Goal: Task Accomplishment & Management: Manage account settings

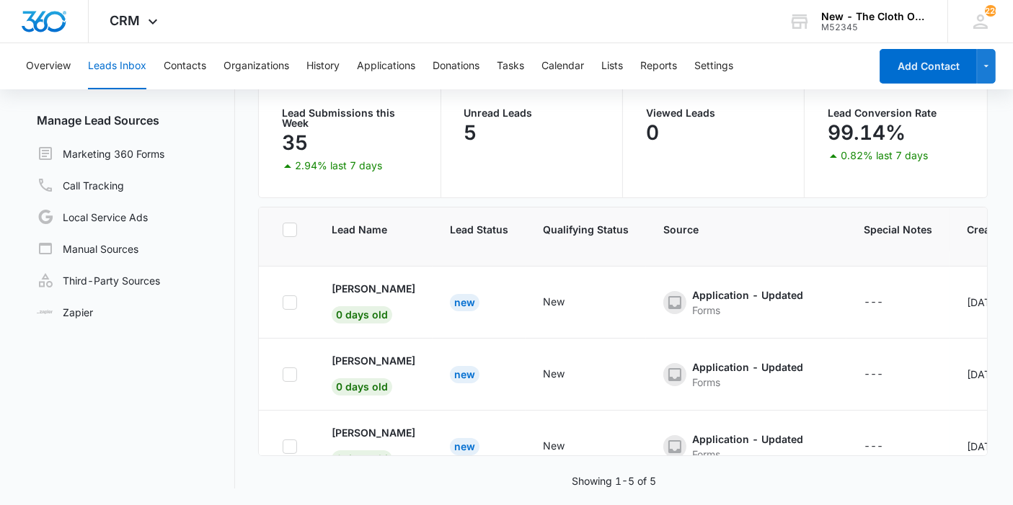
scroll to position [167, 0]
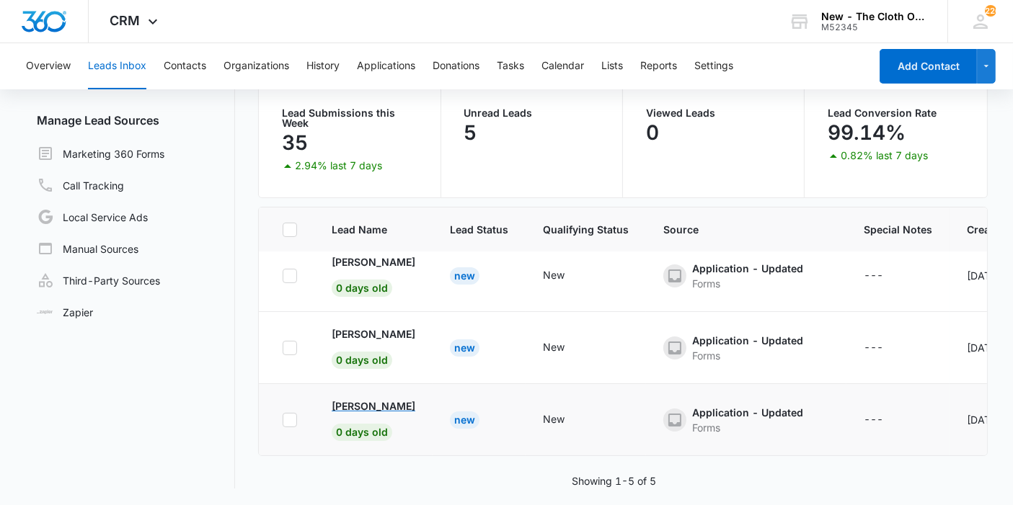
click at [360, 399] on p "[PERSON_NAME]" at bounding box center [374, 406] width 84 height 15
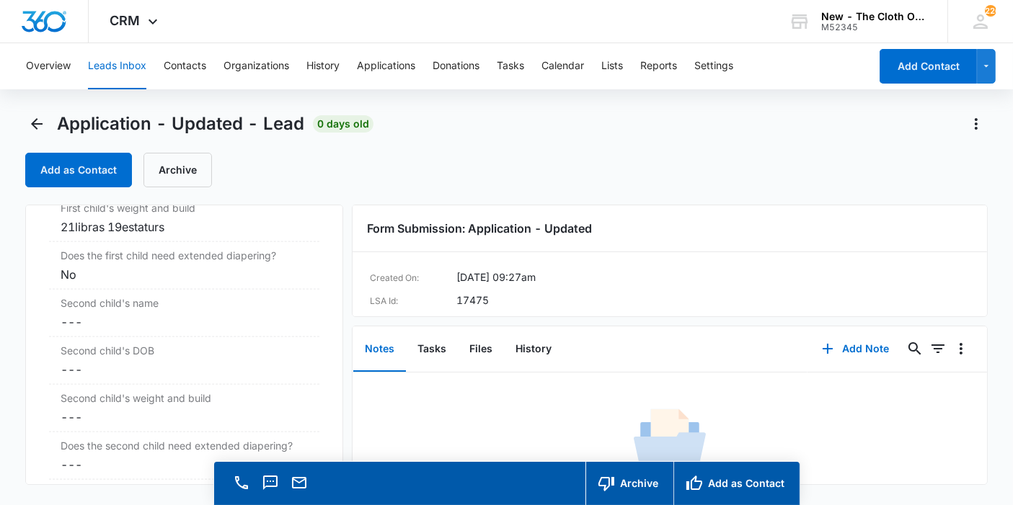
scroll to position [1808, 0]
click at [492, 362] on button "Files" at bounding box center [481, 349] width 46 height 45
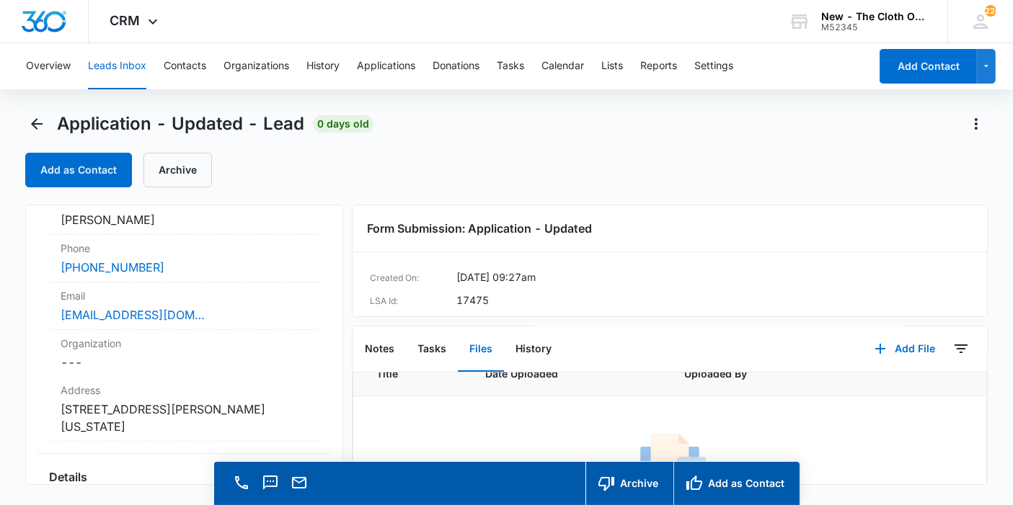
scroll to position [154, 0]
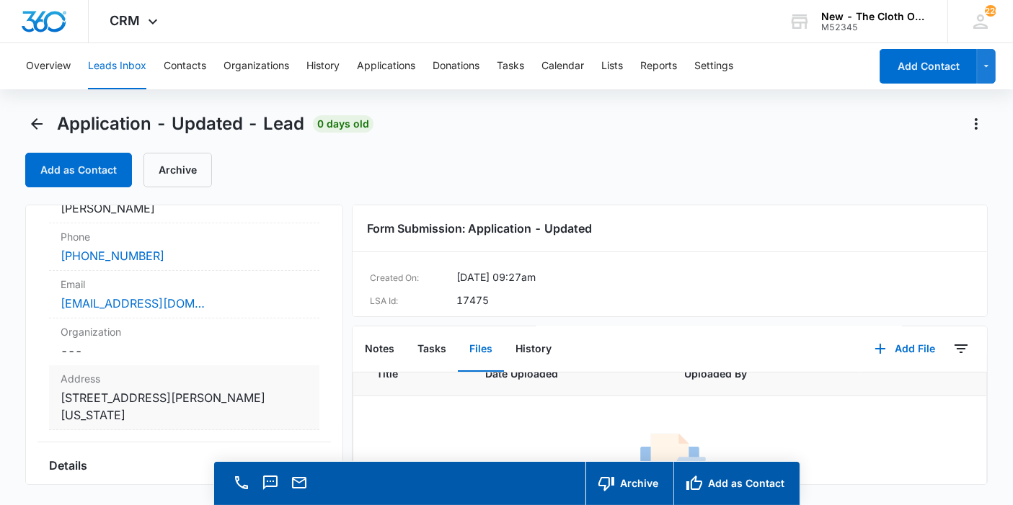
click at [144, 394] on dd "Cancel Save Changes 726Concord Ave #3 San Joe California 95128" at bounding box center [184, 406] width 247 height 35
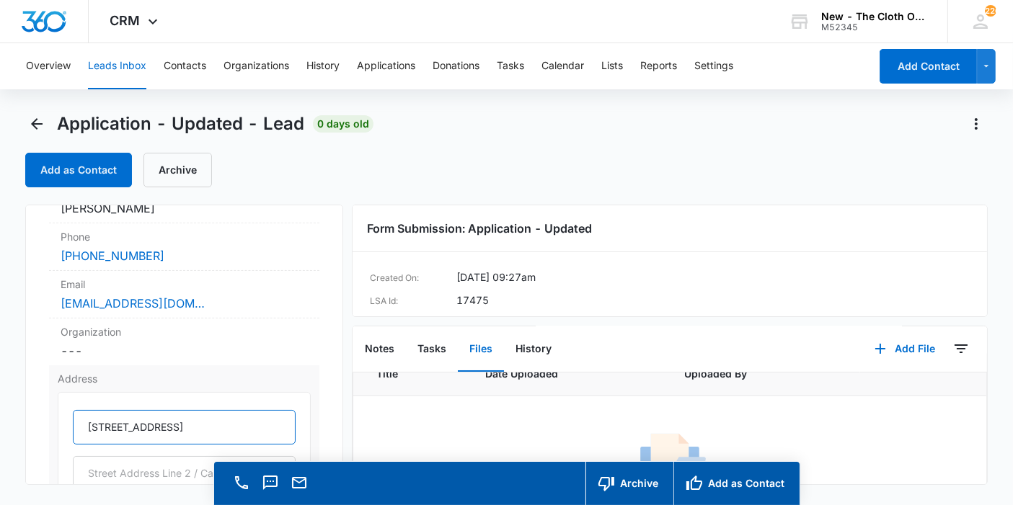
click at [105, 423] on input "726Concord Ave #3" at bounding box center [184, 427] width 223 height 35
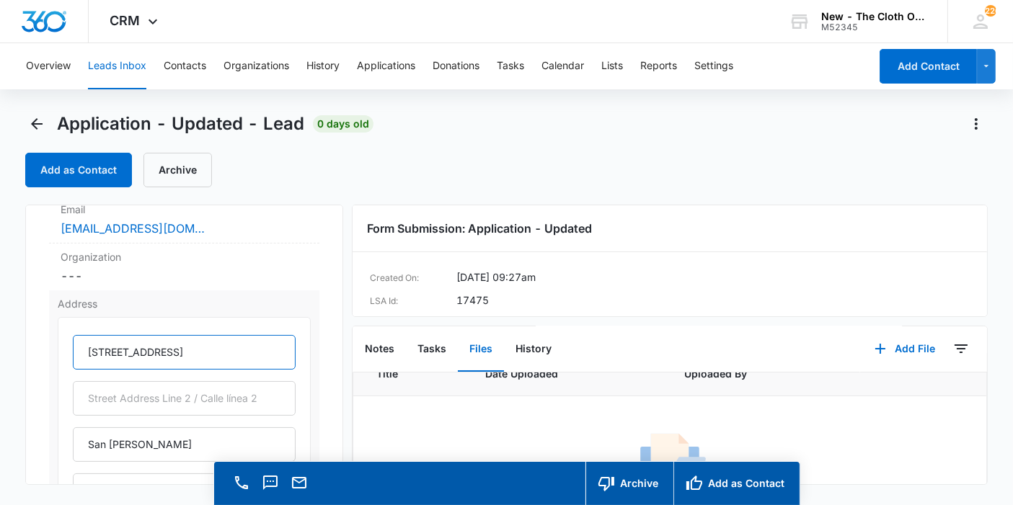
scroll to position [240, 0]
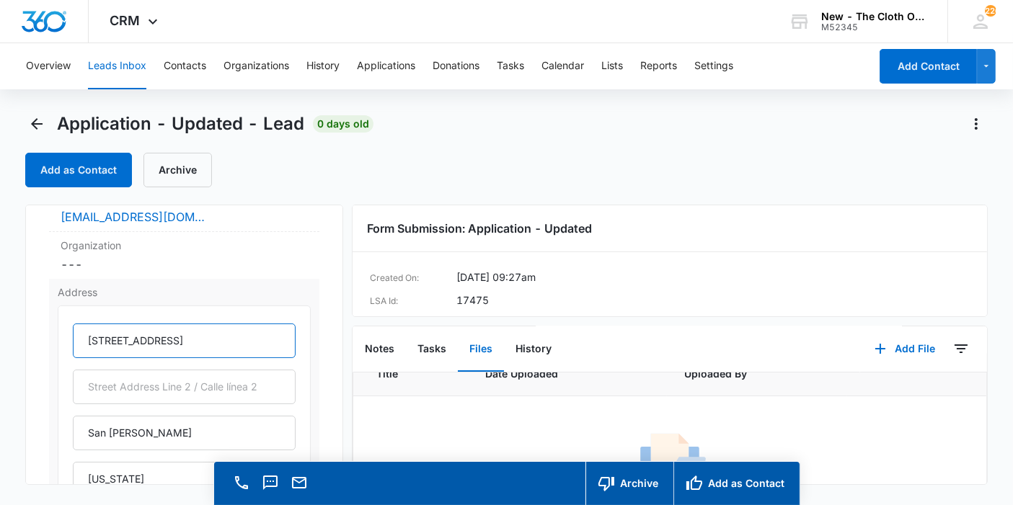
drag, startPoint x: 197, startPoint y: 347, endPoint x: 173, endPoint y: 345, distance: 24.0
click at [173, 345] on input "726 Concord Ave #3" at bounding box center [184, 341] width 223 height 35
type input "726 Concord Ave"
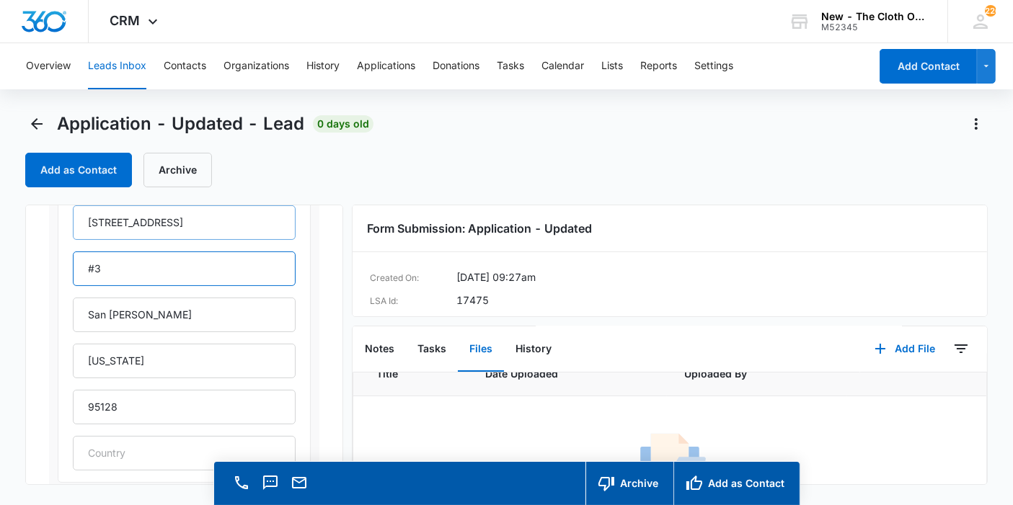
scroll to position [391, 0]
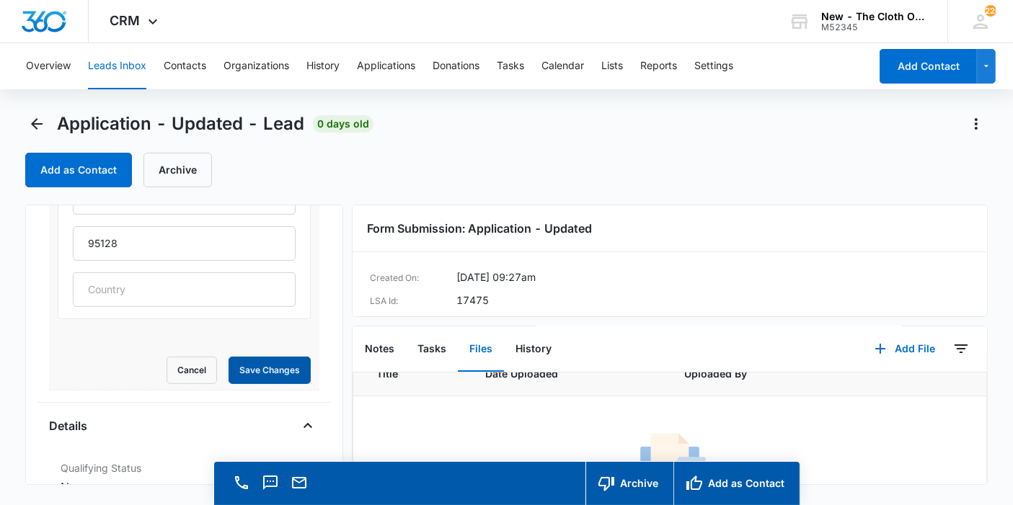
type input "#3"
click at [260, 371] on button "Save Changes" at bounding box center [270, 370] width 82 height 27
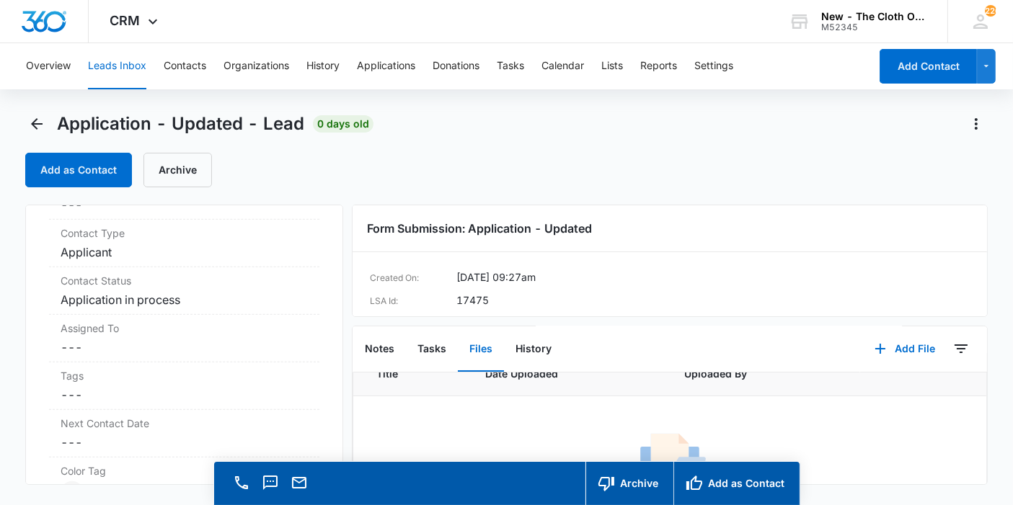
scroll to position [949, 0]
click at [112, 344] on dd "Cancel Save Changes ---" at bounding box center [184, 345] width 247 height 17
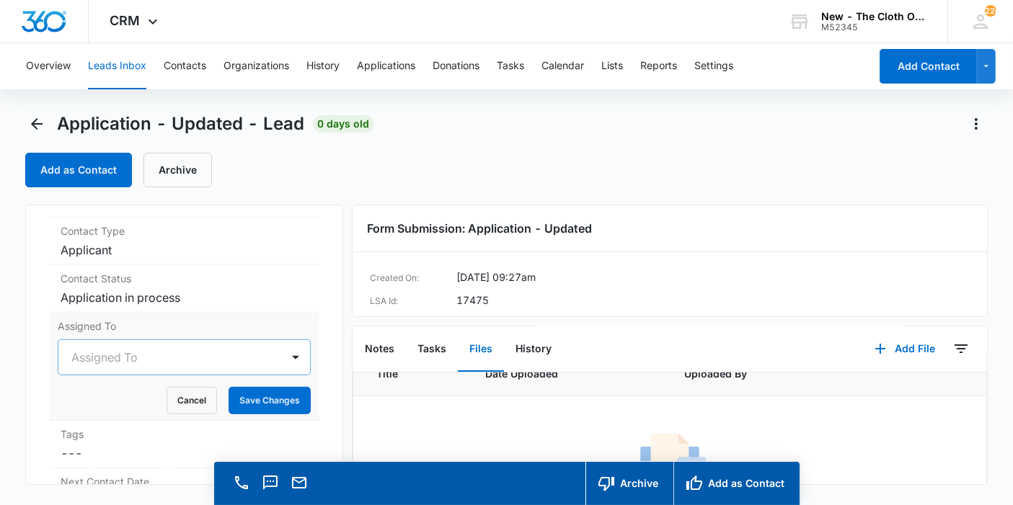
scroll to position [629, 0]
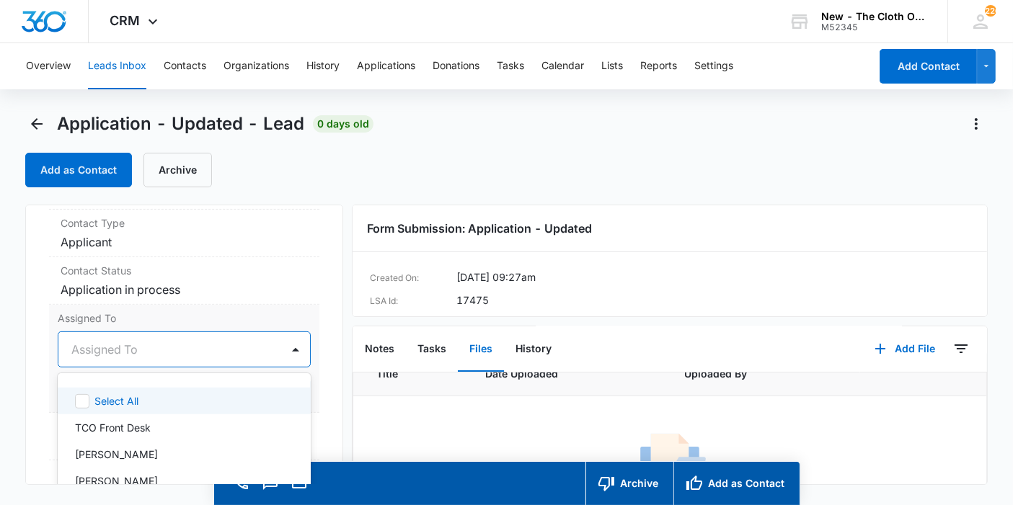
scroll to position [621, 0]
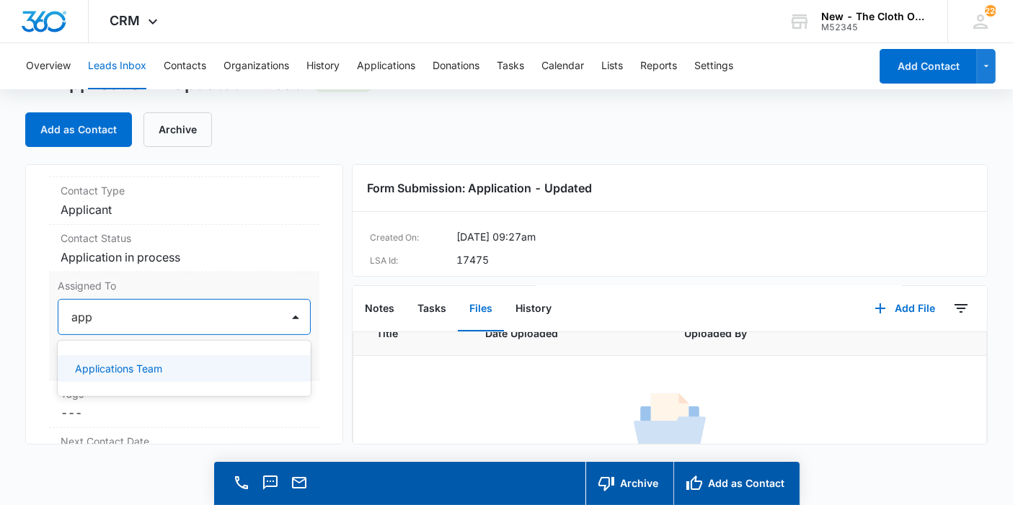
type input "appl"
click at [107, 356] on div "Applications Team" at bounding box center [184, 368] width 253 height 27
click at [315, 324] on div "Application - Updated Contact Info Name Cancel Save Changes Inocenta Phone Canc…" at bounding box center [184, 304] width 318 height 280
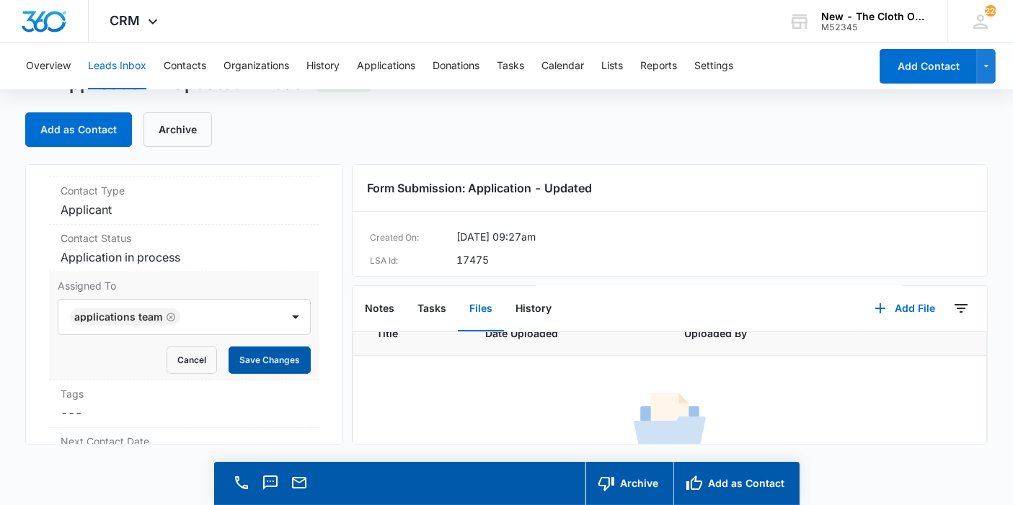
click at [278, 347] on button "Save Changes" at bounding box center [270, 360] width 82 height 27
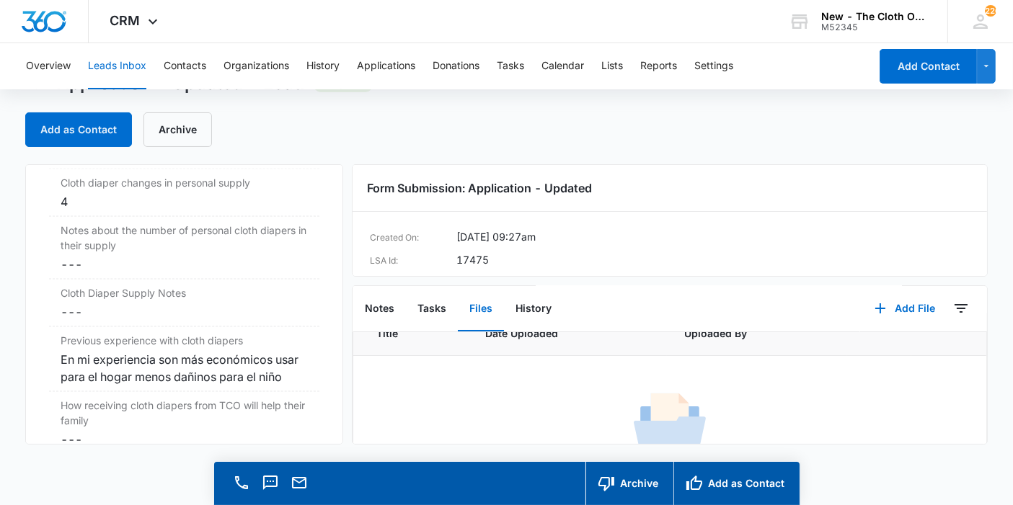
scroll to position [2444, 0]
click at [179, 350] on div "En mi experiencia son más económicos usar para el hogar menos dañinos para el n…" at bounding box center [184, 367] width 247 height 35
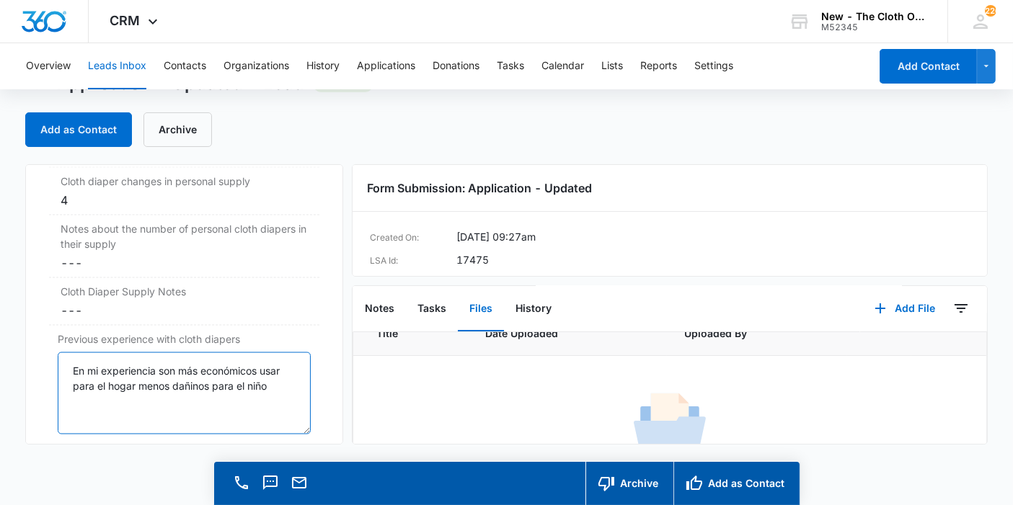
drag, startPoint x: 116, startPoint y: 371, endPoint x: 37, endPoint y: 347, distance: 82.3
click at [37, 347] on div "Application - Updated Contact Info Name Cancel Save Changes Inocenta Phone Canc…" at bounding box center [184, 304] width 318 height 280
click at [232, 367] on textarea "En mi experiencia son más económicos usar para el hogar menos dañinos para el n…" at bounding box center [184, 394] width 253 height 82
paste textarea "In my experience, they are cheaper to use at home and less harmful to children."
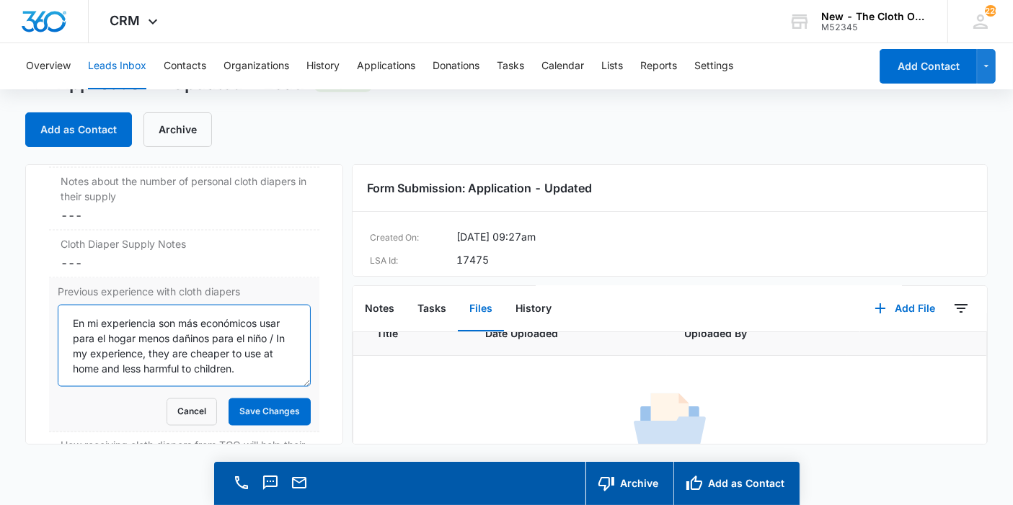
scroll to position [2496, 0]
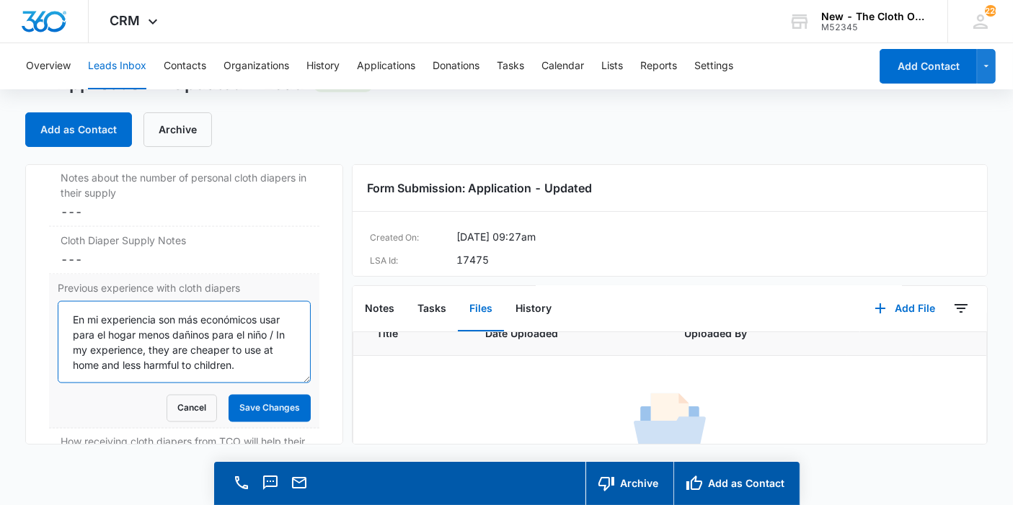
type textarea "En mi experiencia son más económicos usar para el hogar menos dañinos para el n…"
click at [238, 395] on button "Save Changes" at bounding box center [270, 408] width 82 height 27
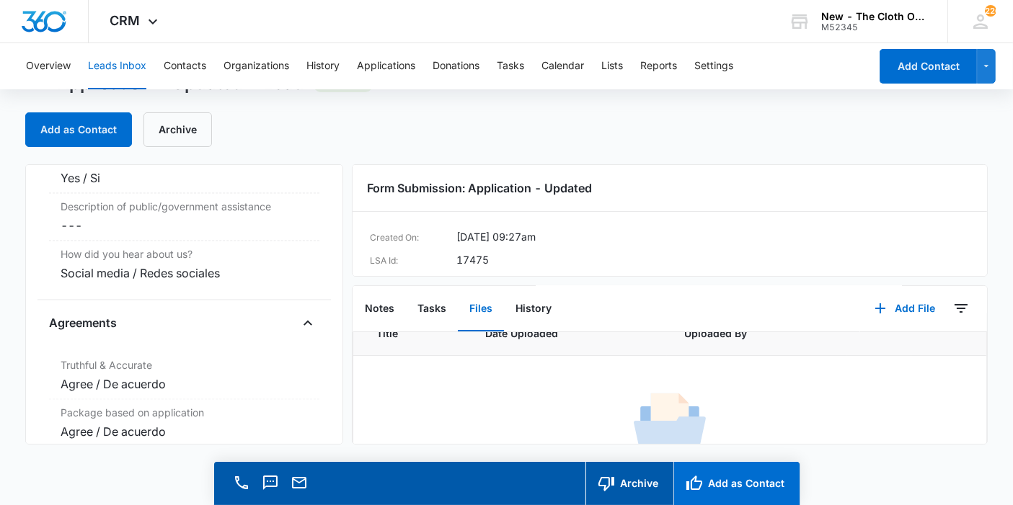
click at [702, 483] on icon "button" at bounding box center [694, 483] width 17 height 17
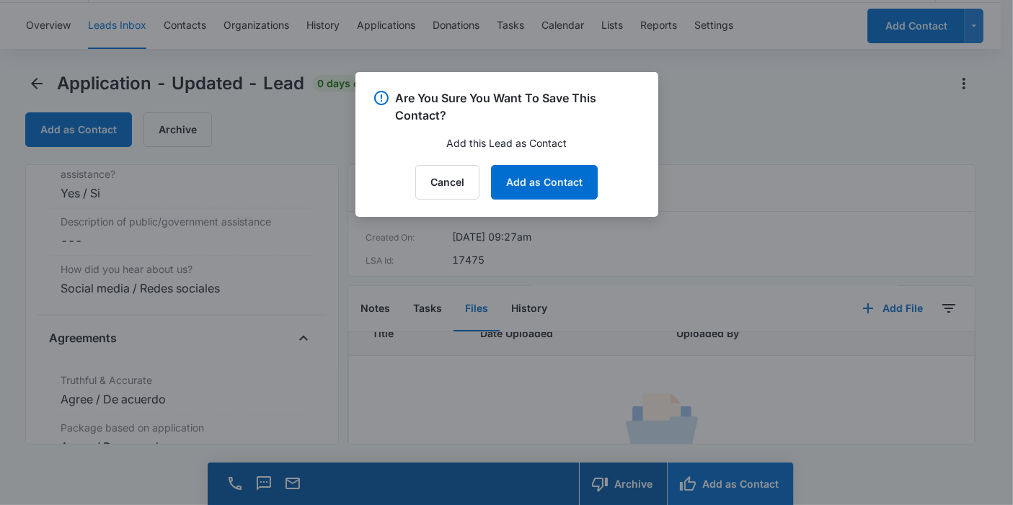
scroll to position [2927, 0]
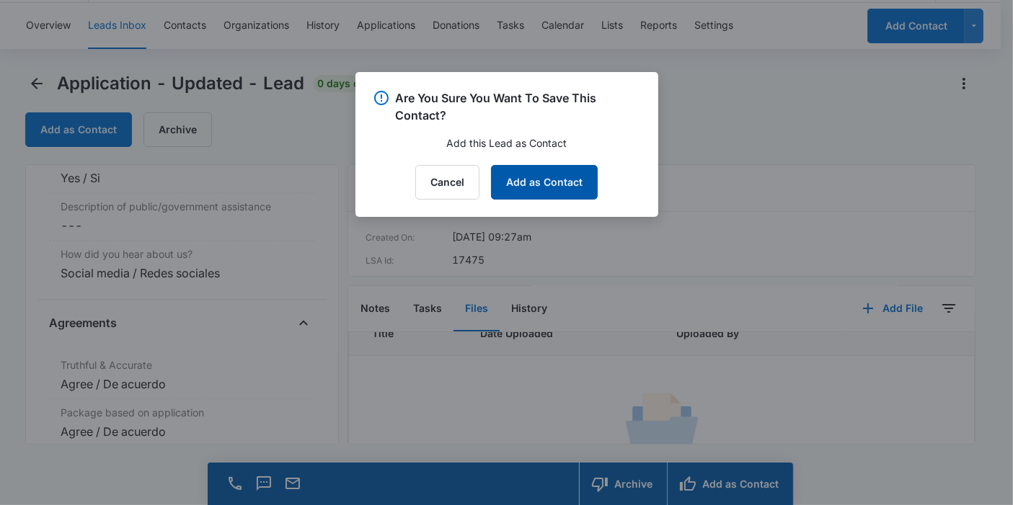
click at [567, 172] on button "Add as Contact" at bounding box center [544, 182] width 107 height 35
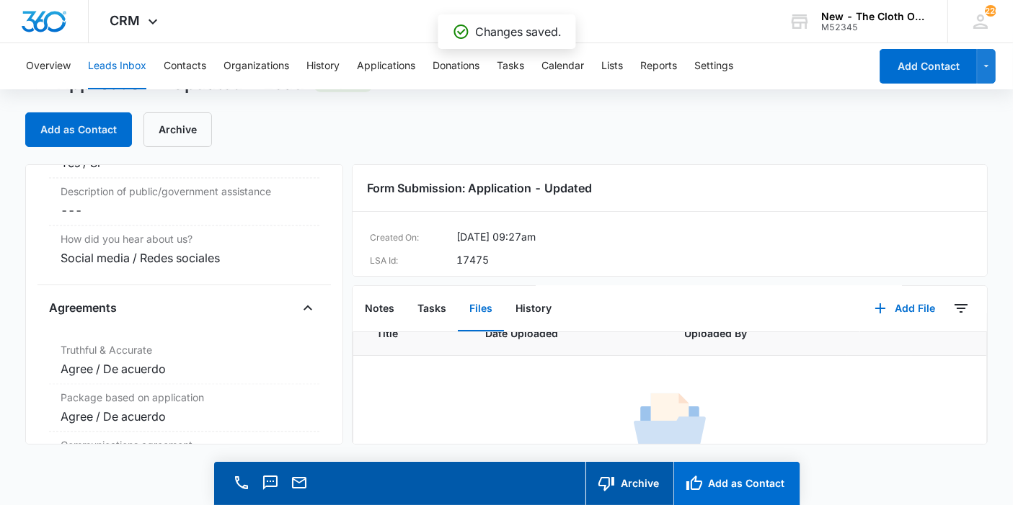
scroll to position [2912, 0]
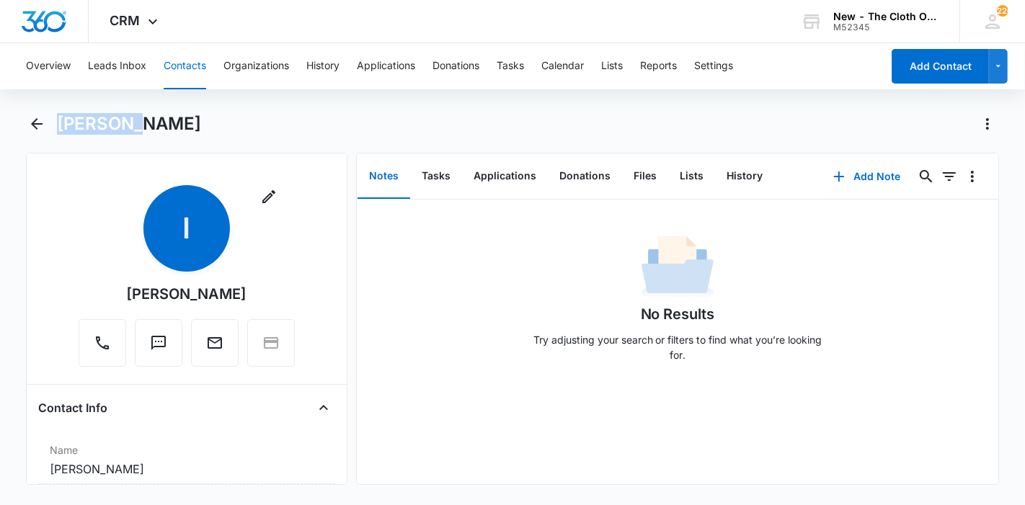
drag, startPoint x: 148, startPoint y: 136, endPoint x: 56, endPoint y: 135, distance: 91.6
click at [56, 135] on div "[PERSON_NAME]" at bounding box center [513, 132] width 974 height 40
copy h1 "[PERSON_NAME]"
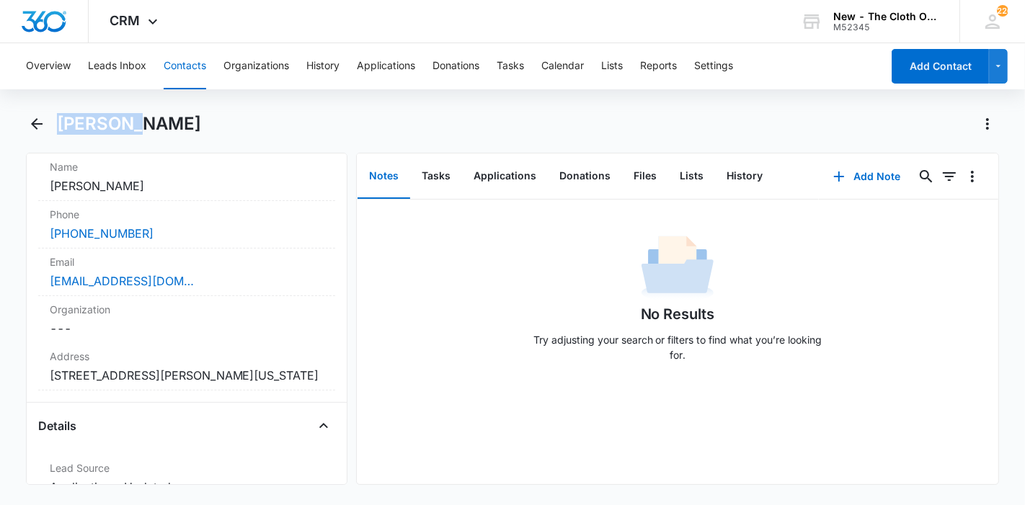
scroll to position [283, 0]
copy h1 "[PERSON_NAME]"
click at [501, 185] on button "Applications" at bounding box center [505, 176] width 86 height 45
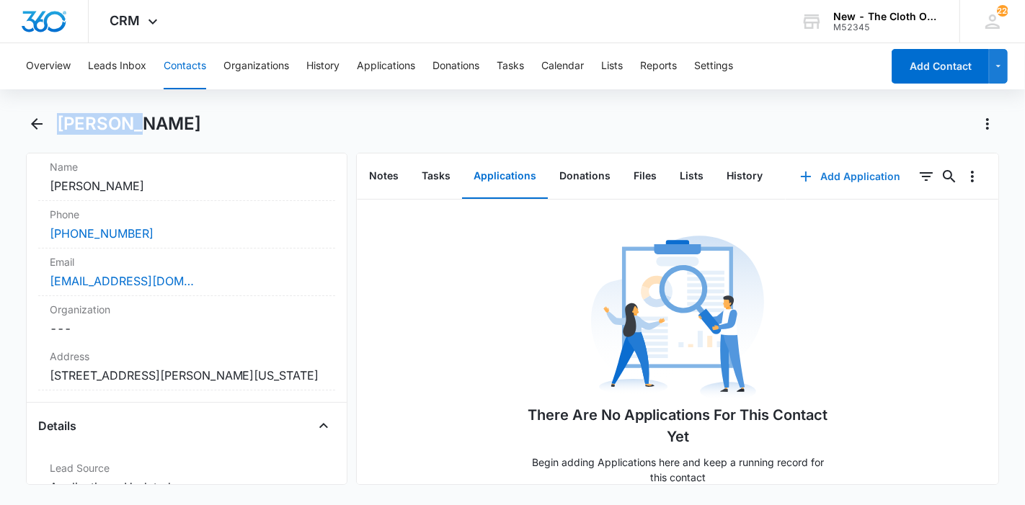
click at [835, 164] on button "Add Application" at bounding box center [850, 176] width 129 height 35
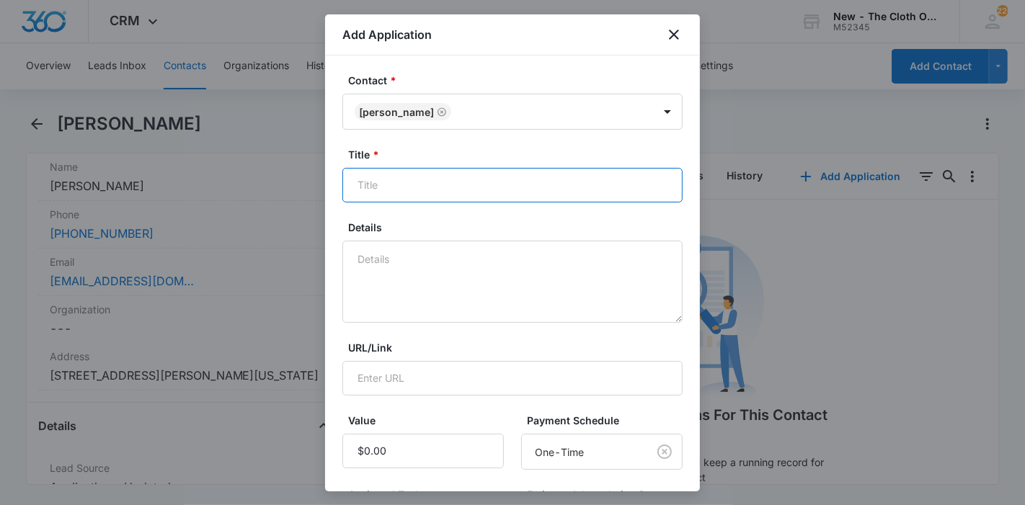
click at [460, 174] on input "Title *" at bounding box center [512, 185] width 340 height 35
paste input "[PERSON_NAME]"
type input "Applicant - Inocenta"
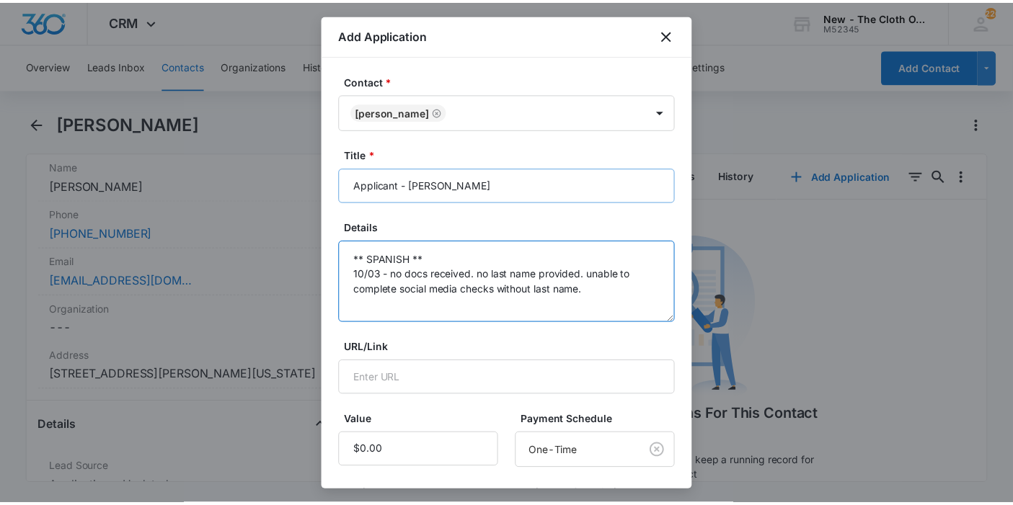
scroll to position [205, 0]
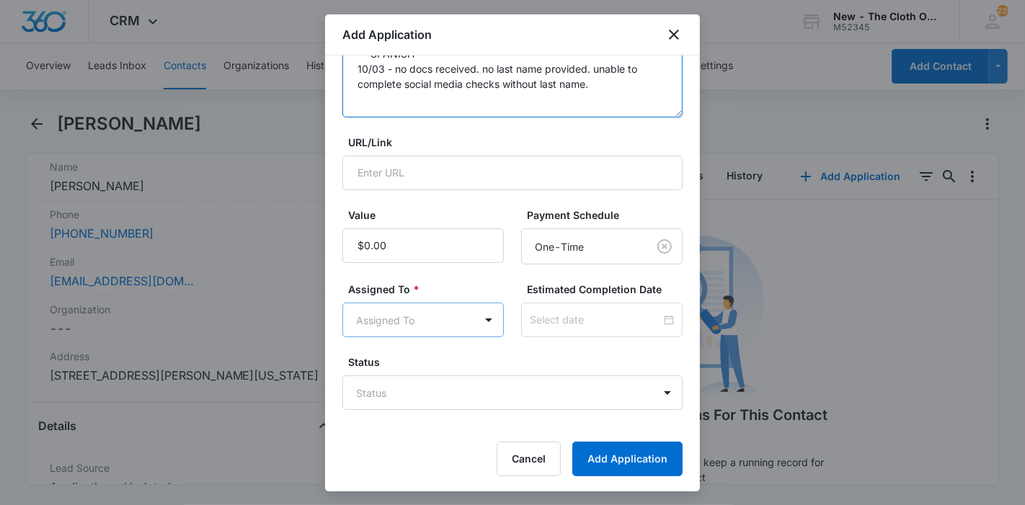
type textarea "** SPANISH ** 10/03 - no docs received. no last name provided. unable to comple…"
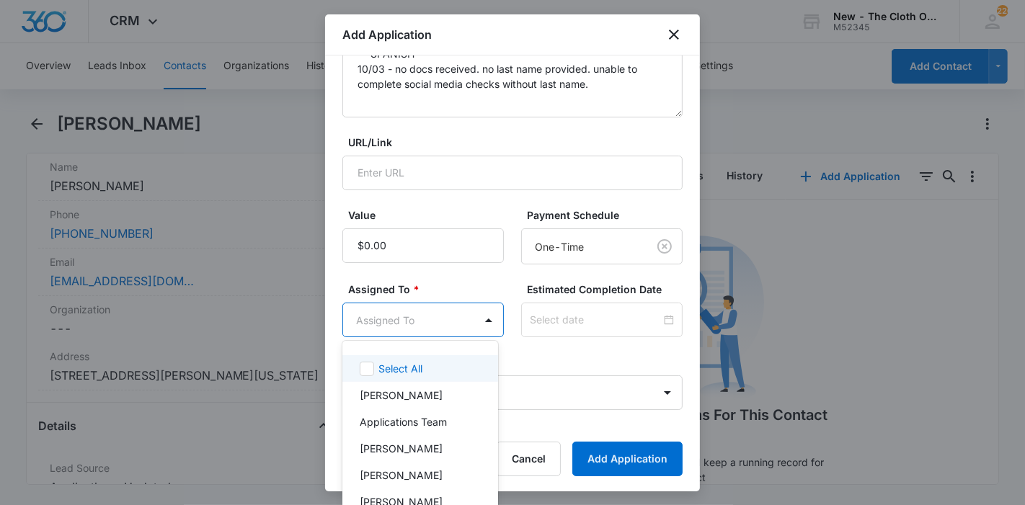
click at [425, 310] on body "CRM Apps Reputation Forms CRM Email Ads Intelligence Brand Settings New - The C…" at bounding box center [512, 252] width 1025 height 505
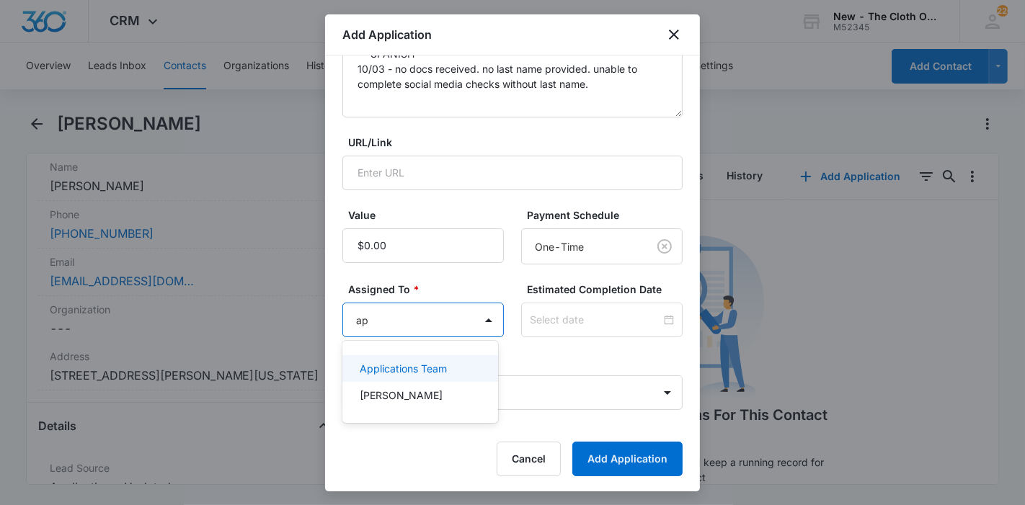
type input "app"
click at [420, 365] on p "Applications Team" at bounding box center [403, 368] width 87 height 15
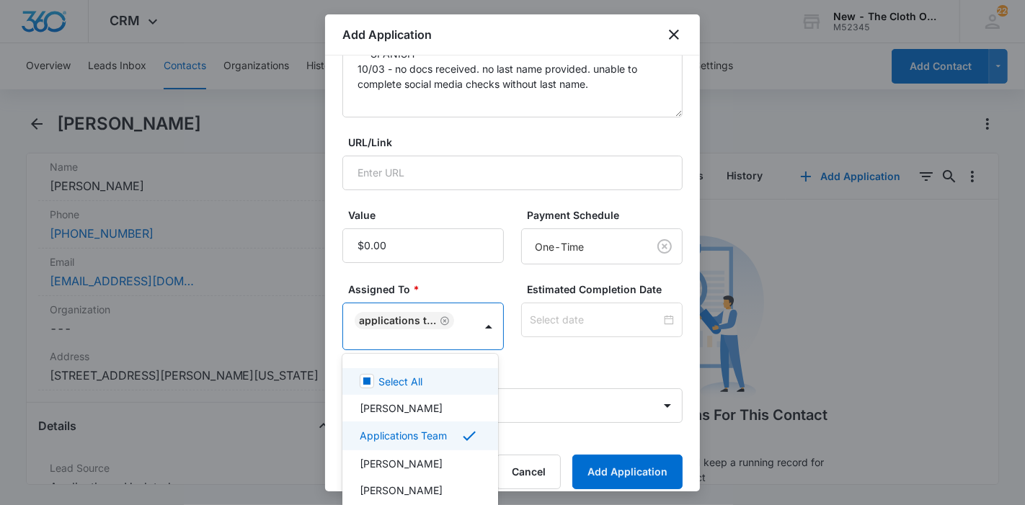
click at [581, 322] on div at bounding box center [512, 252] width 1025 height 505
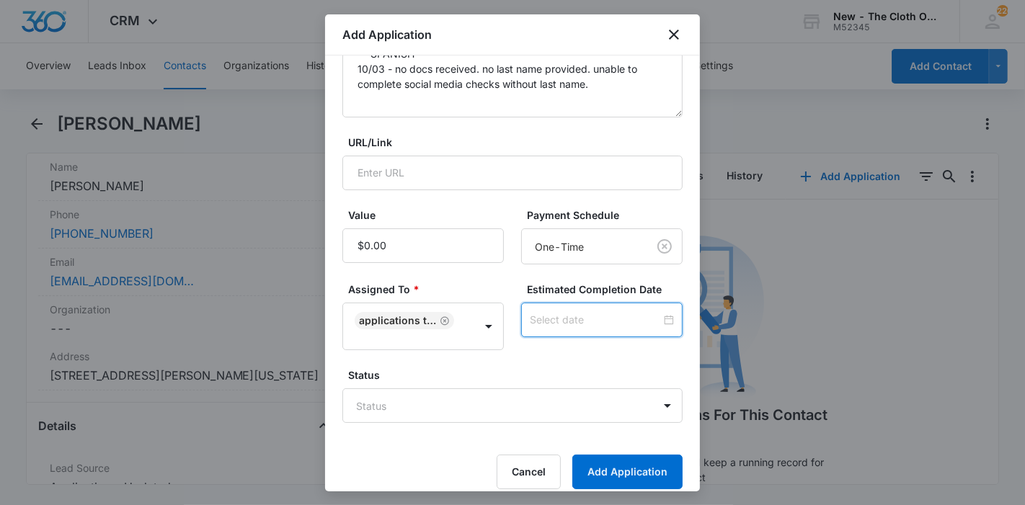
click at [581, 322] on input at bounding box center [595, 320] width 131 height 16
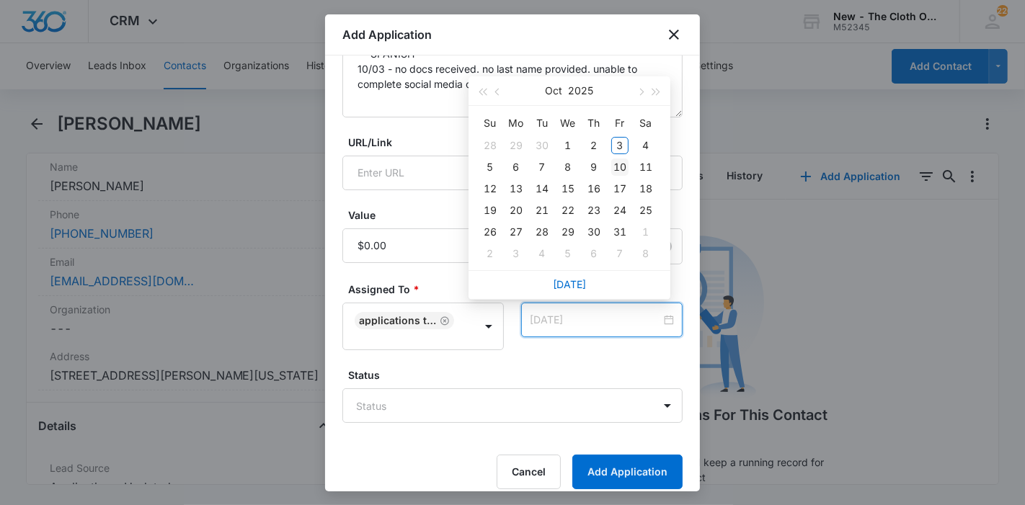
click at [620, 166] on div "10" at bounding box center [619, 167] width 17 height 17
type input "[DATE]"
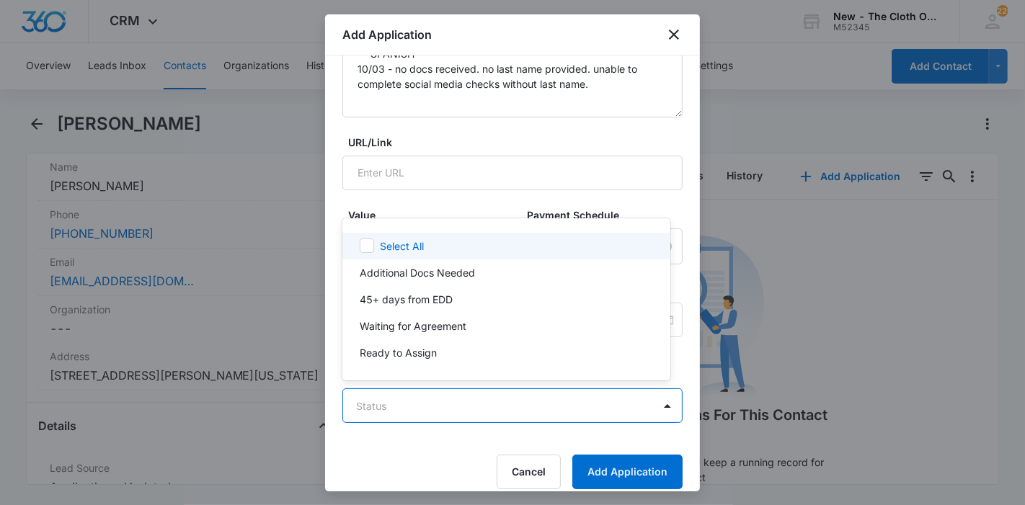
click at [429, 407] on body "CRM Apps Reputation Forms CRM Email Ads Intelligence Brand Settings New - The C…" at bounding box center [512, 252] width 1025 height 505
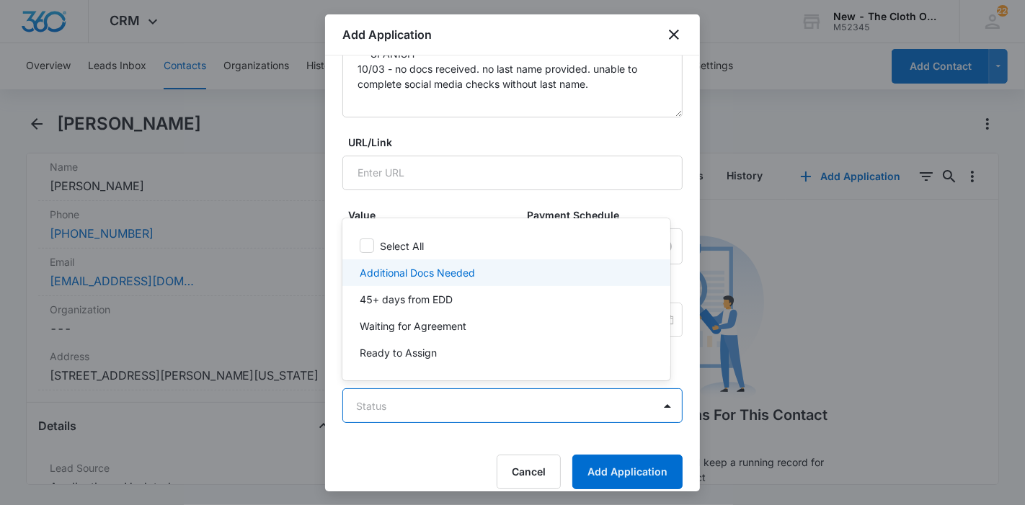
click at [454, 272] on p "Additional Docs Needed" at bounding box center [417, 272] width 115 height 15
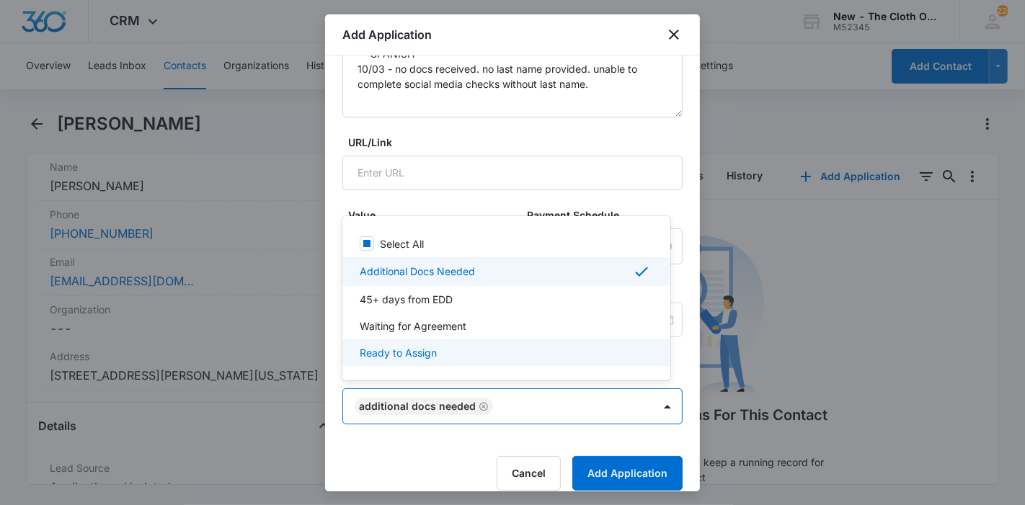
click at [618, 479] on div at bounding box center [512, 252] width 1025 height 505
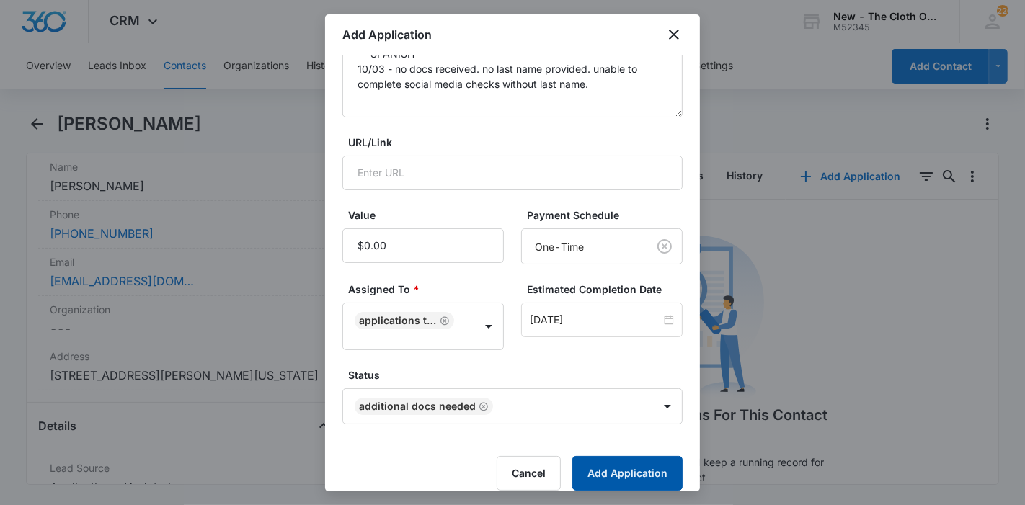
click at [618, 479] on button "Add Application" at bounding box center [627, 473] width 110 height 35
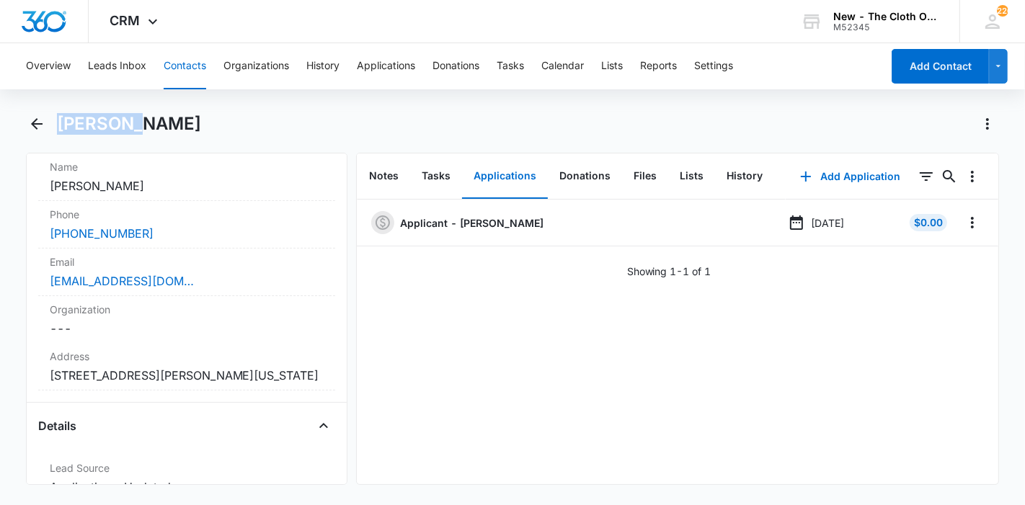
drag, startPoint x: 136, startPoint y: 120, endPoint x: 55, endPoint y: 121, distance: 81.5
click at [55, 121] on div "[PERSON_NAME]" at bounding box center [513, 132] width 974 height 40
copy h1 "[PERSON_NAME]"
click at [107, 71] on button "Leads Inbox" at bounding box center [117, 66] width 58 height 46
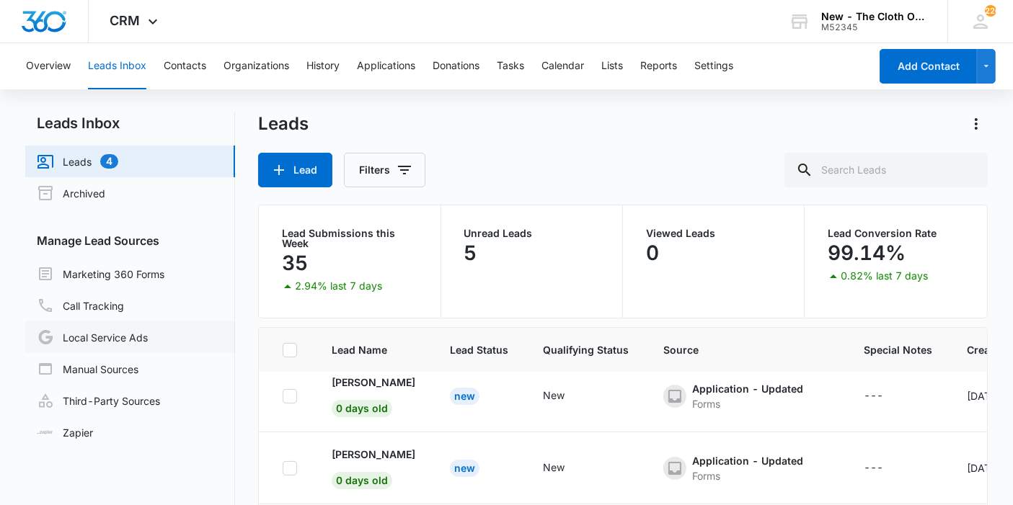
scroll to position [120, 0]
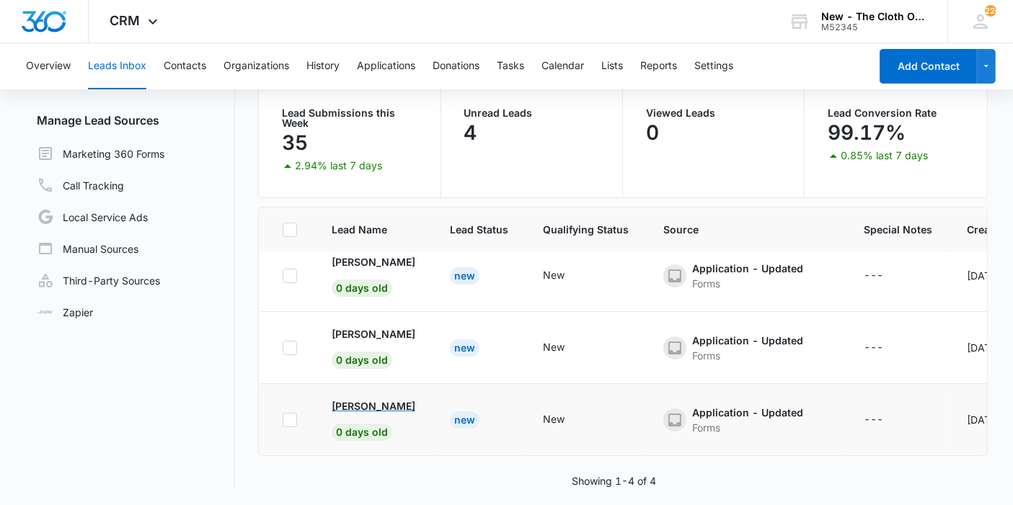
click at [371, 399] on p "[PERSON_NAME]" at bounding box center [374, 406] width 84 height 15
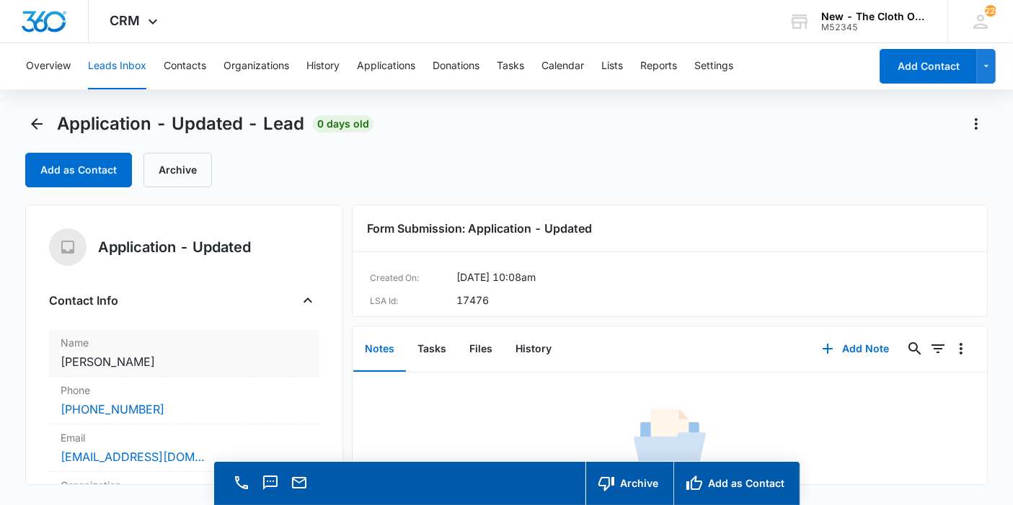
copy dd "[PERSON_NAME]"
drag, startPoint x: 233, startPoint y: 353, endPoint x: 56, endPoint y: 358, distance: 177.4
click at [56, 358] on div "Name Cancel Save Changes Sabina Bhattarai Khatiwoda" at bounding box center [184, 353] width 270 height 48
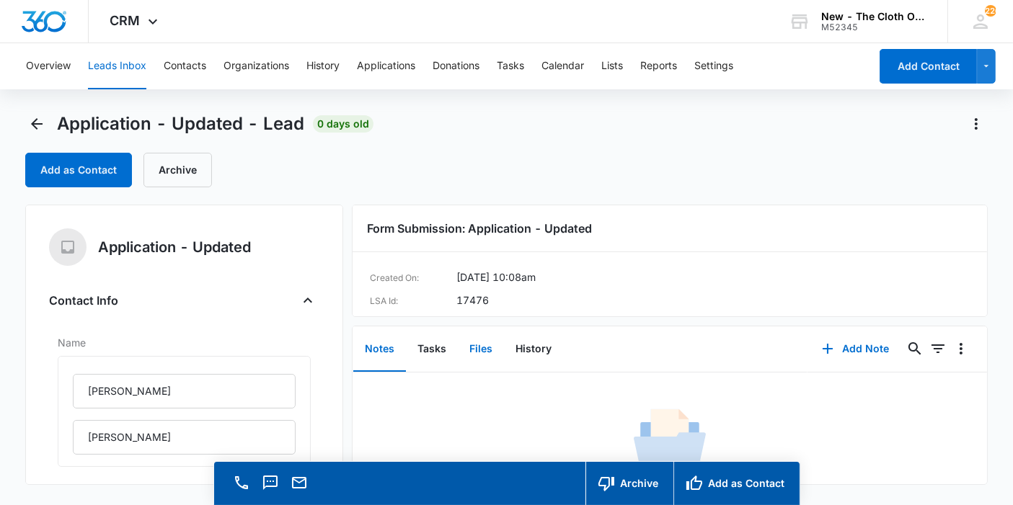
click at [489, 353] on button "Files" at bounding box center [481, 349] width 46 height 45
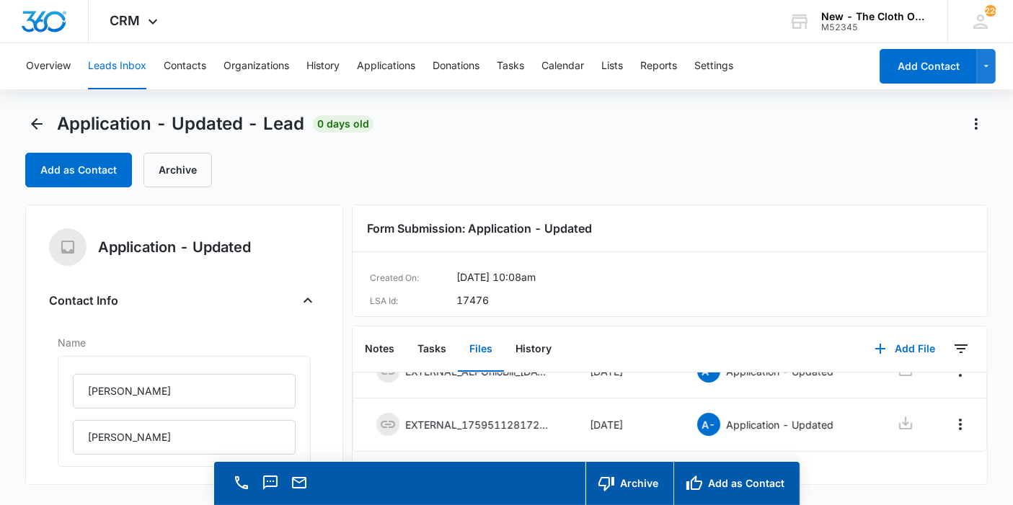
scroll to position [97, 0]
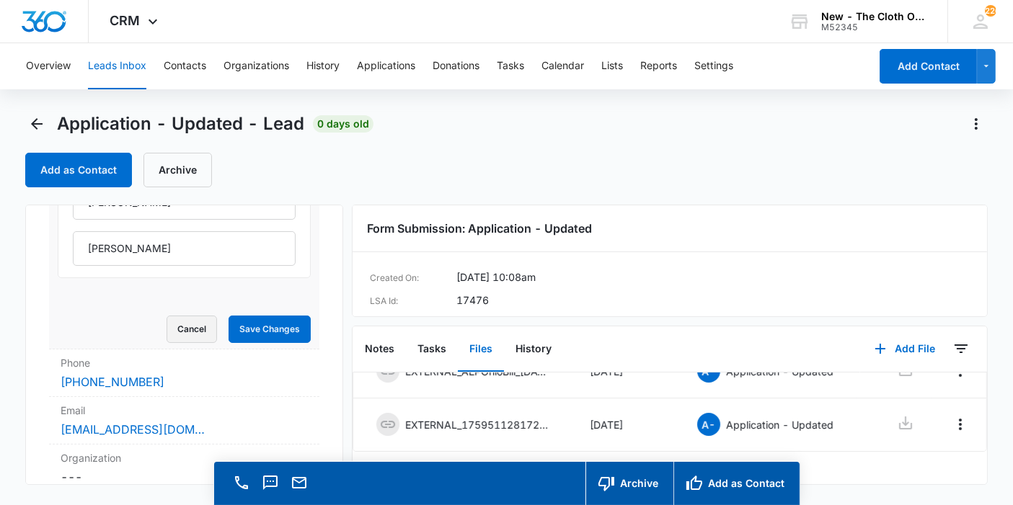
click at [189, 336] on button "Cancel" at bounding box center [192, 329] width 50 height 27
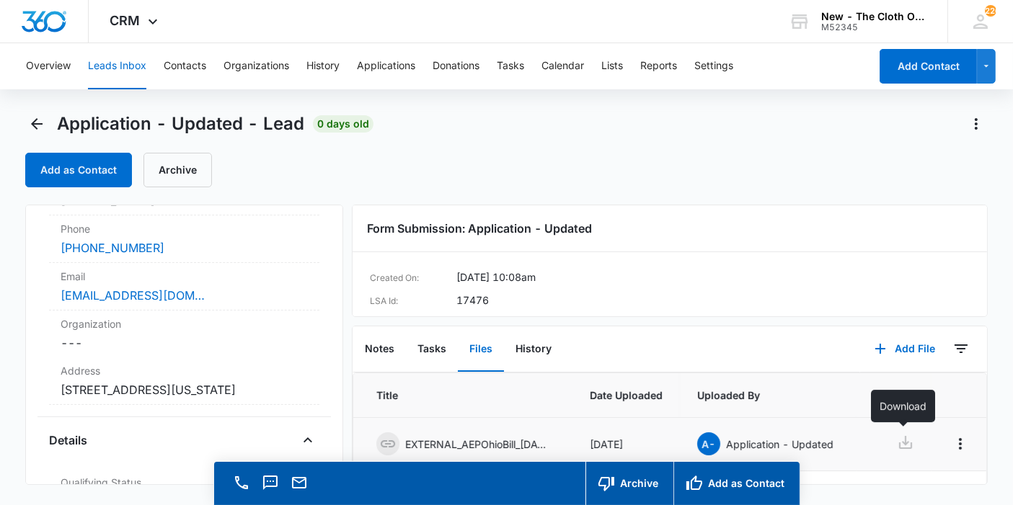
scroll to position [41, 0]
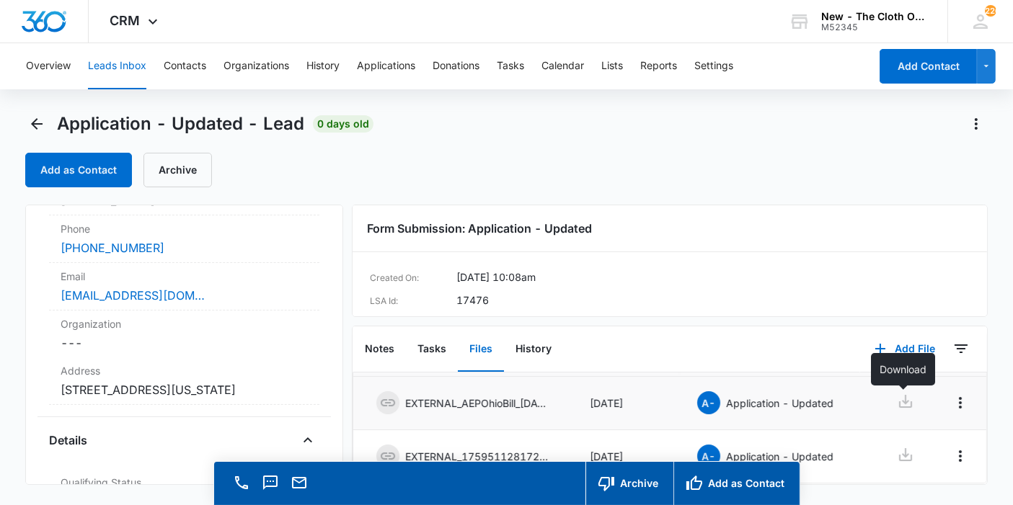
click at [901, 410] on link at bounding box center [905, 403] width 17 height 21
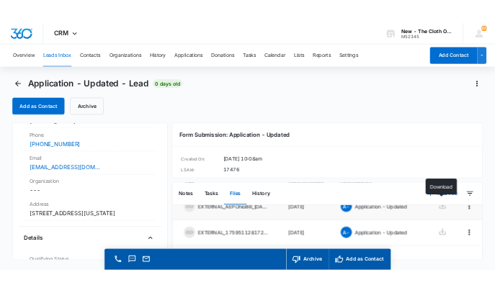
scroll to position [80, 0]
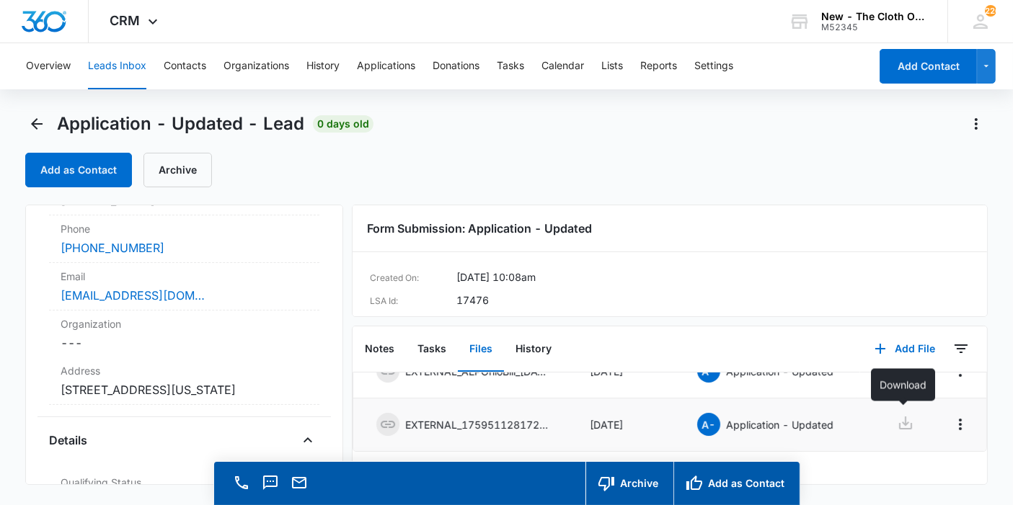
click at [901, 415] on icon at bounding box center [905, 423] width 17 height 17
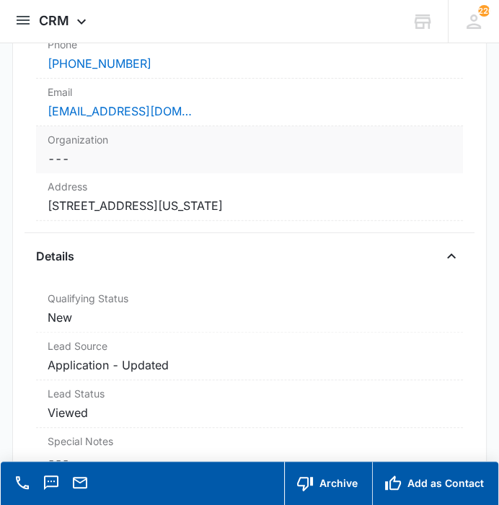
scroll to position [291, 0]
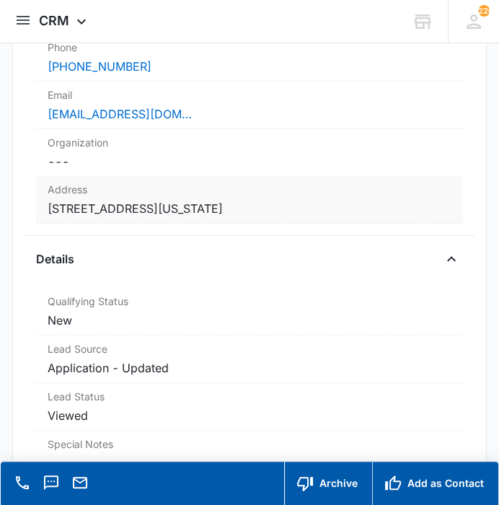
click at [261, 210] on dd "Cancel Save Changes 208 West Washington Street Apt A Athens OH 45701 United Sta…" at bounding box center [249, 208] width 403 height 17
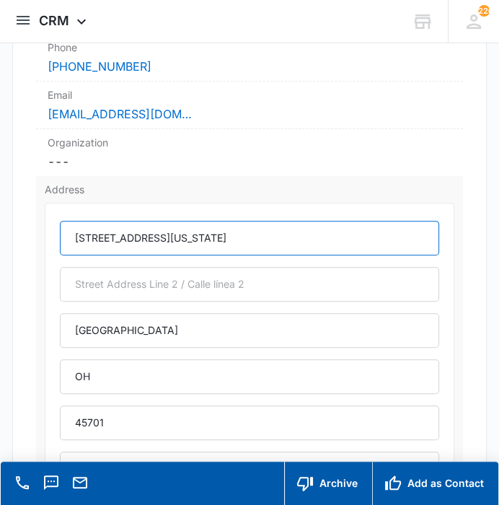
drag, startPoint x: 249, startPoint y: 244, endPoint x: 214, endPoint y: 241, distance: 34.7
click at [214, 241] on input "208 West Washington Street Apt A" at bounding box center [249, 238] width 378 height 35
type input "208 West Washington Street"
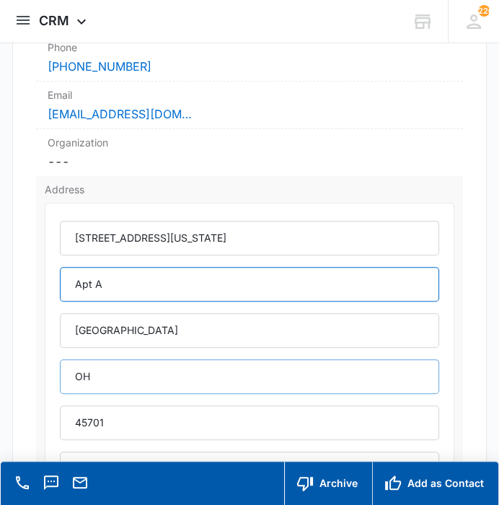
type input "Apt A"
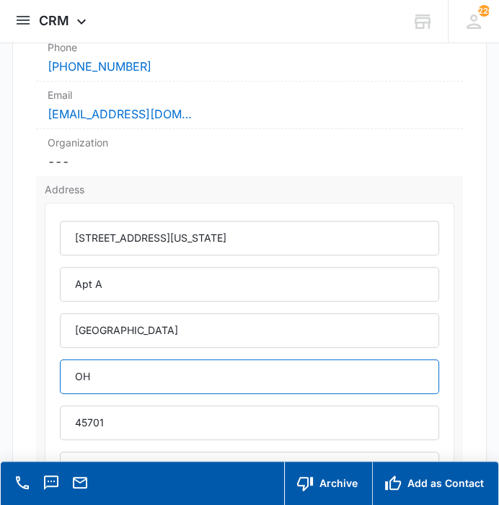
click at [195, 381] on input "OH" at bounding box center [249, 376] width 378 height 35
type input "Ohio"
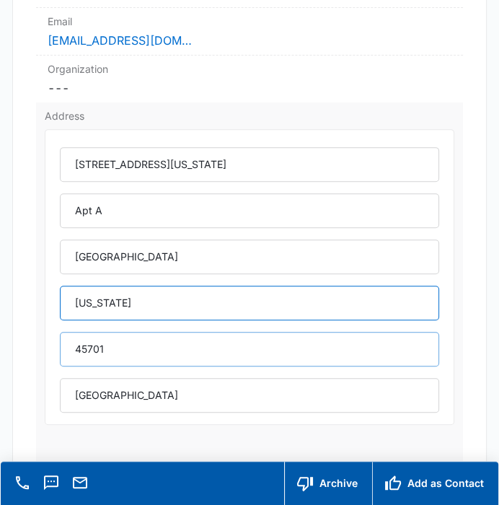
scroll to position [366, 0]
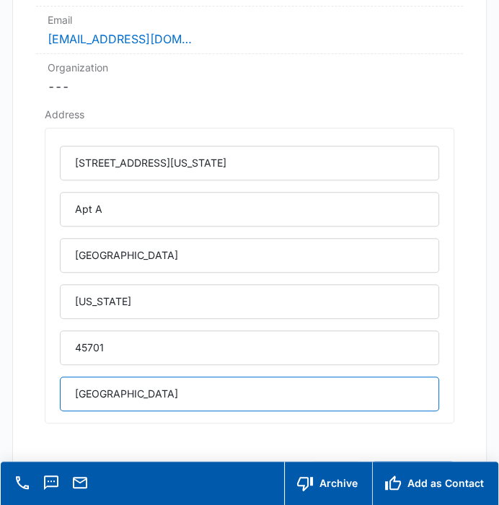
drag, startPoint x: 147, startPoint y: 394, endPoint x: -1, endPoint y: 413, distance: 149.7
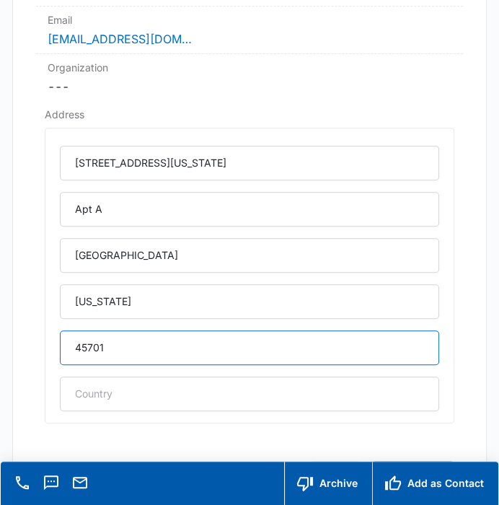
drag, startPoint x: 121, startPoint y: 358, endPoint x: 22, endPoint y: 342, distance: 100.7
paste input "-2409"
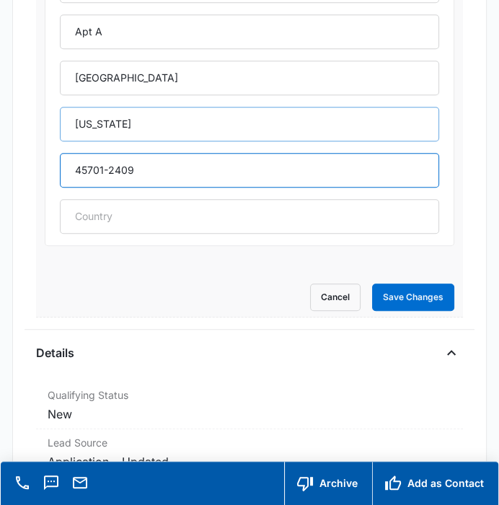
scroll to position [552, 0]
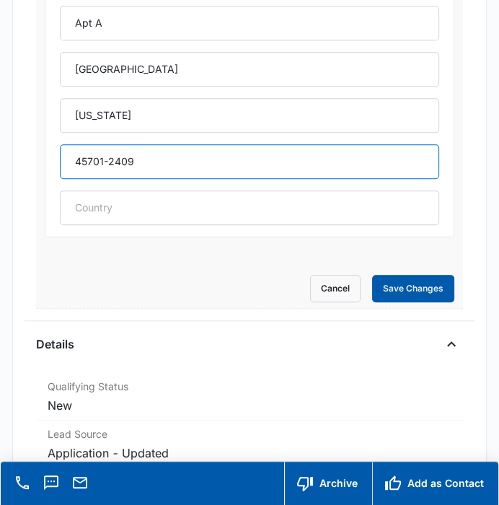
type input "45701-2409"
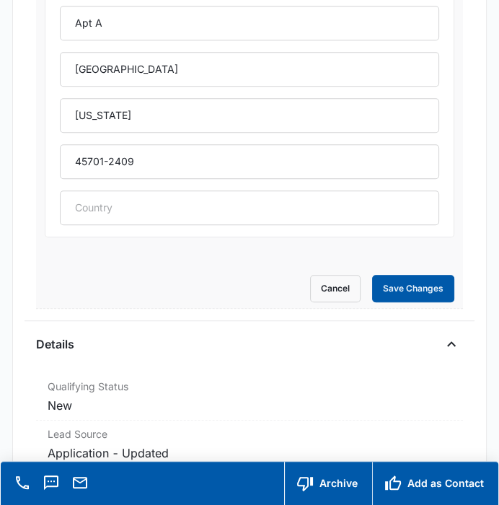
click at [391, 283] on button "Save Changes" at bounding box center [413, 288] width 82 height 27
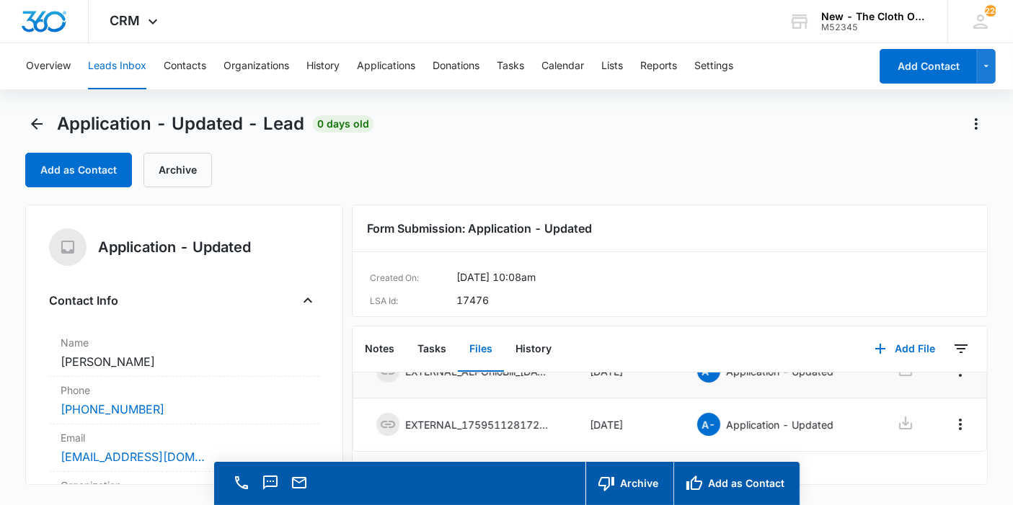
scroll to position [79, 0]
click at [725, 477] on button "Add as Contact" at bounding box center [736, 483] width 126 height 43
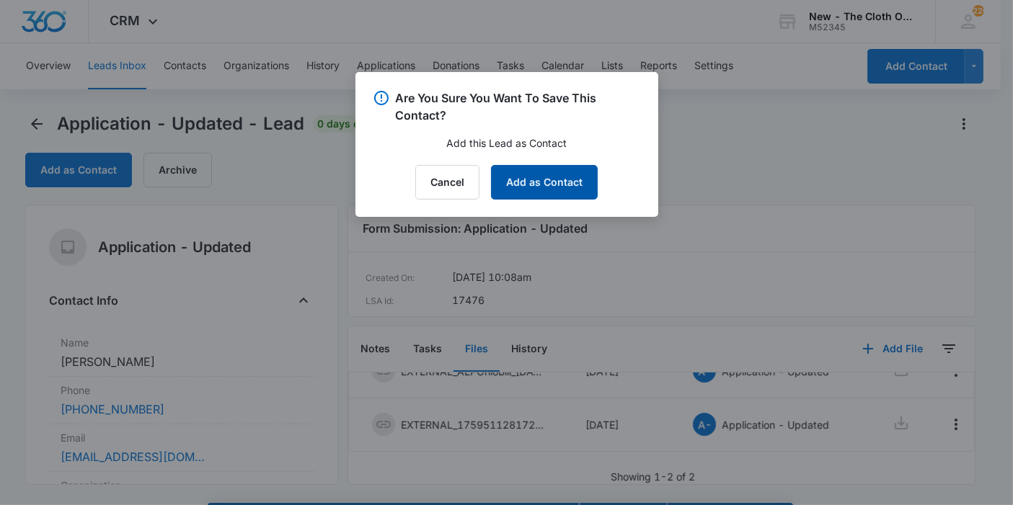
click at [551, 197] on button "Add as Contact" at bounding box center [544, 182] width 107 height 35
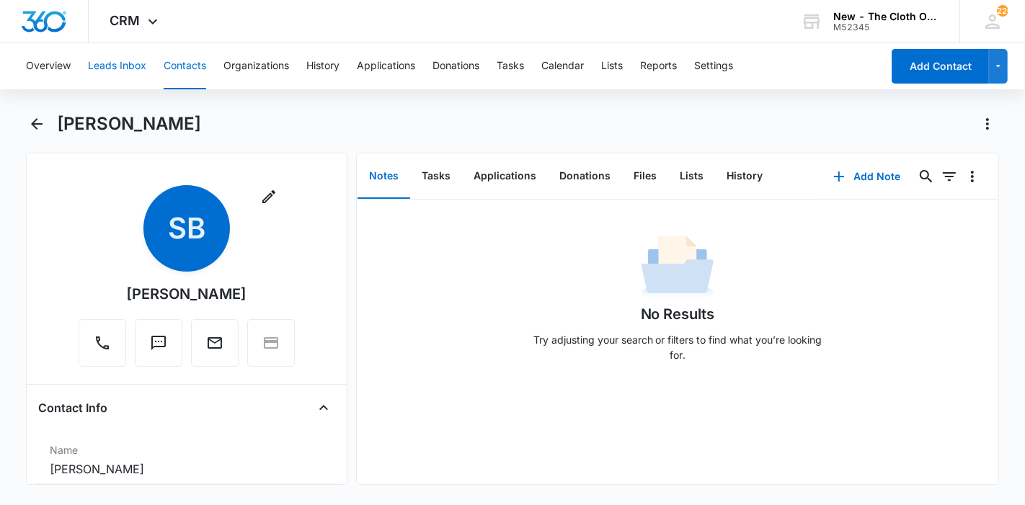
click at [115, 71] on button "Leads Inbox" at bounding box center [117, 66] width 58 height 46
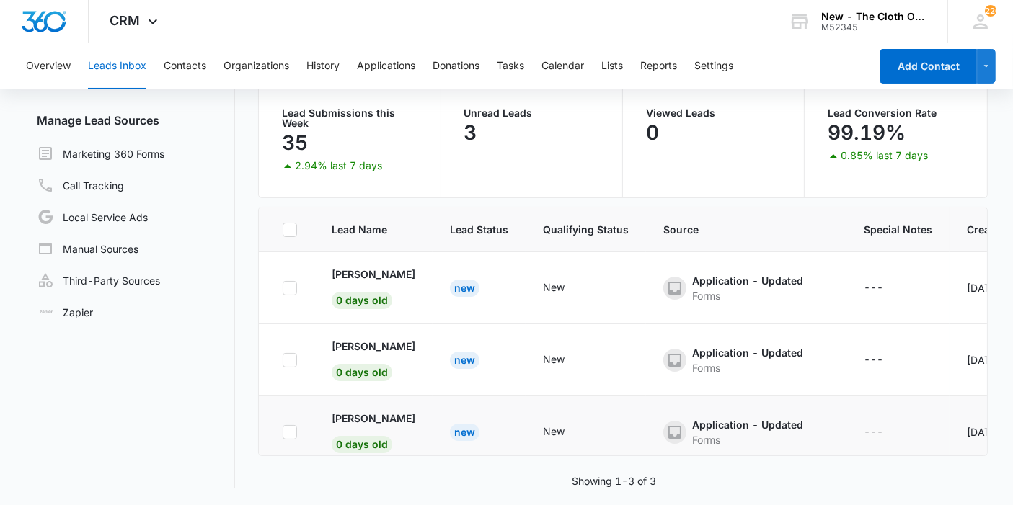
scroll to position [22, 0]
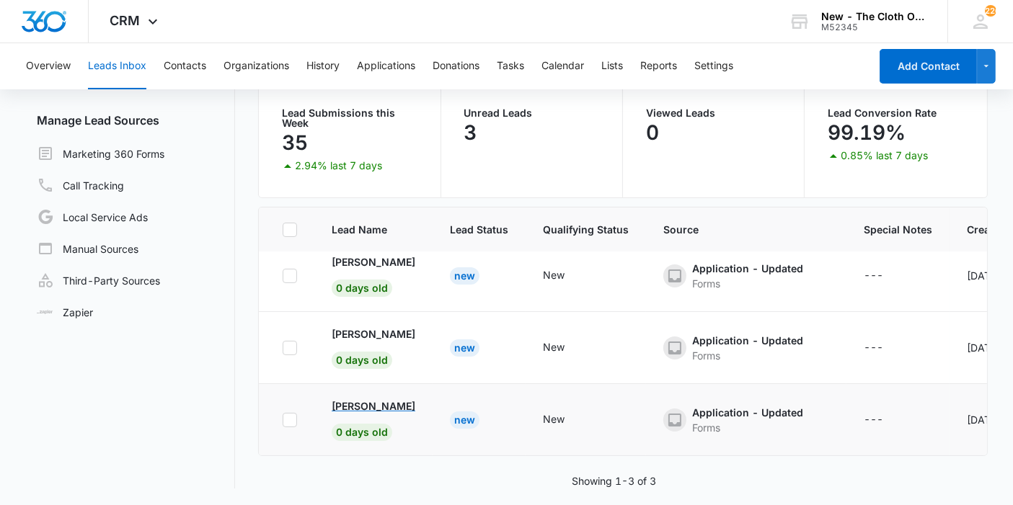
click at [357, 399] on p "[PERSON_NAME]" at bounding box center [374, 406] width 84 height 15
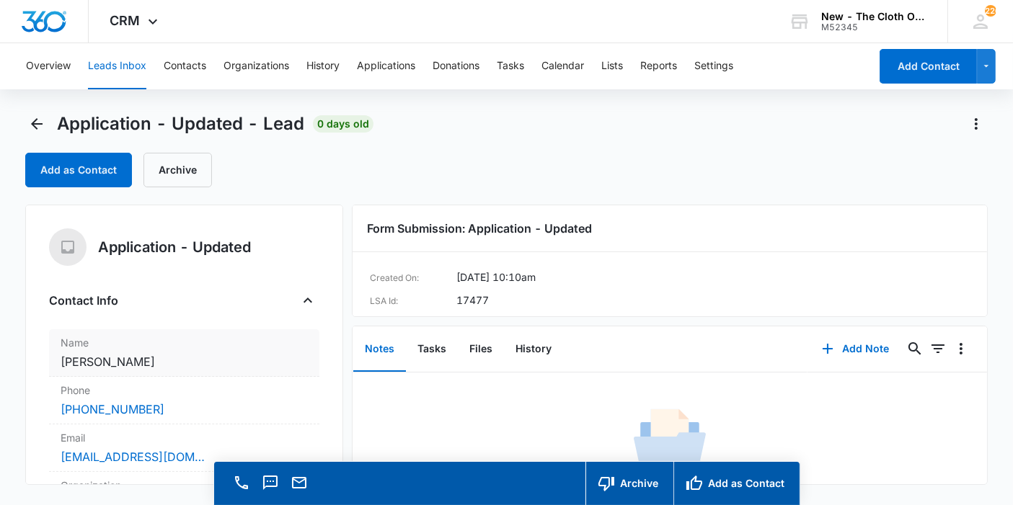
copy dd "[PERSON_NAME]"
drag, startPoint x: 172, startPoint y: 359, endPoint x: 52, endPoint y: 371, distance: 120.3
click at [52, 371] on div "Name Cancel Save Changes Kristin Shinkle" at bounding box center [184, 353] width 270 height 48
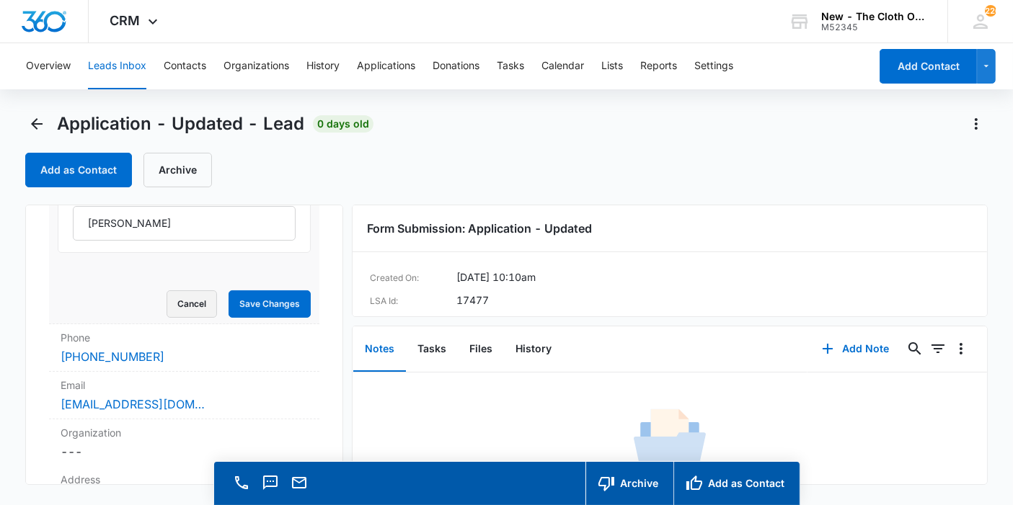
click at [175, 300] on button "Cancel" at bounding box center [192, 304] width 50 height 27
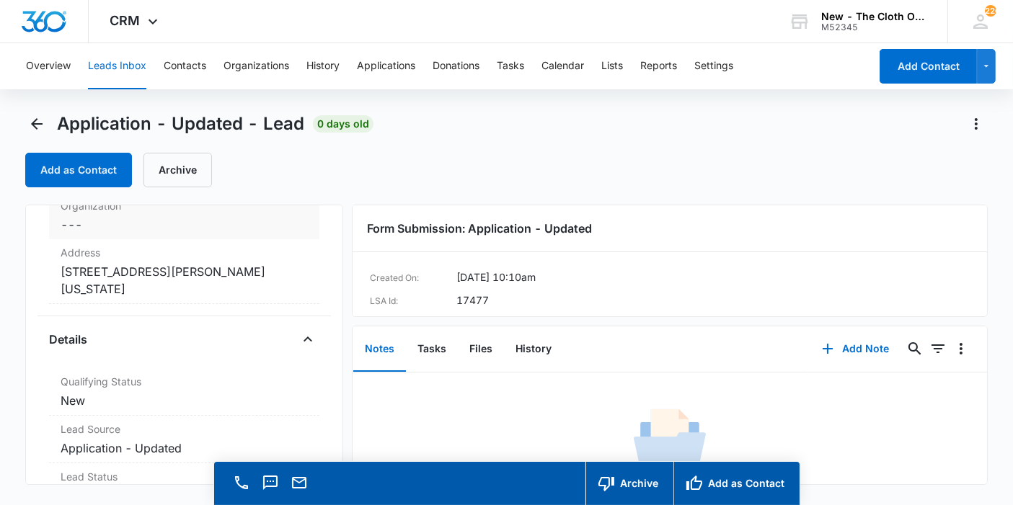
scroll to position [280, 0]
click at [180, 294] on dd "Cancel Save Changes 15103 McRae ave Norwalk California 90650 USA" at bounding box center [184, 280] width 247 height 35
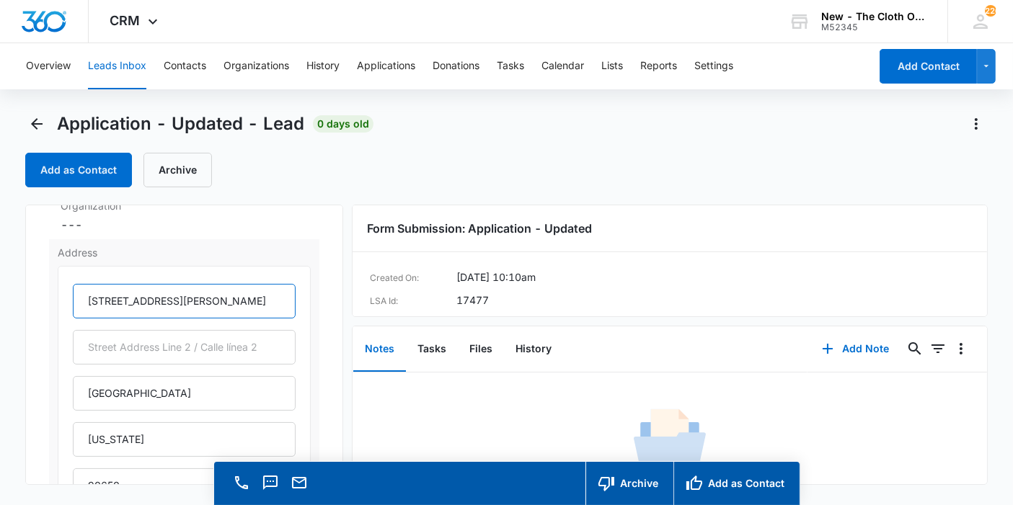
click at [162, 299] on input "15103 McRae ave" at bounding box center [184, 301] width 223 height 35
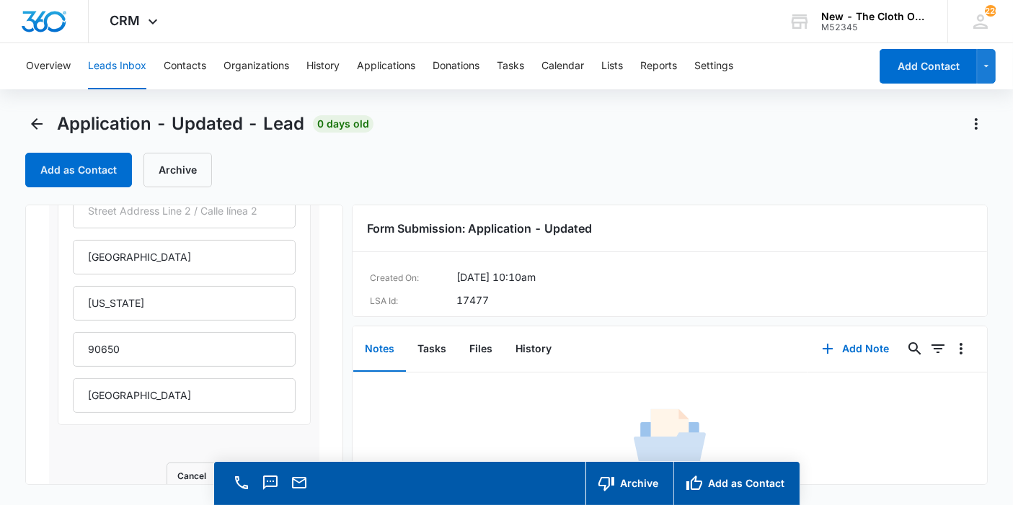
scroll to position [418, 0]
type input "15103 McRae aAve"
drag, startPoint x: 143, startPoint y: 385, endPoint x: 22, endPoint y: 396, distance: 121.7
click at [22, 396] on main "Application - Updated - Lead 0 days old Add as Contact Archive Application - Up…" at bounding box center [506, 329] width 1013 height 434
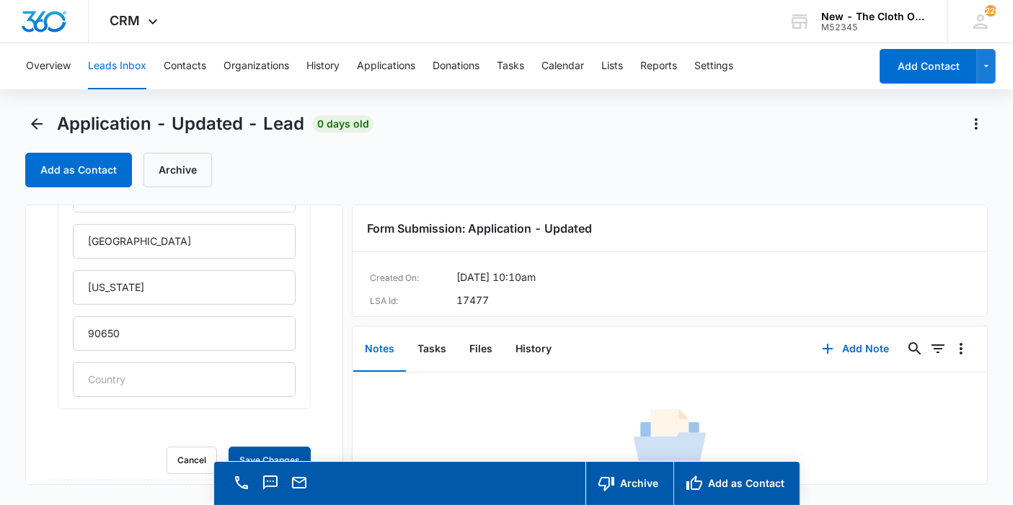
click at [229, 447] on button "Save Changes" at bounding box center [270, 460] width 82 height 27
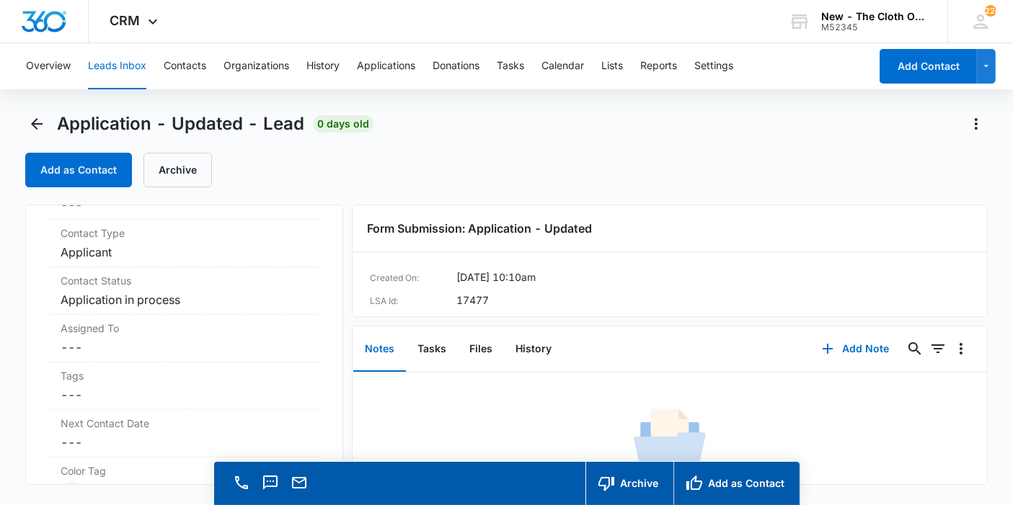
scroll to position [951, 0]
click at [111, 351] on div "Assigned To Cancel Save Changes ---" at bounding box center [184, 335] width 270 height 48
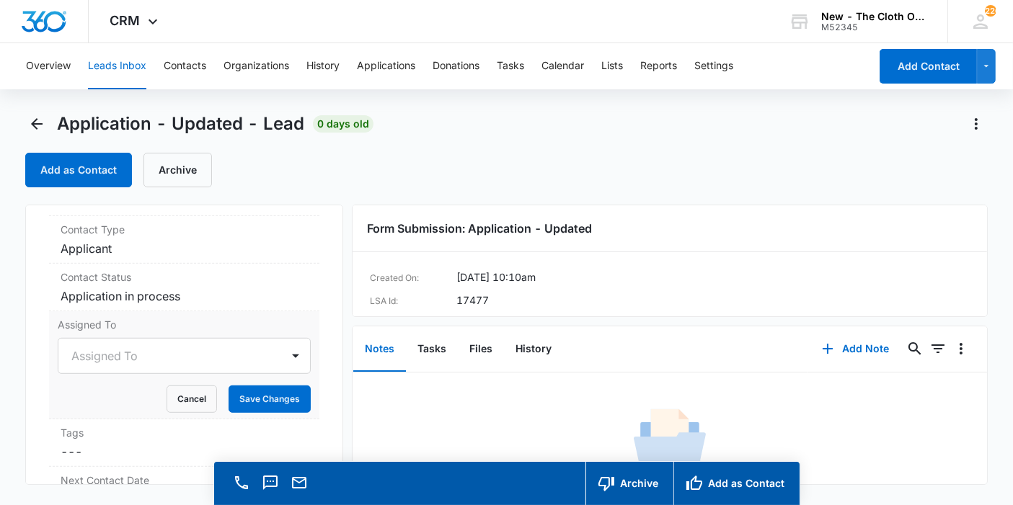
click at [111, 351] on div "Assigned To" at bounding box center [184, 356] width 253 height 36
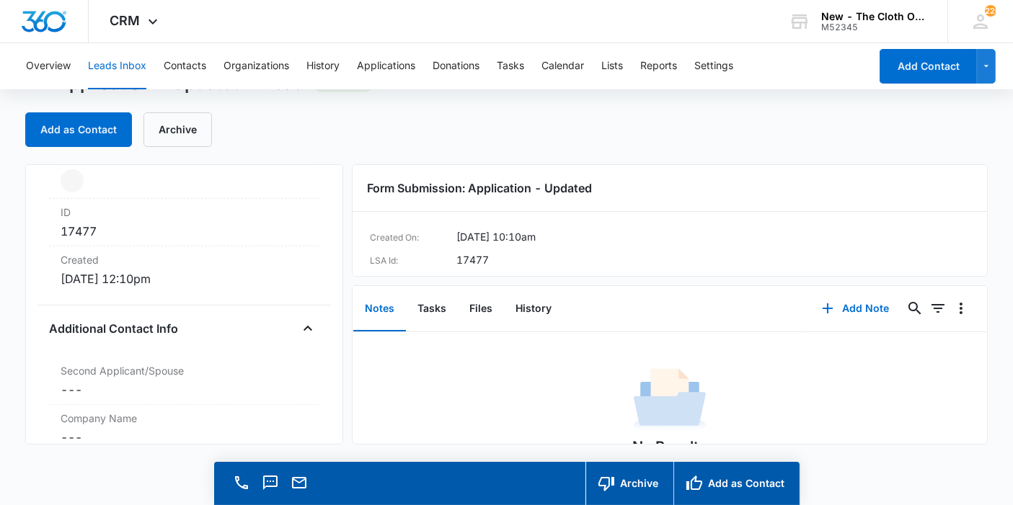
scroll to position [622, 0]
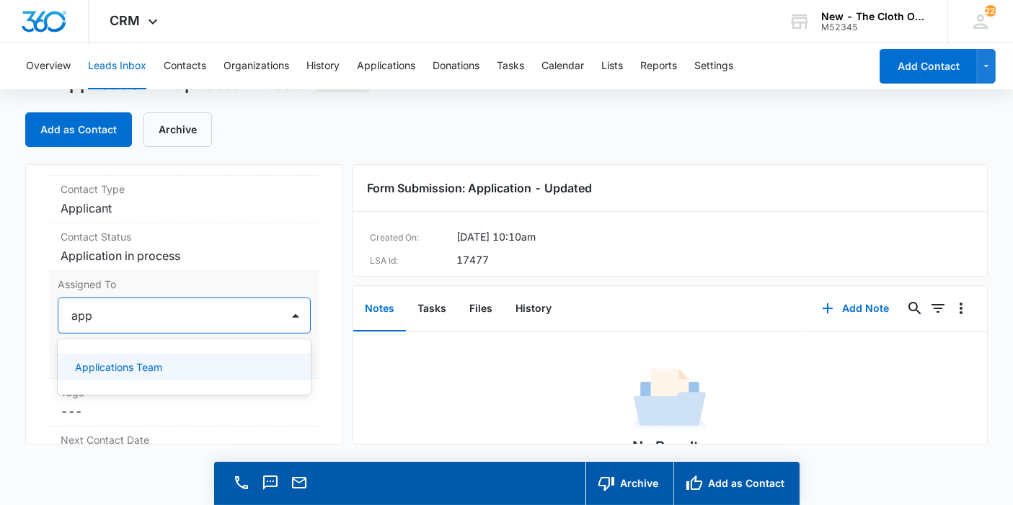
type input "appl"
click at [111, 354] on div "Applications Team" at bounding box center [184, 367] width 253 height 27
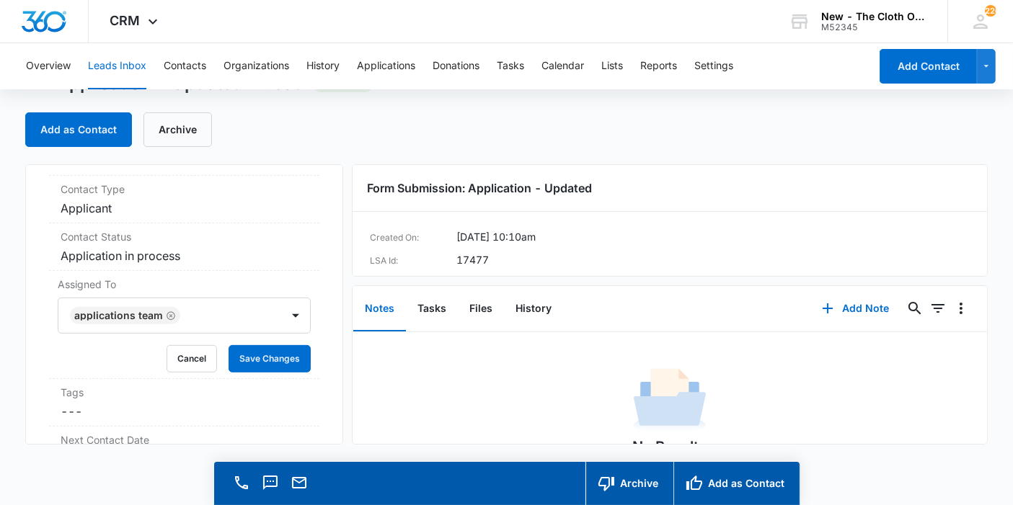
click at [317, 344] on div "Application - Updated Contact Info Name Cancel Save Changes Kristin Shinkle Pho…" at bounding box center [184, 304] width 318 height 280
click at [280, 361] on button "Save Changes" at bounding box center [270, 358] width 82 height 27
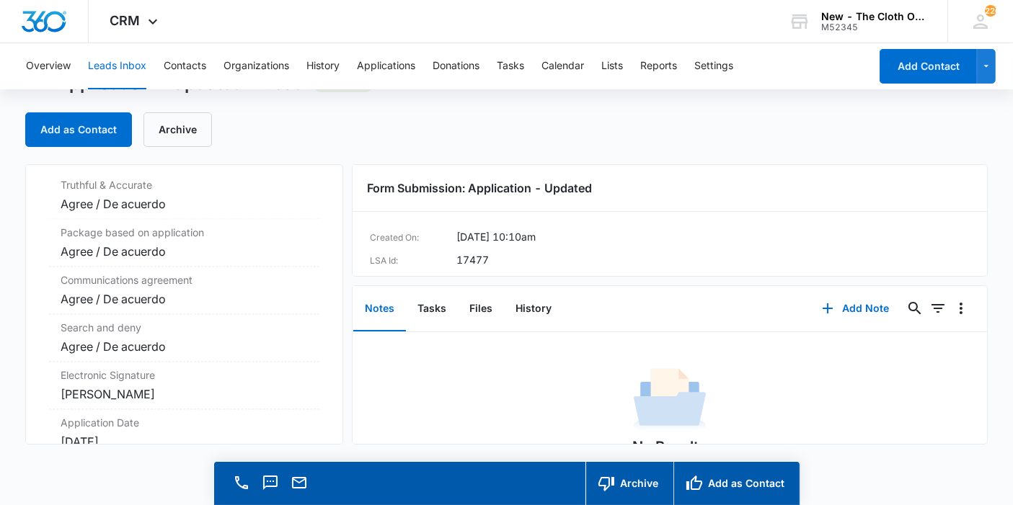
scroll to position [3061, 0]
click at [487, 316] on button "Files" at bounding box center [481, 309] width 46 height 45
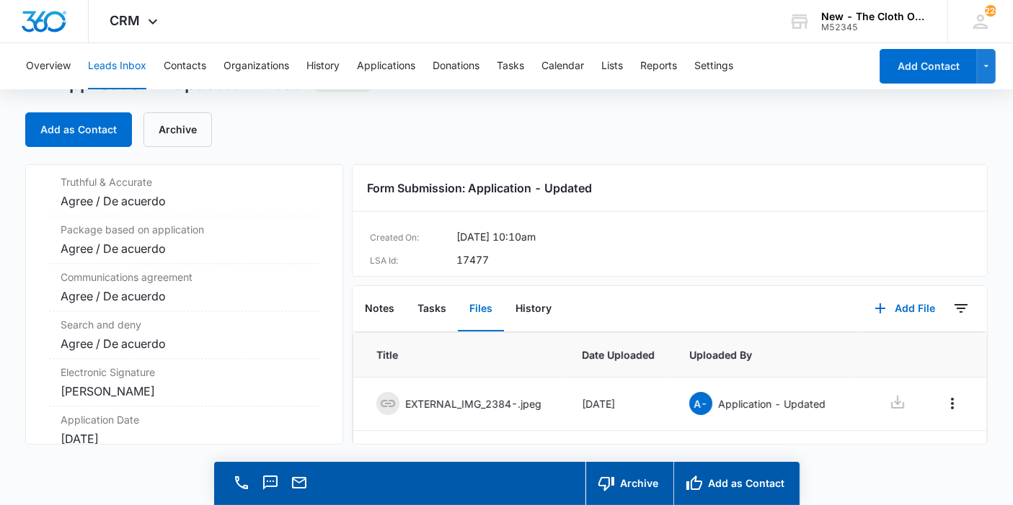
scroll to position [97, 0]
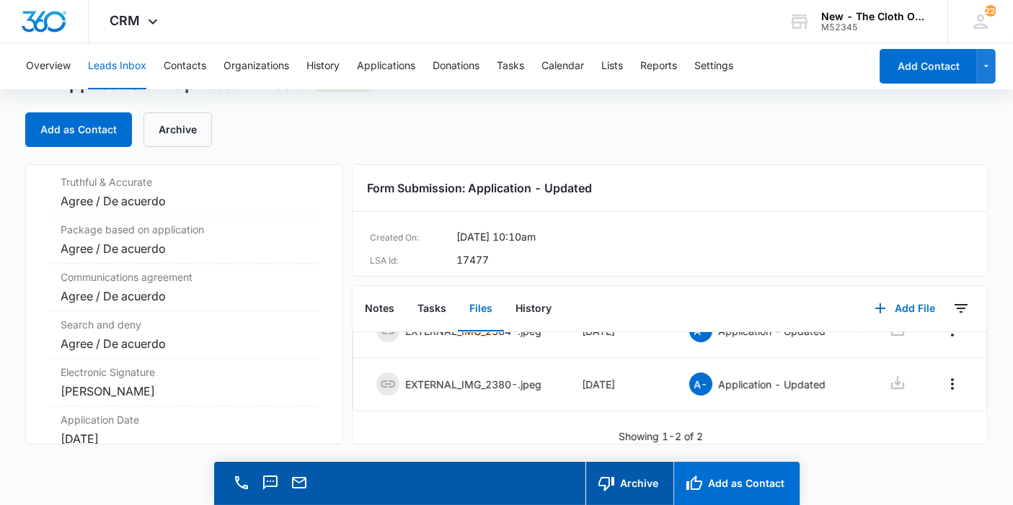
click at [731, 481] on button "Add as Contact" at bounding box center [736, 483] width 126 height 43
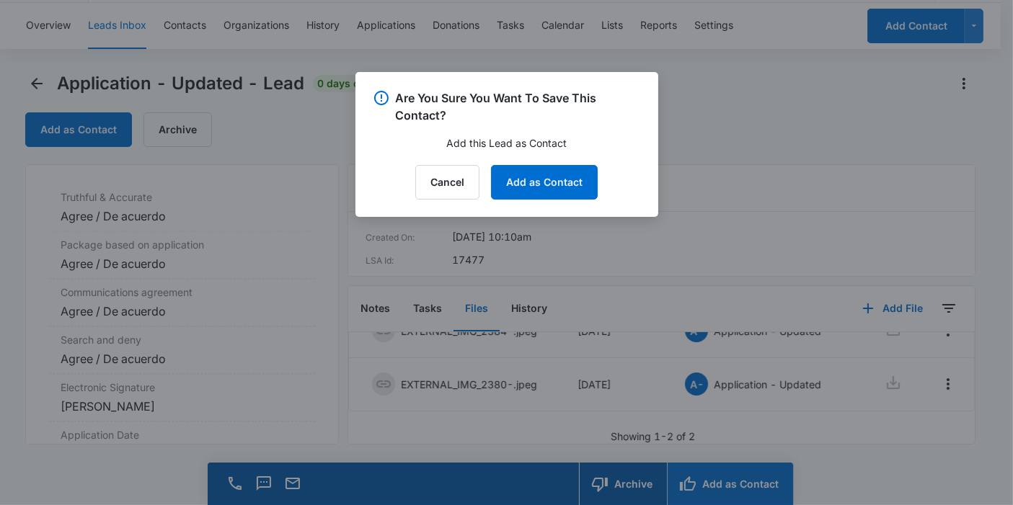
scroll to position [3077, 0]
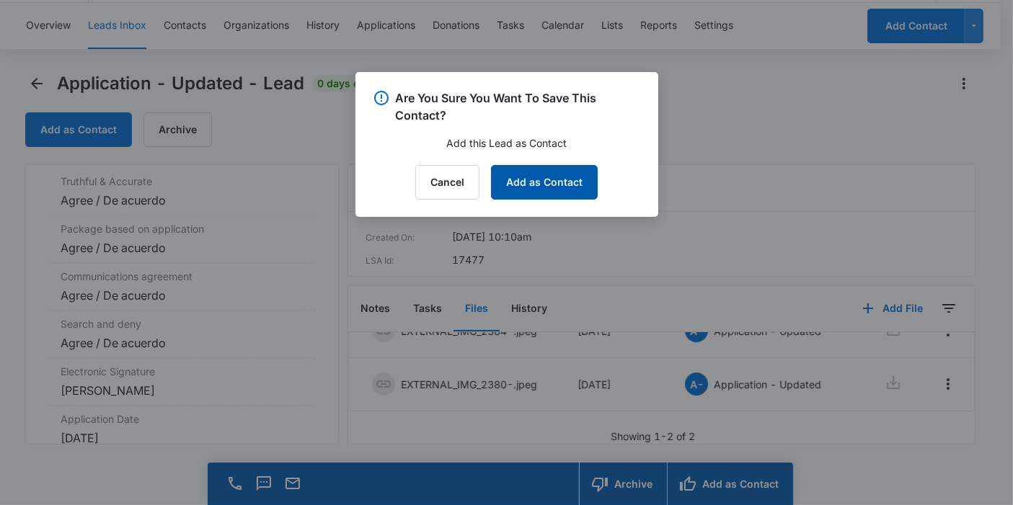
click at [564, 184] on button "Add as Contact" at bounding box center [544, 182] width 107 height 35
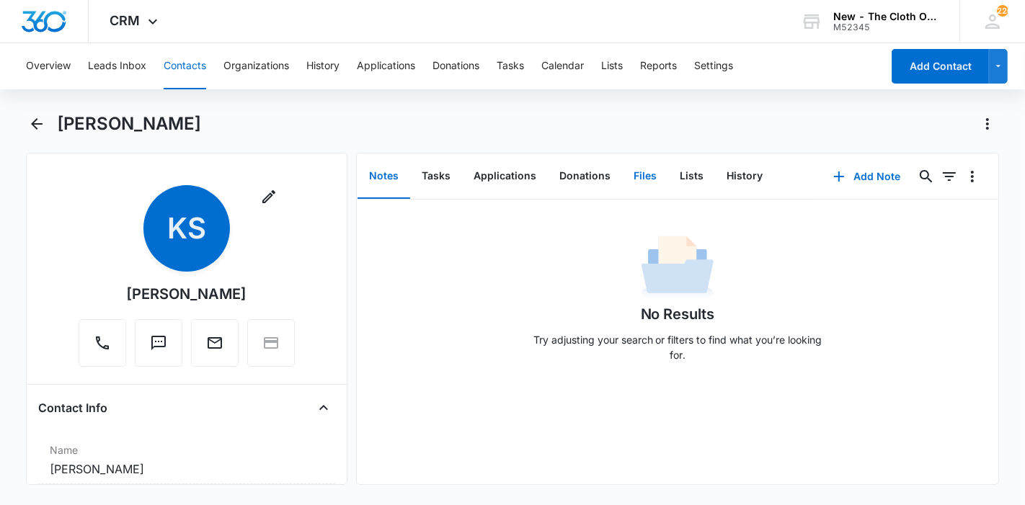
click at [633, 178] on button "Files" at bounding box center [645, 176] width 46 height 45
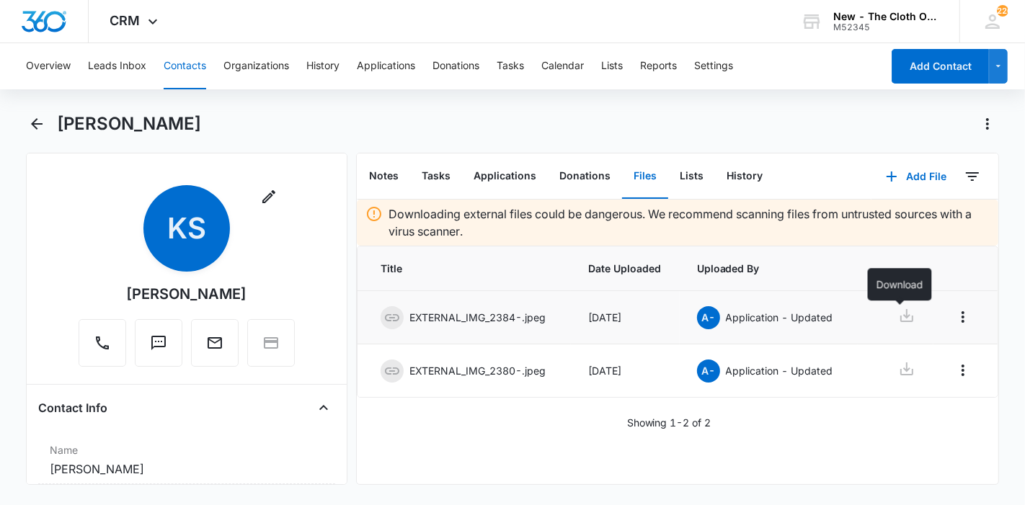
click at [898, 315] on icon at bounding box center [906, 315] width 17 height 17
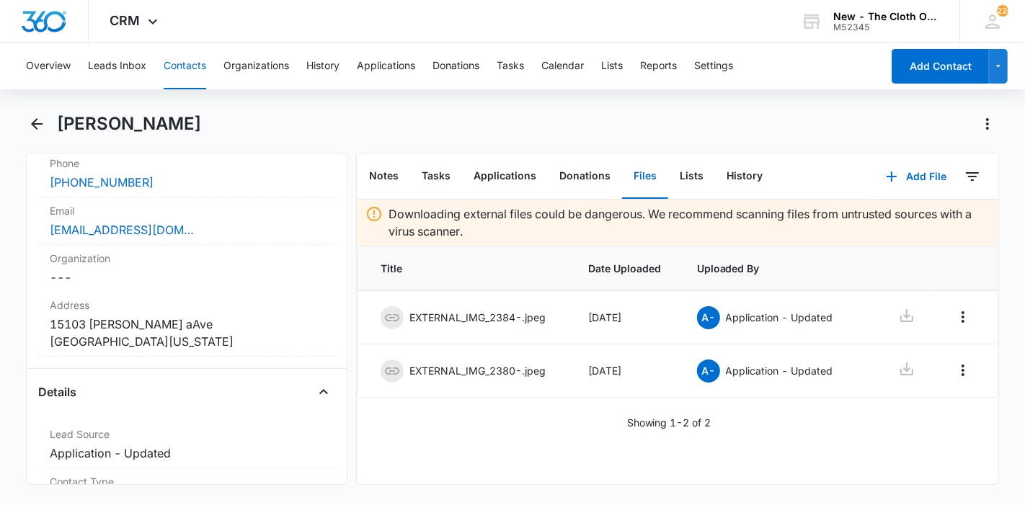
scroll to position [335, 0]
click at [208, 325] on dd "Cancel Save Changes 15103 McRae aAve Norwalk California 90650" at bounding box center [187, 332] width 274 height 35
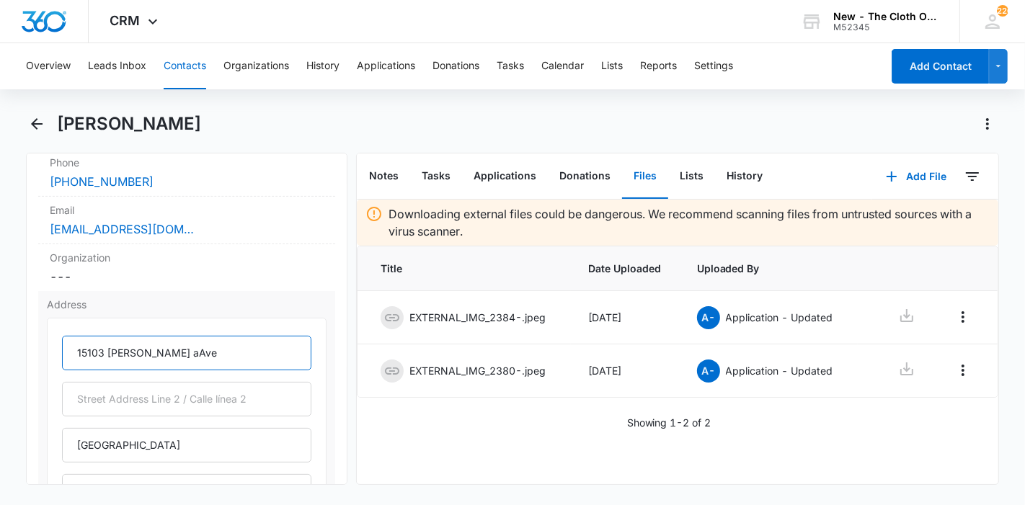
click at [148, 358] on input "15103 McRae aAve" at bounding box center [186, 353] width 249 height 35
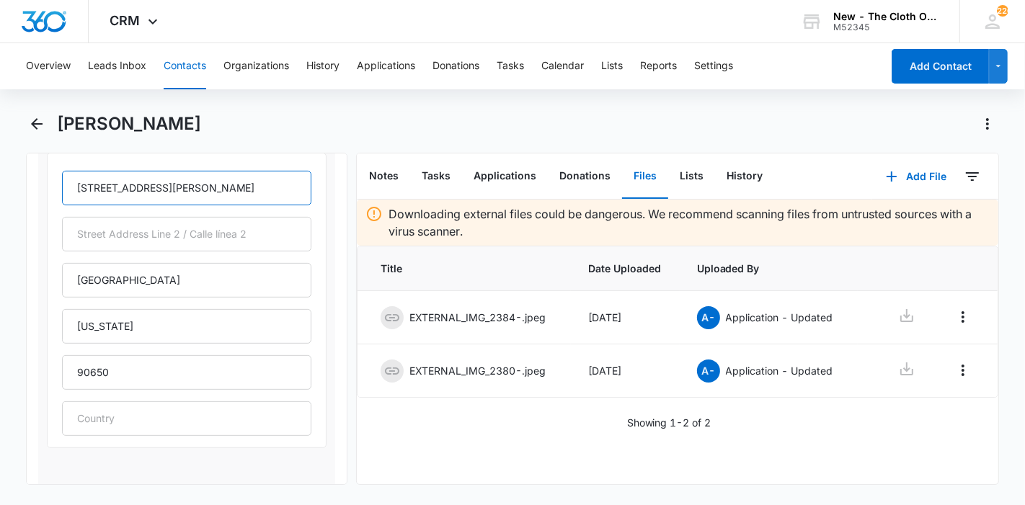
scroll to position [578, 0]
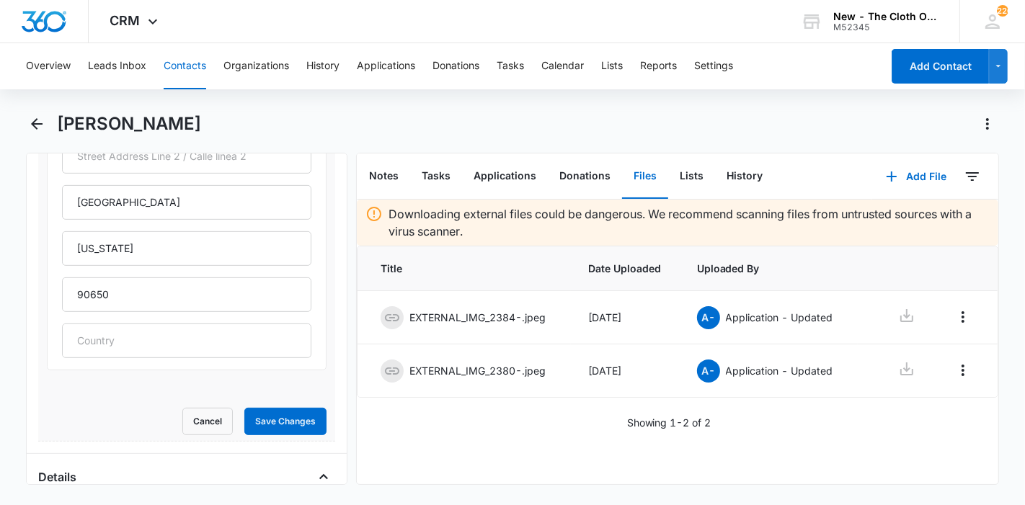
type input "15103 McRae Ave"
click at [277, 435] on div "Address 15103 McRae Ave Norwalk California 90650 Cancel Save Changes" at bounding box center [186, 245] width 297 height 394
click at [266, 422] on button "Save Changes" at bounding box center [285, 421] width 82 height 27
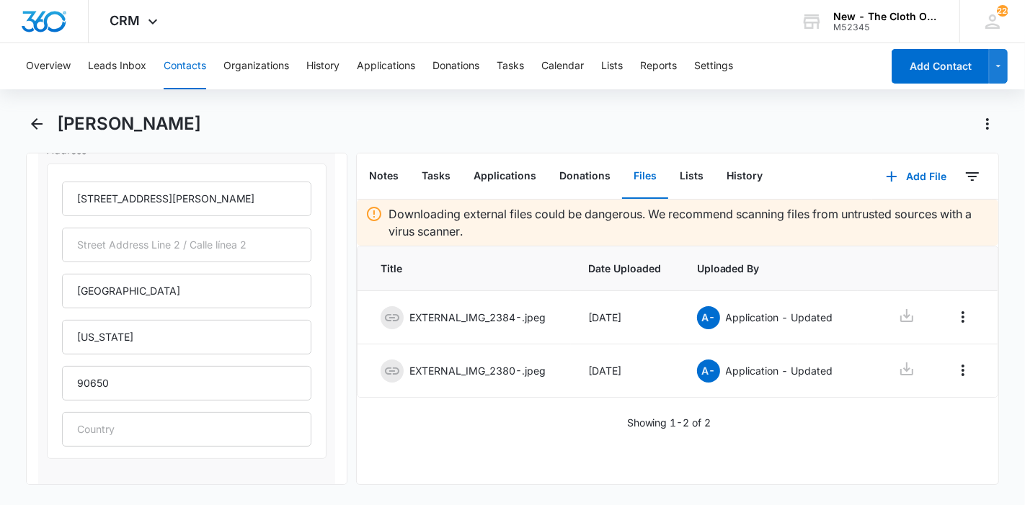
scroll to position [474, 0]
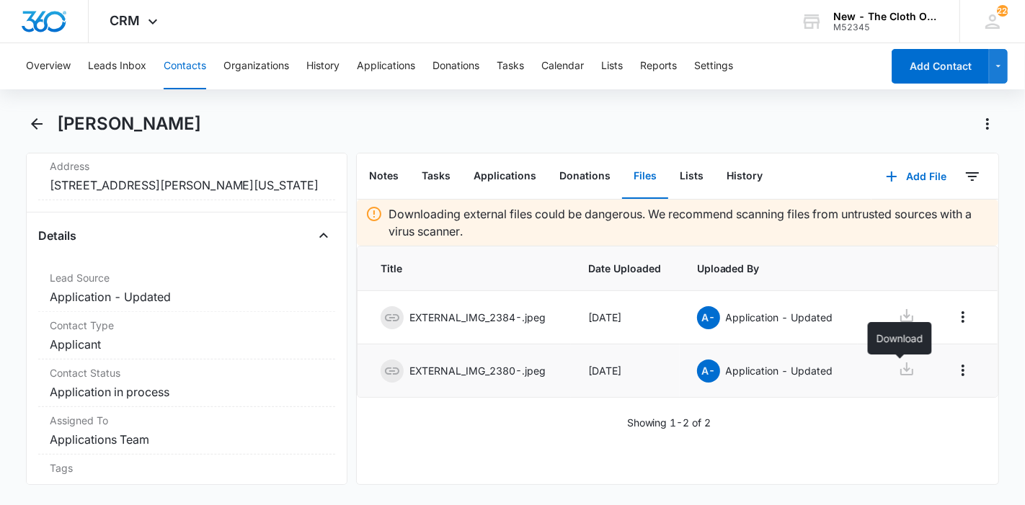
click at [904, 373] on icon at bounding box center [906, 368] width 17 height 17
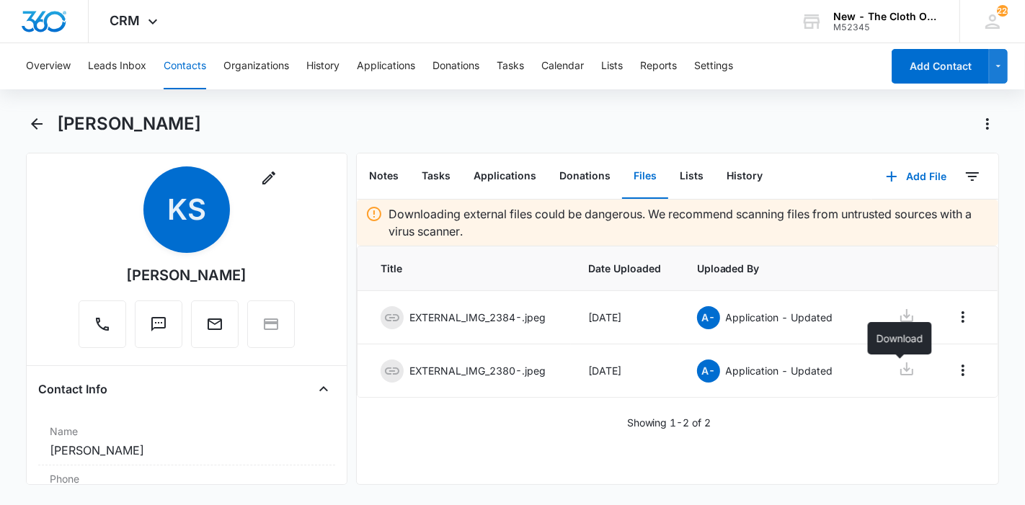
scroll to position [0, 0]
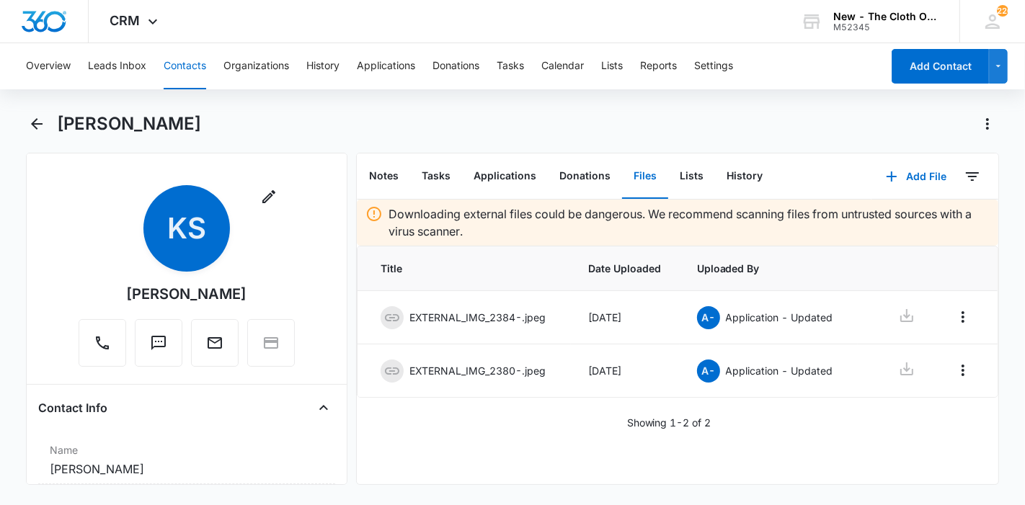
drag, startPoint x: 191, startPoint y: 128, endPoint x: 52, endPoint y: 128, distance: 139.1
click at [52, 128] on div "[PERSON_NAME]" at bounding box center [513, 132] width 974 height 40
copy h1 "[PERSON_NAME]"
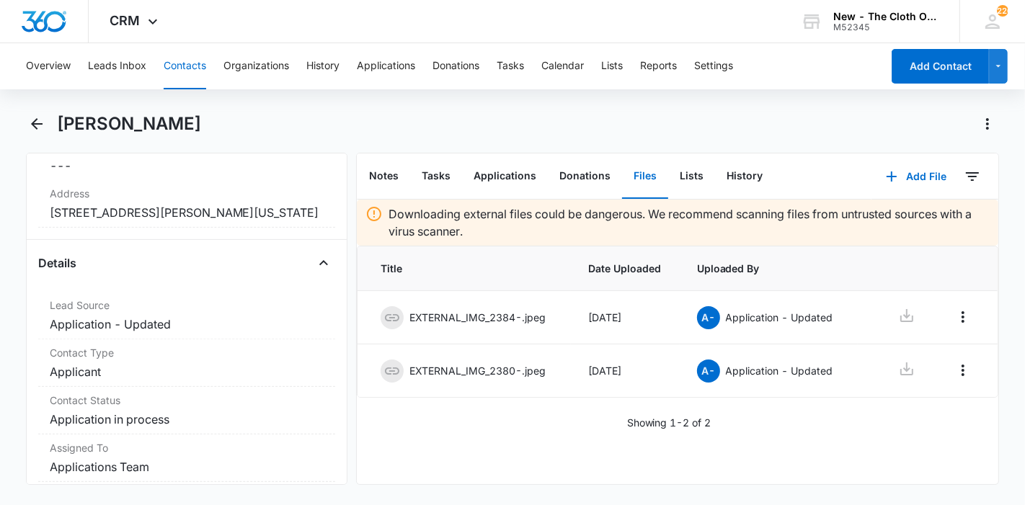
scroll to position [447, 0]
click at [377, 177] on button "Notes" at bounding box center [384, 176] width 53 height 45
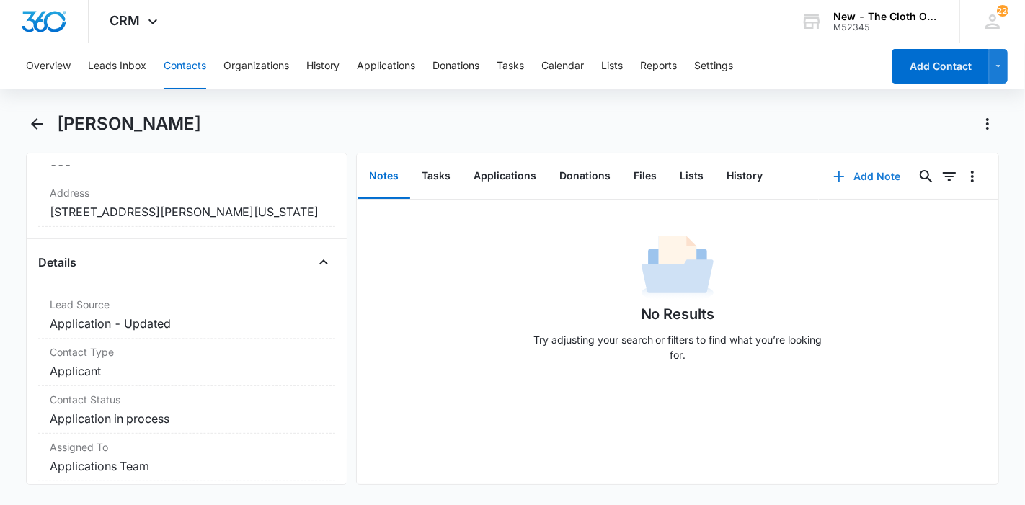
click at [844, 175] on button "Add Note" at bounding box center [867, 176] width 96 height 35
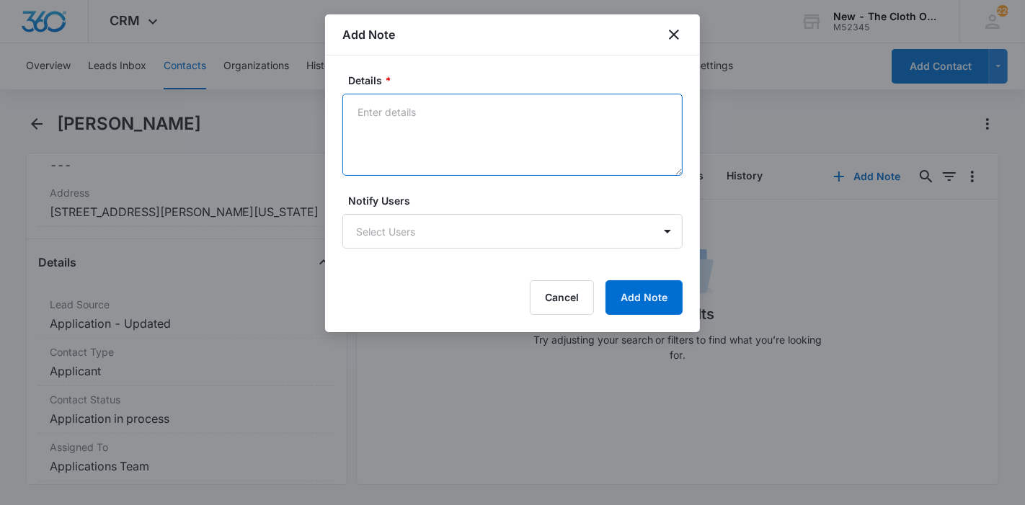
click at [517, 149] on textarea "Details *" at bounding box center [512, 135] width 340 height 82
paste textarea "https://www.facebook.com/kristin.shinkle"
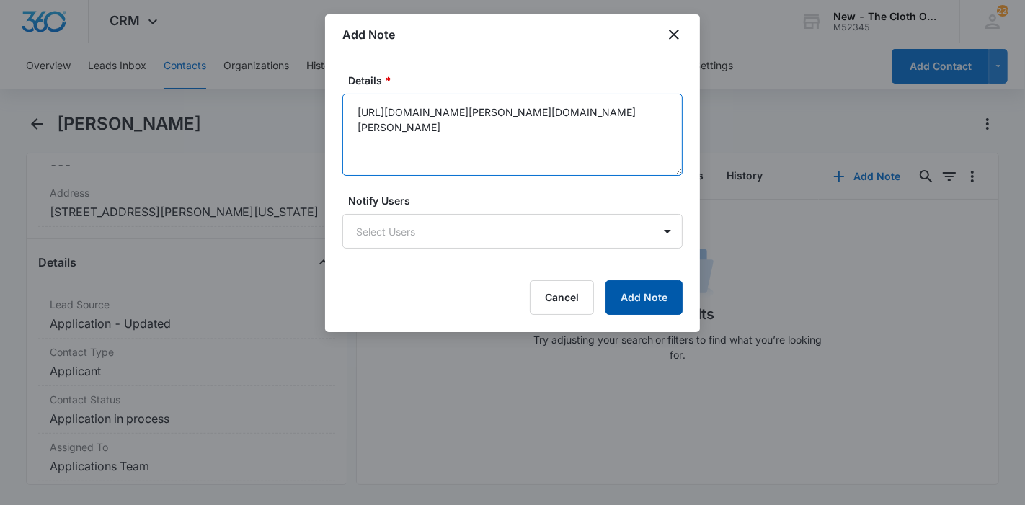
type textarea "https://www.facebook.com/kristin.shinkle"
click at [649, 303] on button "Add Note" at bounding box center [644, 297] width 77 height 35
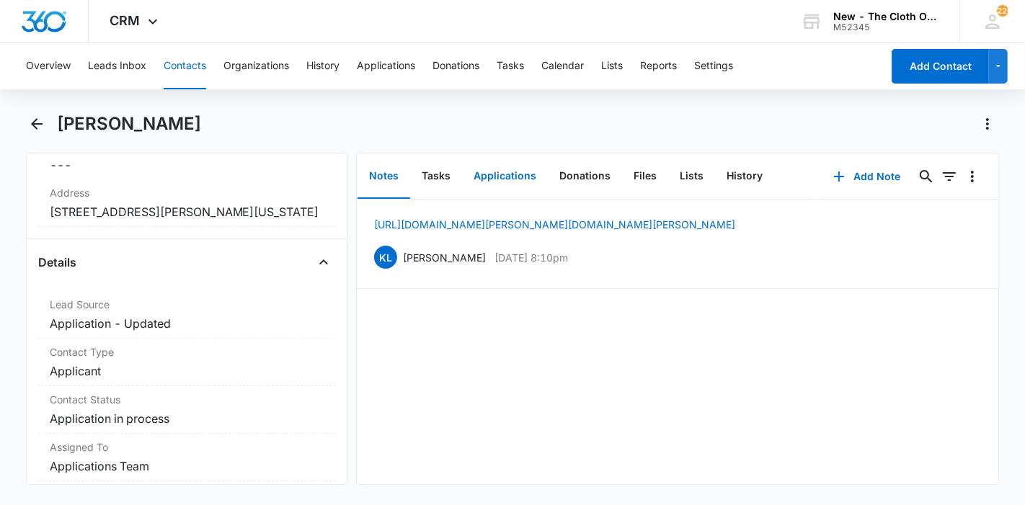
click at [481, 166] on button "Applications" at bounding box center [505, 176] width 86 height 45
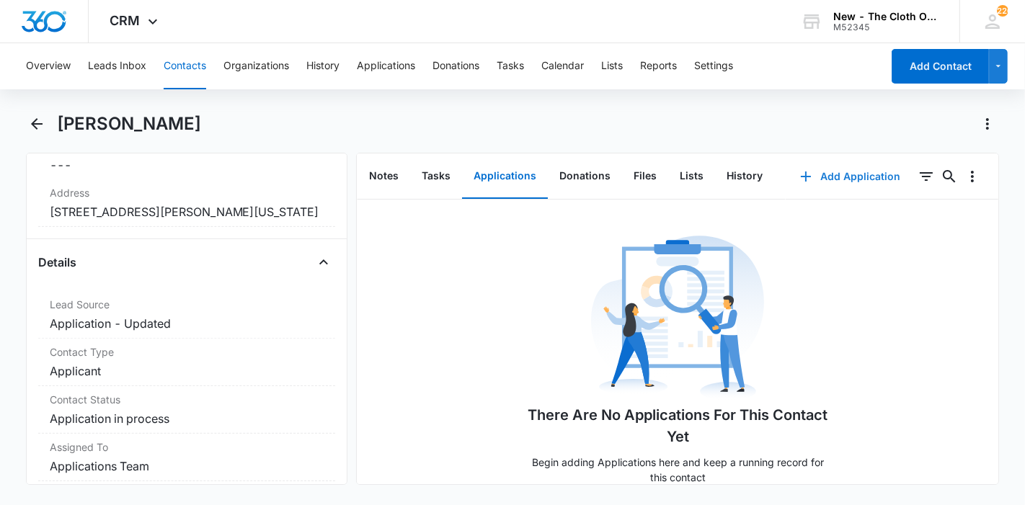
click at [843, 174] on button "Add Application" at bounding box center [850, 176] width 129 height 35
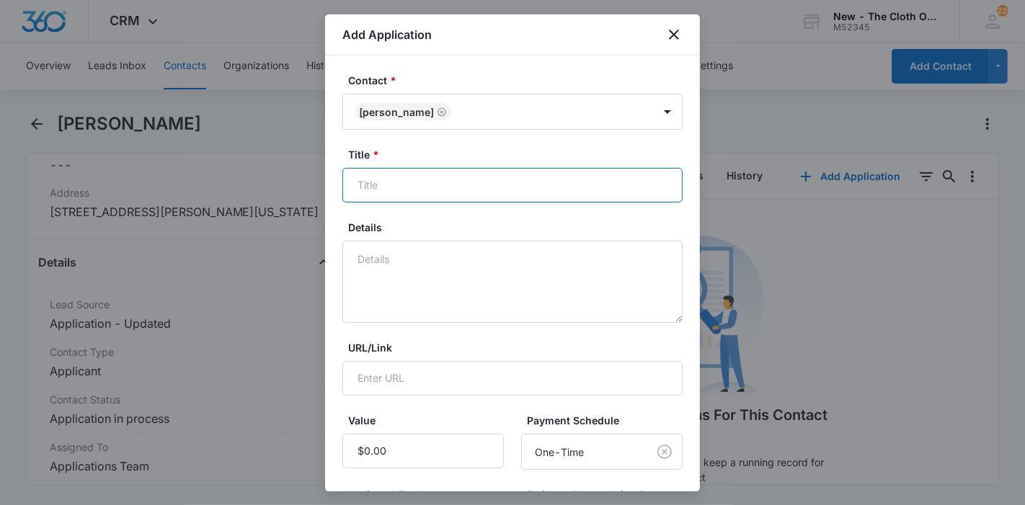
click at [482, 171] on input "Title *" at bounding box center [512, 185] width 340 height 35
paste input "[PERSON_NAME]"
type input "Applicant - [PERSON_NAME]"
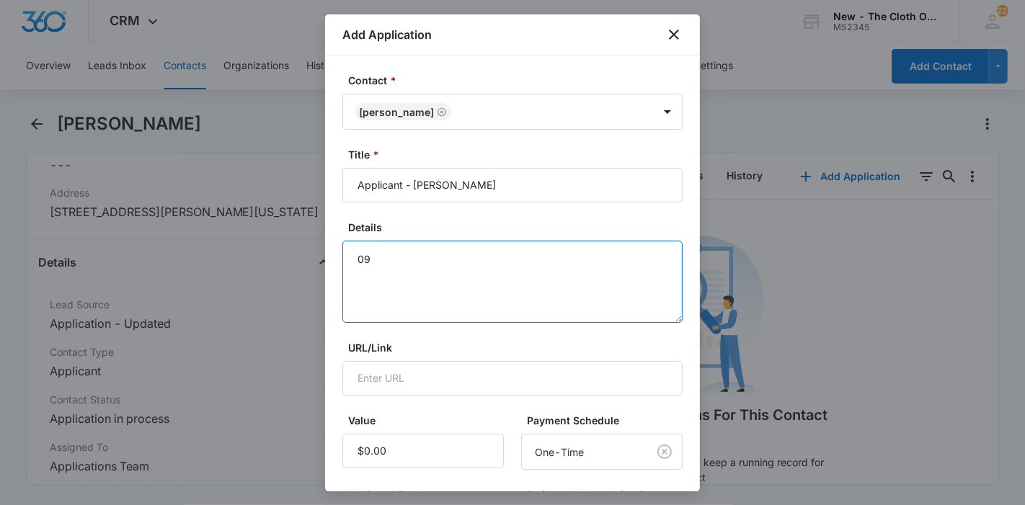
type textarea "0"
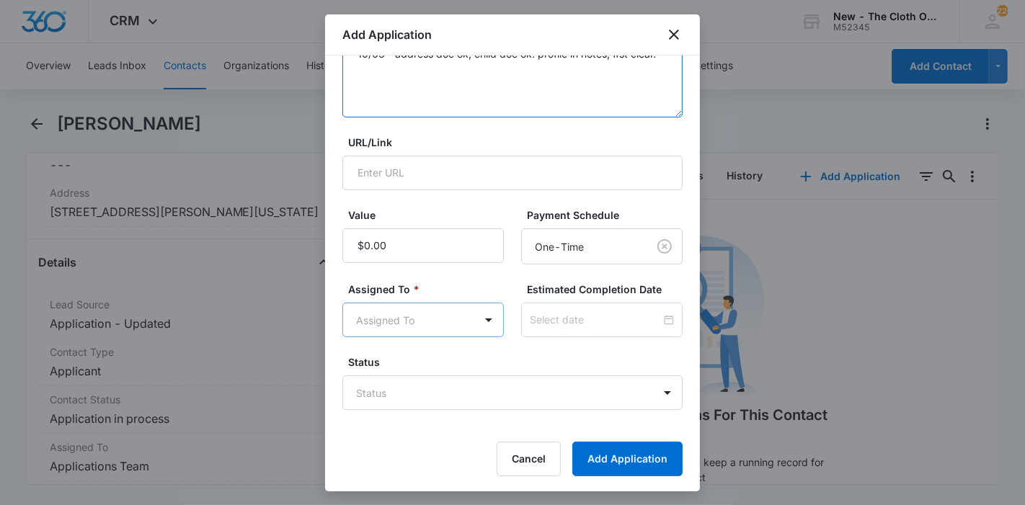
type textarea "10/03 - address doc ok, child doc ok. profile in notes, ffst clear."
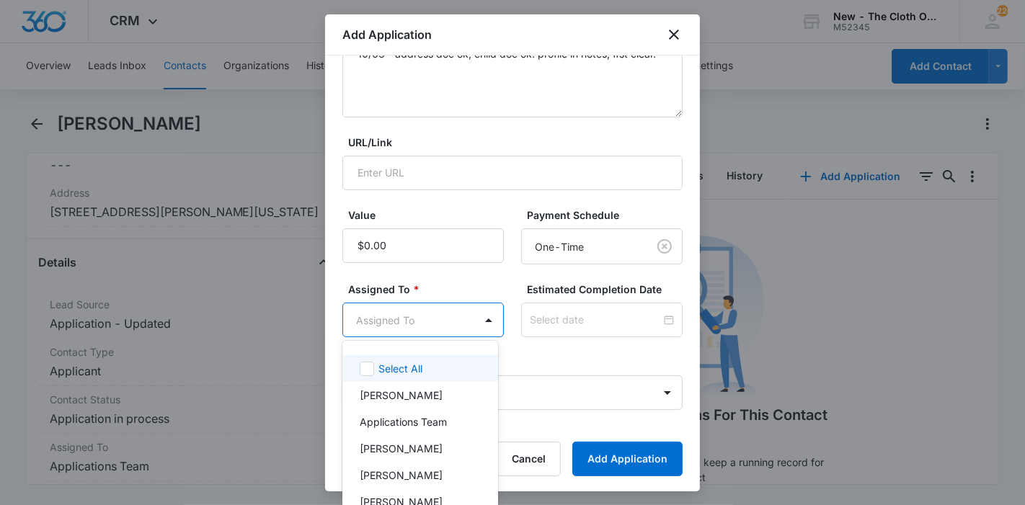
click at [442, 303] on body "CRM Apps Reputation Forms CRM Email Ads Intelligence Brand Settings New - The C…" at bounding box center [512, 252] width 1025 height 505
type input "app"
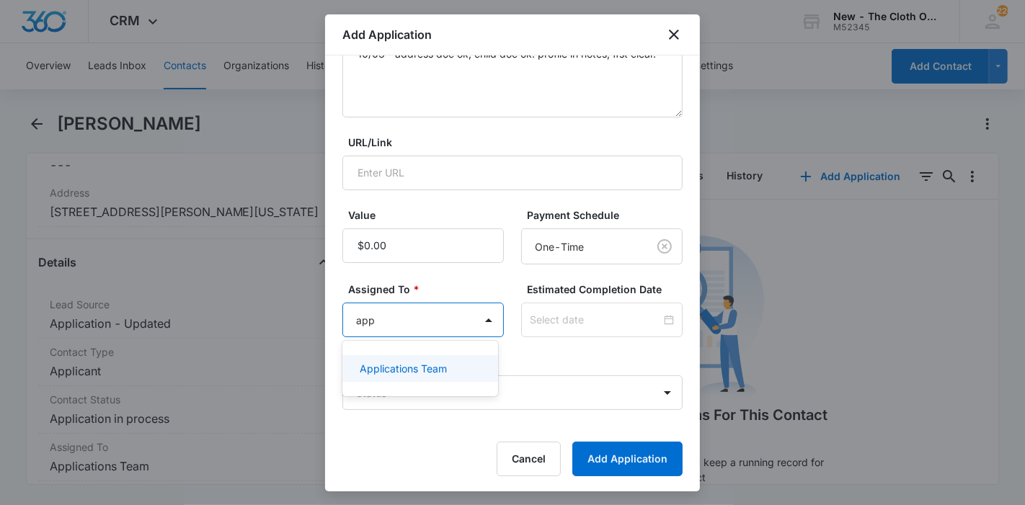
click at [447, 368] on p "Applications Team" at bounding box center [403, 368] width 87 height 15
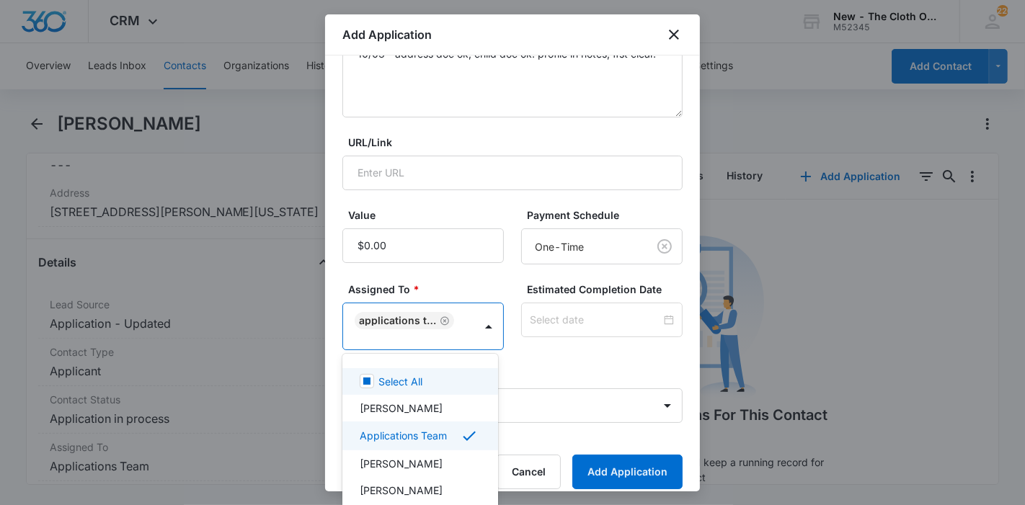
click at [567, 331] on div at bounding box center [512, 252] width 1025 height 505
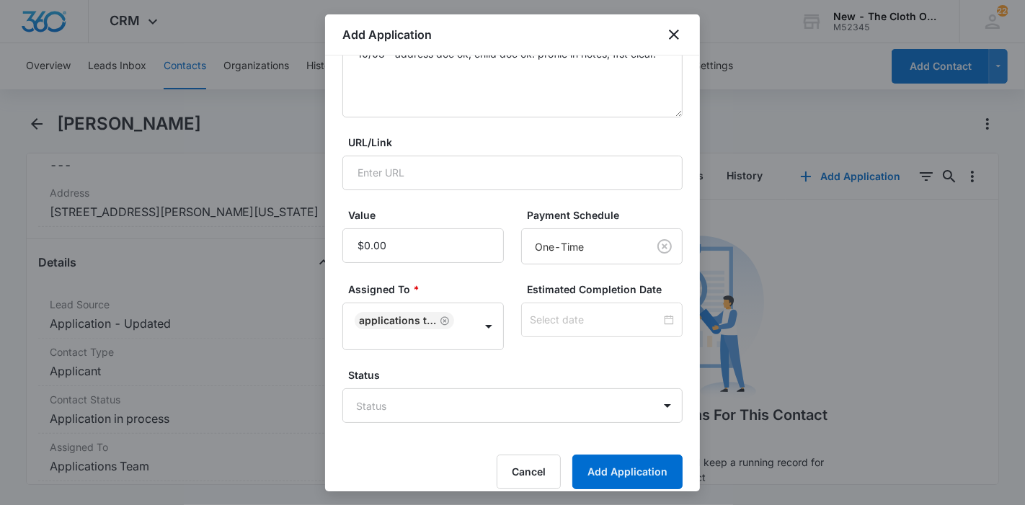
click at [567, 331] on div at bounding box center [601, 320] width 161 height 35
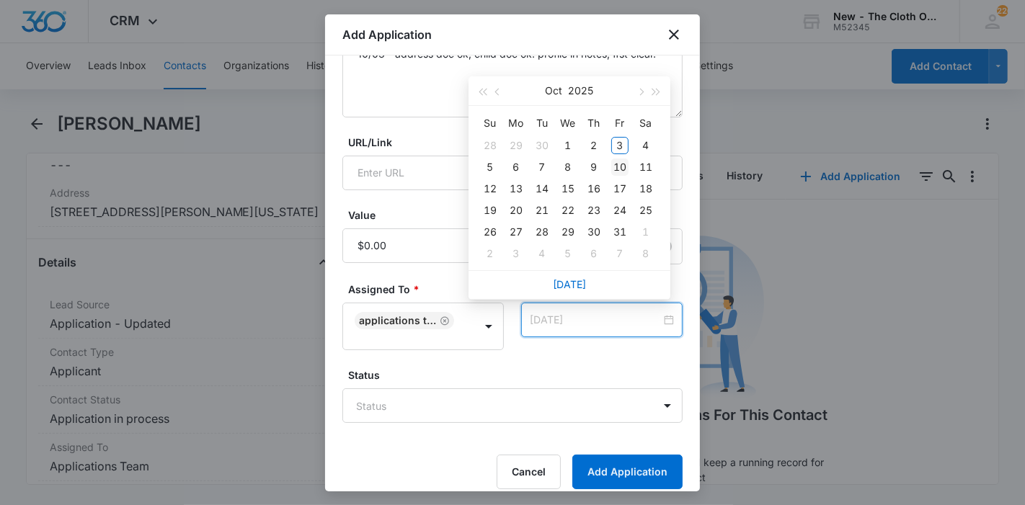
click at [619, 165] on div "10" at bounding box center [619, 167] width 17 height 17
type input "[DATE]"
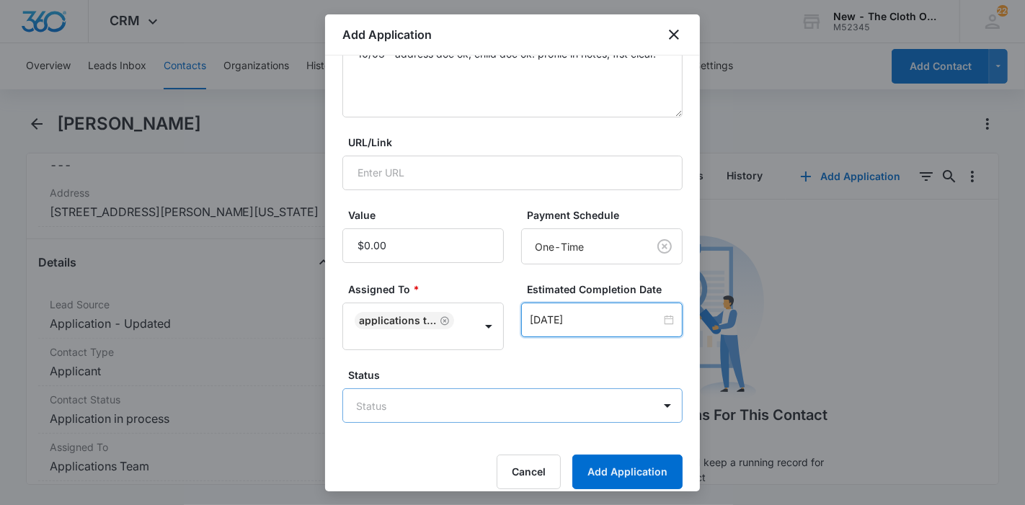
click at [433, 404] on body "CRM Apps Reputation Forms CRM Email Ads Intelligence Brand Settings New - The C…" at bounding box center [512, 252] width 1025 height 505
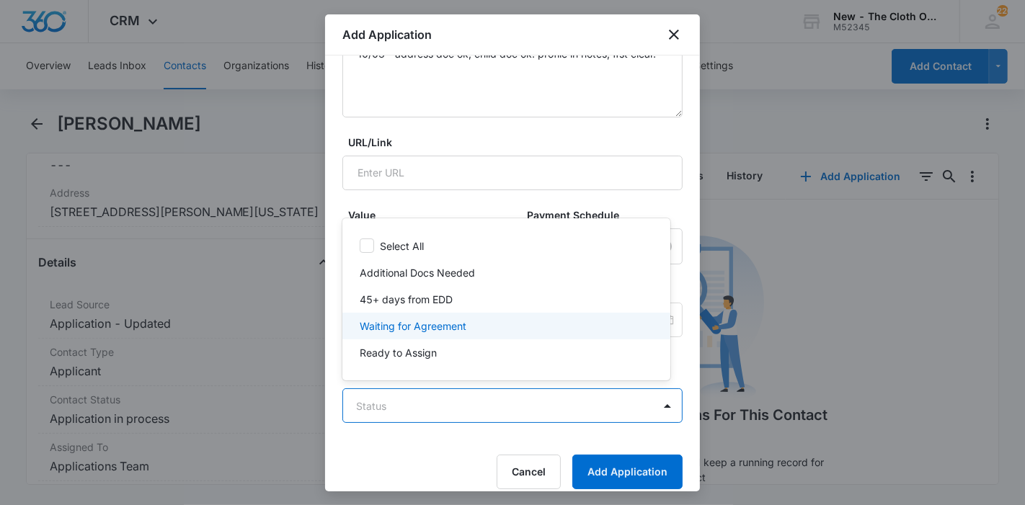
click at [438, 322] on p "Waiting for Agreement" at bounding box center [413, 326] width 107 height 15
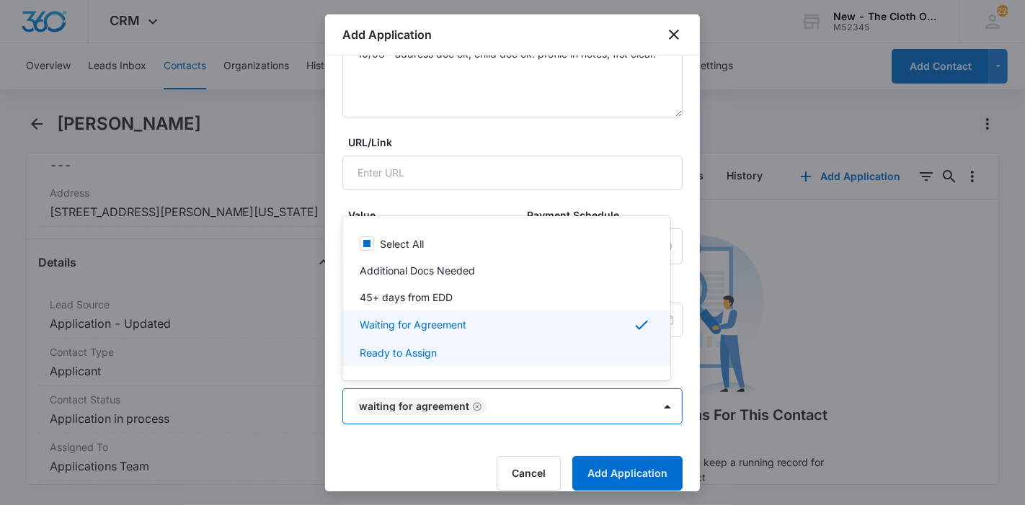
click at [601, 459] on div at bounding box center [512, 252] width 1025 height 505
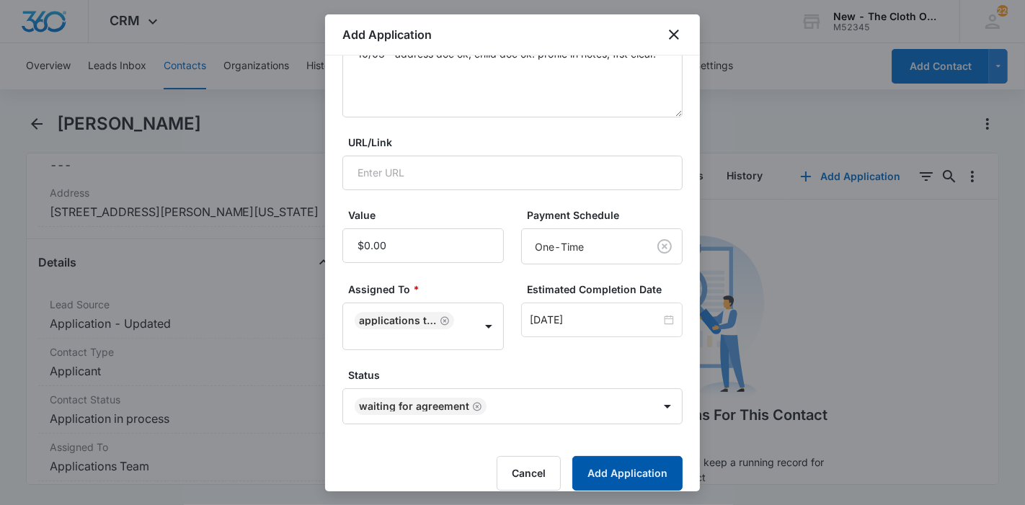
click at [601, 459] on button "Add Application" at bounding box center [627, 473] width 110 height 35
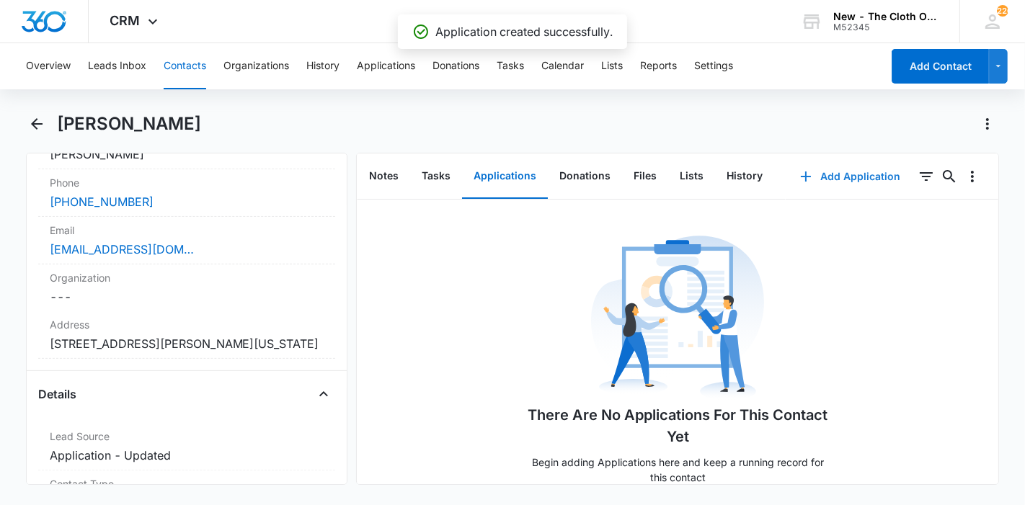
scroll to position [273, 0]
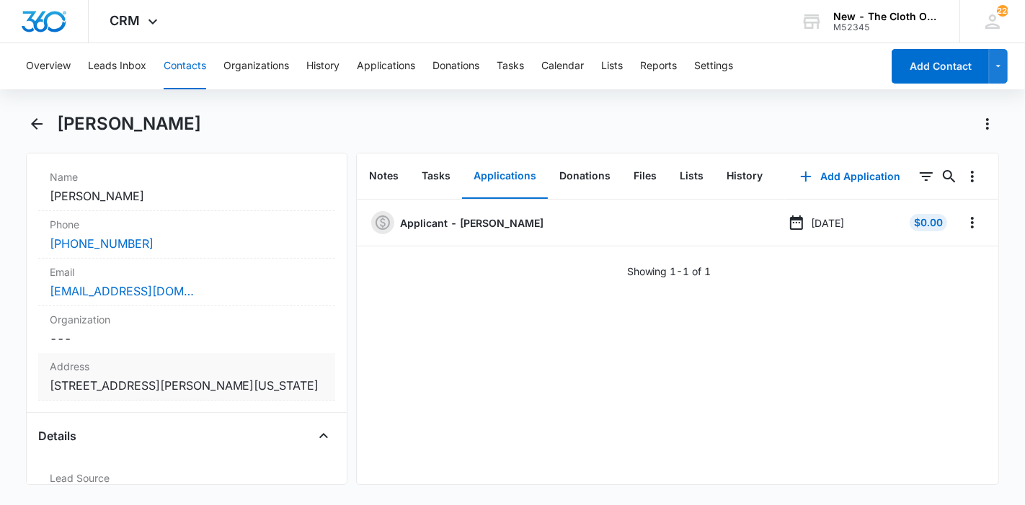
copy dd "[STREET_ADDRESS][PERSON_NAME][US_STATE]"
drag, startPoint x: 306, startPoint y: 378, endPoint x: 41, endPoint y: 386, distance: 264.7
click at [41, 386] on div "Address Cancel Save Changes 15103 McRae Ave Norwalk California 90650" at bounding box center [186, 377] width 297 height 48
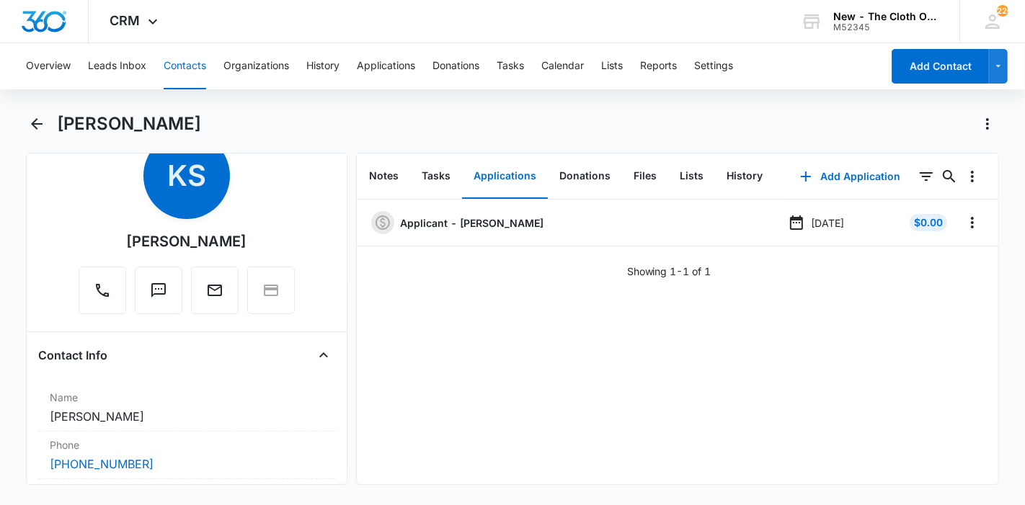
scroll to position [0, 0]
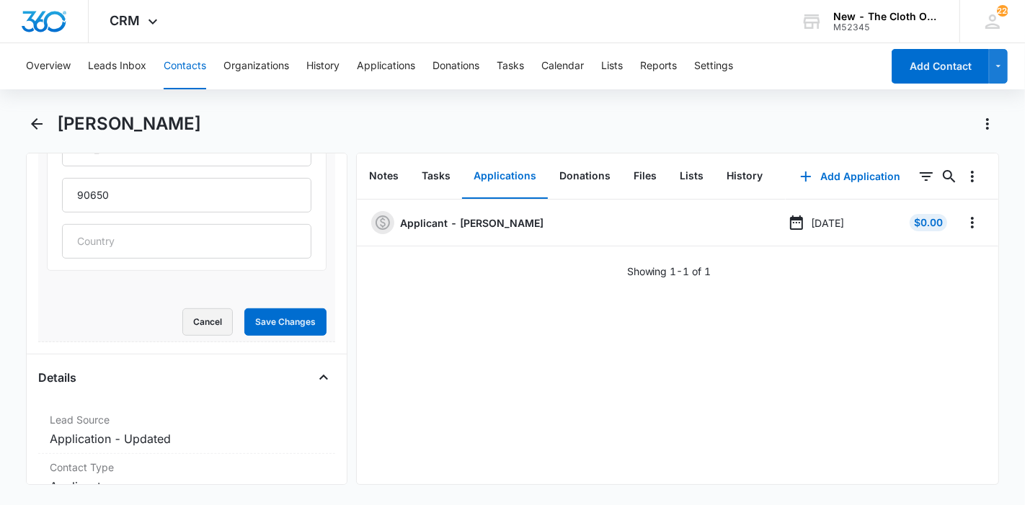
click at [189, 327] on button "Cancel" at bounding box center [207, 322] width 50 height 27
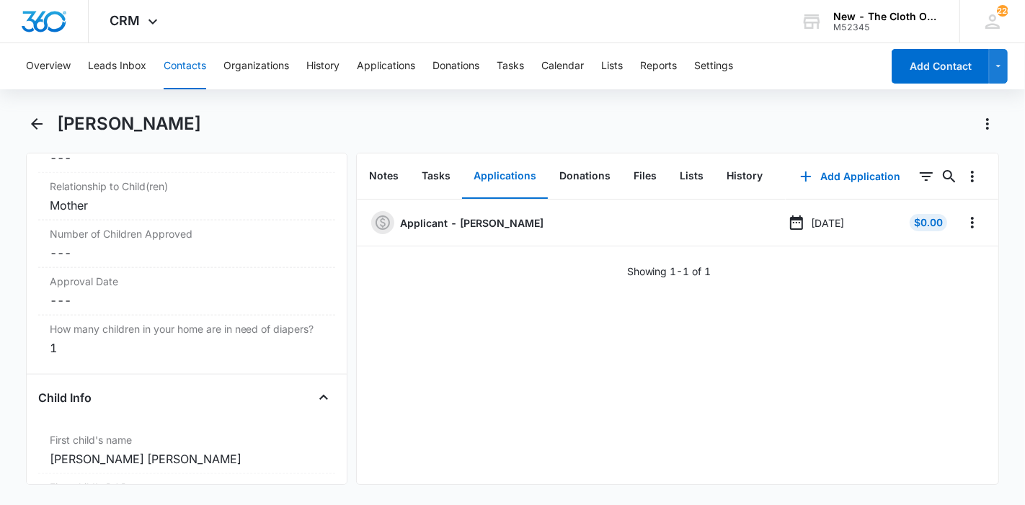
scroll to position [1493, 0]
click at [89, 252] on dd "Cancel Save Changes ---" at bounding box center [187, 252] width 274 height 17
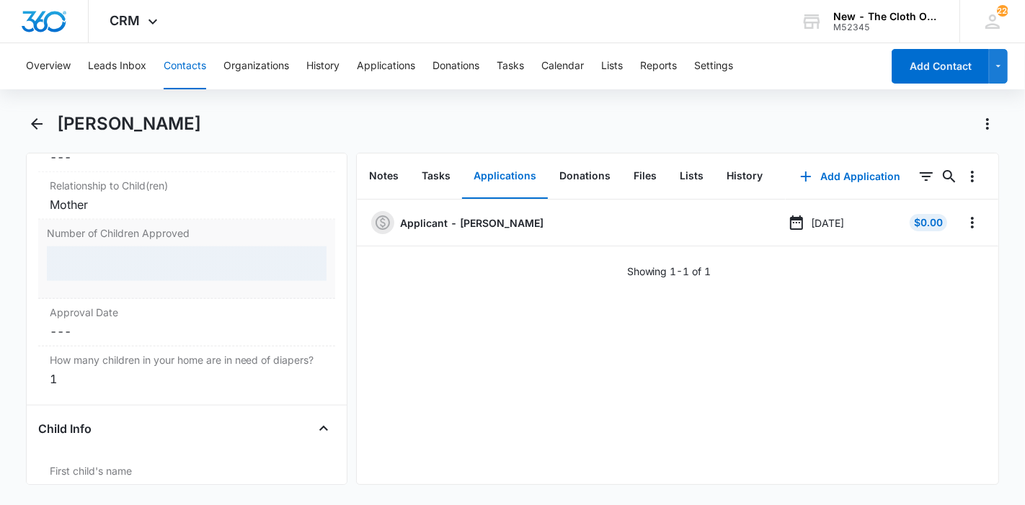
click at [89, 252] on div at bounding box center [187, 264] width 280 height 35
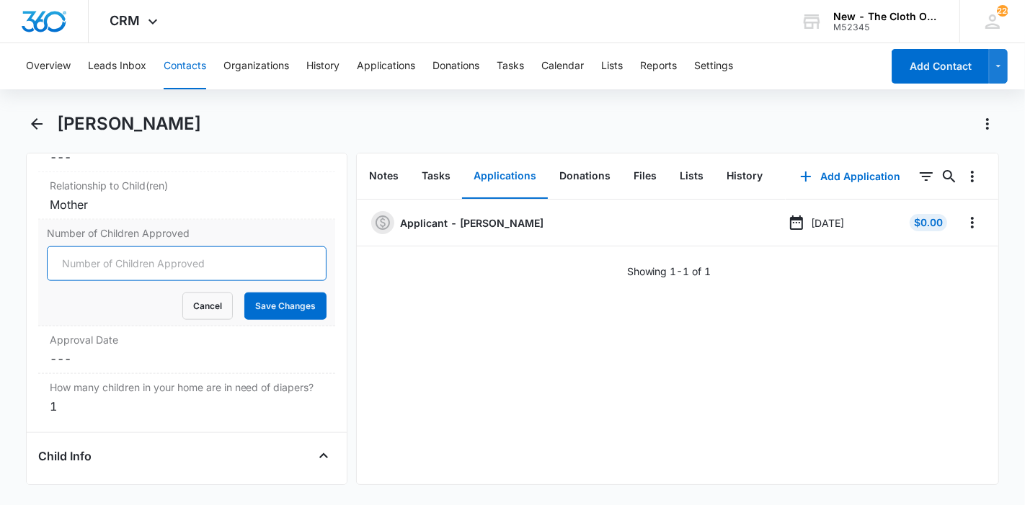
click at [89, 252] on input "Number of Children Approved" at bounding box center [187, 264] width 280 height 35
type input "1"
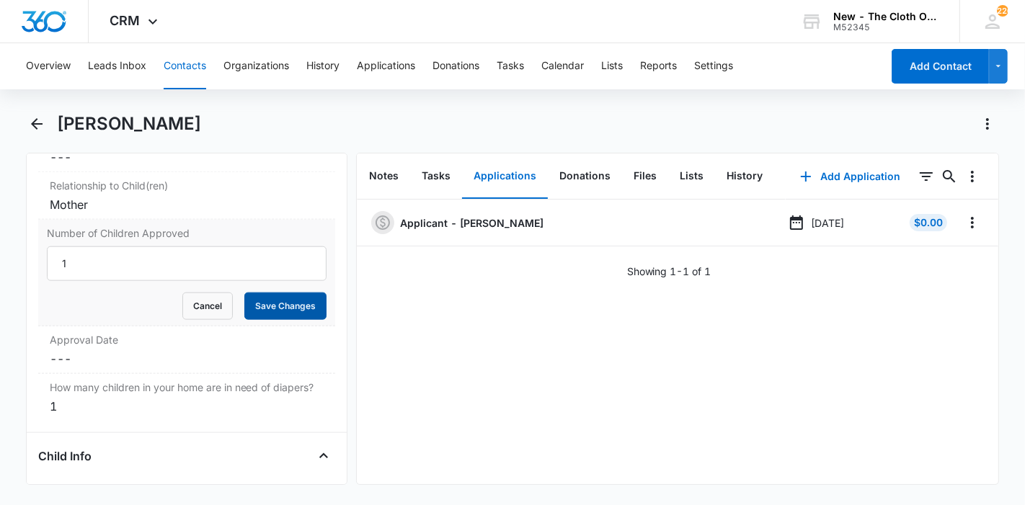
click at [259, 303] on button "Save Changes" at bounding box center [285, 306] width 82 height 27
click at [90, 355] on dd "Cancel Save Changes ---" at bounding box center [187, 358] width 274 height 17
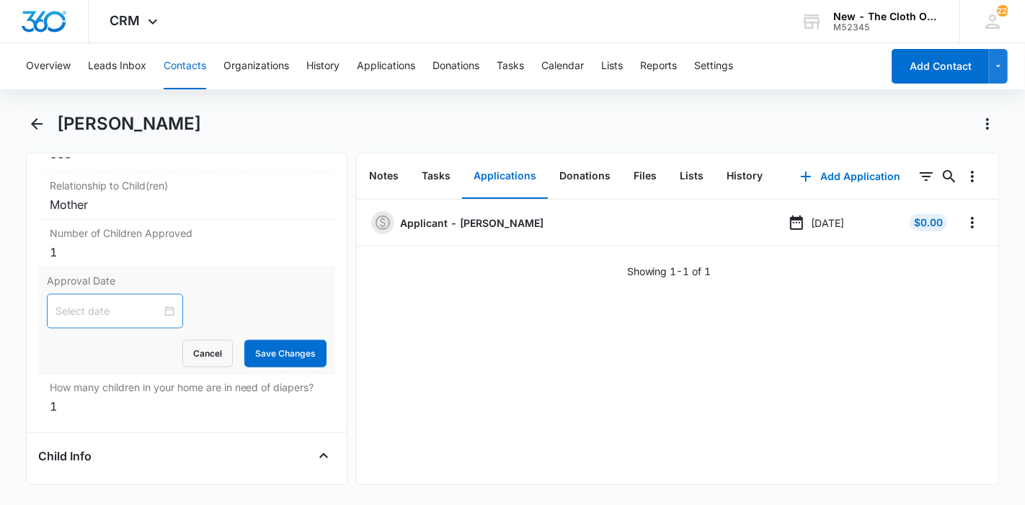
click at [85, 314] on div at bounding box center [115, 311] width 136 height 35
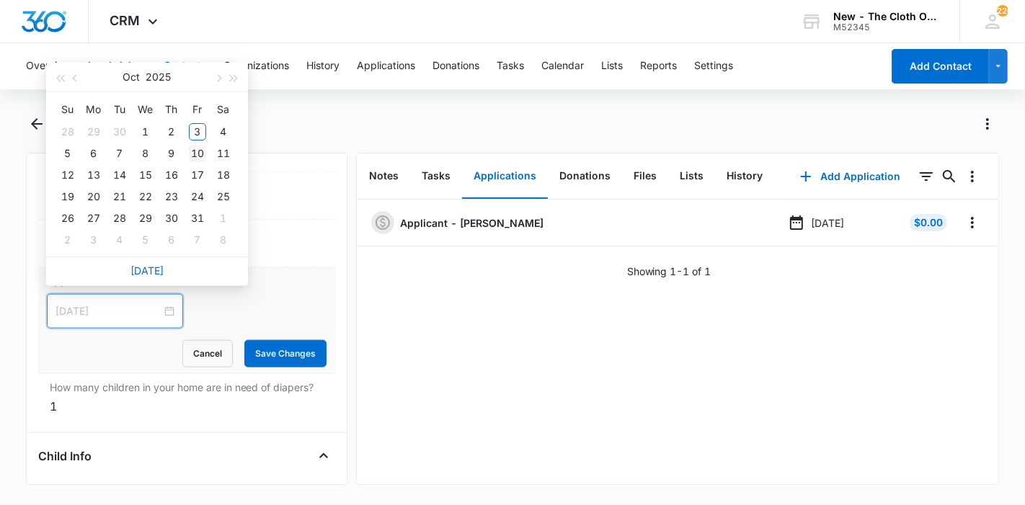
click at [199, 158] on div "10" at bounding box center [197, 153] width 17 height 17
type input "[DATE]"
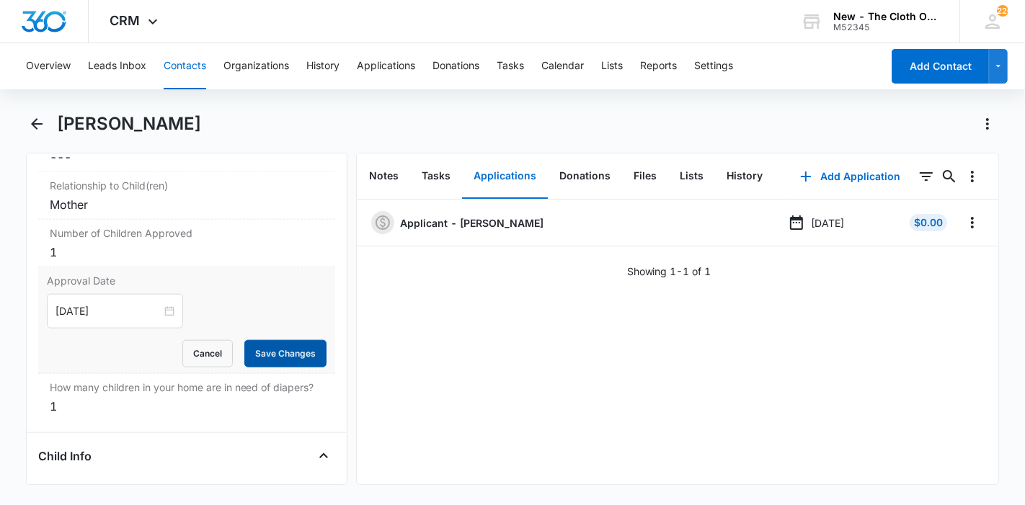
click at [280, 342] on button "Save Changes" at bounding box center [285, 353] width 82 height 27
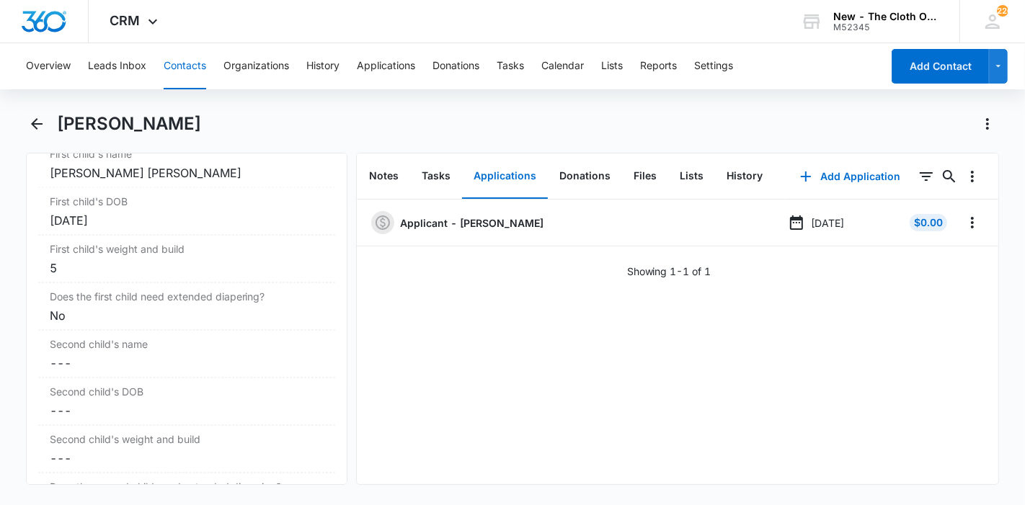
scroll to position [1781, 0]
drag, startPoint x: 138, startPoint y: 232, endPoint x: 45, endPoint y: 181, distance: 106.8
click at [45, 181] on dl "First child's name Cancel Save Changes Evelyn Jane First child's DOB Cancel Sav…" at bounding box center [186, 447] width 297 height 618
copy dl "Evelyn Jane First child's DOB Cancel Save Changes Oct 26, 2025"
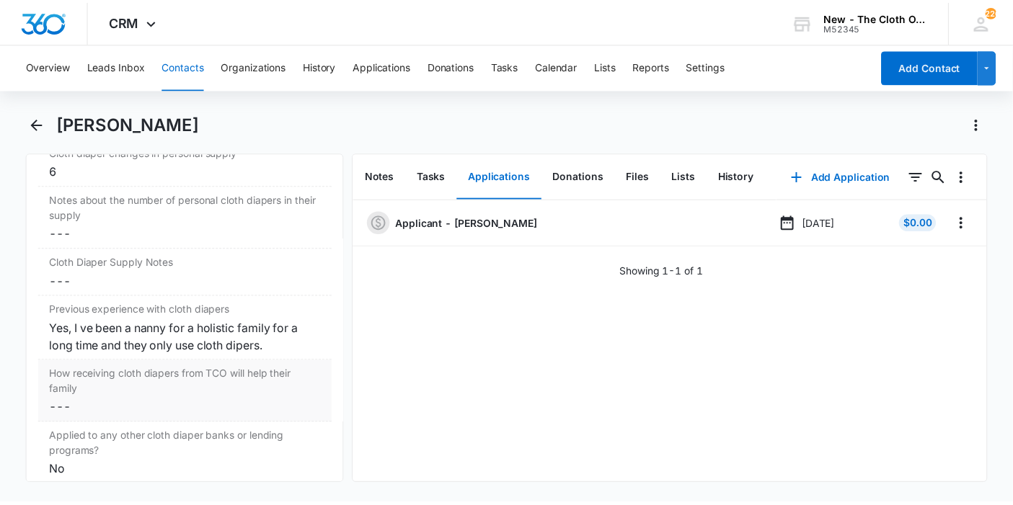
scroll to position [2494, 0]
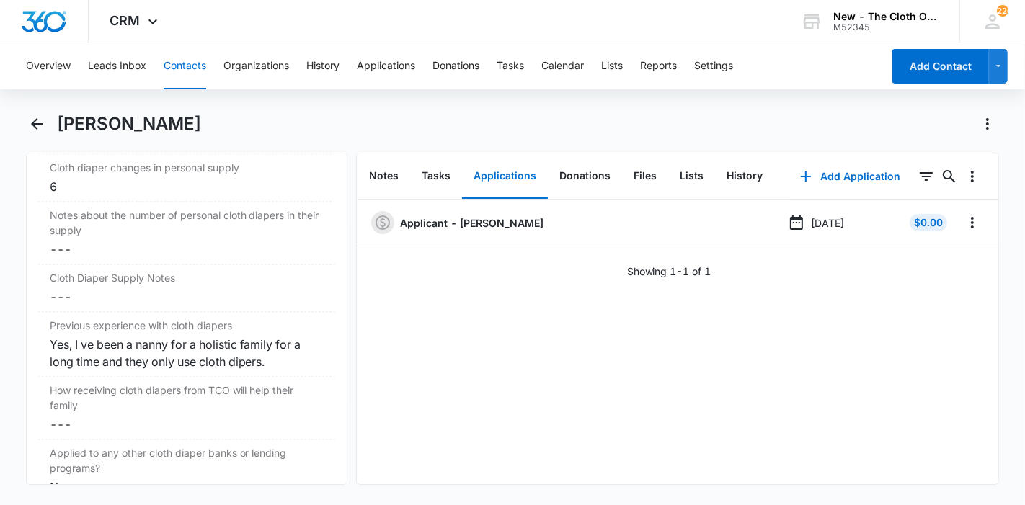
drag, startPoint x: 187, startPoint y: 128, endPoint x: 58, endPoint y: 125, distance: 129.8
click at [58, 125] on div "[PERSON_NAME]" at bounding box center [528, 123] width 943 height 23
copy h1 "[PERSON_NAME]"
click at [130, 75] on button "Leads Inbox" at bounding box center [117, 66] width 58 height 46
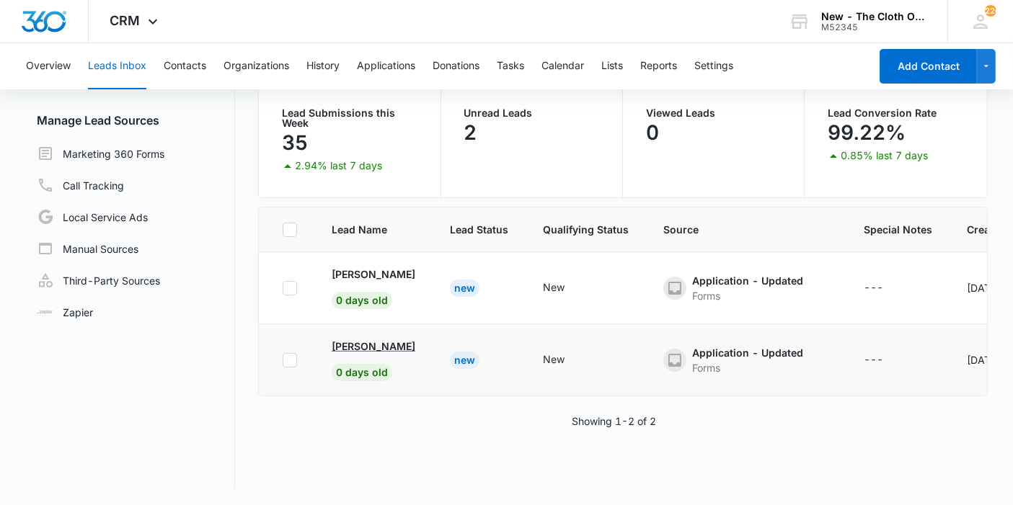
click at [376, 347] on p "[PERSON_NAME]" at bounding box center [374, 346] width 84 height 15
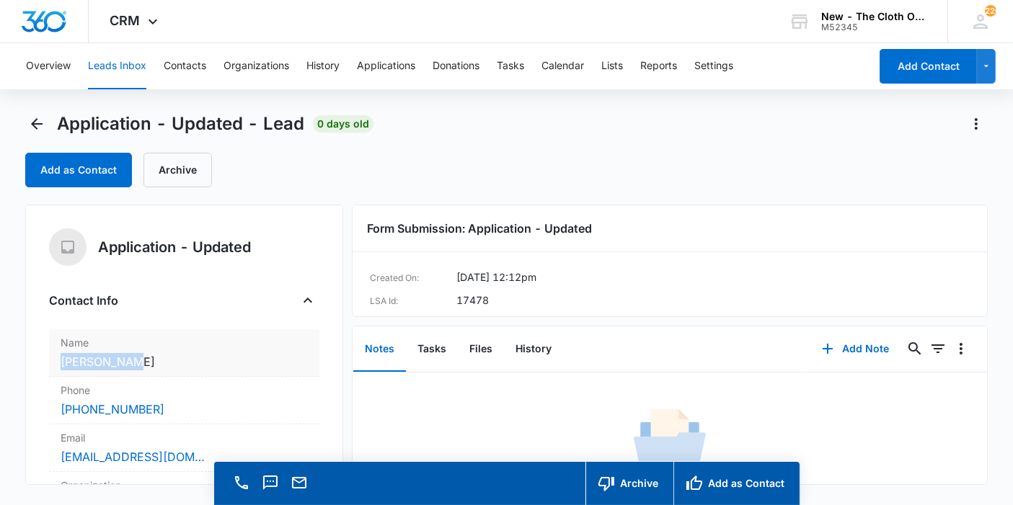
copy dd "[PERSON_NAME]"
drag, startPoint x: 164, startPoint y: 359, endPoint x: 61, endPoint y: 353, distance: 103.2
click at [61, 353] on dd "Cancel Save Changes Nidia Rojas" at bounding box center [184, 361] width 247 height 17
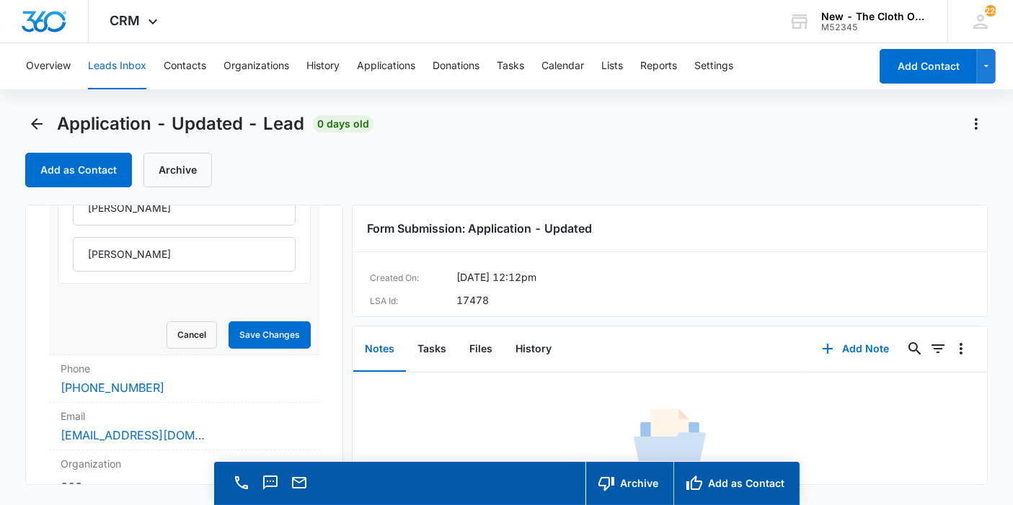
scroll to position [184, 0]
click at [182, 337] on button "Cancel" at bounding box center [192, 334] width 50 height 27
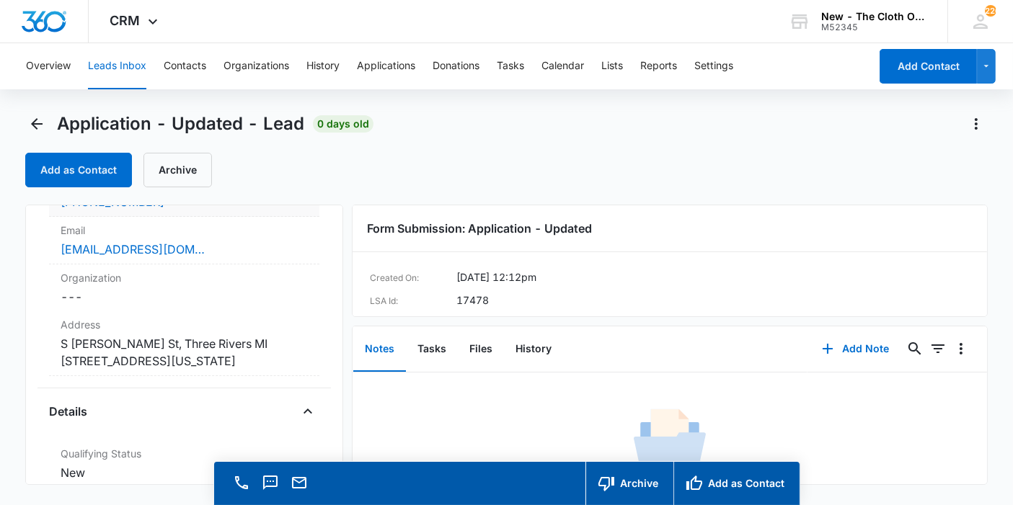
scroll to position [216, 0]
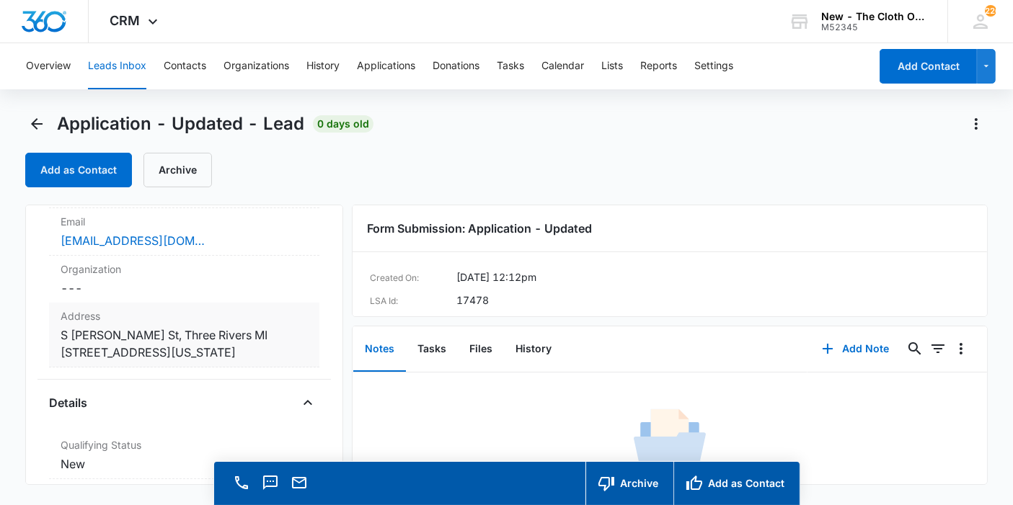
click at [188, 339] on dd "Cancel Save Changes S Andrews St, Three Rivers MI 49093 Three Rivers Michigan 4…" at bounding box center [184, 344] width 247 height 35
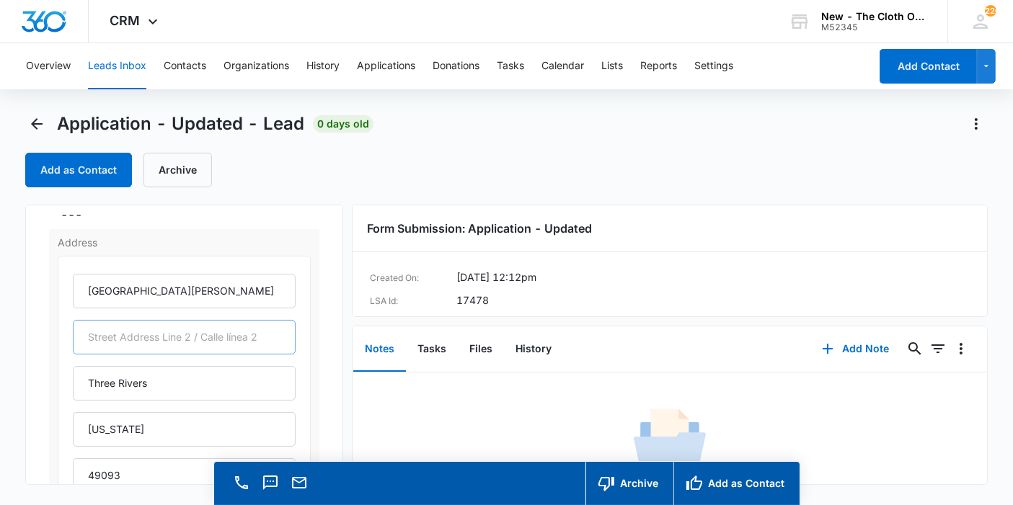
scroll to position [286, 0]
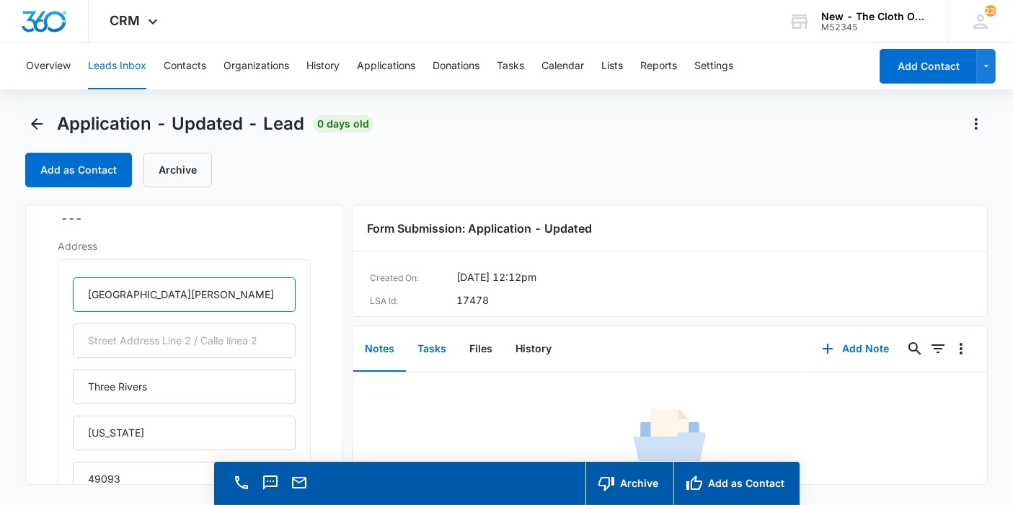
drag, startPoint x: 150, startPoint y: 297, endPoint x: 433, endPoint y: 360, distance: 290.2
click at [433, 360] on div "Application - Updated Contact Info Name Cancel Save Changes Nidia Rojas Phone C…" at bounding box center [506, 345] width 962 height 280
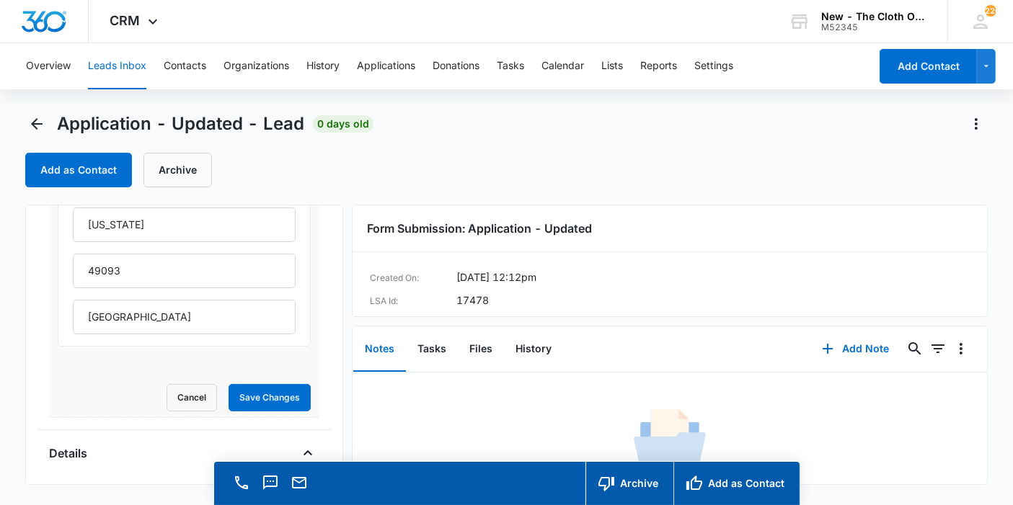
scroll to position [523, 0]
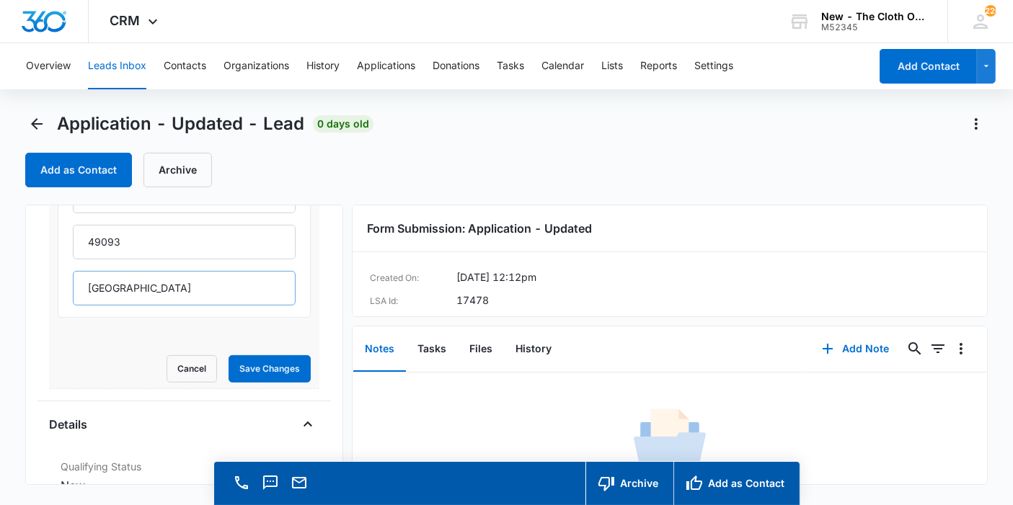
type input "S Andrews St."
drag, startPoint x: 215, startPoint y: 293, endPoint x: 0, endPoint y: 289, distance: 214.9
click at [0, 289] on main "Application - Updated - Lead 0 days old Add as Contact Archive Application - Up…" at bounding box center [506, 329] width 1013 height 434
type input "="
click at [128, 285] on input "=" at bounding box center [184, 288] width 223 height 35
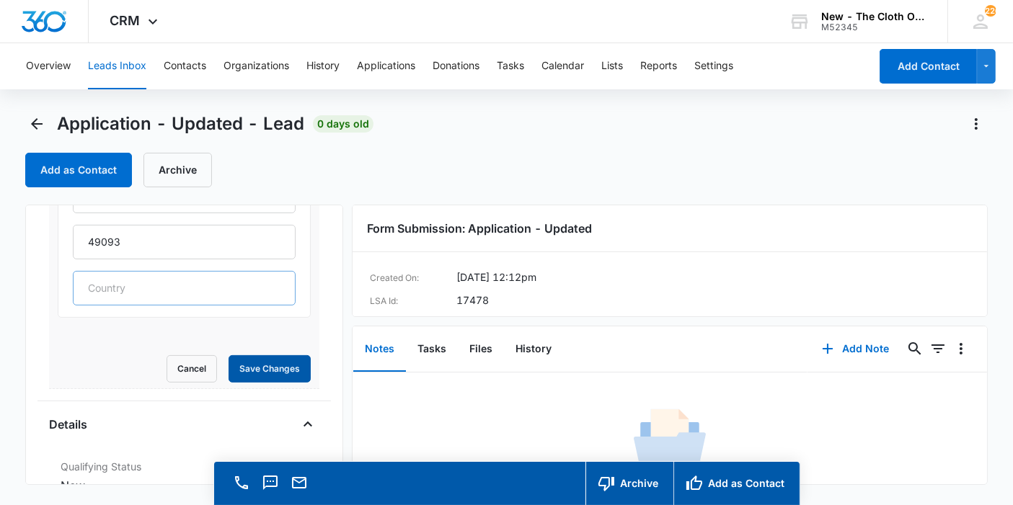
click at [229, 355] on button "Save Changes" at bounding box center [270, 368] width 82 height 27
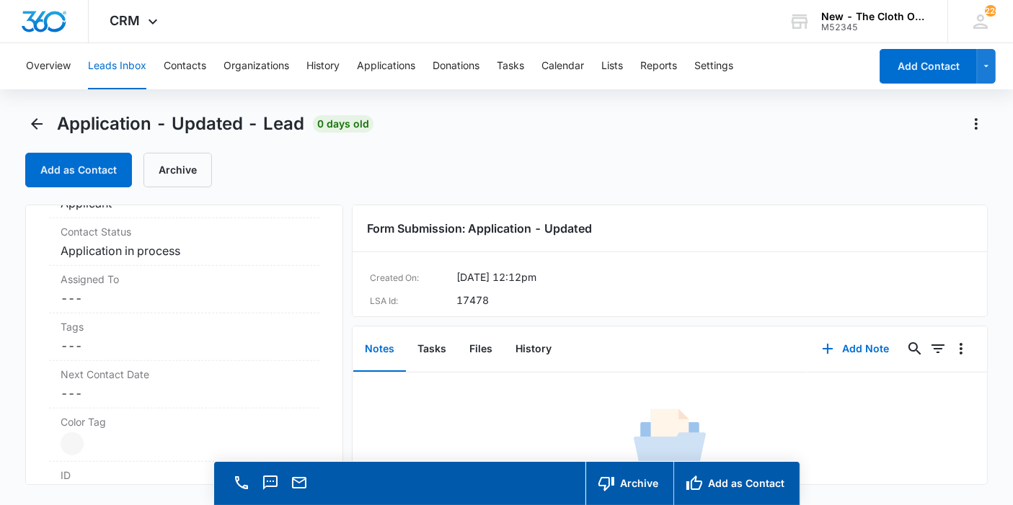
scroll to position [1002, 0]
click at [93, 287] on dd "Cancel Save Changes ---" at bounding box center [184, 292] width 247 height 17
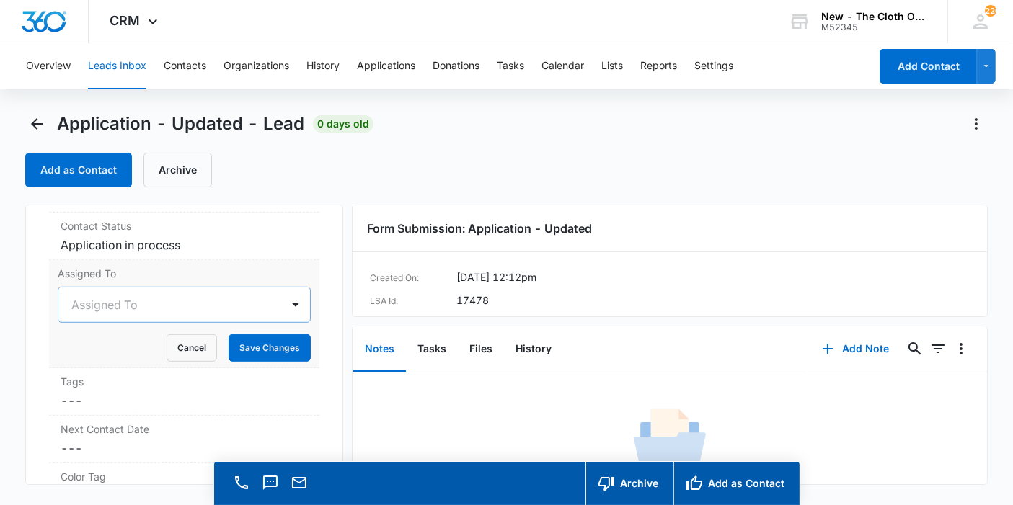
click at [93, 295] on div at bounding box center [166, 305] width 191 height 20
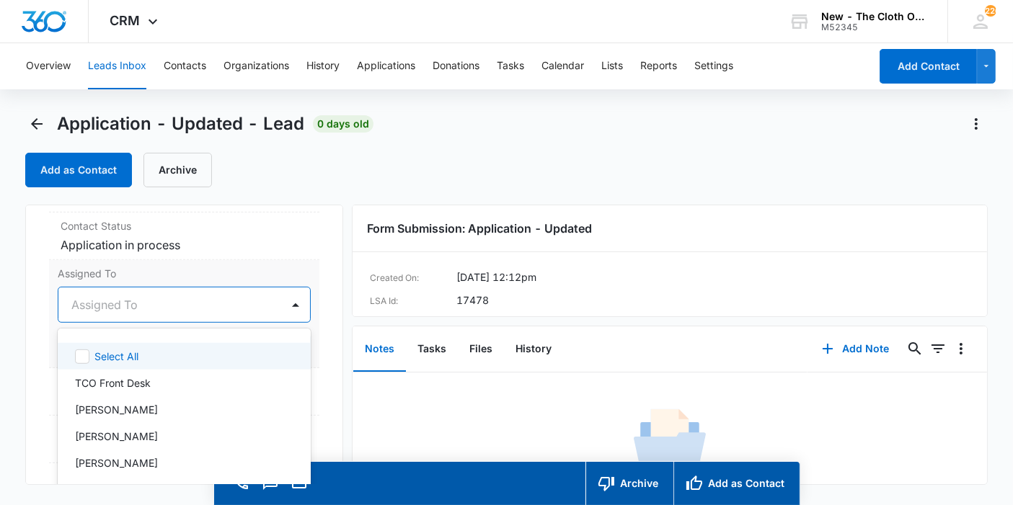
scroll to position [40, 0]
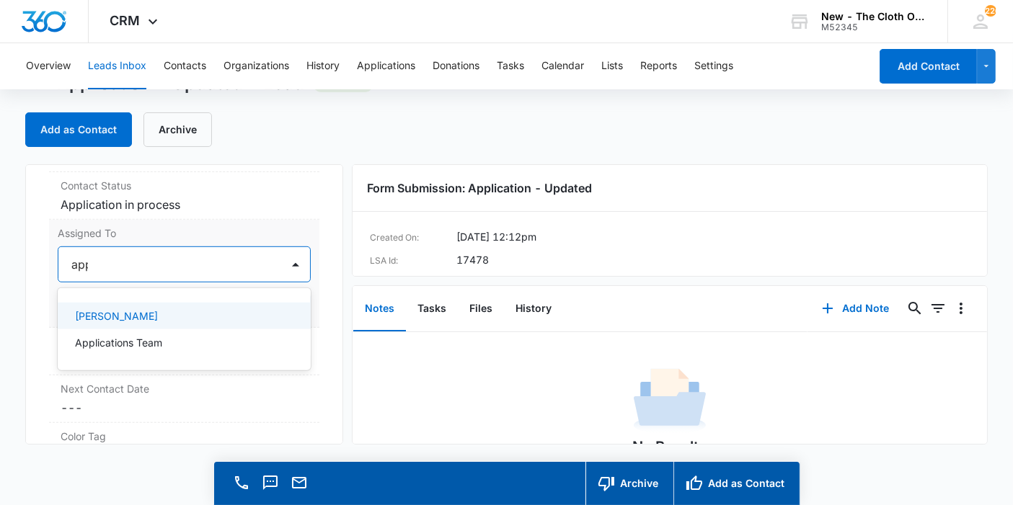
type input "appl"
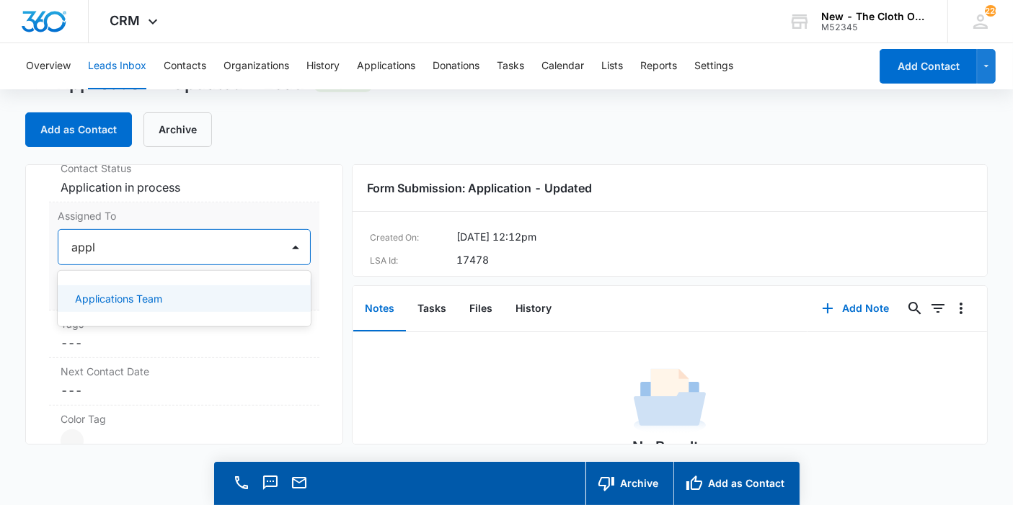
click at [103, 305] on p "Applications Team" at bounding box center [118, 298] width 87 height 15
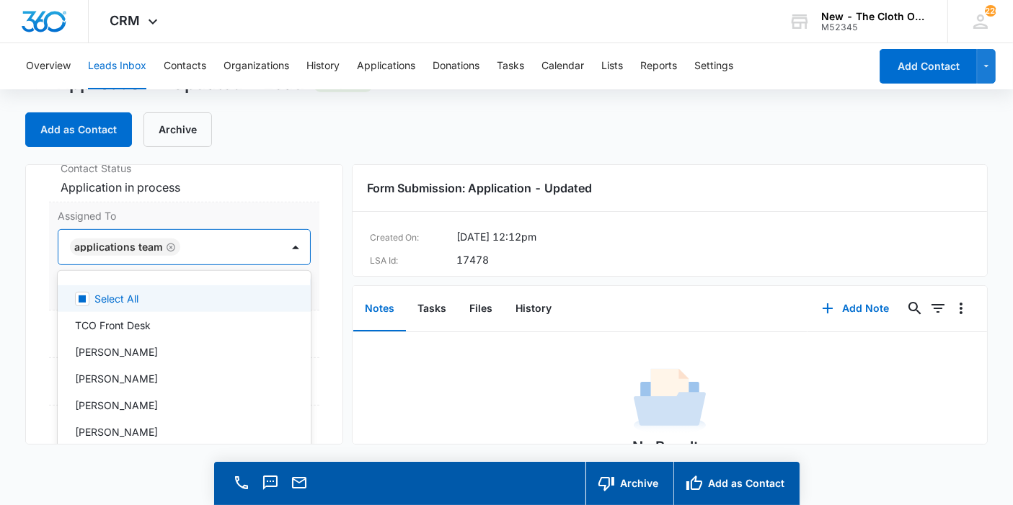
scroll to position [673, 0]
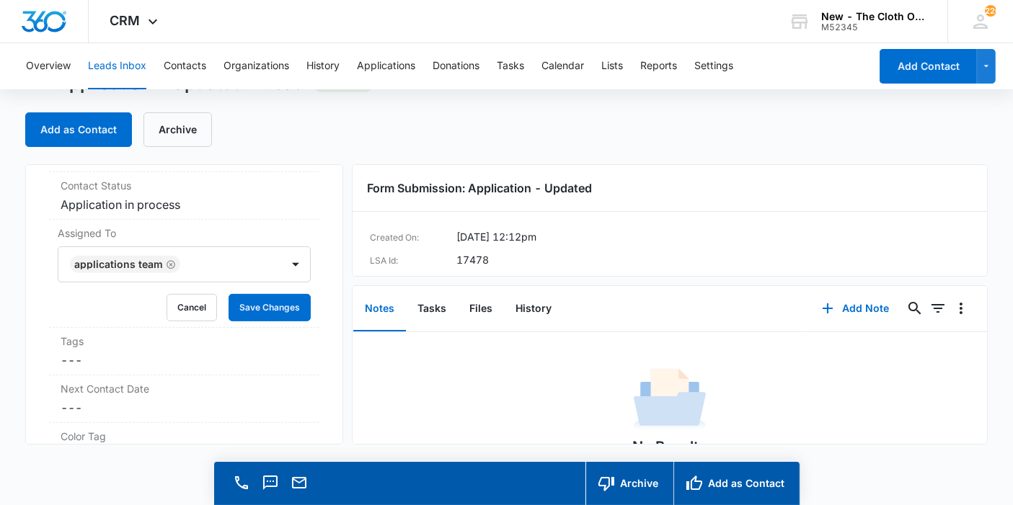
click at [319, 318] on div "Application - Updated Contact Info Name Cancel Save Changes Nidia Rojas Phone C…" at bounding box center [184, 304] width 318 height 280
click at [283, 306] on button "Save Changes" at bounding box center [270, 307] width 82 height 27
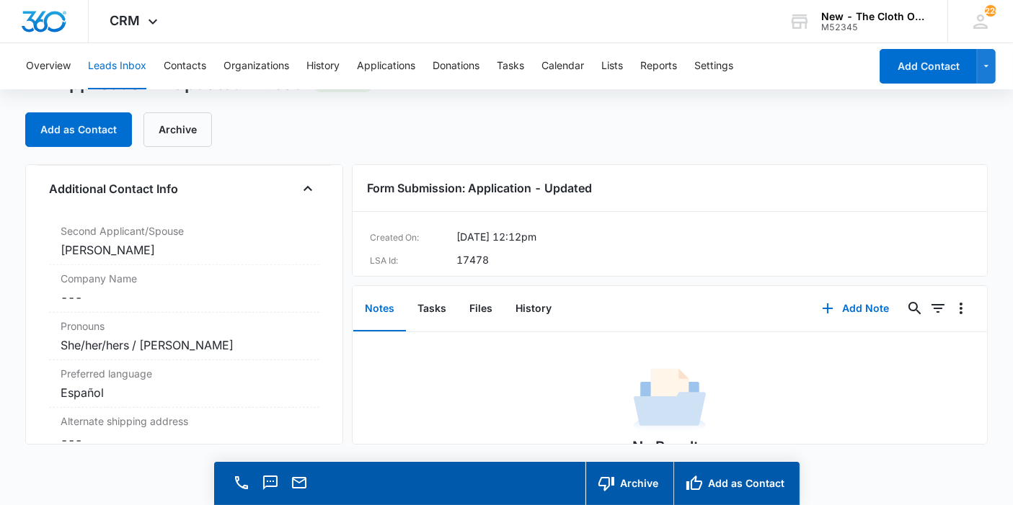
scroll to position [1028, 0]
click at [229, 229] on label "Second Applicant/Spouse" at bounding box center [184, 233] width 247 height 15
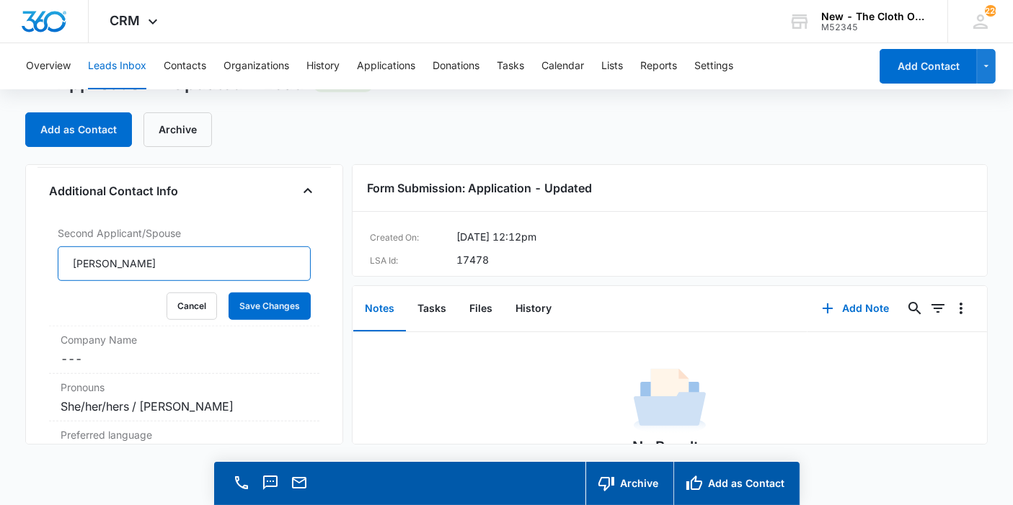
drag, startPoint x: 227, startPoint y: 266, endPoint x: 0, endPoint y: 260, distance: 227.2
click at [0, 260] on main "Application - Updated - Lead 0 days old Add as Contact Archive Application - Up…" at bounding box center [506, 289] width 1013 height 434
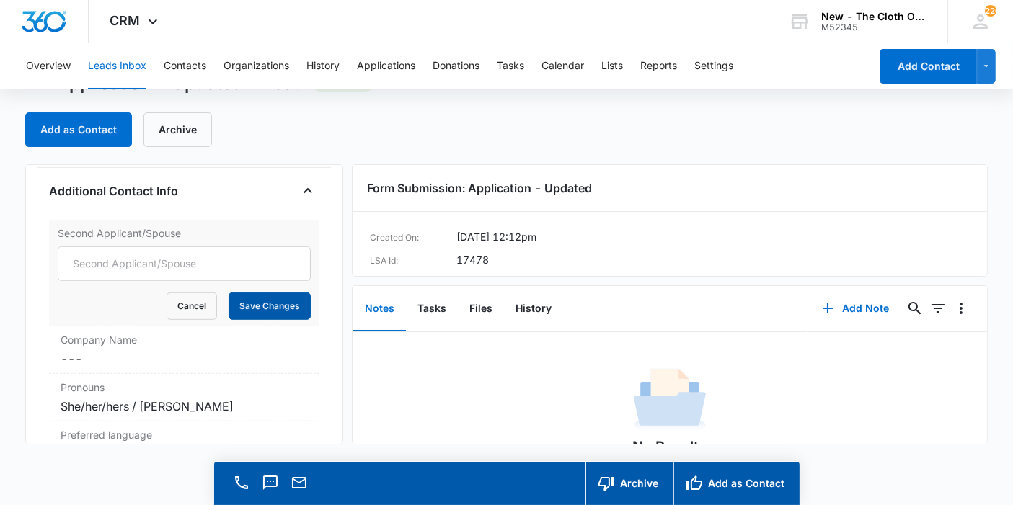
click at [267, 301] on button "Save Changes" at bounding box center [270, 306] width 82 height 27
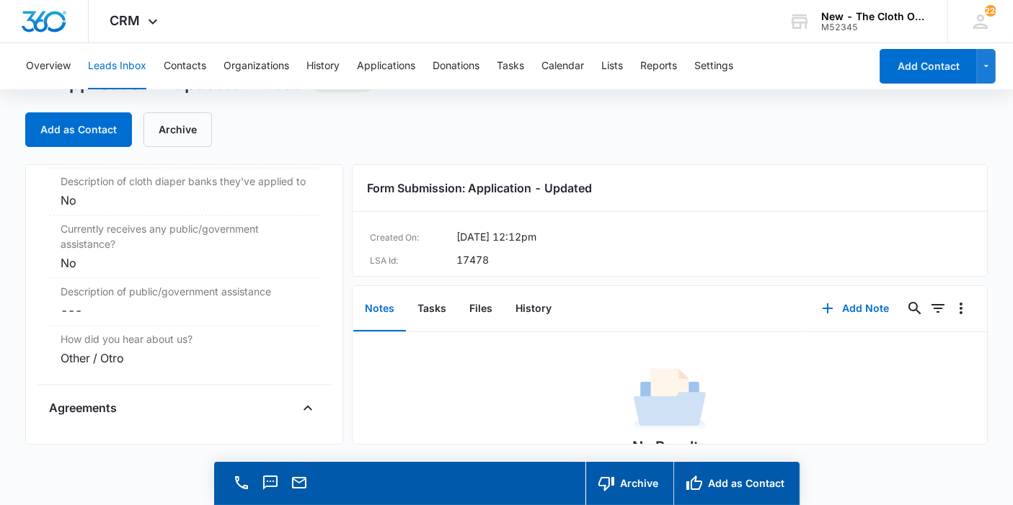
scroll to position [2758, 0]
click at [471, 307] on button "Files" at bounding box center [481, 309] width 46 height 45
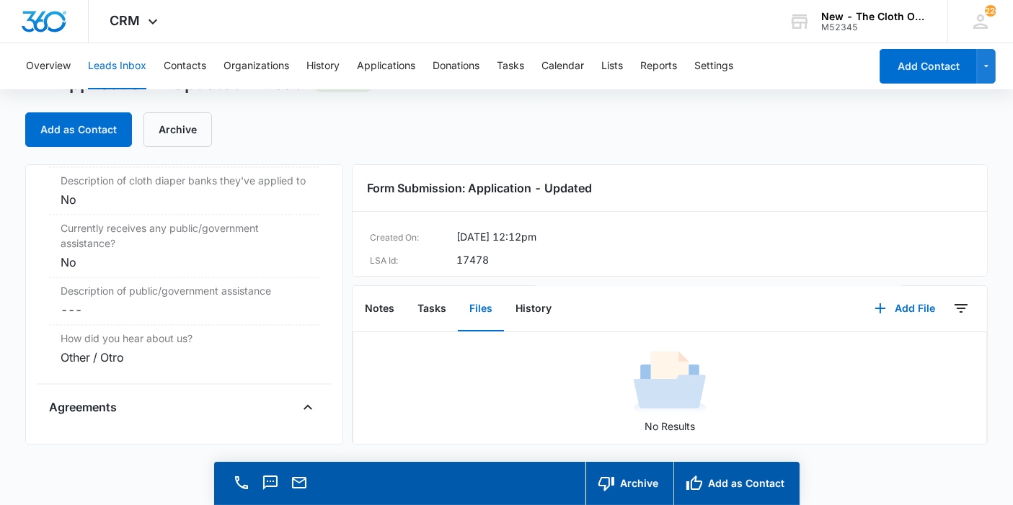
scroll to position [97, 0]
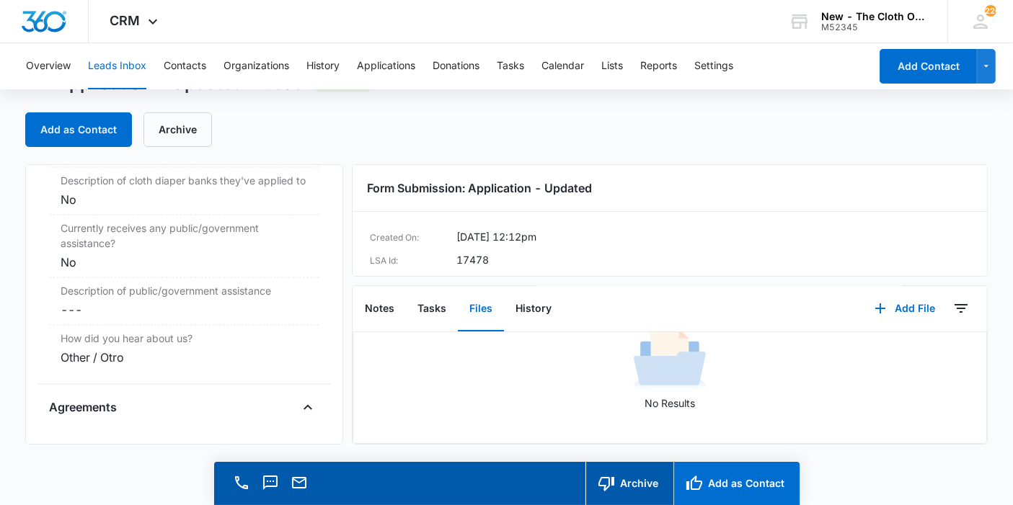
click at [702, 483] on icon "button" at bounding box center [694, 483] width 16 height 14
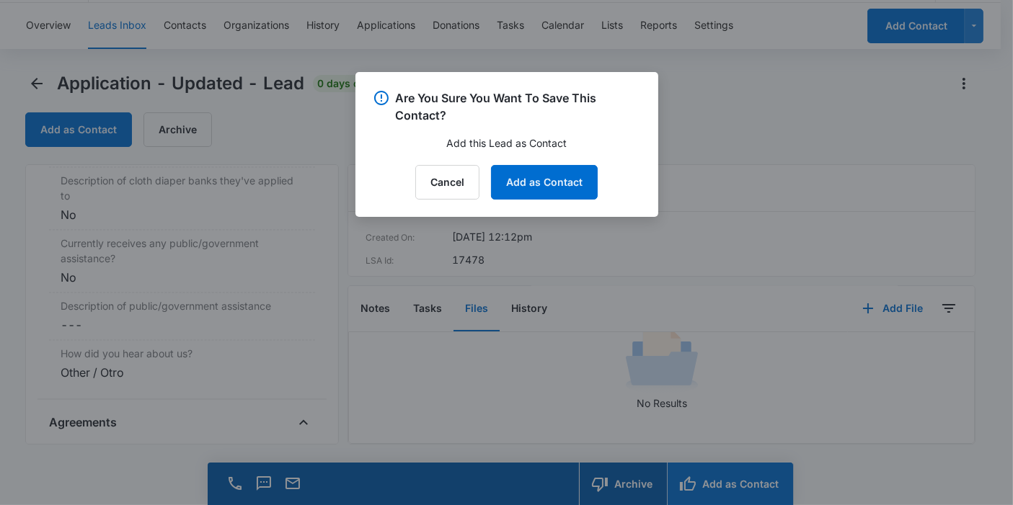
scroll to position [2773, 0]
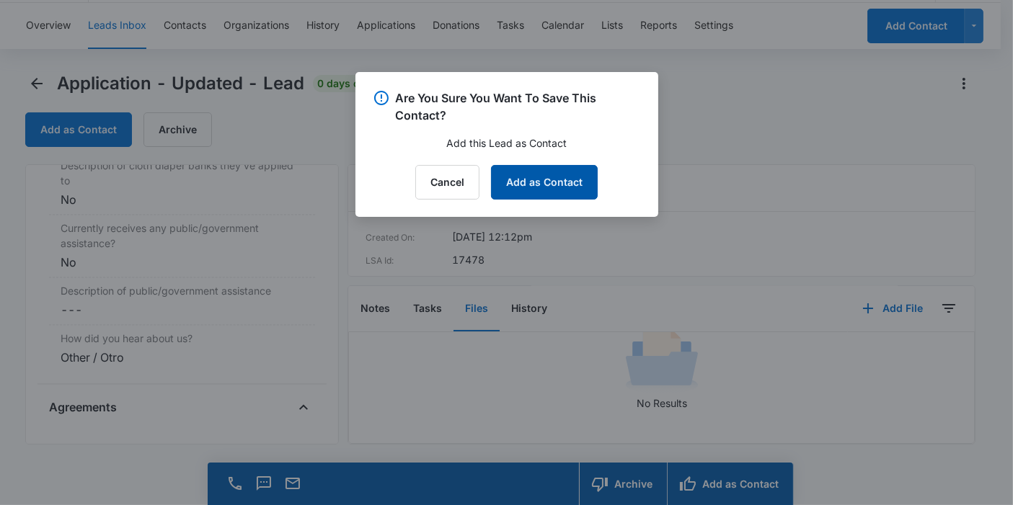
click at [568, 187] on button "Add as Contact" at bounding box center [544, 182] width 107 height 35
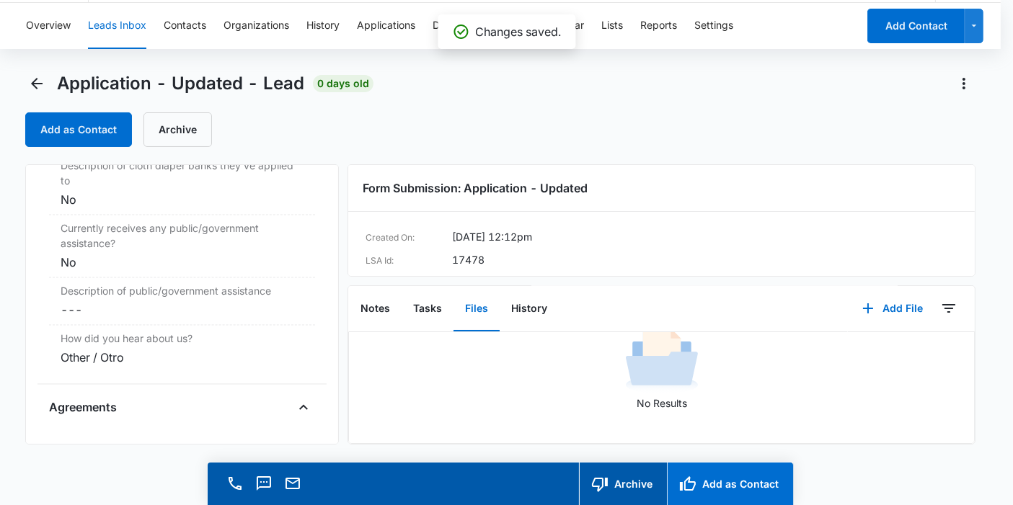
scroll to position [2758, 0]
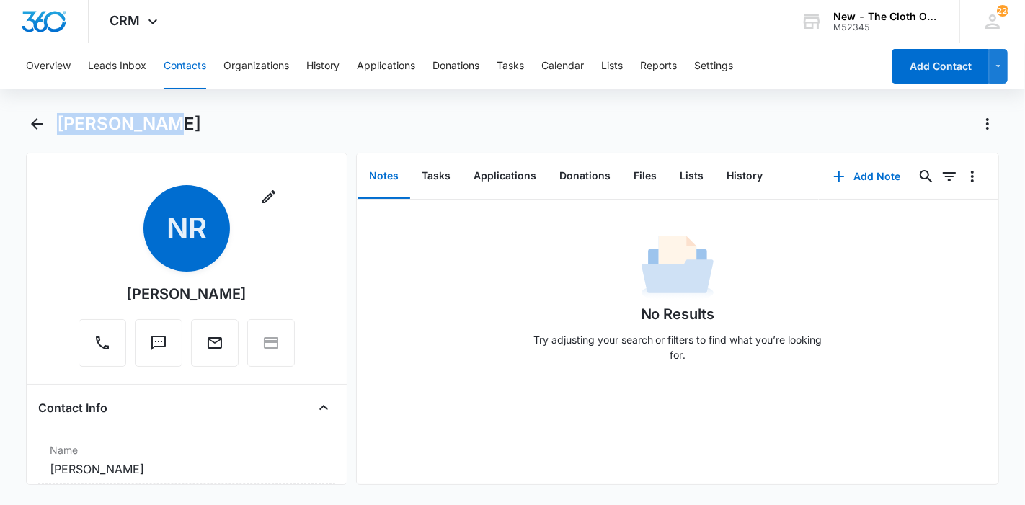
drag, startPoint x: 164, startPoint y: 128, endPoint x: 48, endPoint y: 125, distance: 116.1
click at [48, 125] on div "[PERSON_NAME]" at bounding box center [513, 132] width 974 height 40
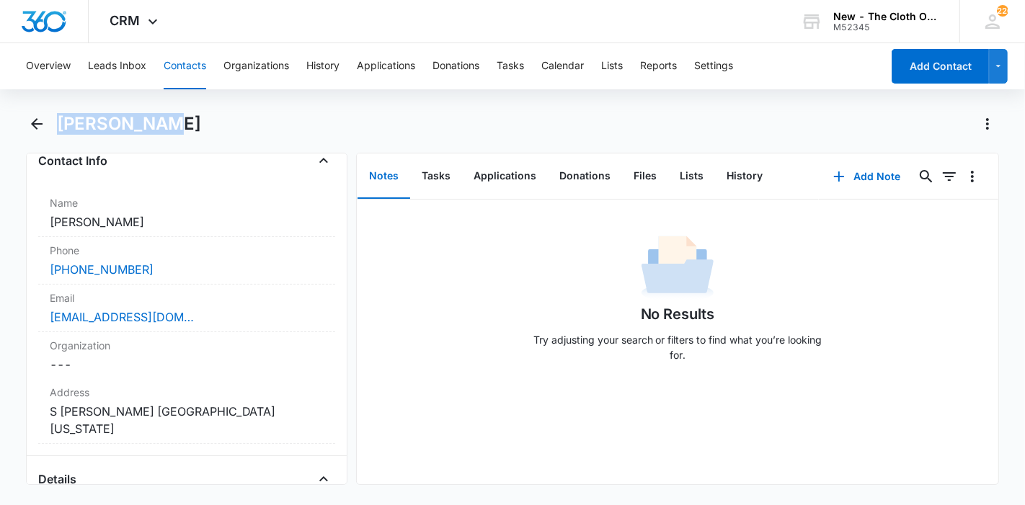
scroll to position [304, 0]
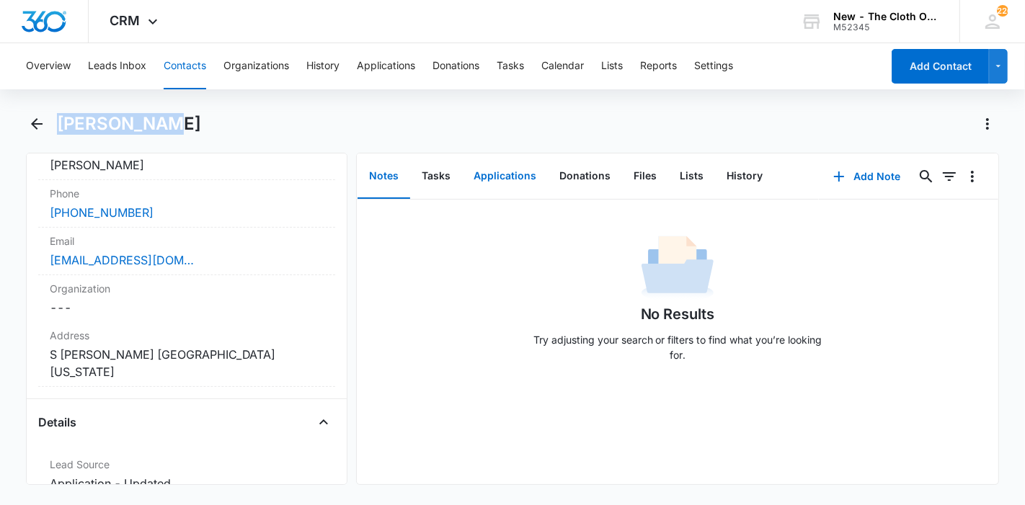
click at [515, 182] on button "Applications" at bounding box center [505, 176] width 86 height 45
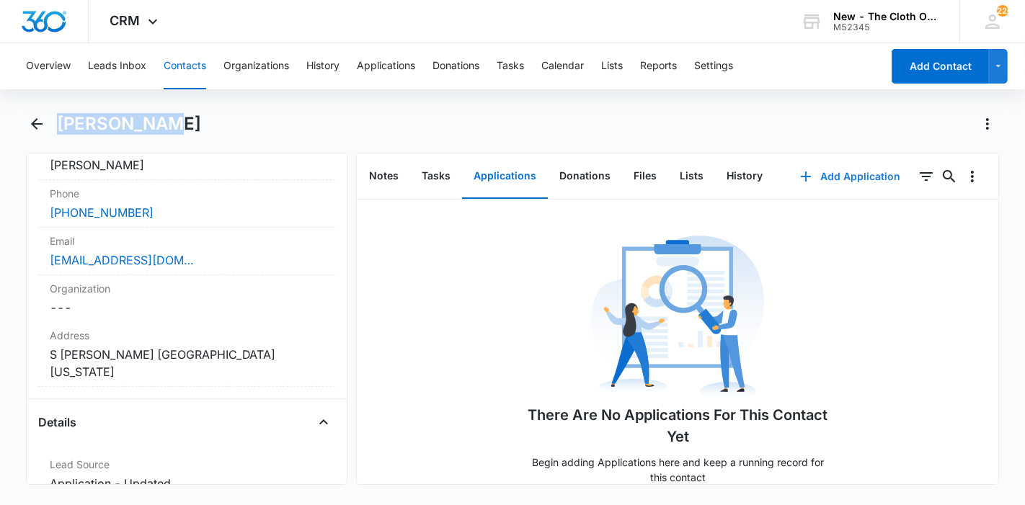
click at [828, 172] on button "Add Application" at bounding box center [850, 176] width 129 height 35
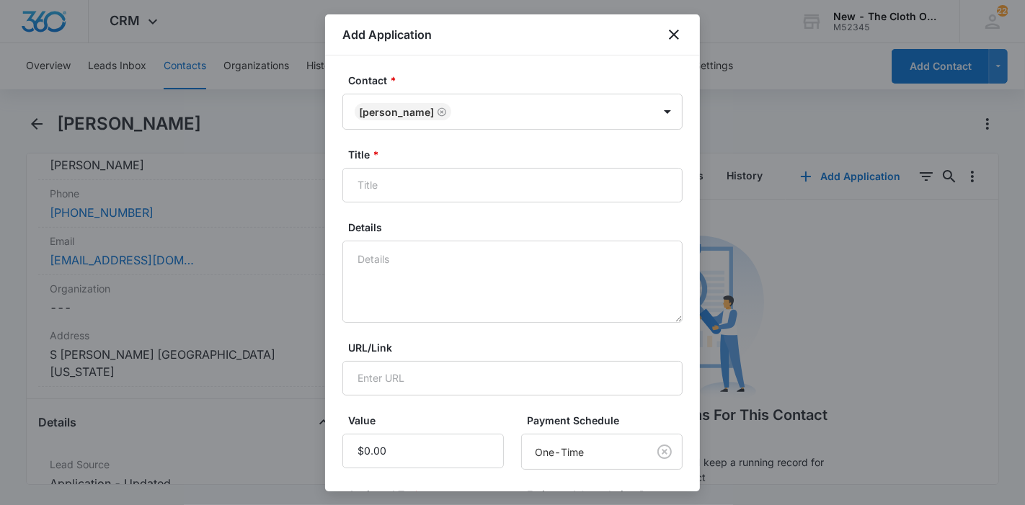
click at [686, 32] on div "Add Application" at bounding box center [512, 34] width 375 height 41
click at [679, 32] on icon "close" at bounding box center [673, 34] width 17 height 17
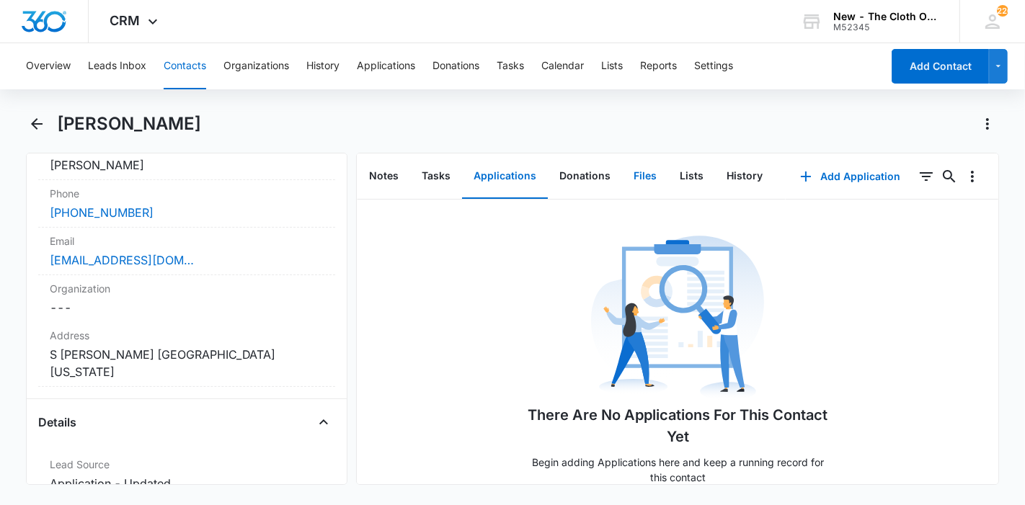
click at [631, 174] on button "Files" at bounding box center [645, 176] width 46 height 45
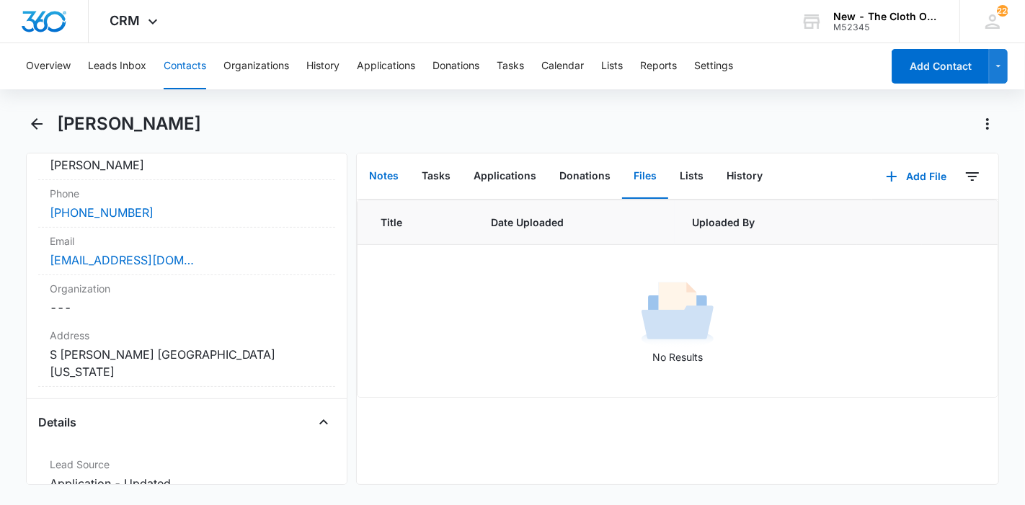
click at [386, 176] on button "Notes" at bounding box center [384, 176] width 53 height 45
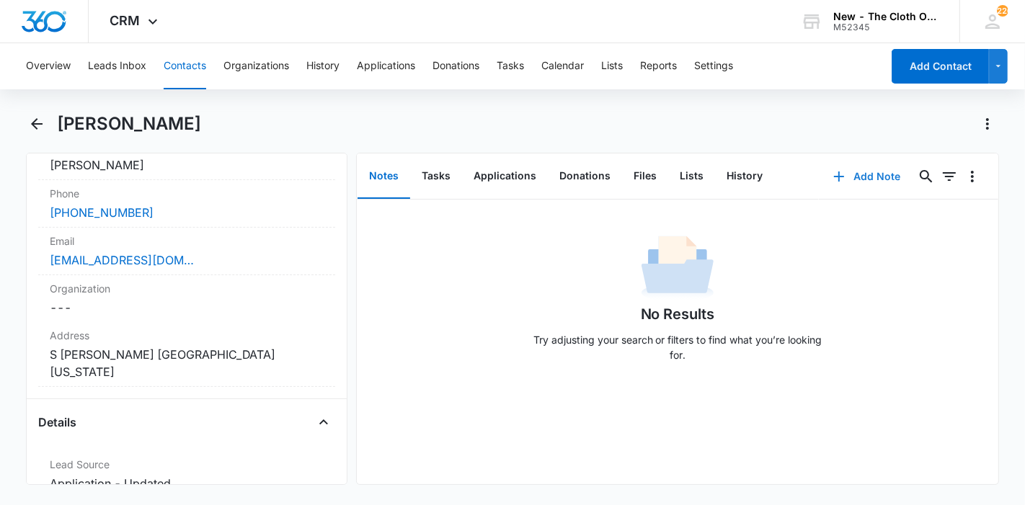
click at [837, 177] on icon "button" at bounding box center [838, 176] width 17 height 17
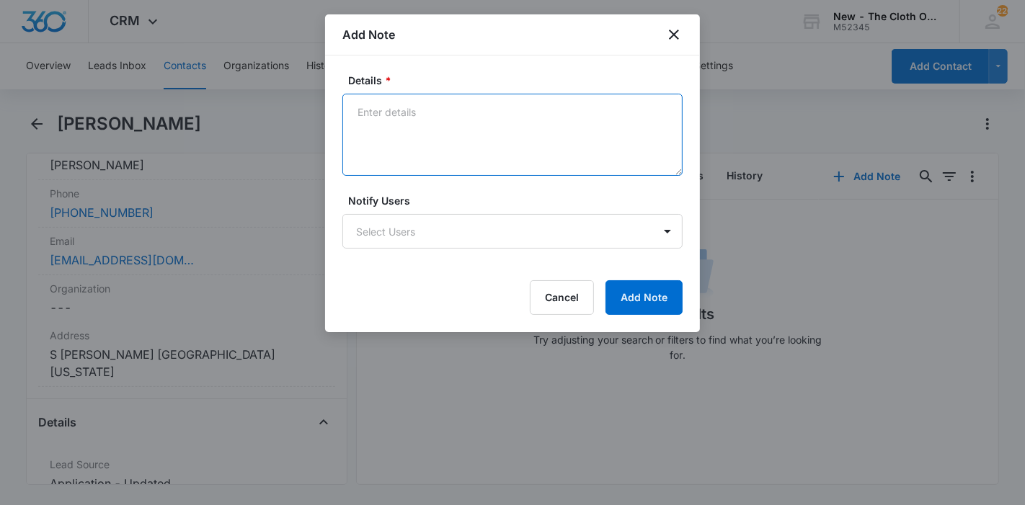
click at [469, 146] on textarea "Details *" at bounding box center [512, 135] width 340 height 82
click at [358, 112] on textarea "10/03 - DECLINED d/t cd#. no profile found, ffst clear. if reopened, need all d…" at bounding box center [512, 135] width 340 height 82
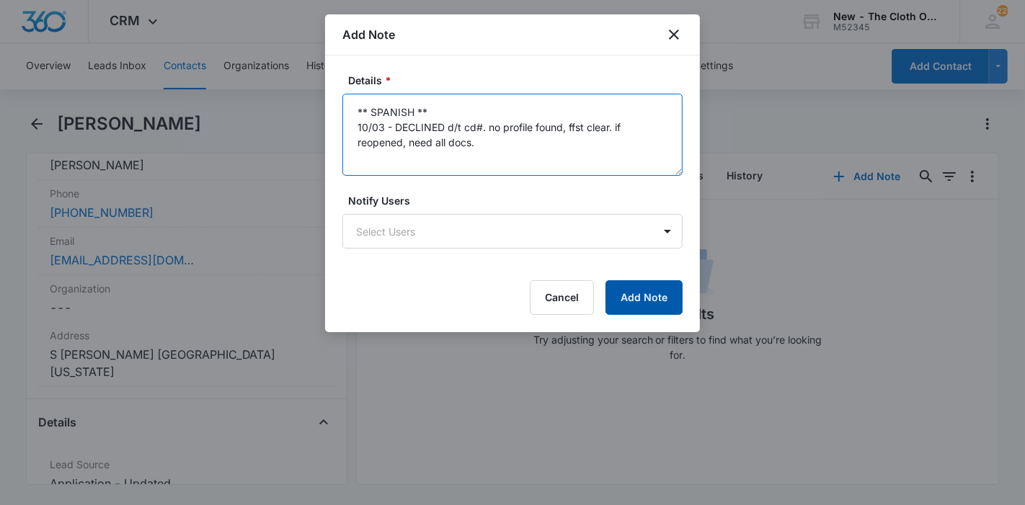
type textarea "** SPANISH ** 10/03 - DECLINED d/t cd#. no profile found, ffst clear. if reopen…"
click at [619, 300] on button "Add Note" at bounding box center [644, 297] width 77 height 35
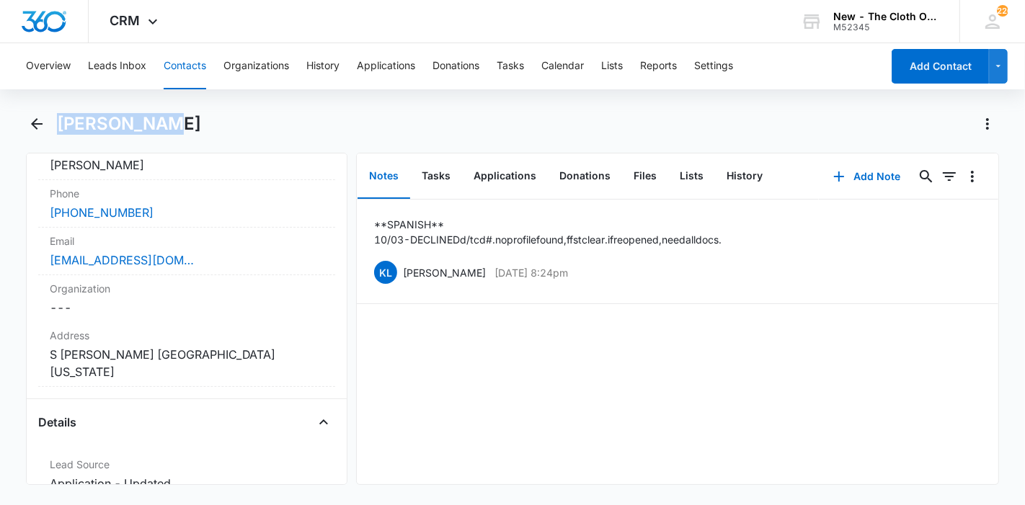
drag, startPoint x: 170, startPoint y: 123, endPoint x: 61, endPoint y: 122, distance: 108.9
click at [61, 122] on div "[PERSON_NAME]" at bounding box center [528, 123] width 943 height 23
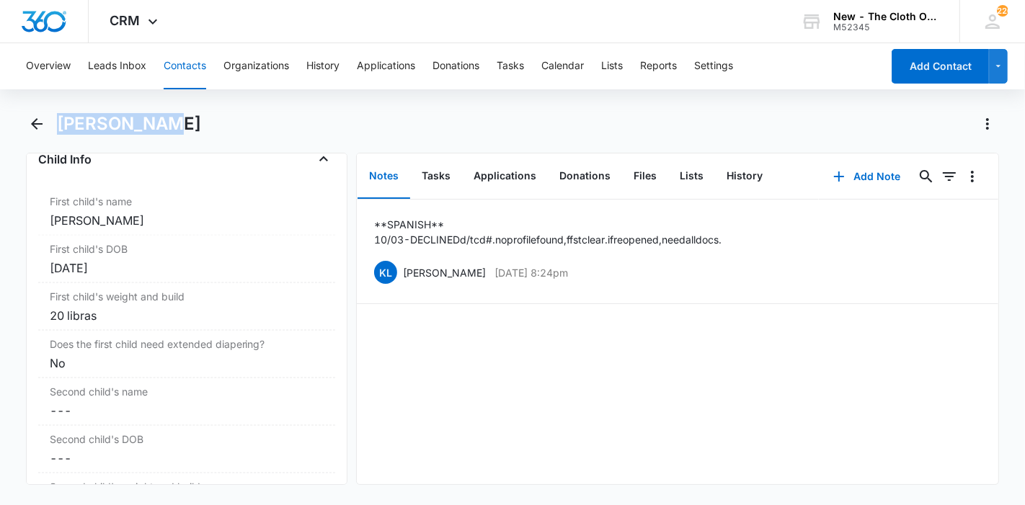
scroll to position [1749, 0]
click at [101, 213] on div "Jatziry Jazmin Romero Rojas" at bounding box center [187, 219] width 274 height 17
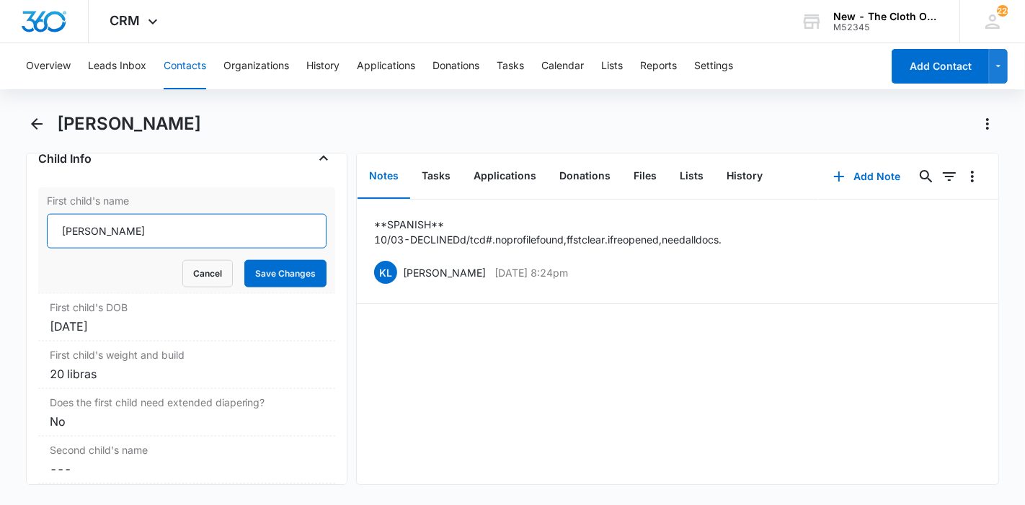
drag, startPoint x: 219, startPoint y: 228, endPoint x: 42, endPoint y: 228, distance: 177.3
click at [42, 228] on div "First child's name Jatziry Jazmin Romero Rojas Cancel Save Changes" at bounding box center [186, 240] width 297 height 107
click at [197, 265] on button "Cancel" at bounding box center [207, 273] width 50 height 27
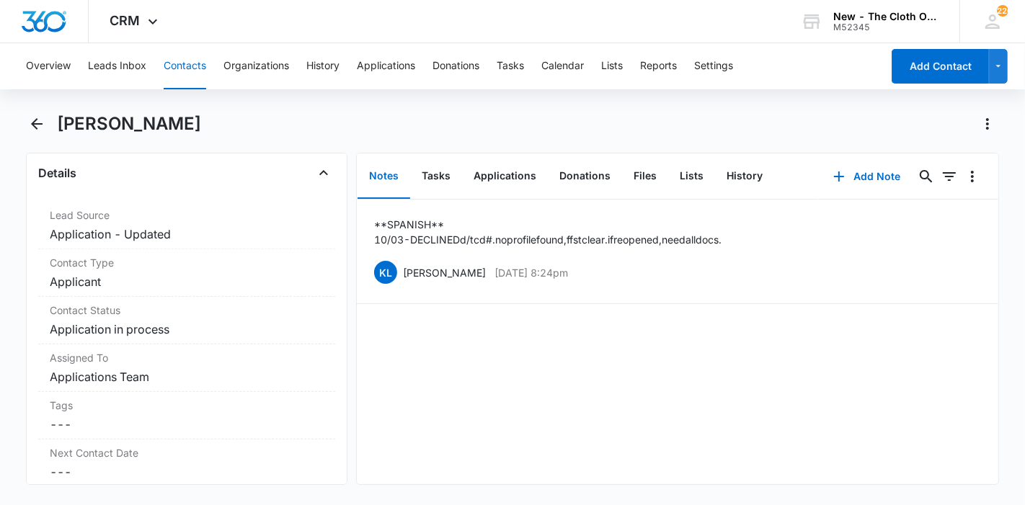
scroll to position [546, 0]
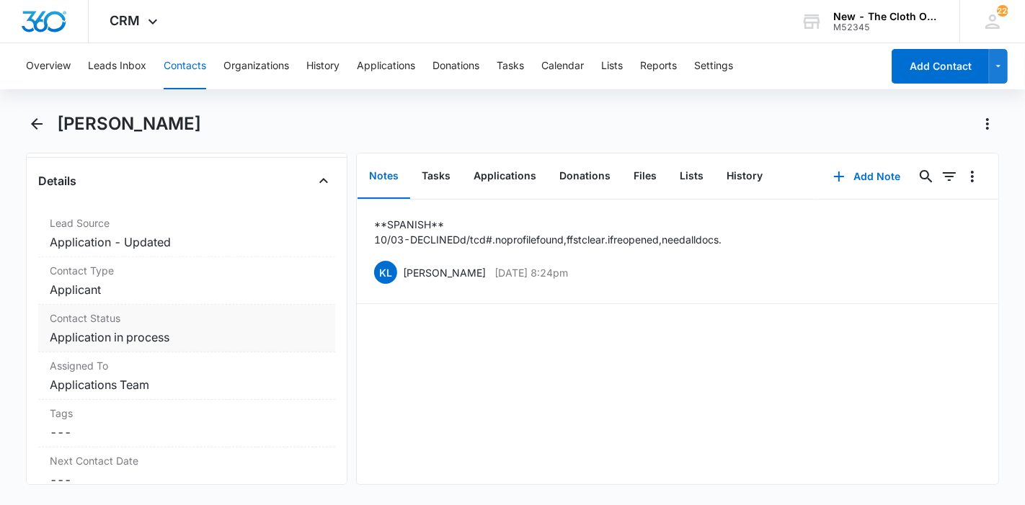
click at [193, 329] on dd "Cancel Save Changes Application in process" at bounding box center [187, 337] width 274 height 17
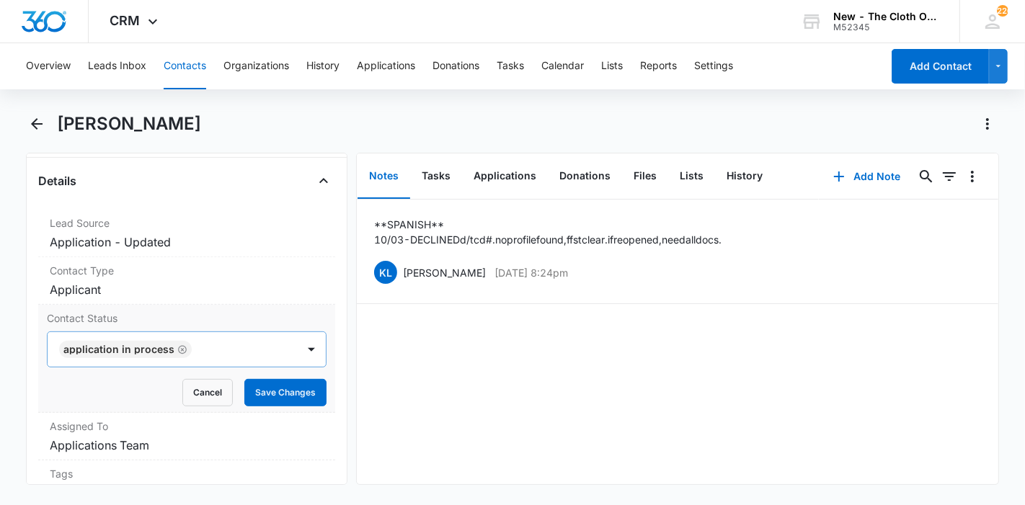
click at [178, 345] on icon "Remove Application in process" at bounding box center [182, 350] width 10 height 11
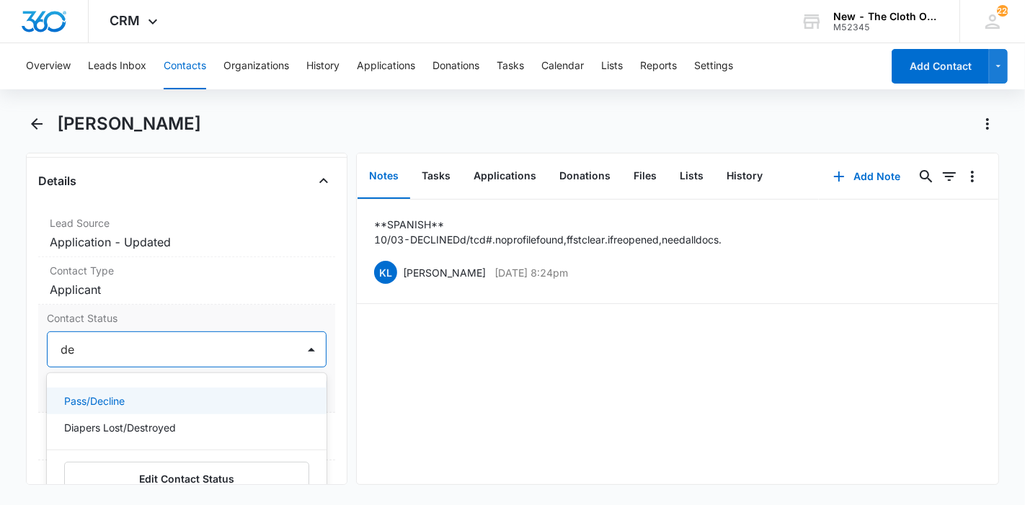
type input "dec"
click at [154, 394] on div "Pass/Decline" at bounding box center [185, 401] width 242 height 15
click at [323, 349] on div "Remove NR Nidia Rojas Contact Info Name Cancel Save Changes Nidia Rojas Phone C…" at bounding box center [187, 319] width 322 height 332
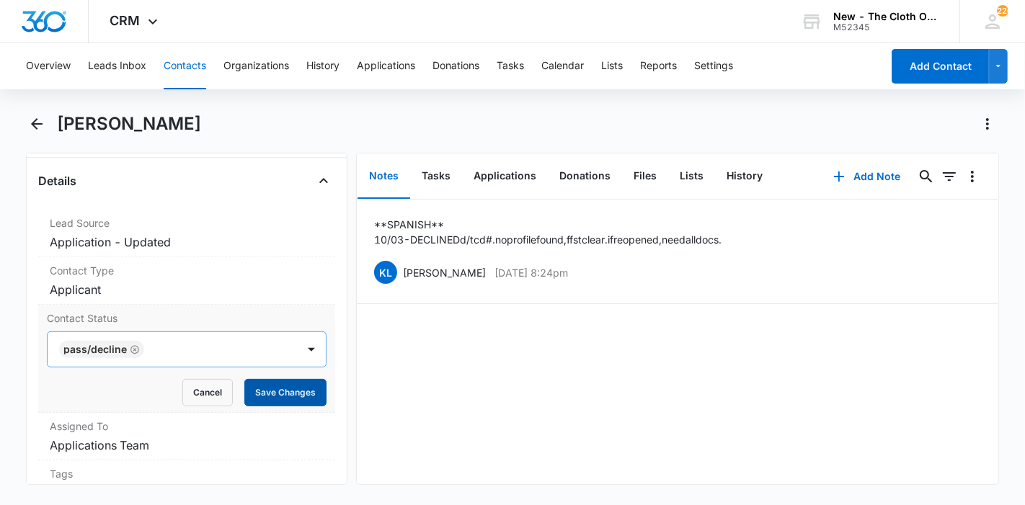
click at [297, 379] on button "Save Changes" at bounding box center [285, 392] width 82 height 27
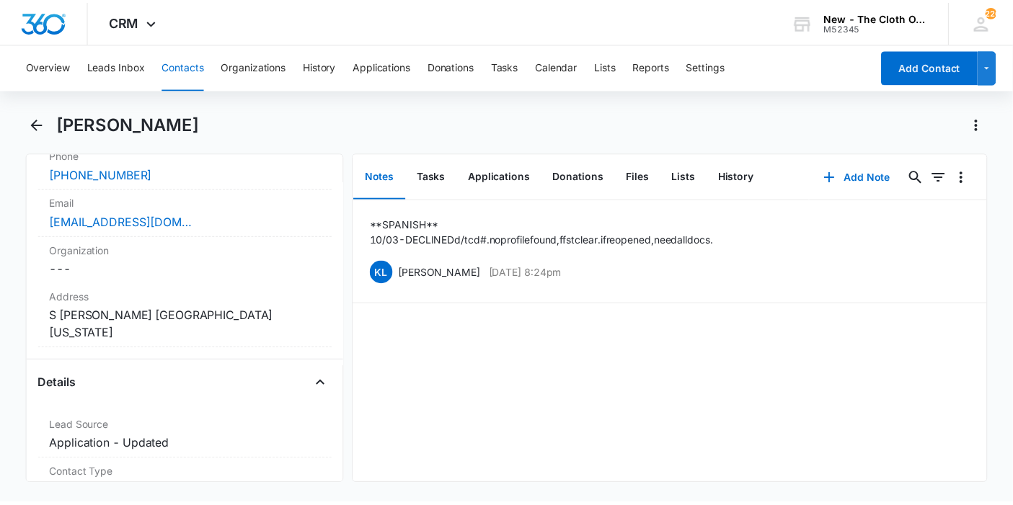
scroll to position [342, 0]
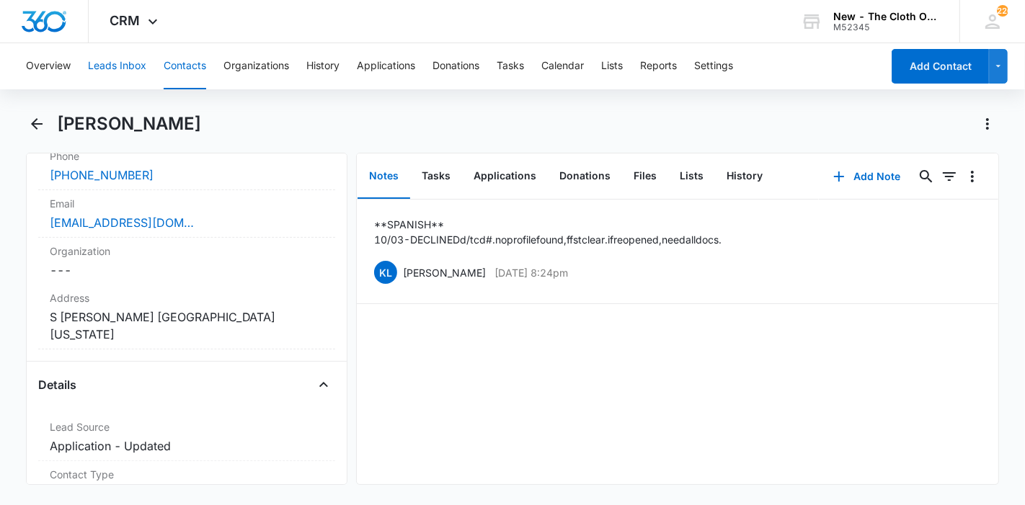
click at [111, 70] on button "Leads Inbox" at bounding box center [117, 66] width 58 height 46
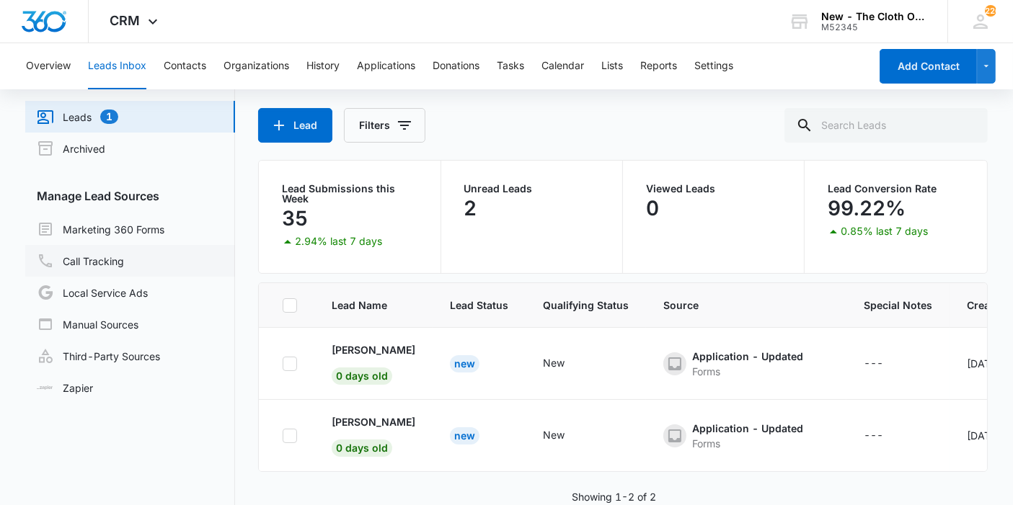
scroll to position [60, 0]
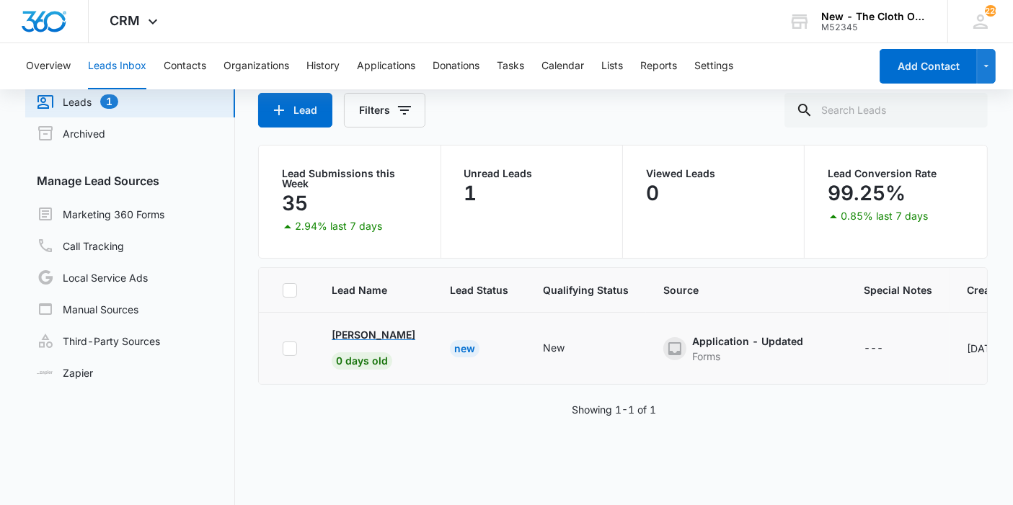
click at [351, 337] on p "[PERSON_NAME]" at bounding box center [374, 334] width 84 height 15
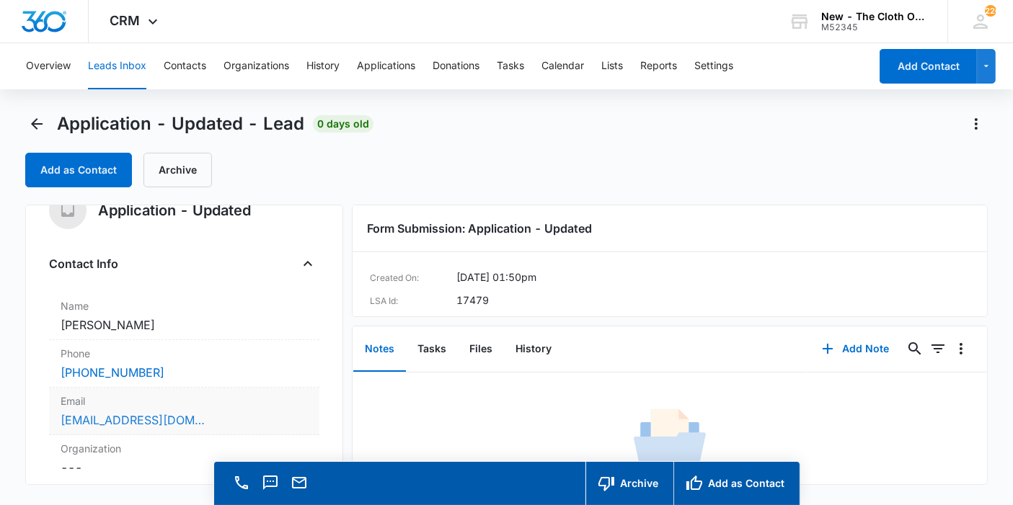
scroll to position [25, 0]
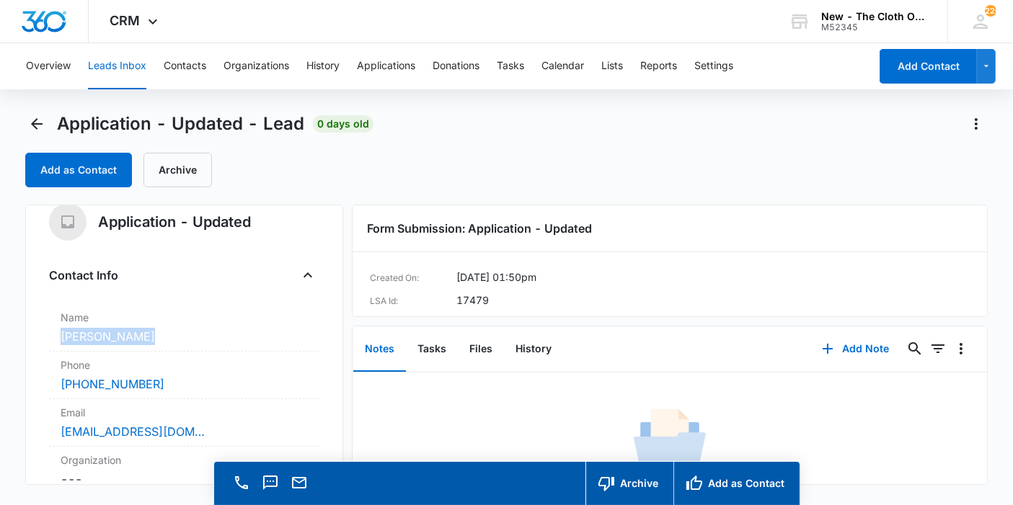
drag, startPoint x: 160, startPoint y: 334, endPoint x: 14, endPoint y: 335, distance: 145.6
click at [14, 335] on main "Application - Updated - Lead 0 days old Add as Contact Archive Application - Up…" at bounding box center [506, 329] width 1013 height 434
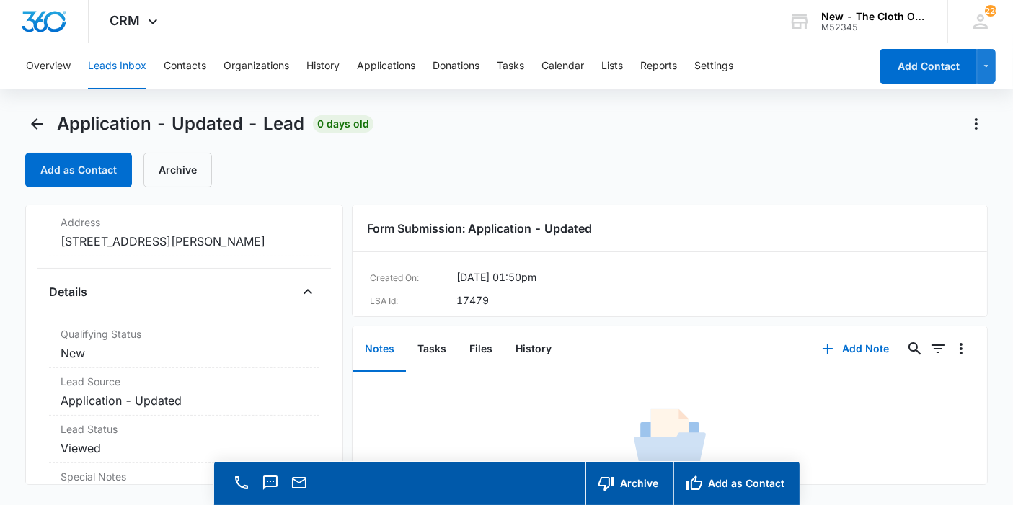
scroll to position [311, 0]
click at [195, 249] on dd "Cancel Save Changes 131 Ashley Estates Dr Green Bay VA 23942 United States" at bounding box center [184, 240] width 247 height 17
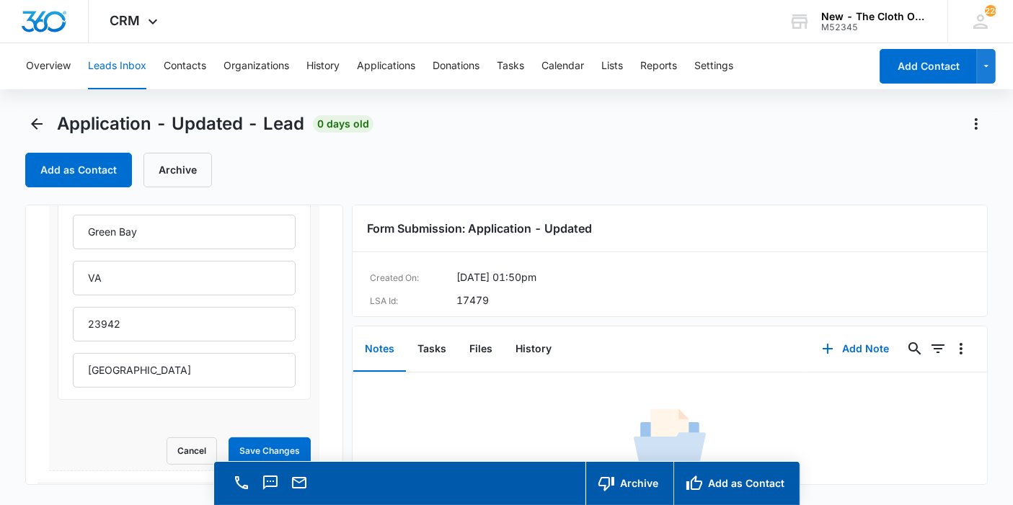
scroll to position [451, 0]
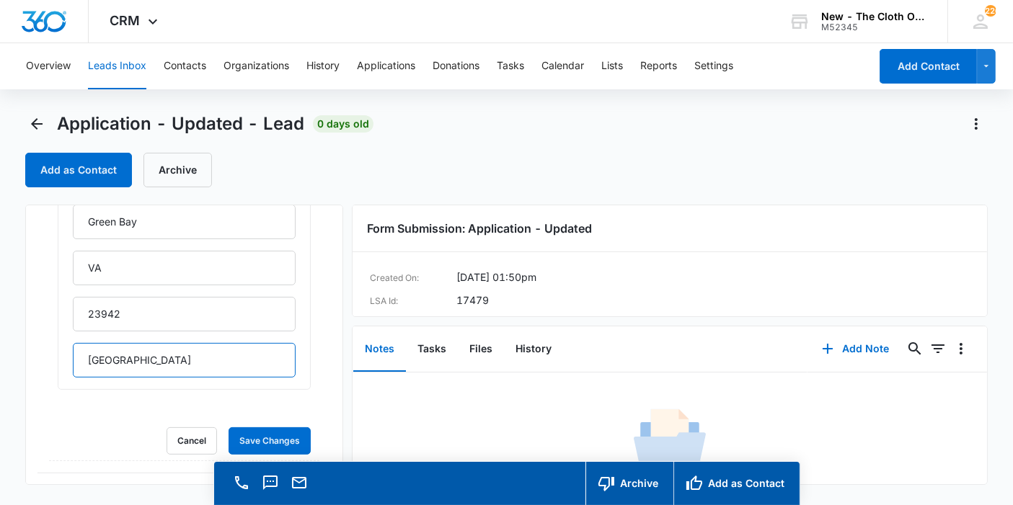
drag, startPoint x: 174, startPoint y: 371, endPoint x: 18, endPoint y: 363, distance: 156.6
click at [18, 363] on main "Application - Updated - Lead 0 days old Add as Contact Archive Application - Up…" at bounding box center [506, 329] width 1013 height 434
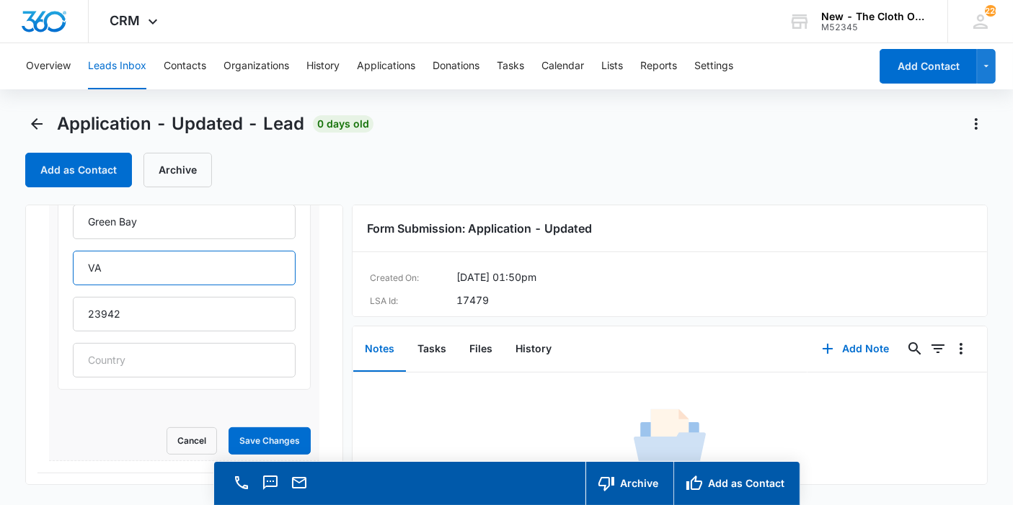
click at [158, 275] on input "VA" at bounding box center [184, 268] width 223 height 35
type input "Virginia"
click at [241, 435] on button "Save Changes" at bounding box center [270, 440] width 82 height 27
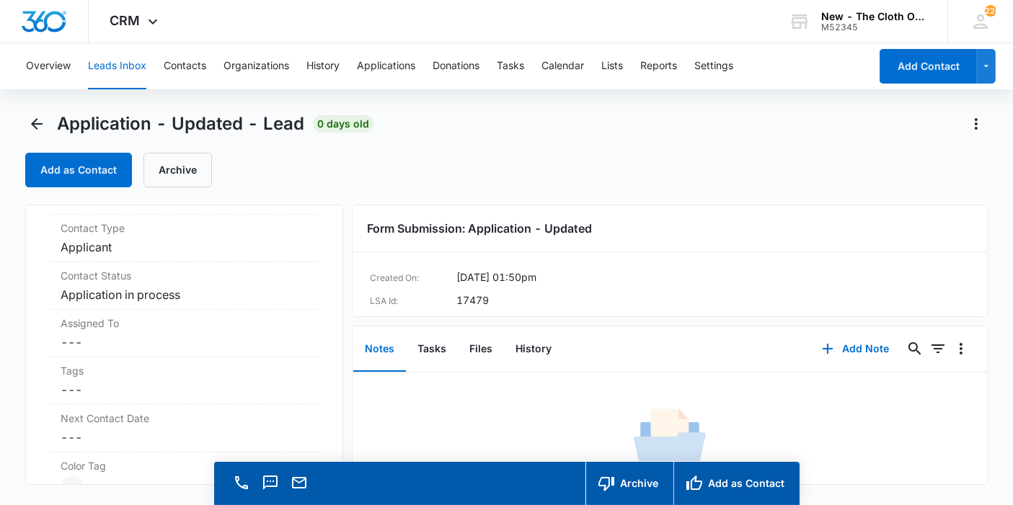
scroll to position [955, 0]
click at [115, 322] on label "Assigned To" at bounding box center [184, 320] width 247 height 15
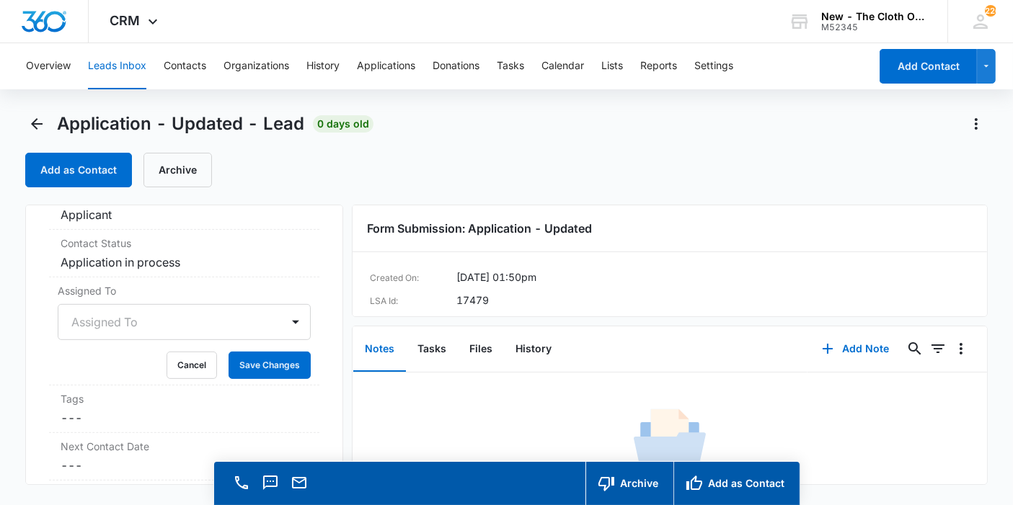
scroll to position [627, 0]
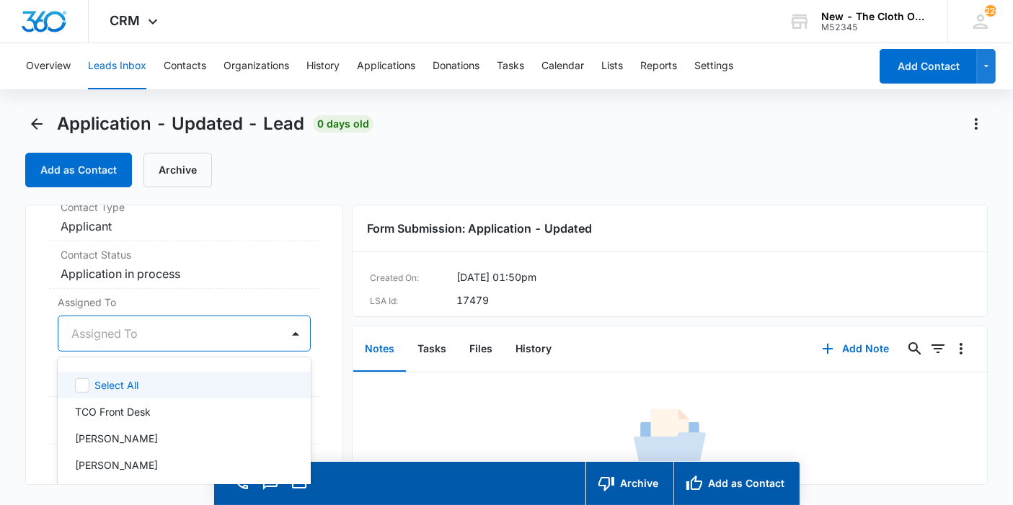
click at [103, 349] on div "47 results available. Use Up and Down to choose options, press Enter to select …" at bounding box center [184, 334] width 253 height 36
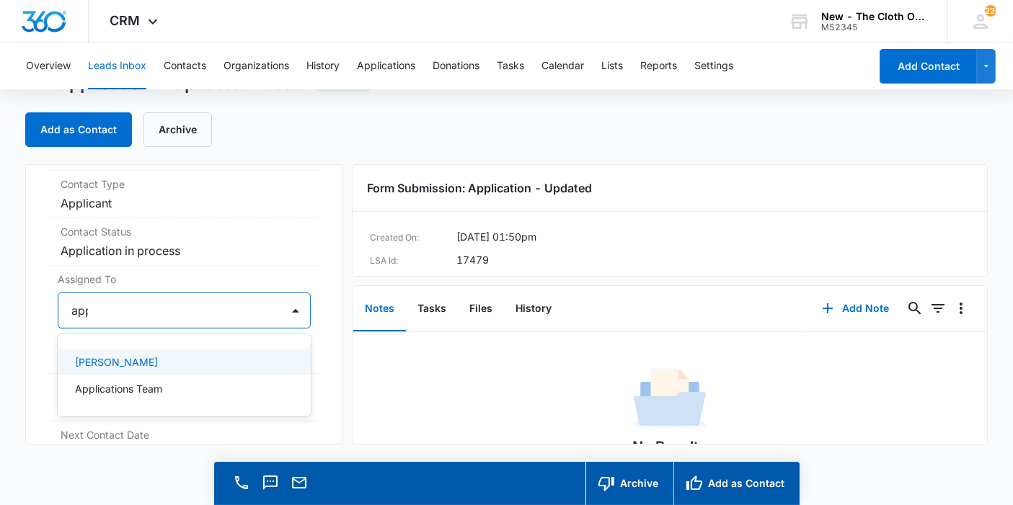
type input "appl"
click at [103, 349] on div "Applications Team" at bounding box center [184, 362] width 253 height 27
click at [313, 364] on div "Application - Updated Contact Info Name Cancel Save Changes Dayshia Lewis Phone…" at bounding box center [184, 304] width 318 height 280
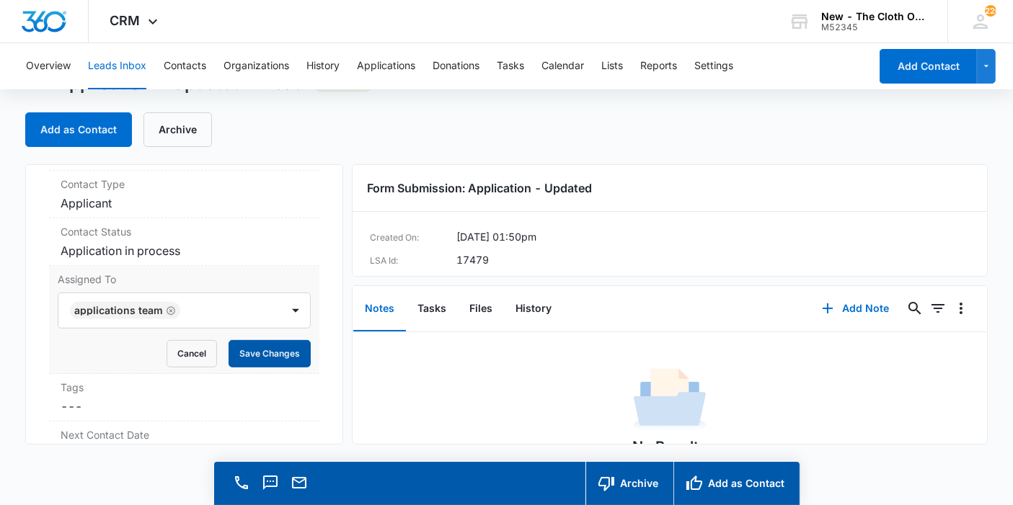
click at [294, 360] on button "Save Changes" at bounding box center [270, 353] width 82 height 27
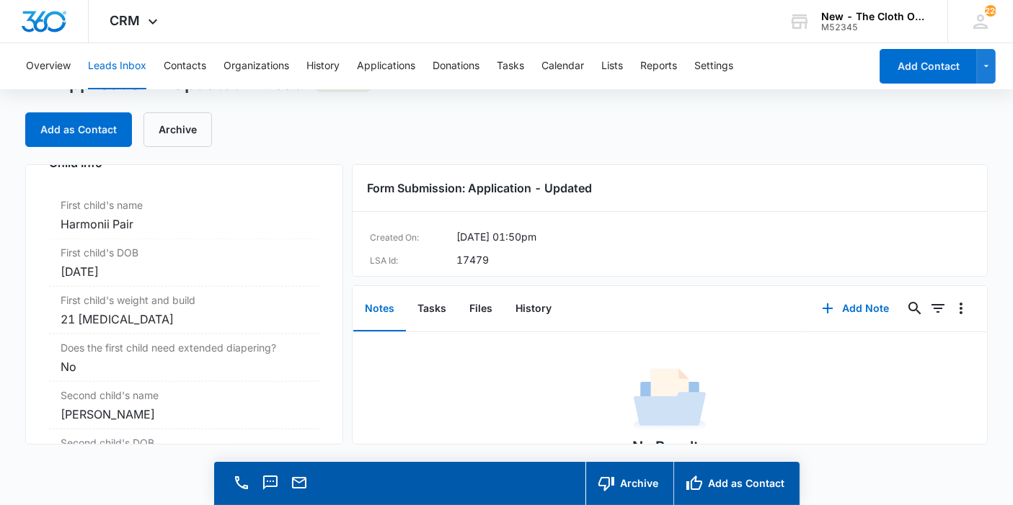
scroll to position [1675, 0]
click at [118, 319] on div "21 ibs" at bounding box center [184, 317] width 247 height 17
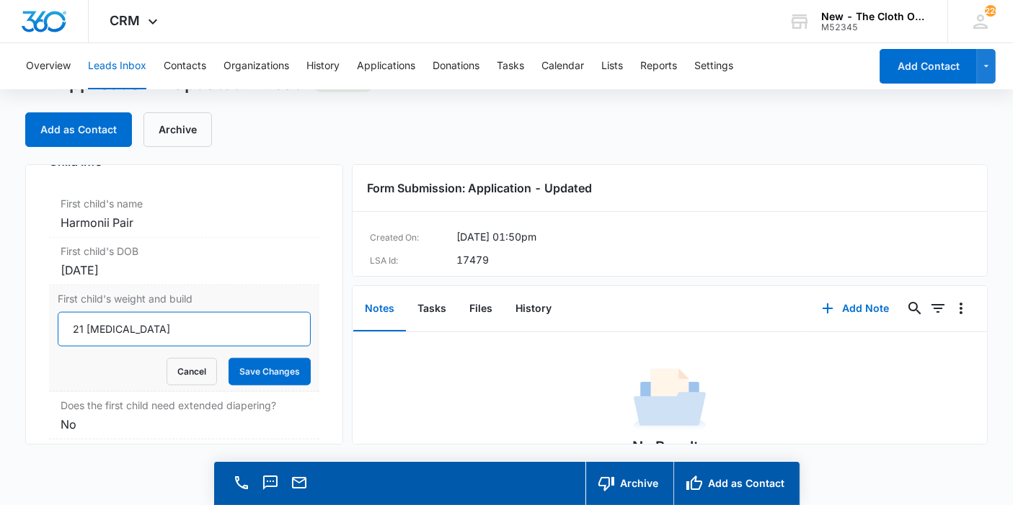
click at [98, 327] on input "21 ibs" at bounding box center [184, 329] width 253 height 35
type input "21 lbs"
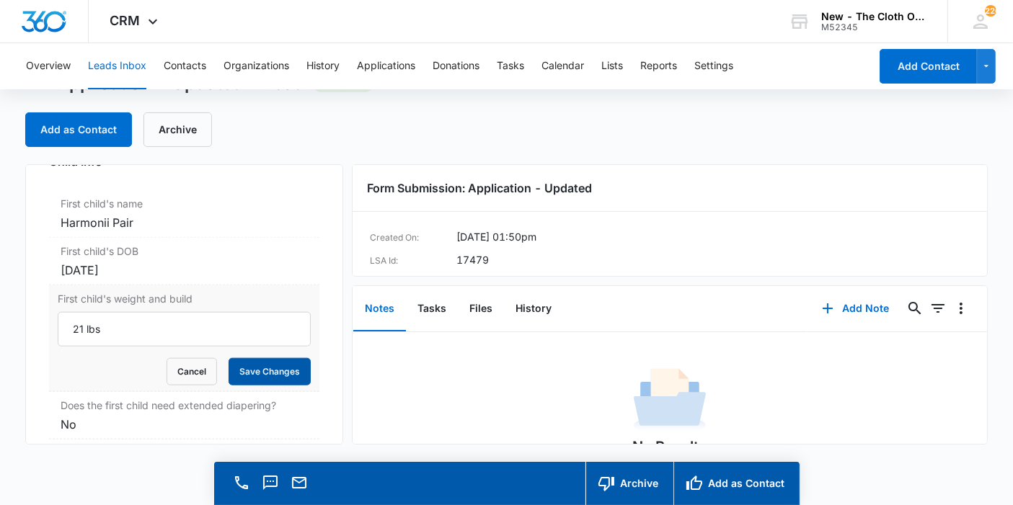
click at [237, 373] on button "Save Changes" at bounding box center [270, 371] width 82 height 27
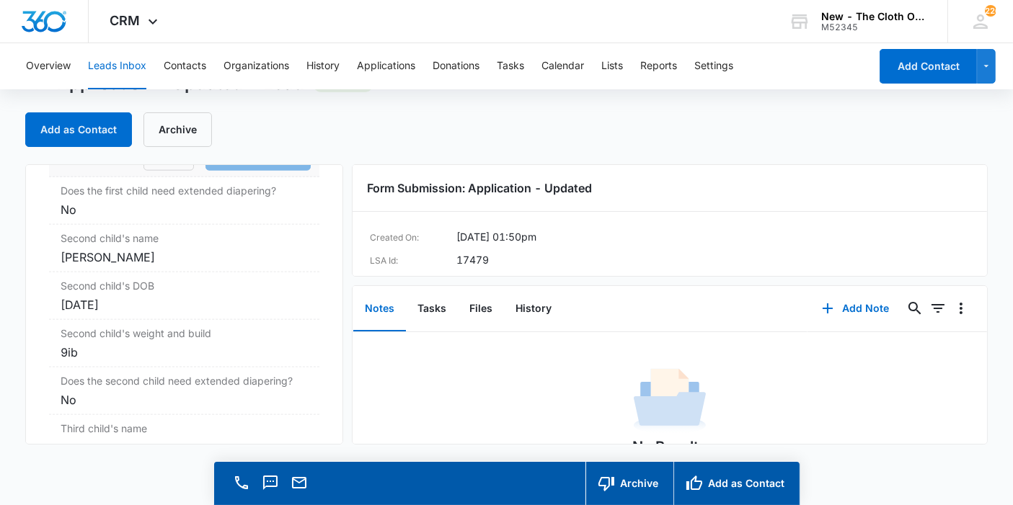
scroll to position [1892, 0]
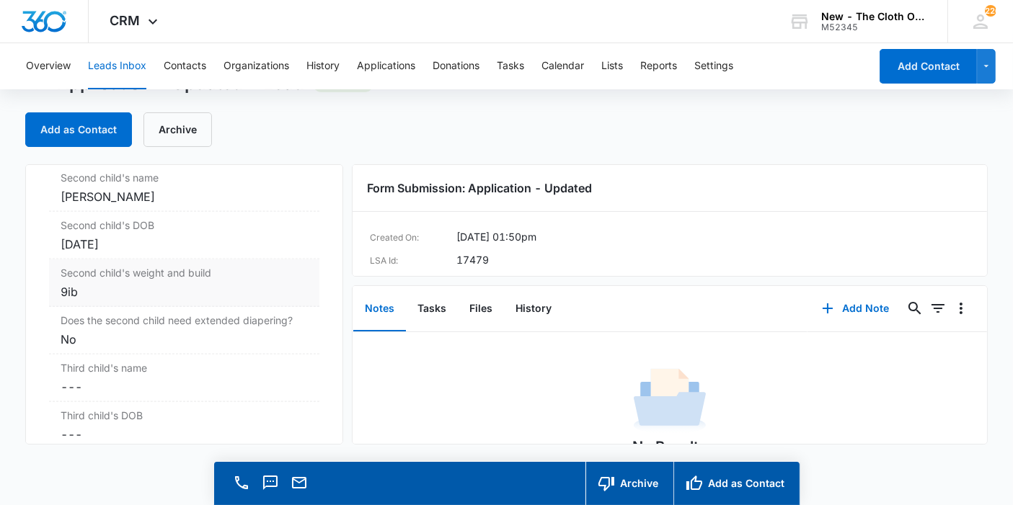
click at [126, 290] on div "9ib" at bounding box center [184, 291] width 247 height 17
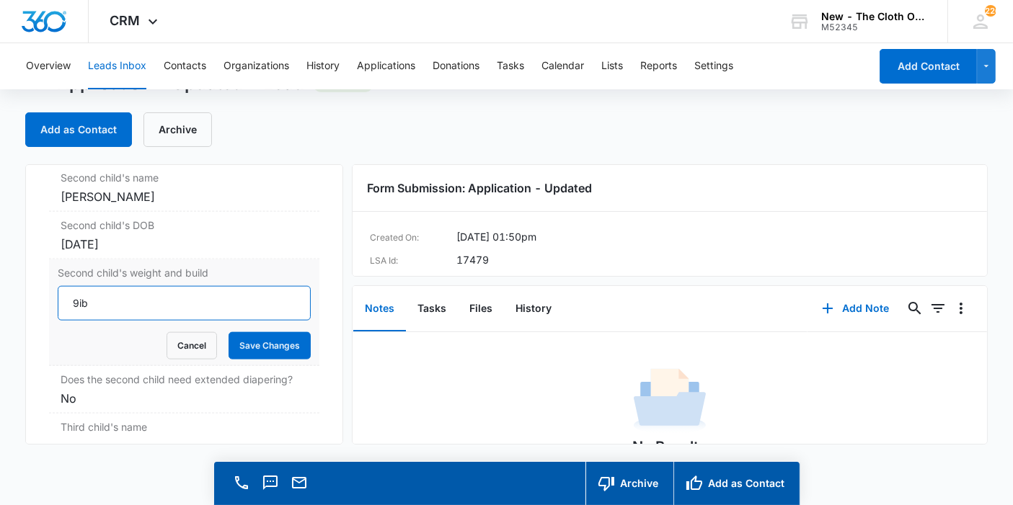
click at [127, 296] on input "9ib" at bounding box center [184, 303] width 253 height 35
type input "9lbs"
click at [229, 337] on button "Save Changes" at bounding box center [270, 345] width 82 height 27
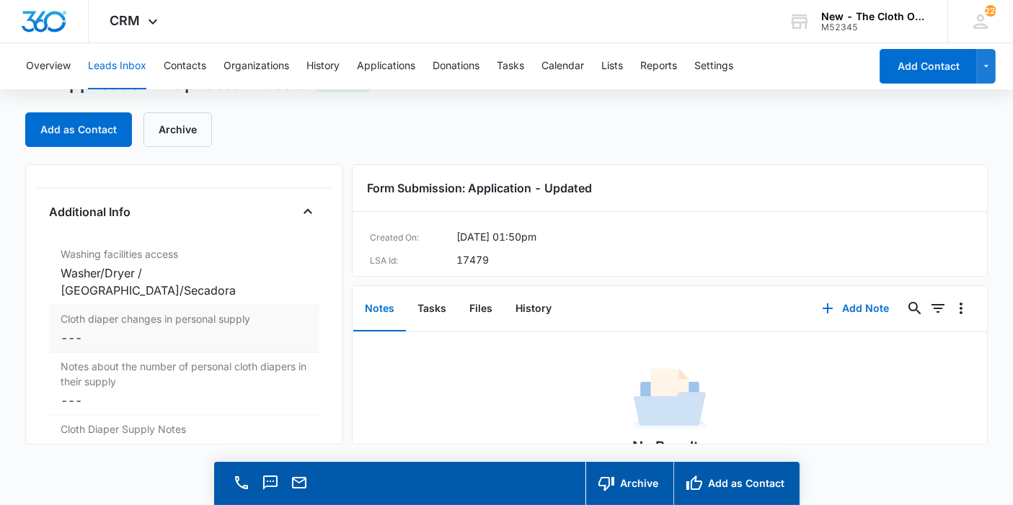
scroll to position [2367, 0]
click at [102, 328] on dd "Cancel Save Changes ---" at bounding box center [184, 336] width 247 height 17
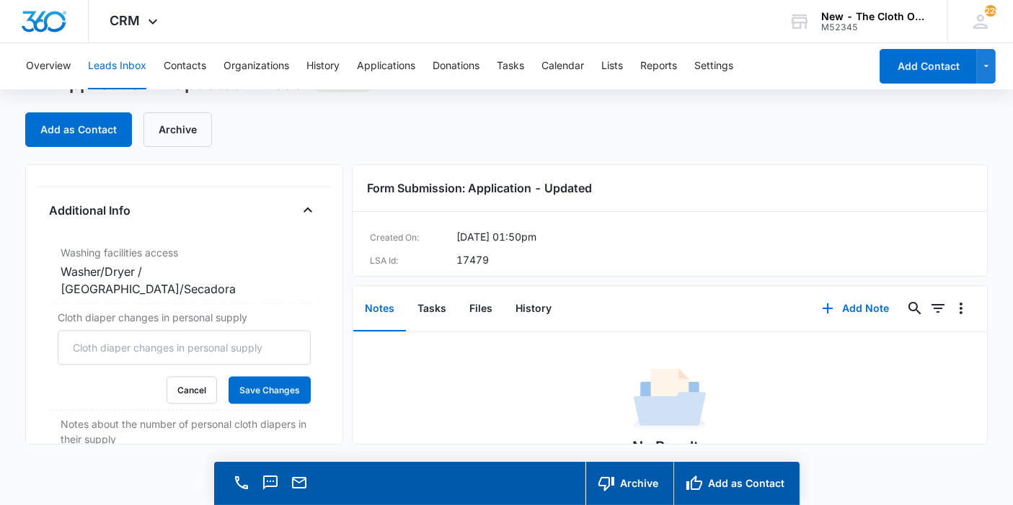
scroll to position [2308, 0]
click at [99, 331] on input "Cloth diaper changes in personal supply" at bounding box center [184, 348] width 253 height 35
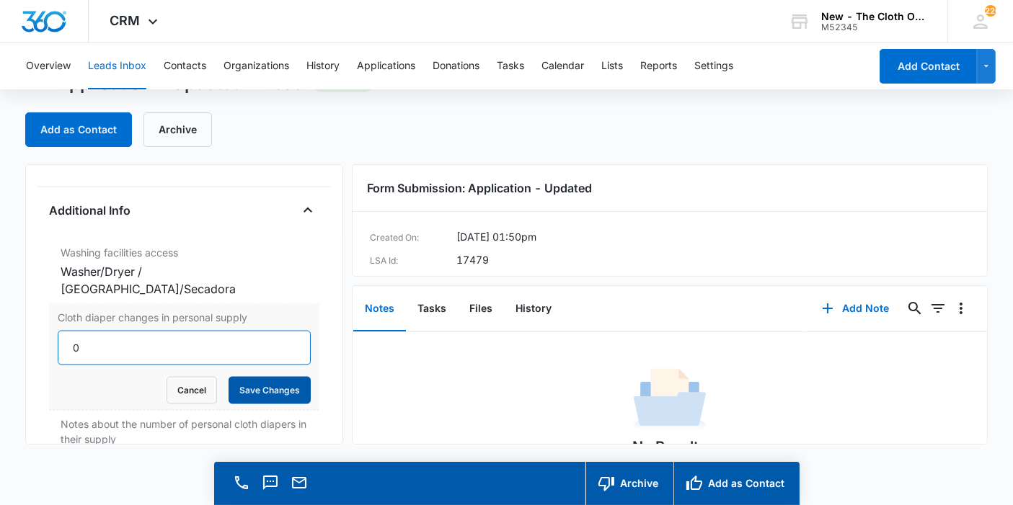
type input "0"
click at [249, 377] on button "Save Changes" at bounding box center [270, 390] width 82 height 27
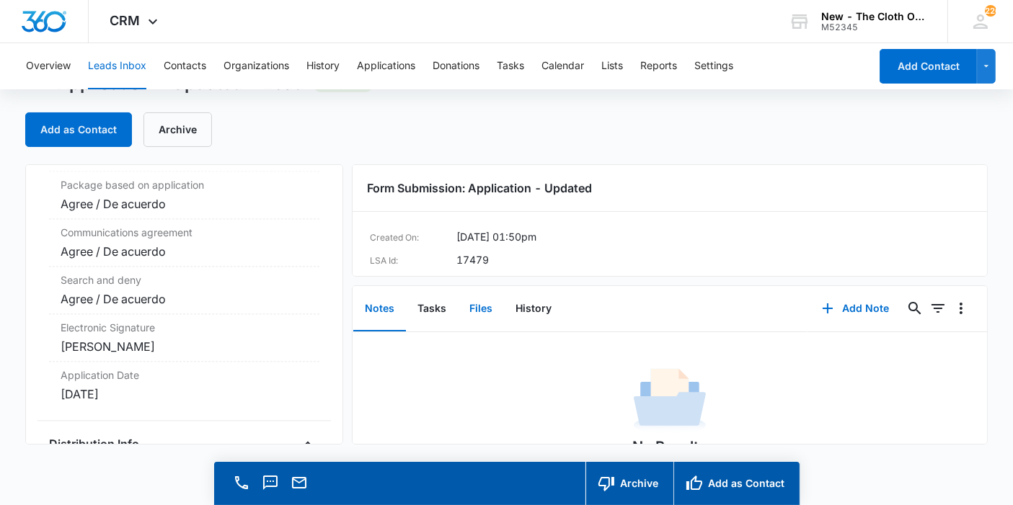
scroll to position [3087, 0]
click at [487, 318] on button "Files" at bounding box center [481, 309] width 46 height 45
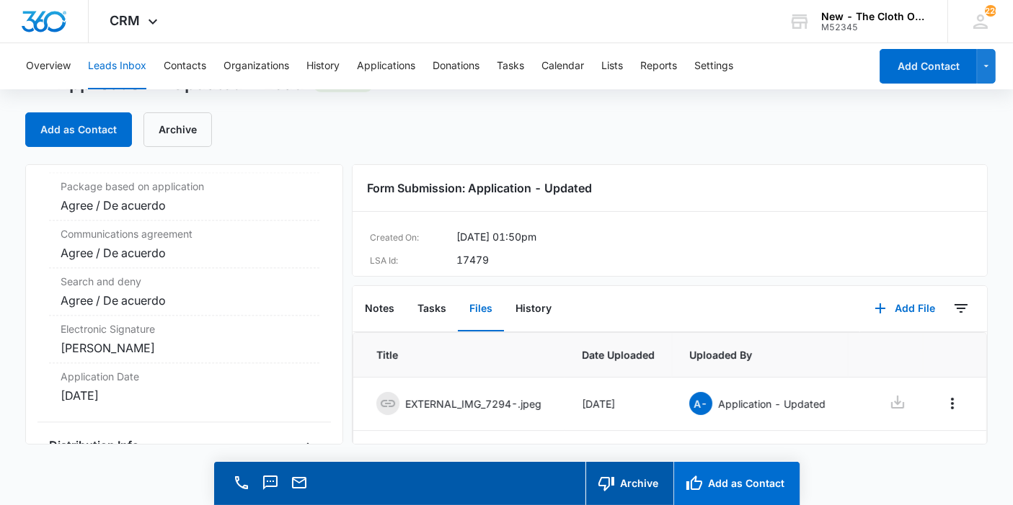
click at [725, 490] on button "Add as Contact" at bounding box center [736, 483] width 126 height 43
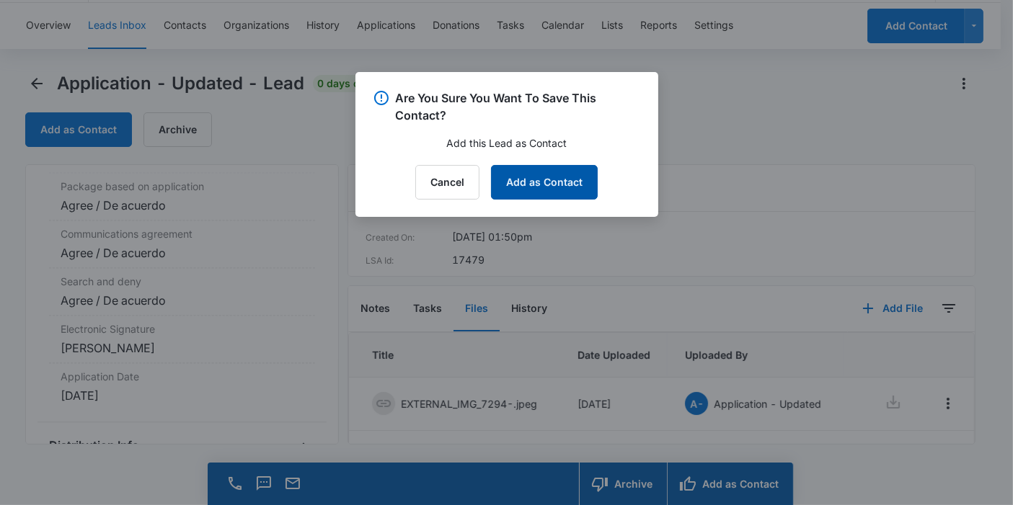
click at [549, 172] on button "Add as Contact" at bounding box center [544, 182] width 107 height 35
click at [549, 172] on div "Cancel Loading Add as Contact" at bounding box center [507, 182] width 268 height 35
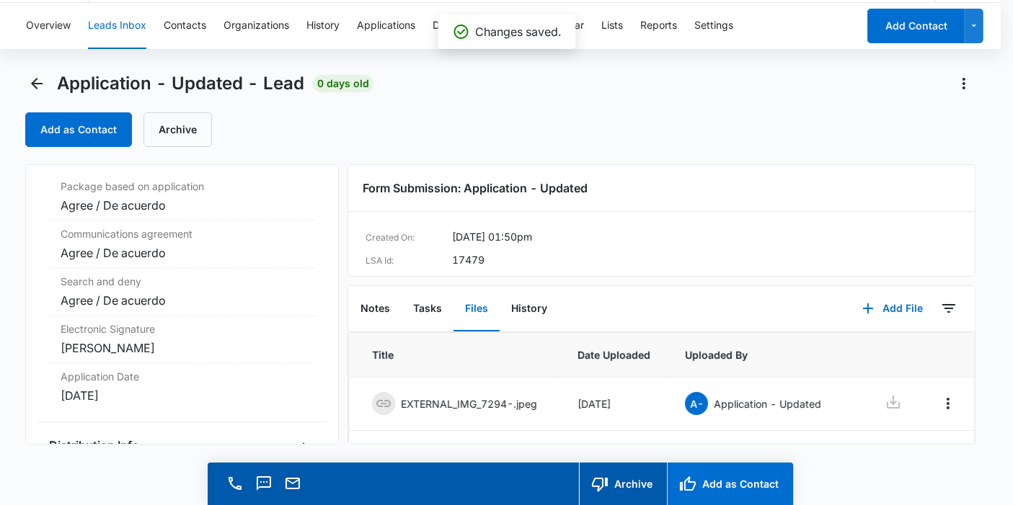
scroll to position [3087, 0]
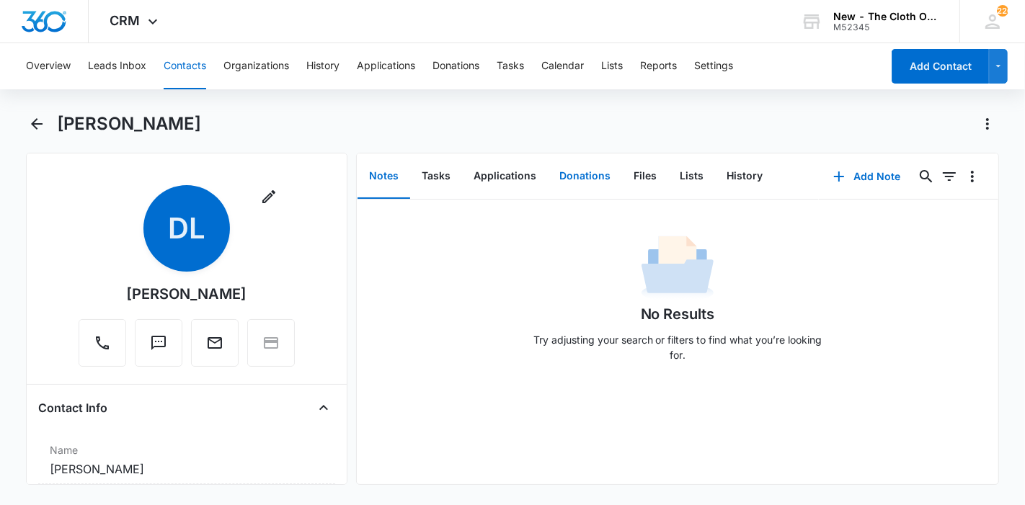
click at [549, 172] on button "Donations" at bounding box center [585, 176] width 74 height 45
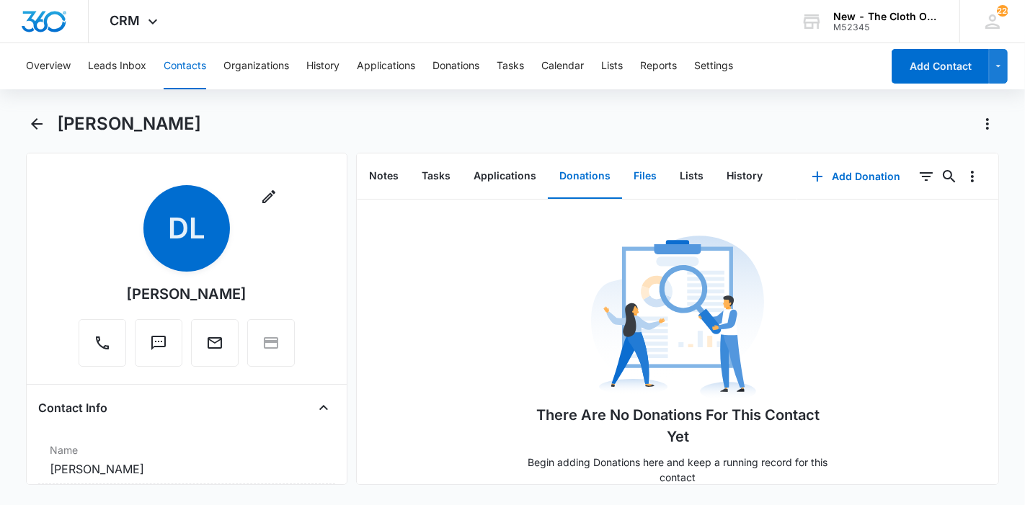
click at [624, 177] on button "Files" at bounding box center [645, 176] width 46 height 45
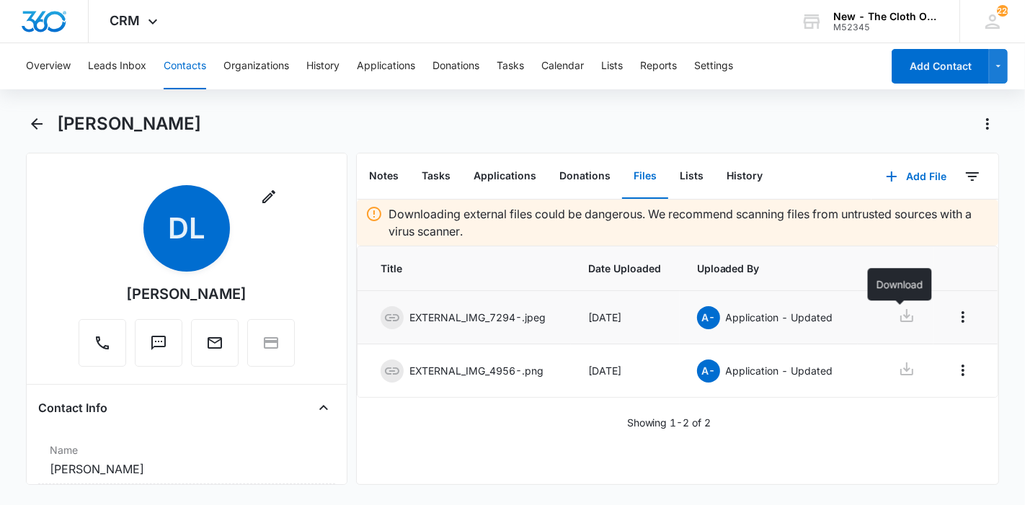
click at [901, 312] on icon at bounding box center [906, 315] width 17 height 17
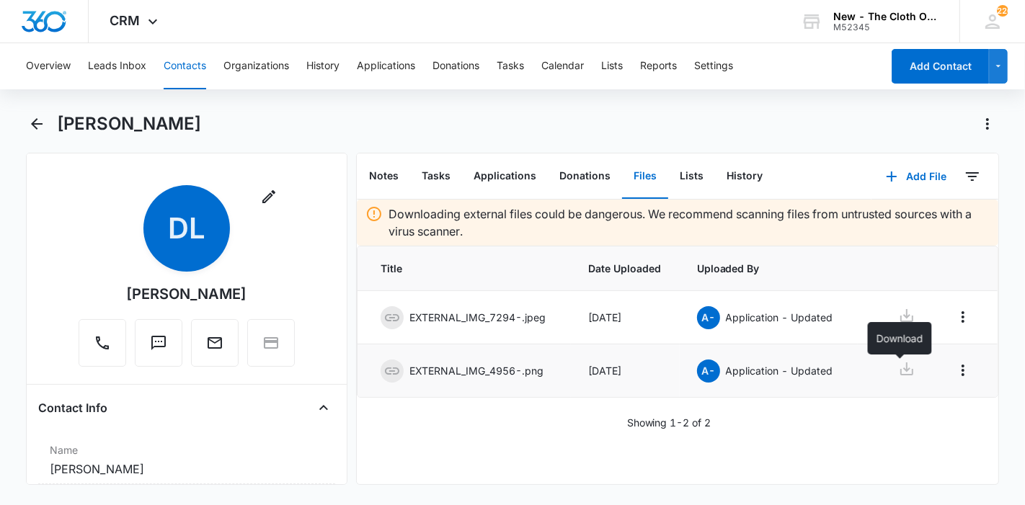
click at [900, 371] on icon at bounding box center [906, 369] width 13 height 13
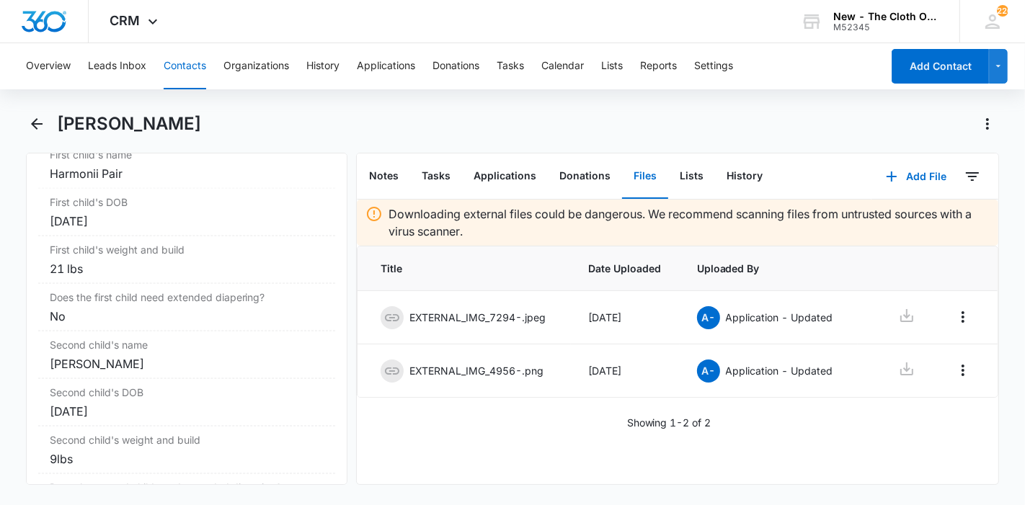
scroll to position [1779, 0]
click at [382, 195] on button "Notes" at bounding box center [384, 176] width 53 height 45
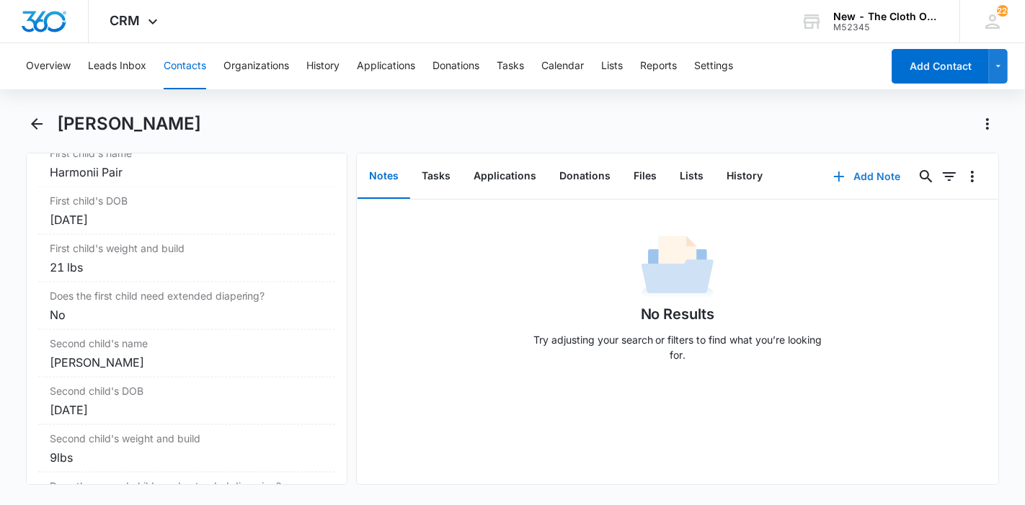
click at [843, 181] on button "Add Note" at bounding box center [867, 176] width 96 height 35
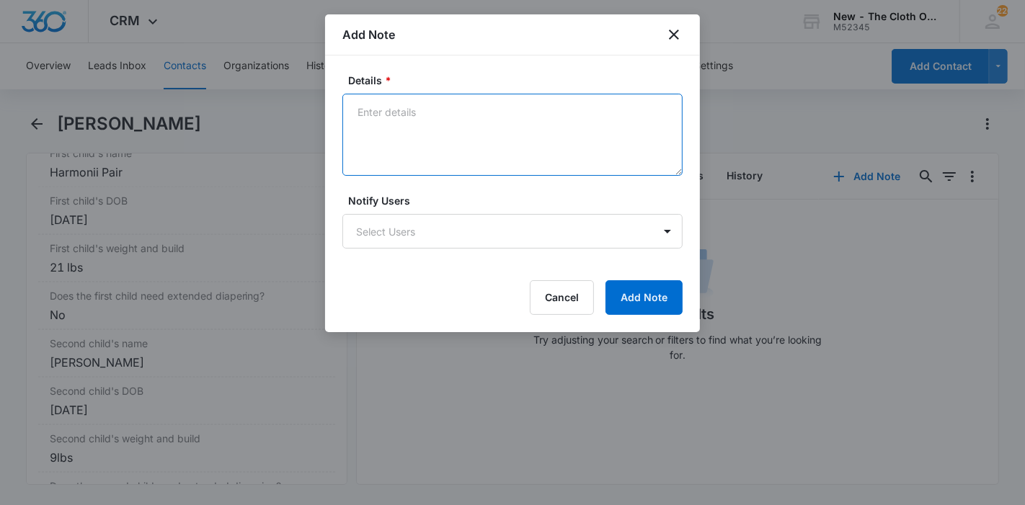
click at [539, 167] on textarea "Details *" at bounding box center [512, 135] width 340 height 82
paste textarea "https://www.facebook.com/dayshia.lewis.2025"
type textarea "https://www.facebook.com/dayshia.lewis.2025"
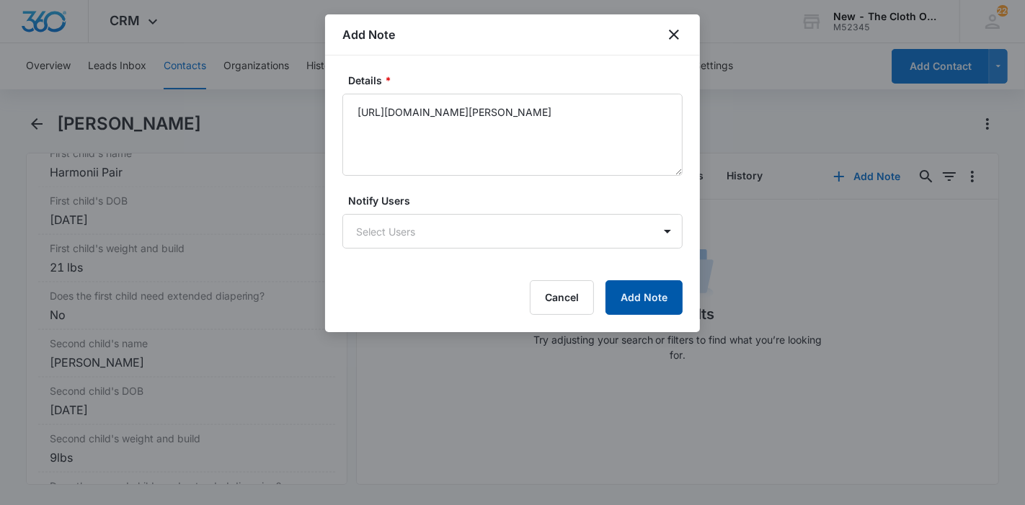
click at [621, 299] on button "Add Note" at bounding box center [644, 297] width 77 height 35
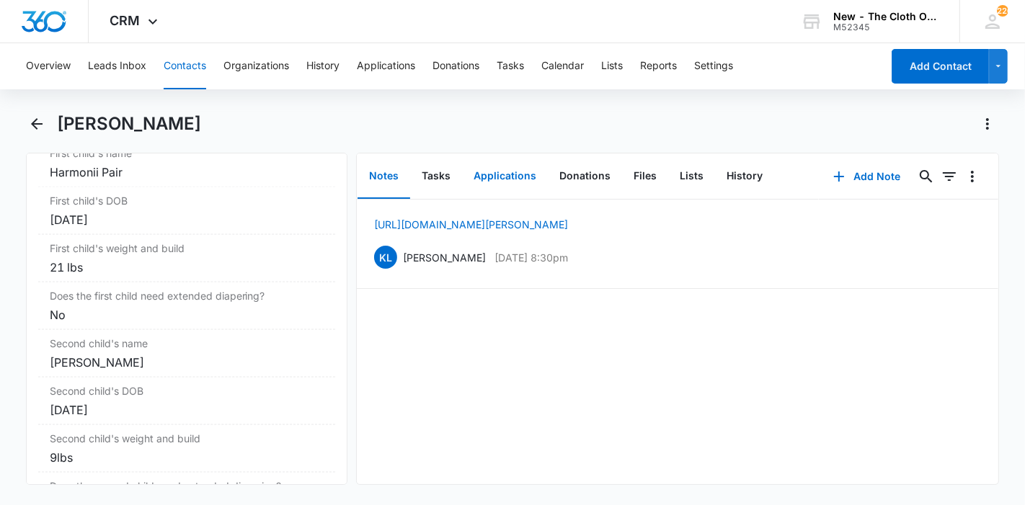
click at [489, 185] on button "Applications" at bounding box center [505, 176] width 86 height 45
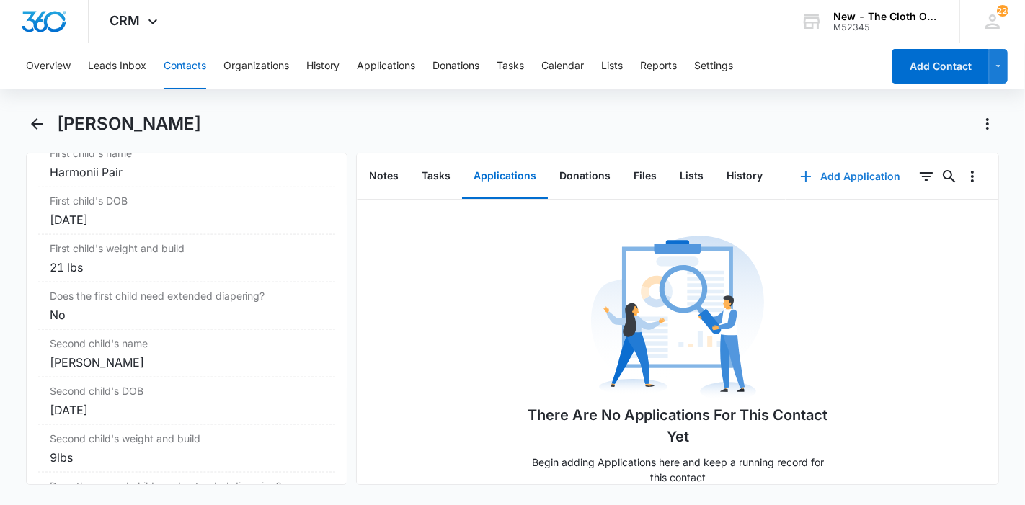
click at [848, 171] on button "Add Application" at bounding box center [850, 176] width 129 height 35
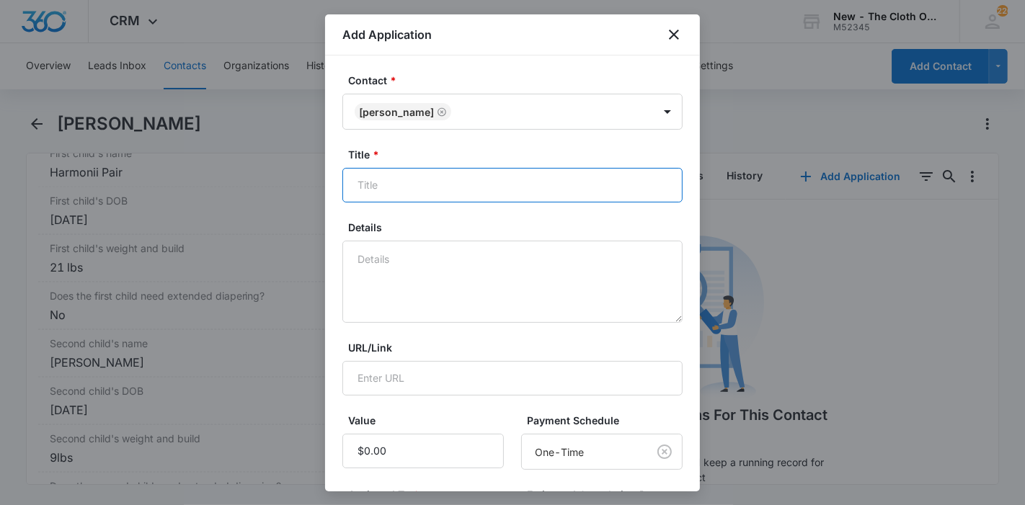
click at [613, 176] on input "Title *" at bounding box center [512, 185] width 340 height 35
paste input "[PERSON_NAME]"
type input "Applicant - Dayshia Lewis"
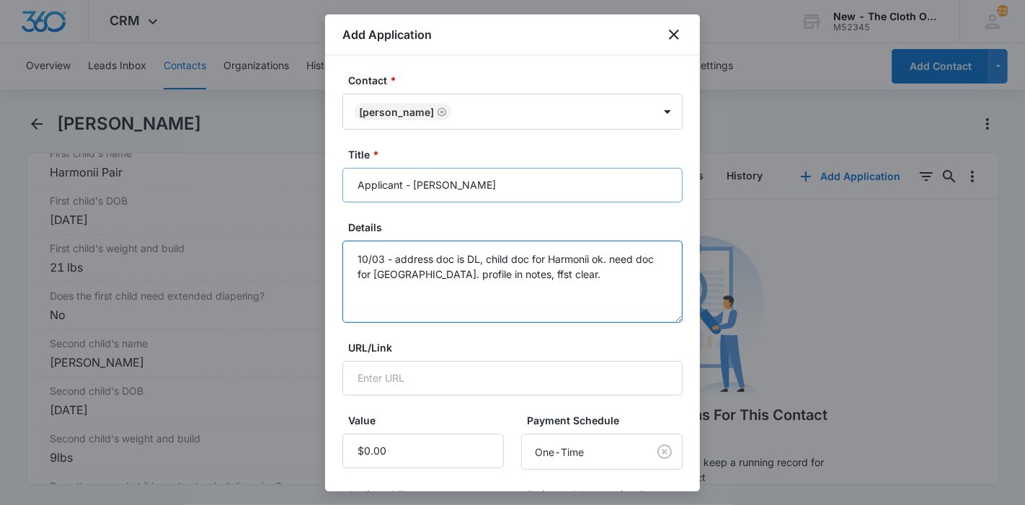
scroll to position [205, 0]
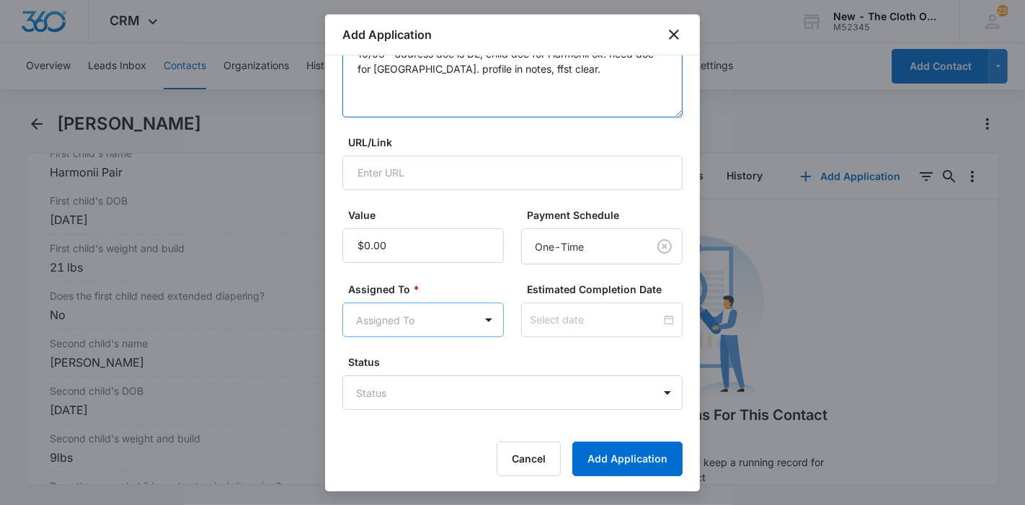
type textarea "10/03 - address doc is DL, child doc for Harmonii ok. need doc for Qamar. profi…"
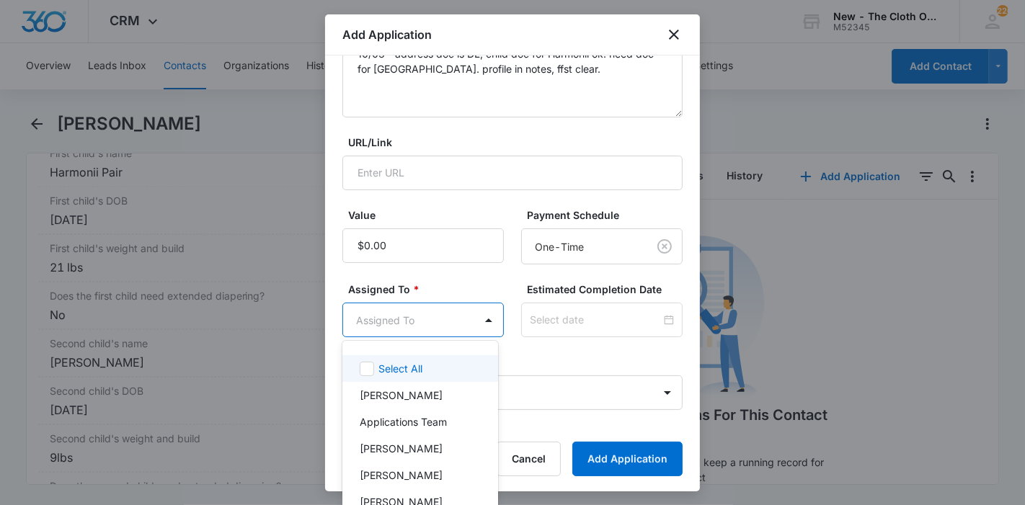
click at [465, 316] on body "CRM Apps Reputation Forms CRM Email Ads Intelligence Brand Settings New - The C…" at bounding box center [512, 252] width 1025 height 505
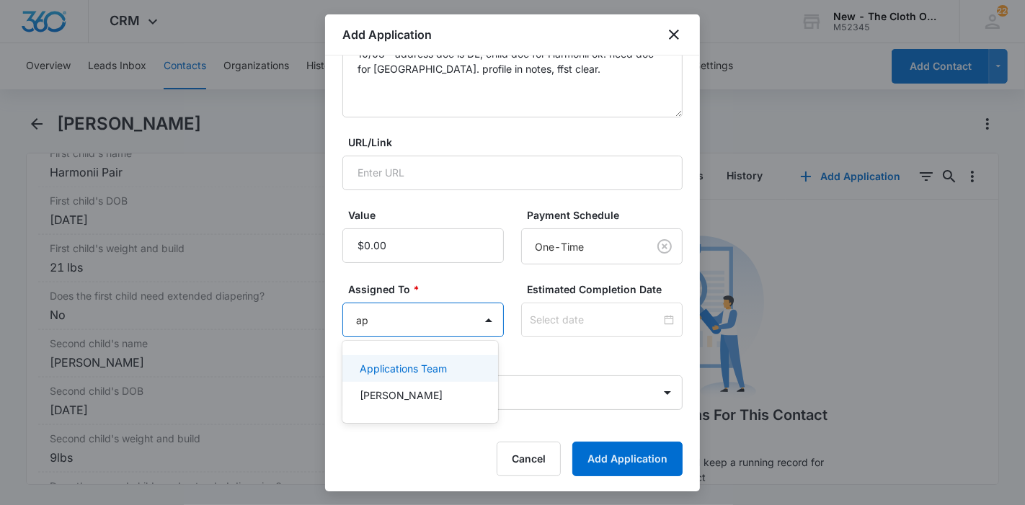
type input "app"
click at [435, 367] on p "Applications Team" at bounding box center [403, 368] width 87 height 15
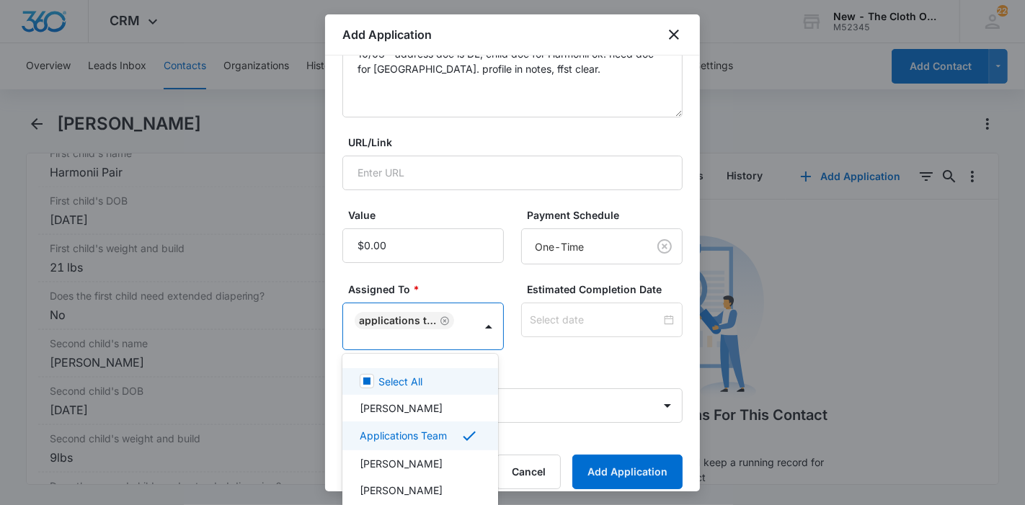
click at [580, 332] on div at bounding box center [512, 252] width 1025 height 505
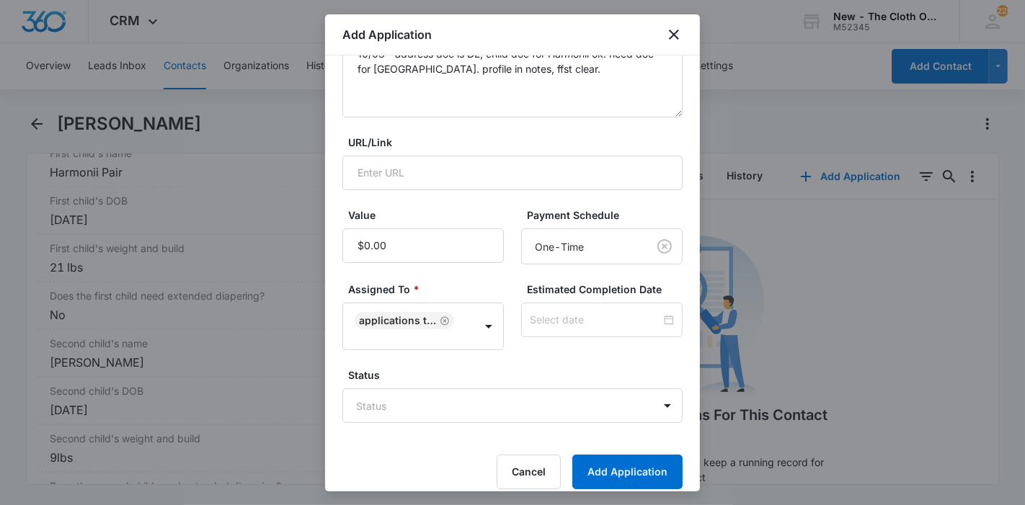
click at [580, 332] on div at bounding box center [601, 320] width 161 height 35
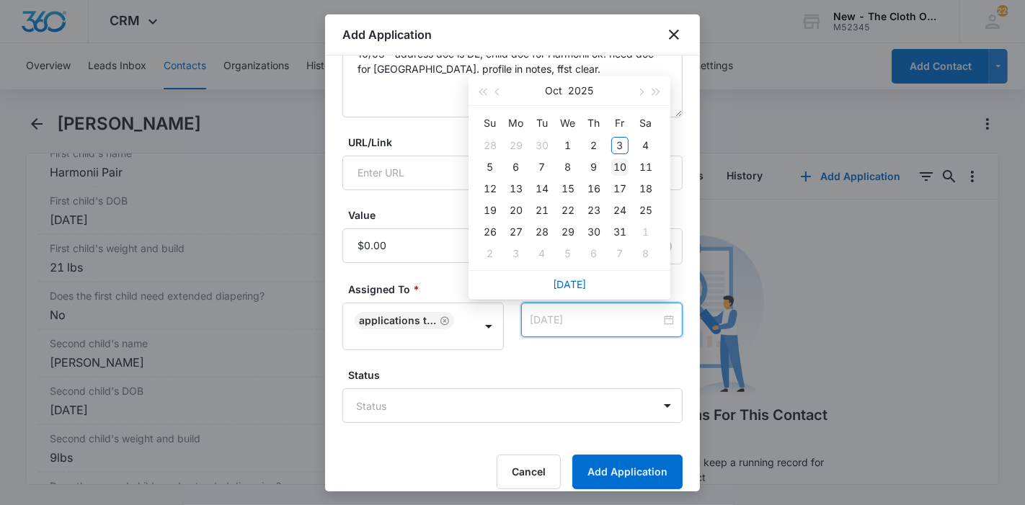
click at [624, 169] on div "10" at bounding box center [619, 167] width 17 height 17
type input "[DATE]"
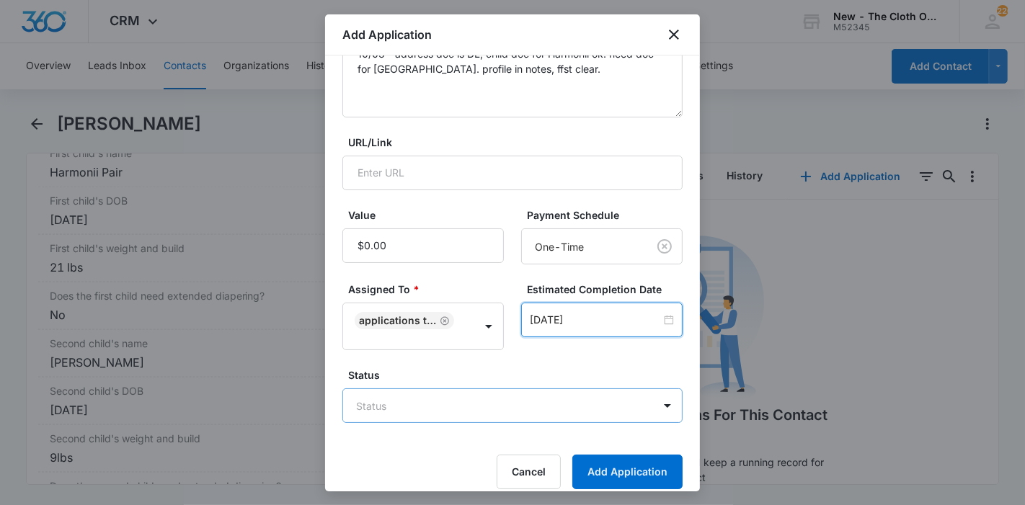
click at [483, 415] on body "CRM Apps Reputation Forms CRM Email Ads Intelligence Brand Settings New - The C…" at bounding box center [512, 252] width 1025 height 505
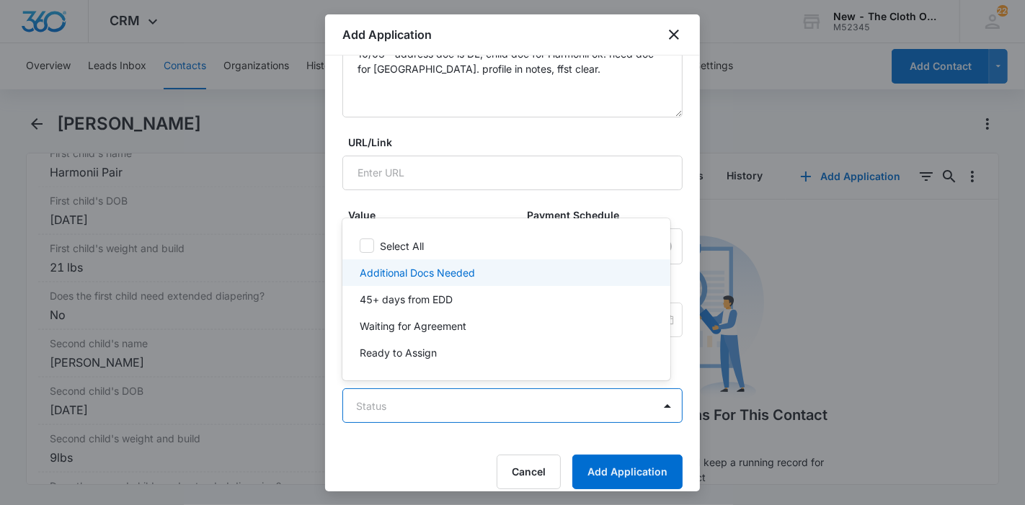
click at [469, 273] on p "Additional Docs Needed" at bounding box center [417, 272] width 115 height 15
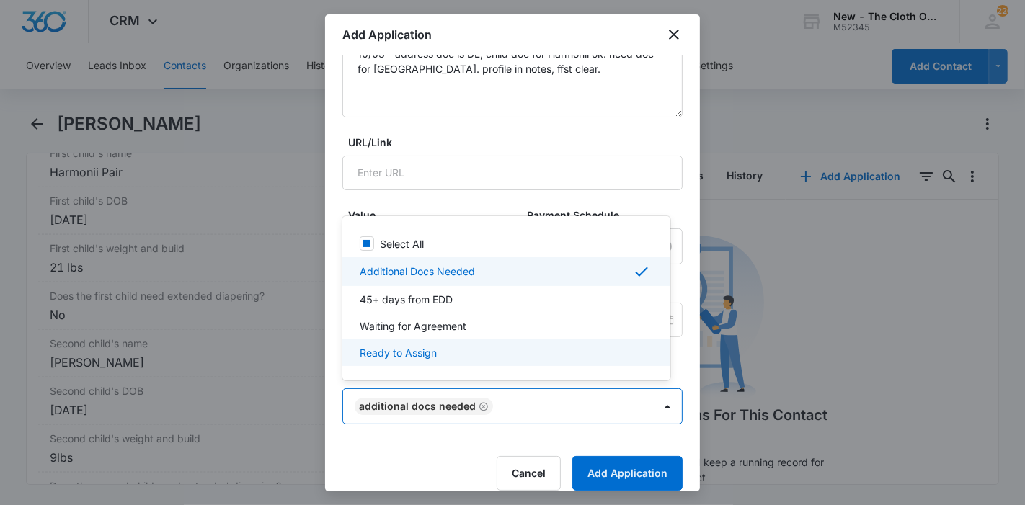
click at [601, 466] on div at bounding box center [512, 252] width 1025 height 505
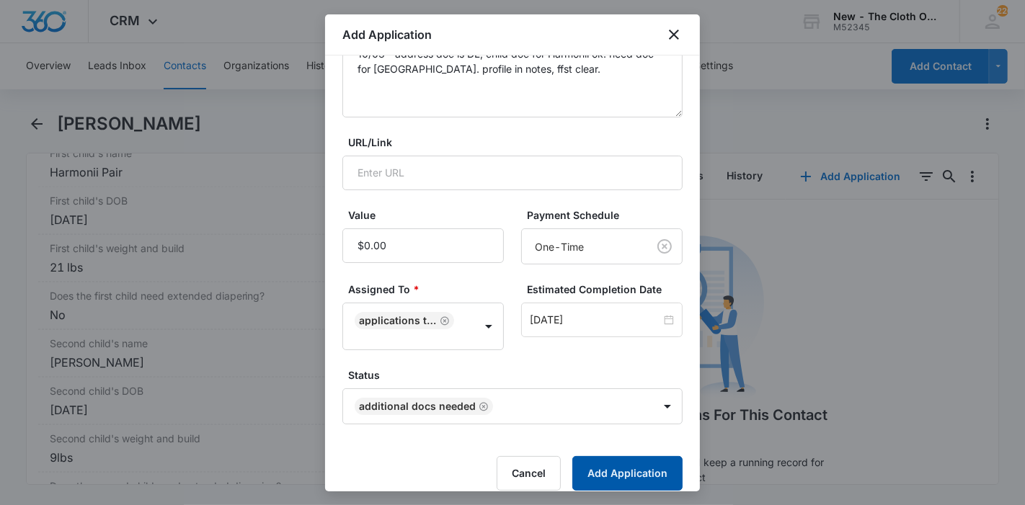
click at [601, 466] on button "Add Application" at bounding box center [627, 473] width 110 height 35
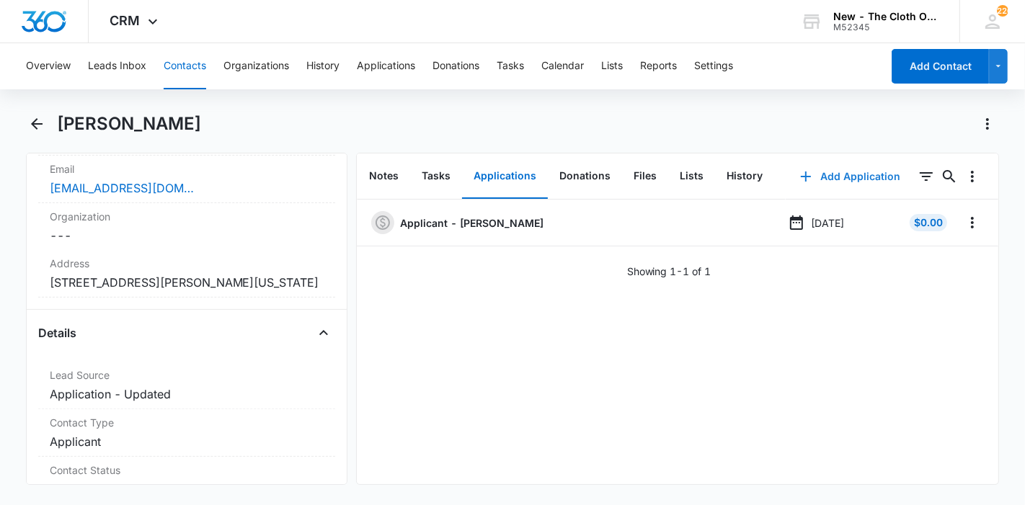
scroll to position [373, 0]
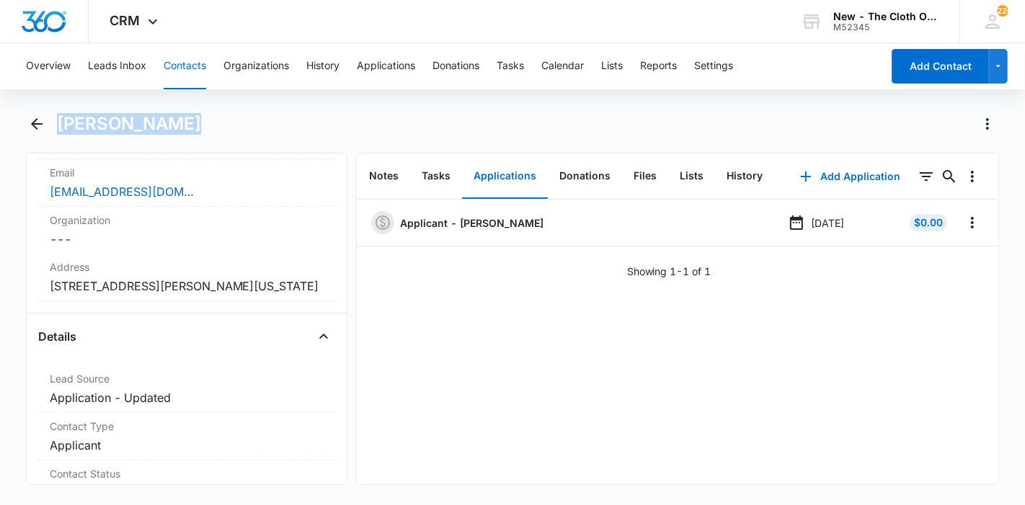
drag, startPoint x: 179, startPoint y: 126, endPoint x: 56, endPoint y: 112, distance: 124.0
click at [56, 112] on div "[PERSON_NAME]" at bounding box center [513, 132] width 974 height 40
click at [104, 67] on button "Leads Inbox" at bounding box center [117, 66] width 58 height 46
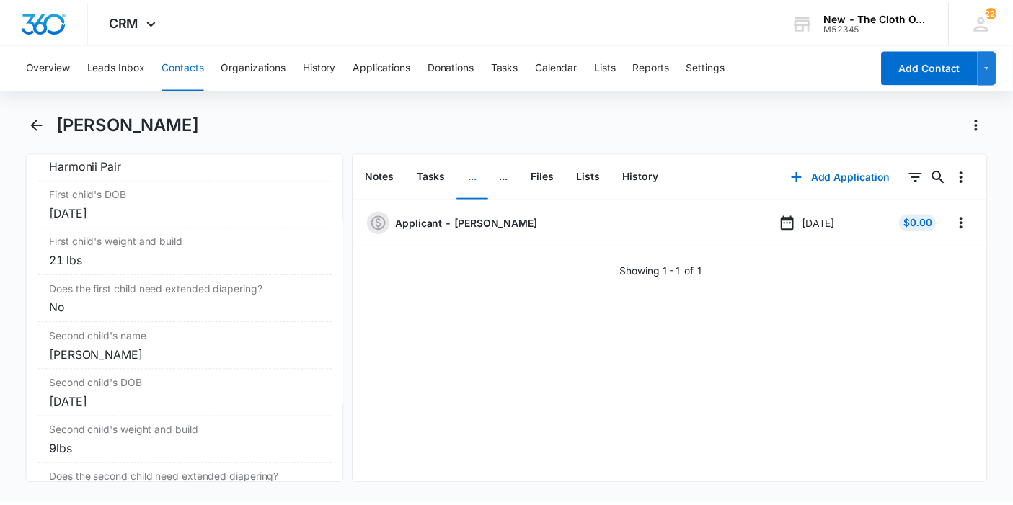
scroll to position [1786, 0]
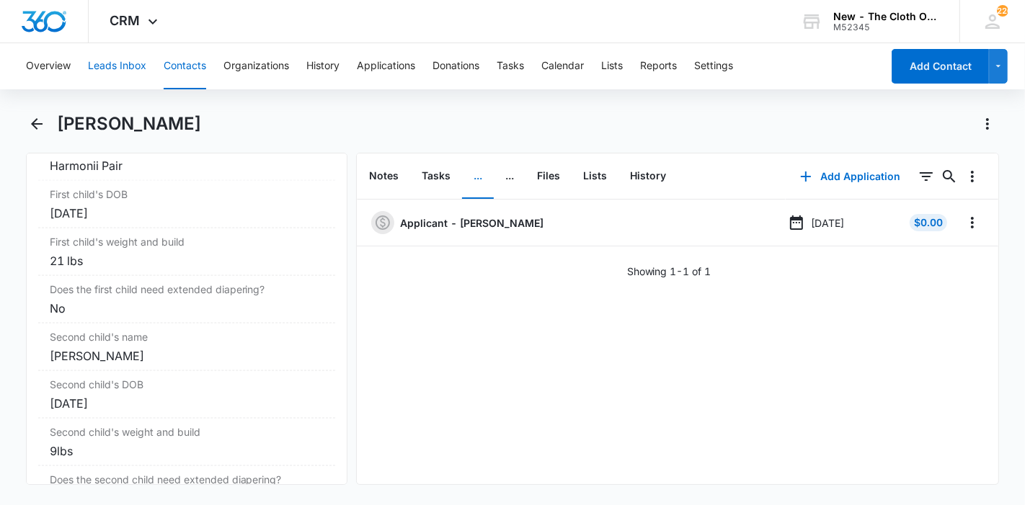
click at [88, 73] on button "Leads Inbox" at bounding box center [117, 66] width 58 height 46
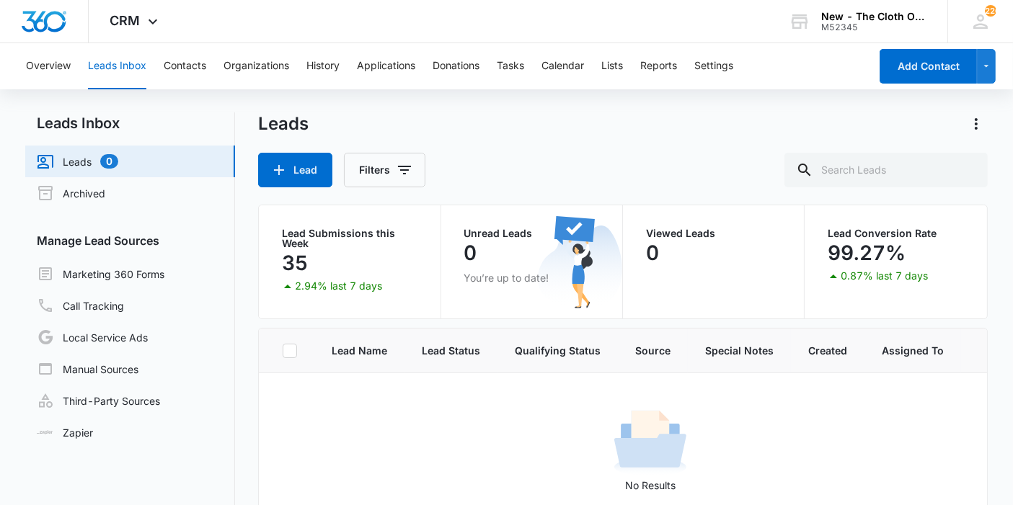
click at [112, 74] on button "Leads Inbox" at bounding box center [117, 66] width 58 height 46
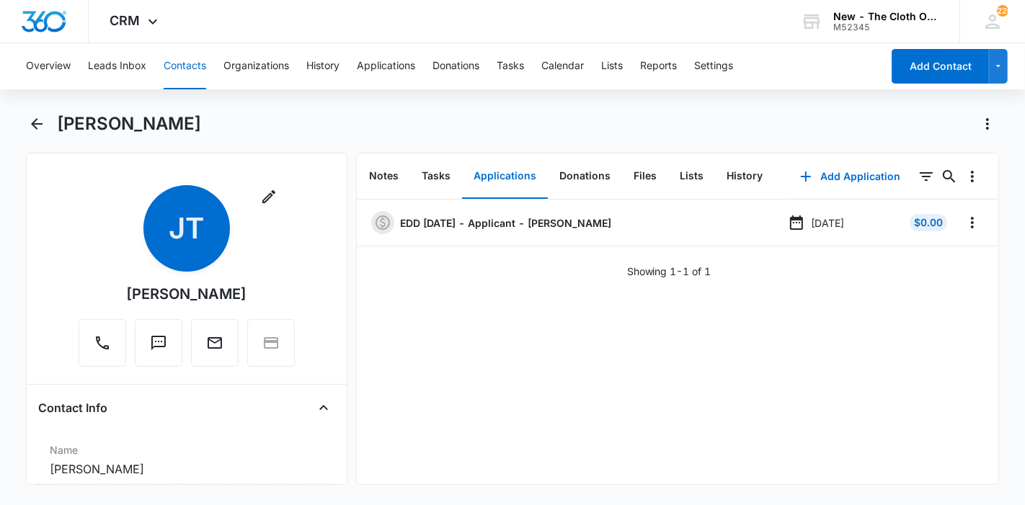
click at [177, 67] on button "Contacts" at bounding box center [185, 66] width 43 height 46
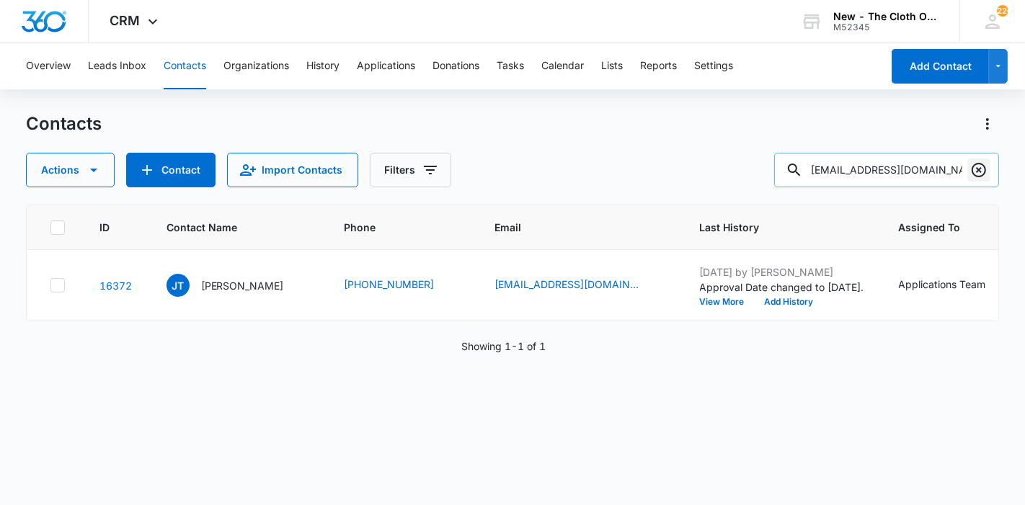
click at [983, 167] on icon "Clear" at bounding box center [978, 169] width 17 height 17
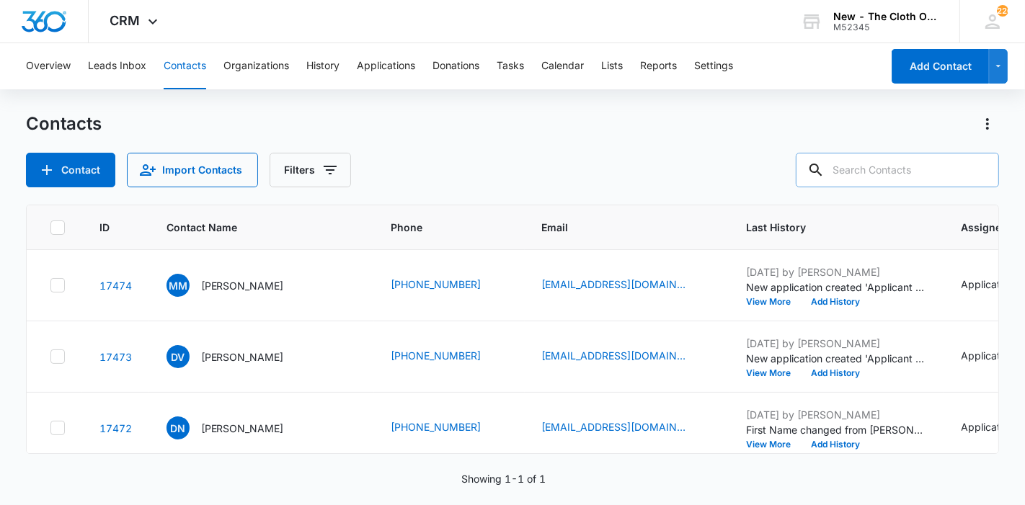
click at [933, 167] on input "text" at bounding box center [897, 170] width 203 height 35
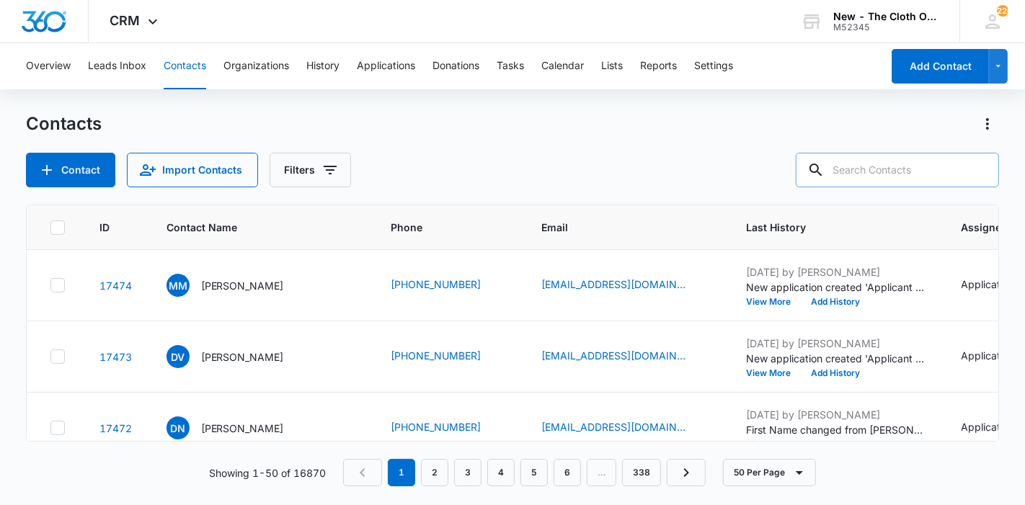
paste input "[PERSON_NAME]"
type input "[PERSON_NAME]"
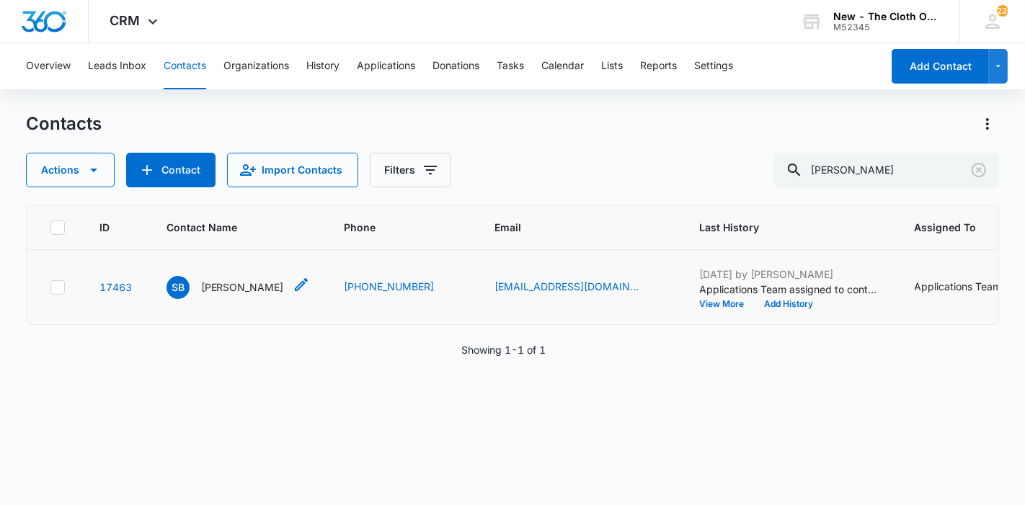
click at [267, 295] on p "[PERSON_NAME]" at bounding box center [242, 287] width 83 height 15
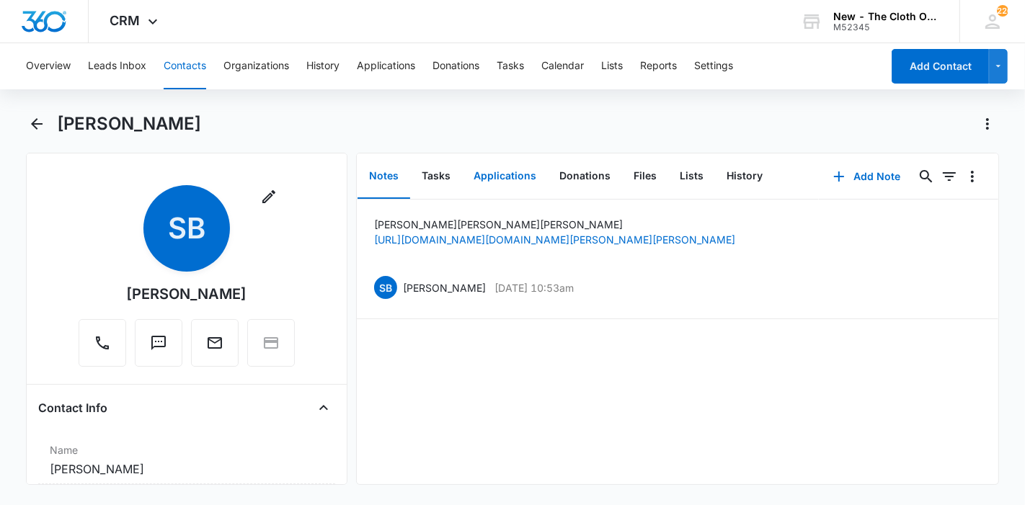
click at [503, 192] on button "Applications" at bounding box center [505, 176] width 86 height 45
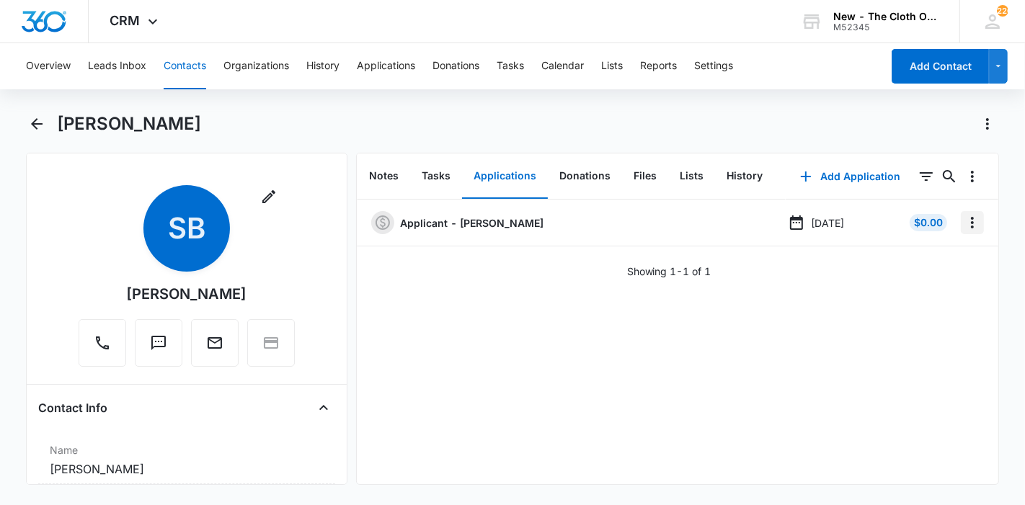
click at [965, 216] on icon "Overflow Menu" at bounding box center [972, 222] width 17 height 17
click at [916, 262] on div "Edit" at bounding box center [922, 263] width 30 height 10
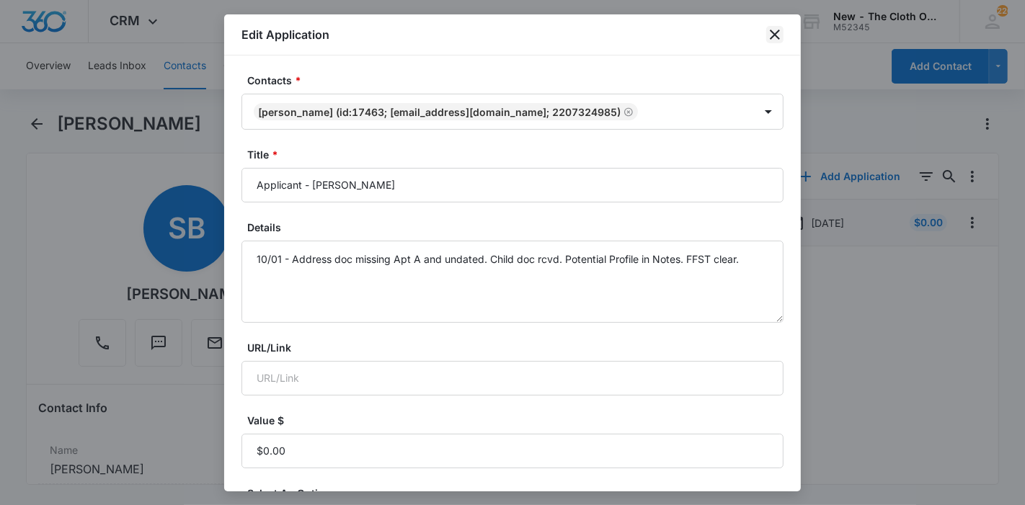
click at [779, 35] on icon "close" at bounding box center [774, 34] width 17 height 17
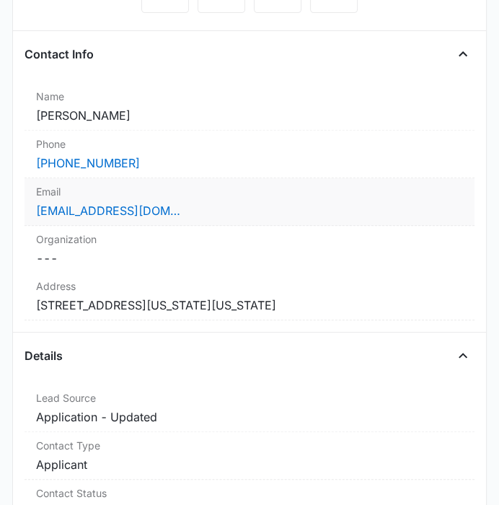
scroll to position [315, 0]
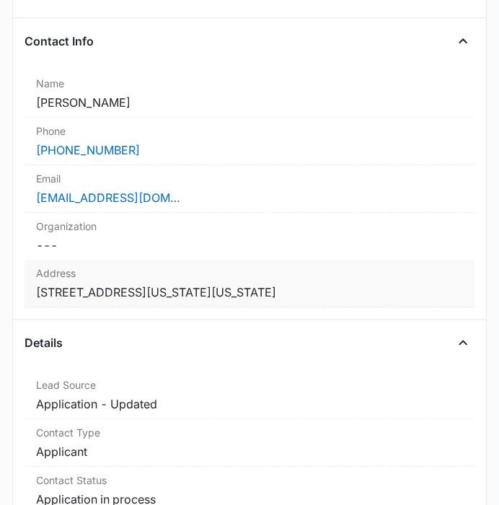
click at [226, 291] on dd "Cancel Save Changes 208 West Washington Street Athens Ohio 45701-2409" at bounding box center [249, 291] width 426 height 17
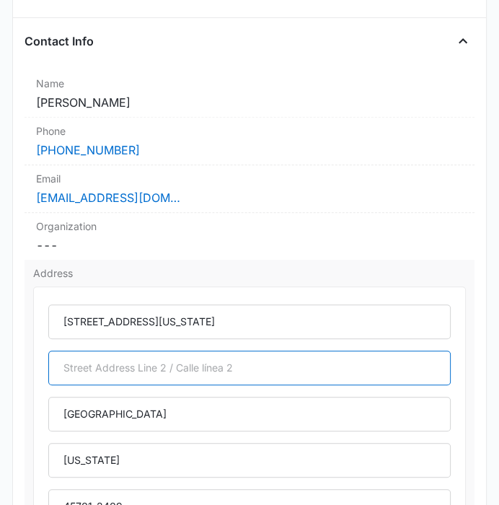
click at [174, 368] on input "text" at bounding box center [249, 367] width 402 height 35
click at [174, 368] on input "Apt" at bounding box center [249, 367] width 402 height 35
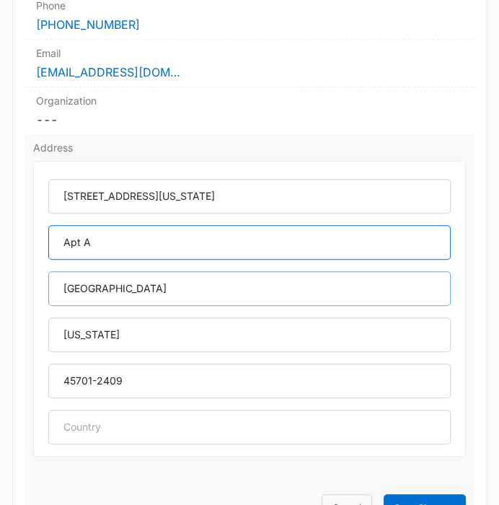
scroll to position [467, 0]
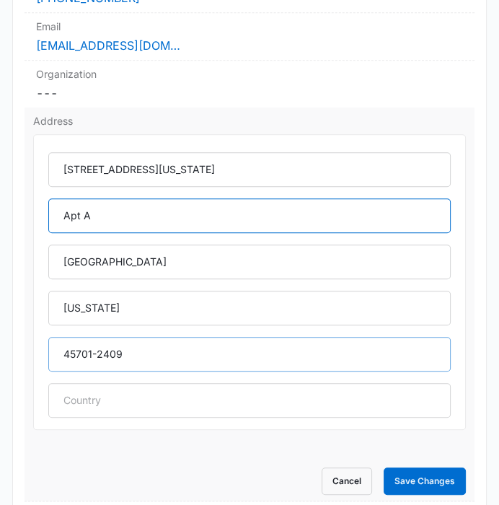
type input "Apt A"
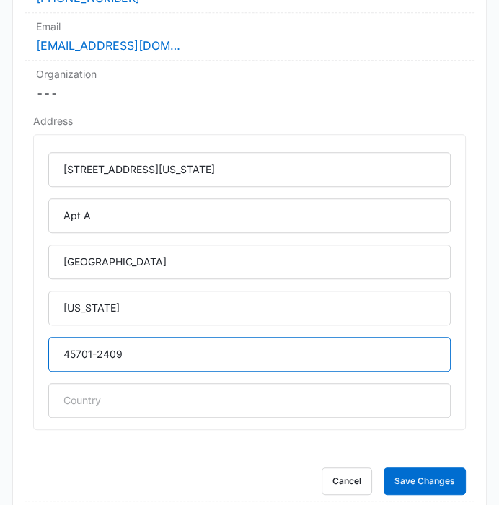
drag, startPoint x: 135, startPoint y: 354, endPoint x: 21, endPoint y: 361, distance: 114.1
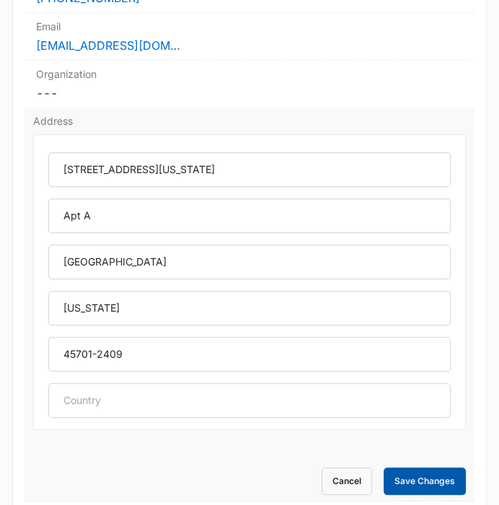
click at [403, 467] on button "Save Changes" at bounding box center [425, 480] width 82 height 27
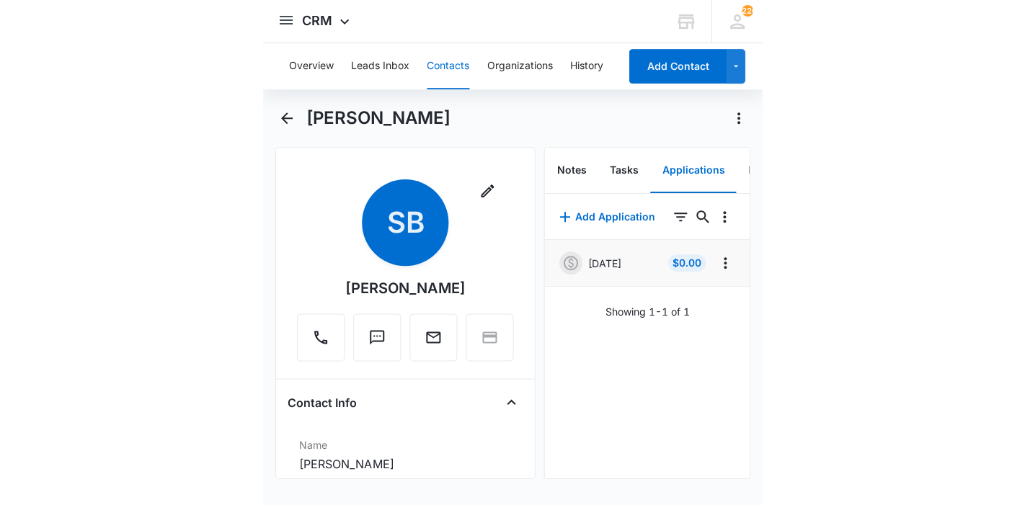
scroll to position [0, 0]
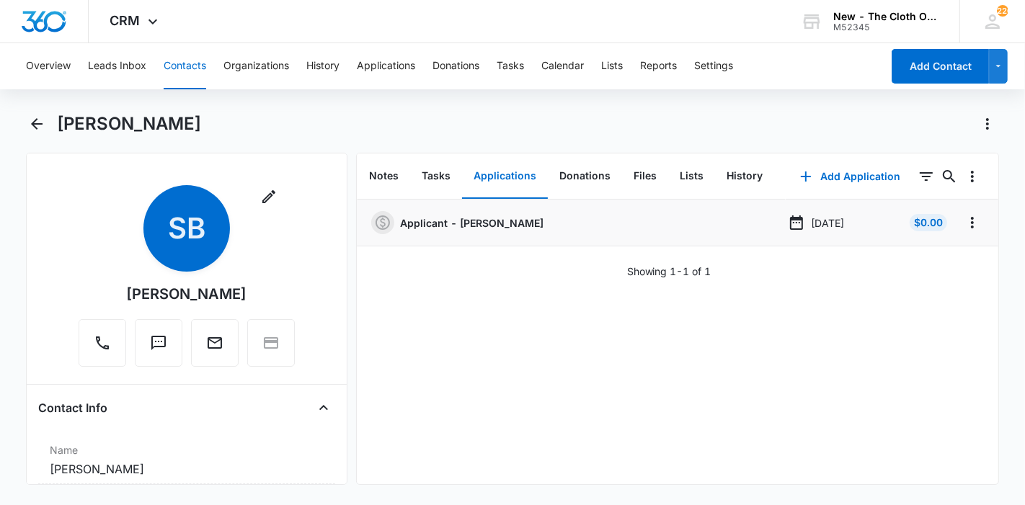
drag, startPoint x: 306, startPoint y: 124, endPoint x: 59, endPoint y: 124, distance: 246.5
click at [59, 124] on div "[PERSON_NAME]" at bounding box center [528, 123] width 943 height 23
copy h1 "[PERSON_NAME]"
click at [169, 71] on button "Contacts" at bounding box center [185, 66] width 43 height 46
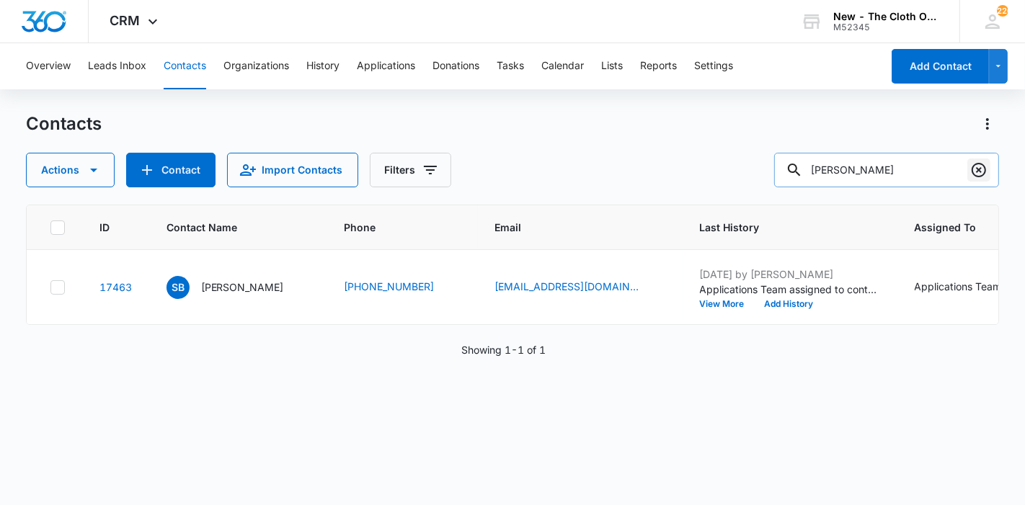
click at [976, 172] on icon "Clear" at bounding box center [978, 169] width 17 height 17
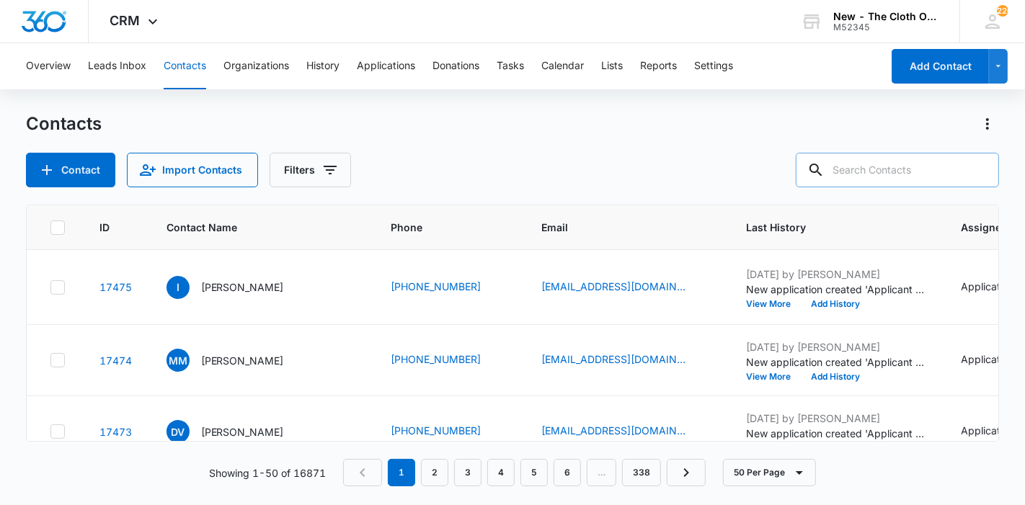
paste input "[PERSON_NAME]"
type input "[PERSON_NAME]"
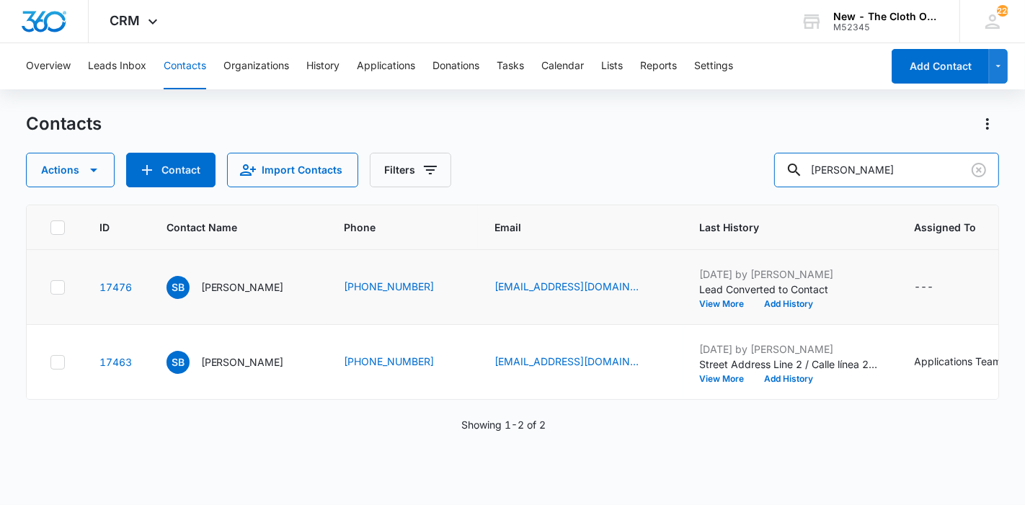
scroll to position [56, 0]
click at [56, 369] on icon at bounding box center [57, 362] width 13 height 13
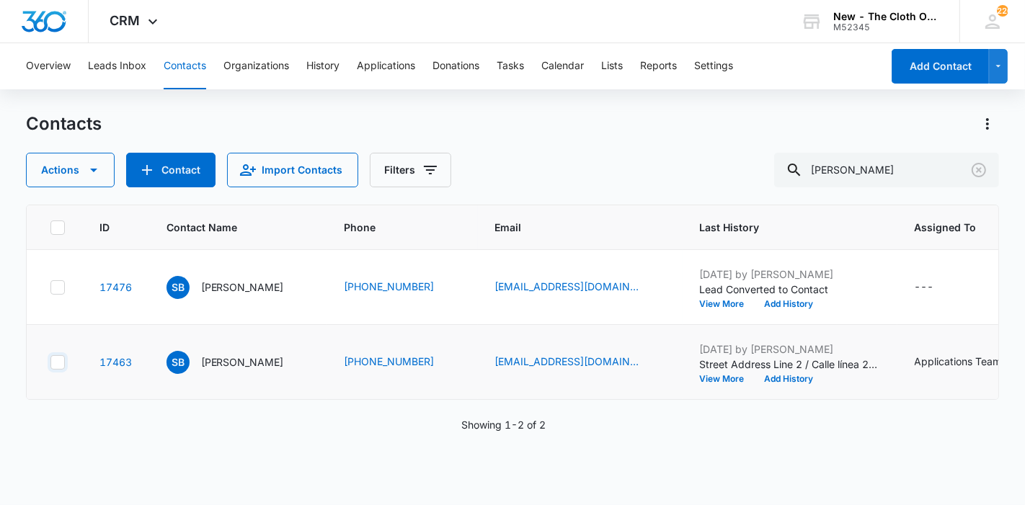
click at [50, 363] on input "checkbox" at bounding box center [50, 362] width 1 height 1
click at [53, 281] on icon at bounding box center [57, 287] width 13 height 13
click at [50, 287] on input "checkbox" at bounding box center [50, 287] width 1 height 1
click at [91, 177] on icon "button" at bounding box center [93, 169] width 17 height 17
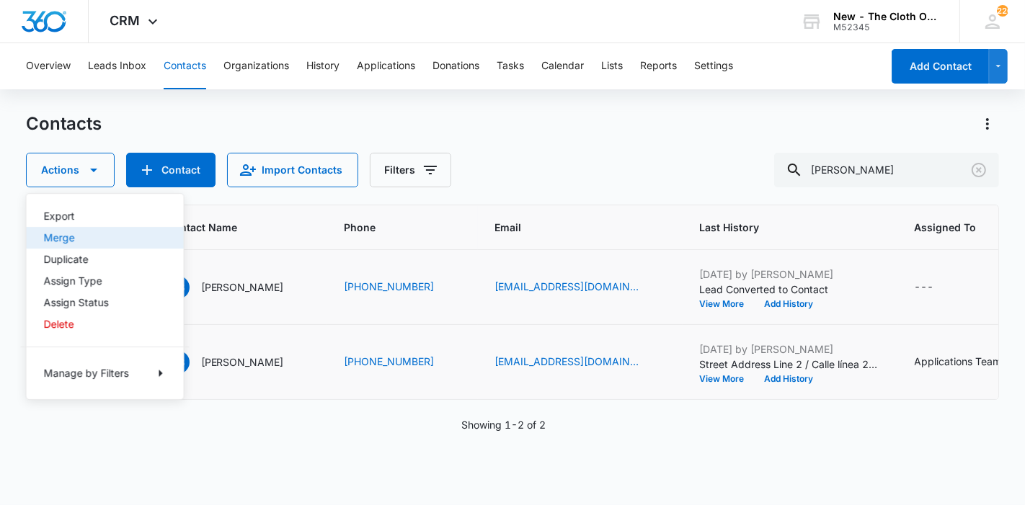
click at [98, 241] on div "Merge" at bounding box center [96, 238] width 105 height 10
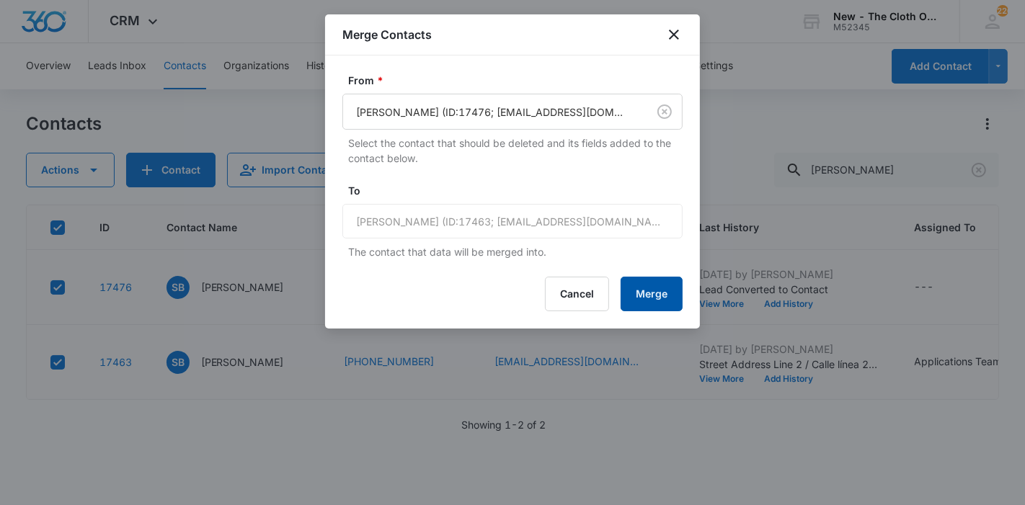
click at [634, 283] on button "Merge" at bounding box center [652, 294] width 62 height 35
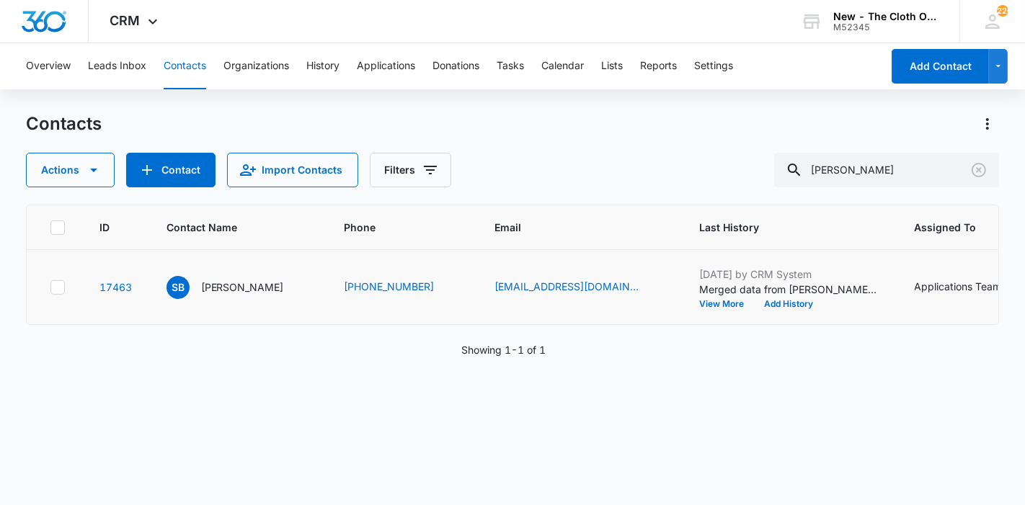
scroll to position [0, 0]
click at [284, 299] on div "SB Sabina Bhattarai Khatiwoda" at bounding box center [226, 287] width 118 height 23
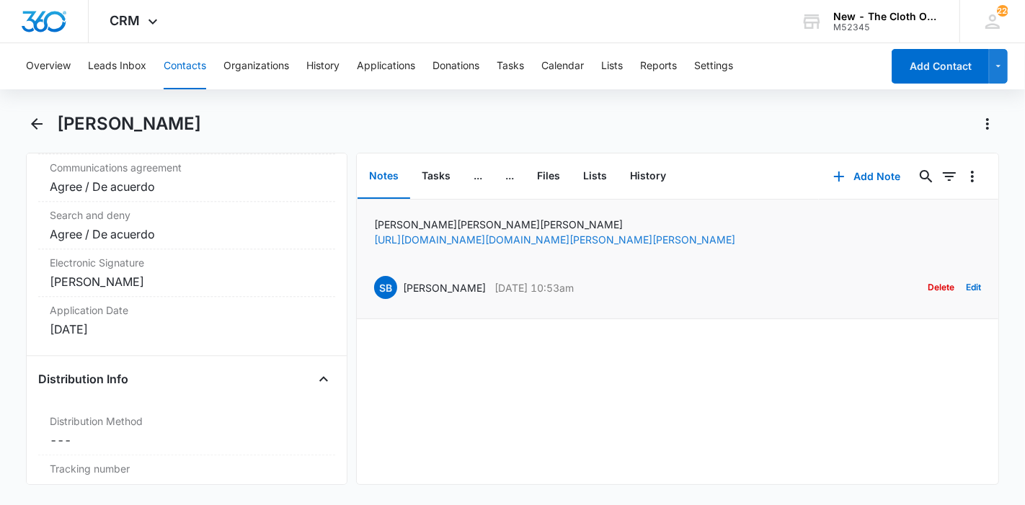
scroll to position [3181, 0]
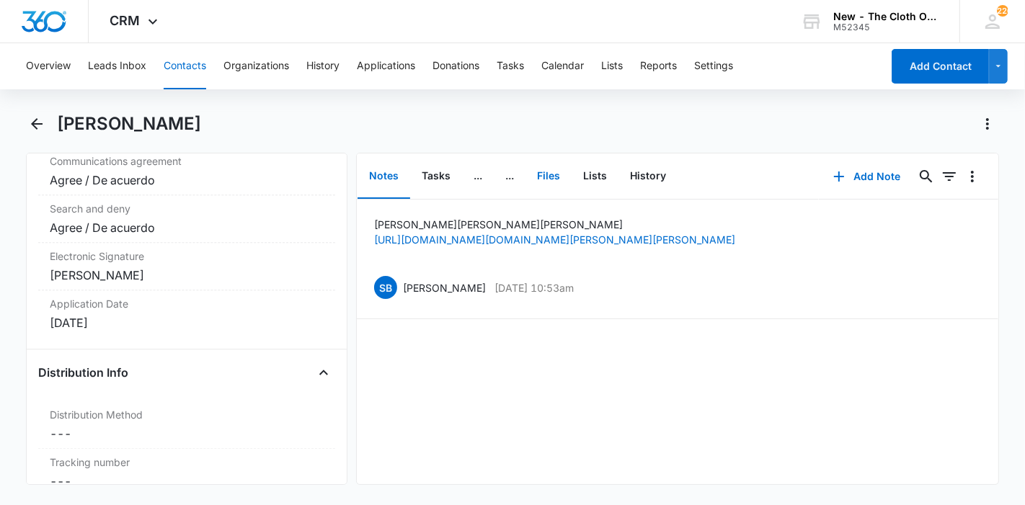
click at [550, 169] on button "Files" at bounding box center [549, 176] width 46 height 45
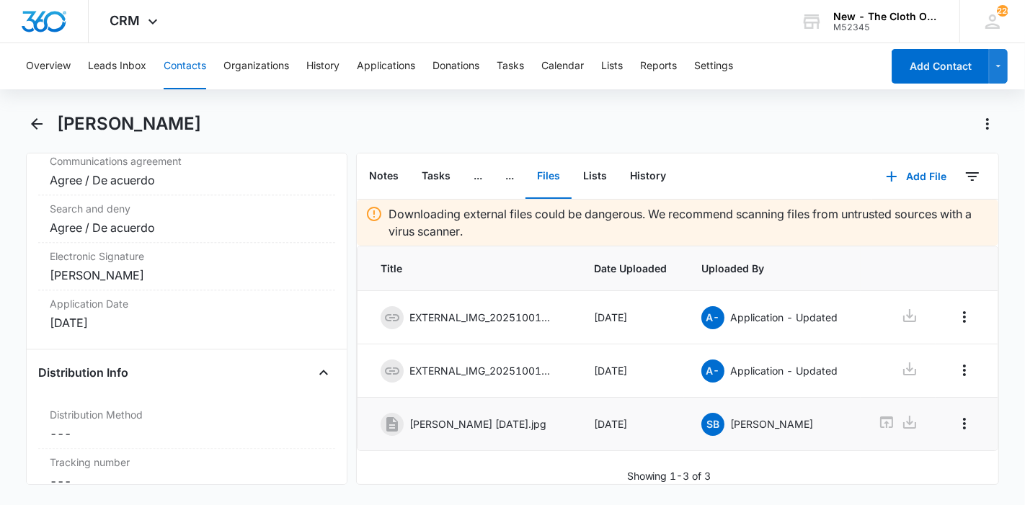
scroll to position [25, 0]
click at [882, 414] on icon at bounding box center [886, 422] width 17 height 17
click at [897, 183] on button "Add File" at bounding box center [916, 176] width 89 height 35
click at [853, 217] on button "Upload Files" at bounding box center [906, 223] width 110 height 22
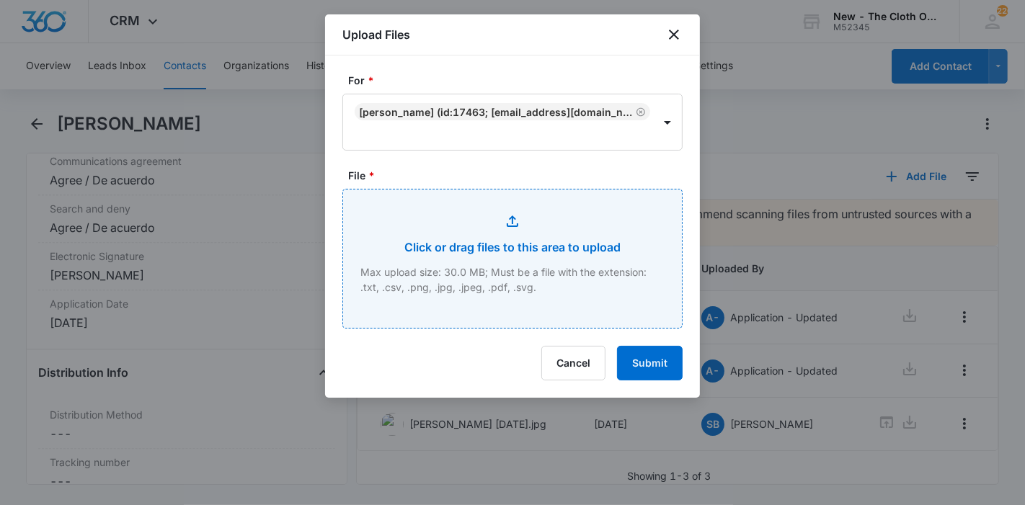
click at [482, 234] on input "File *" at bounding box center [512, 259] width 339 height 138
type input "C:\fakepath\EXTERNAL_17595112817274499720974030186153-68e00321779ea1.43092188.j…"
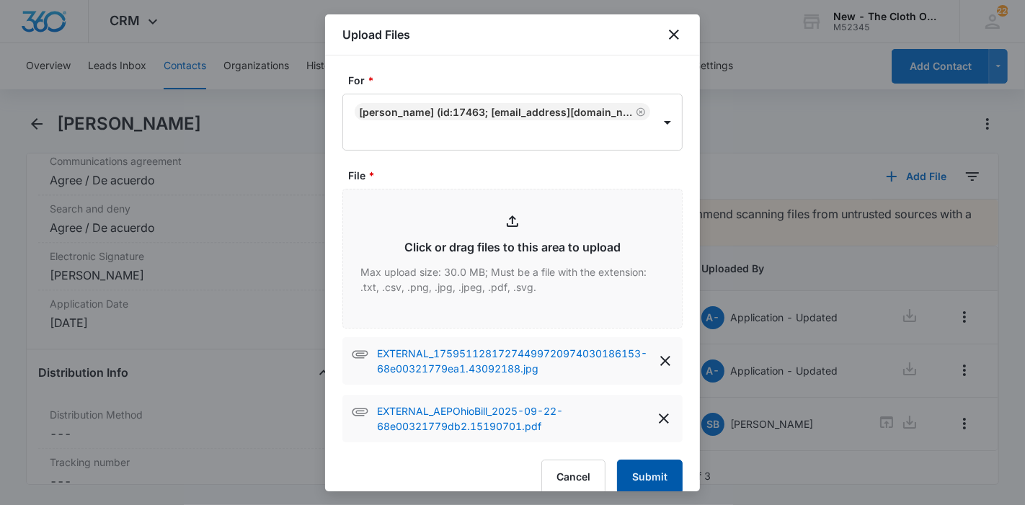
click at [647, 474] on button "Submit" at bounding box center [650, 477] width 66 height 35
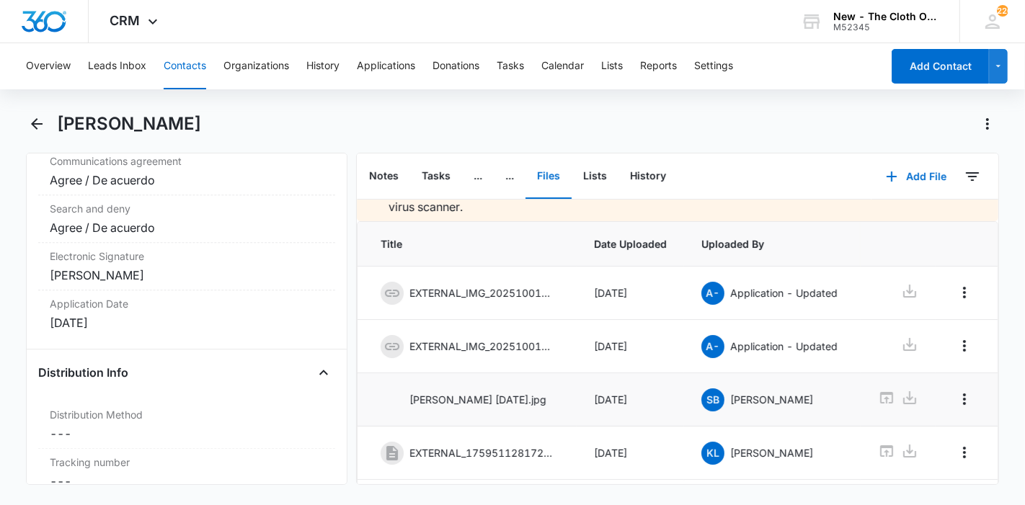
scroll to position [132, 0]
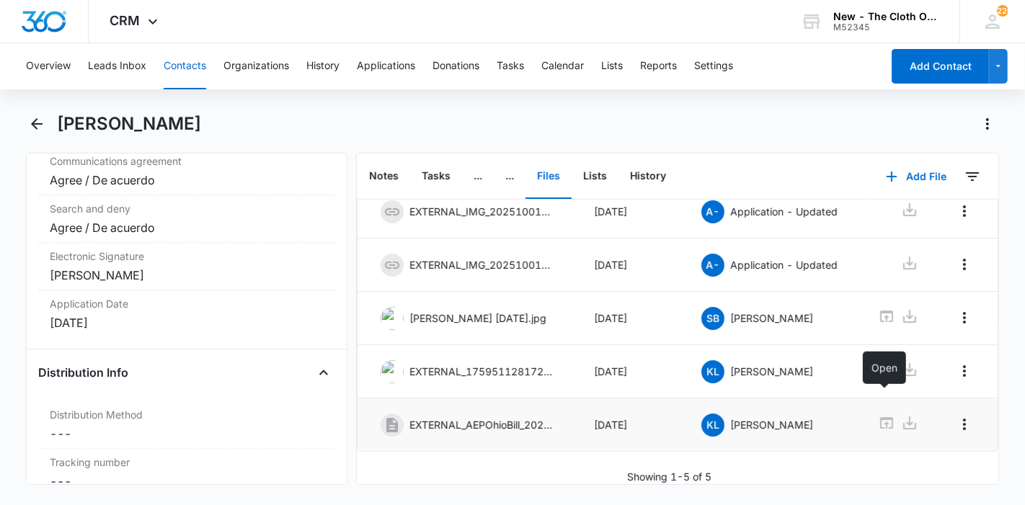
click at [886, 417] on icon at bounding box center [886, 423] width 13 height 12
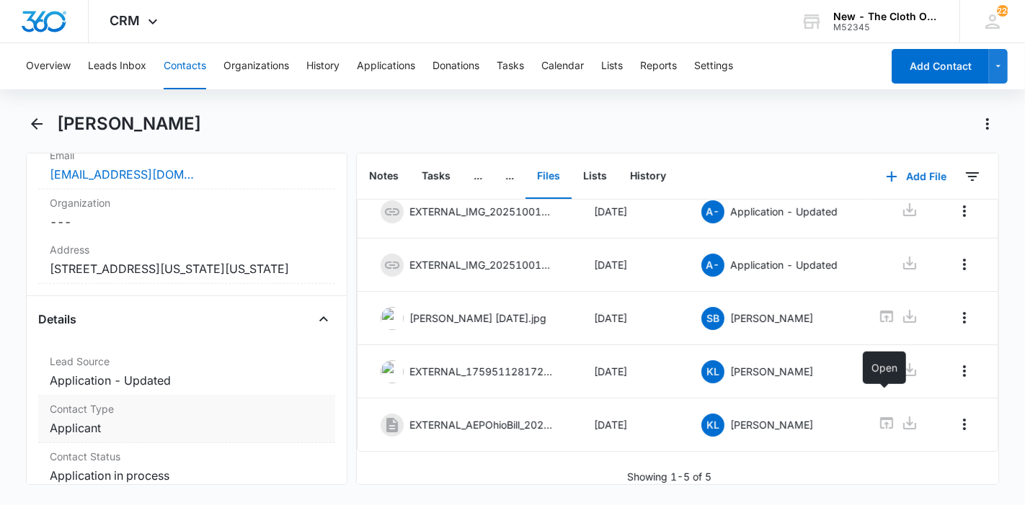
scroll to position [371, 0]
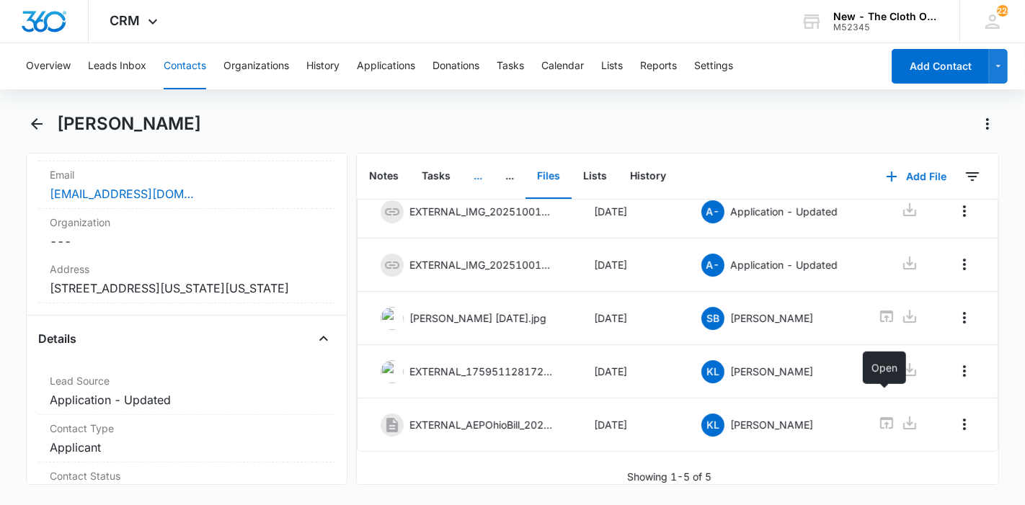
click at [479, 177] on button "..." at bounding box center [478, 176] width 32 height 45
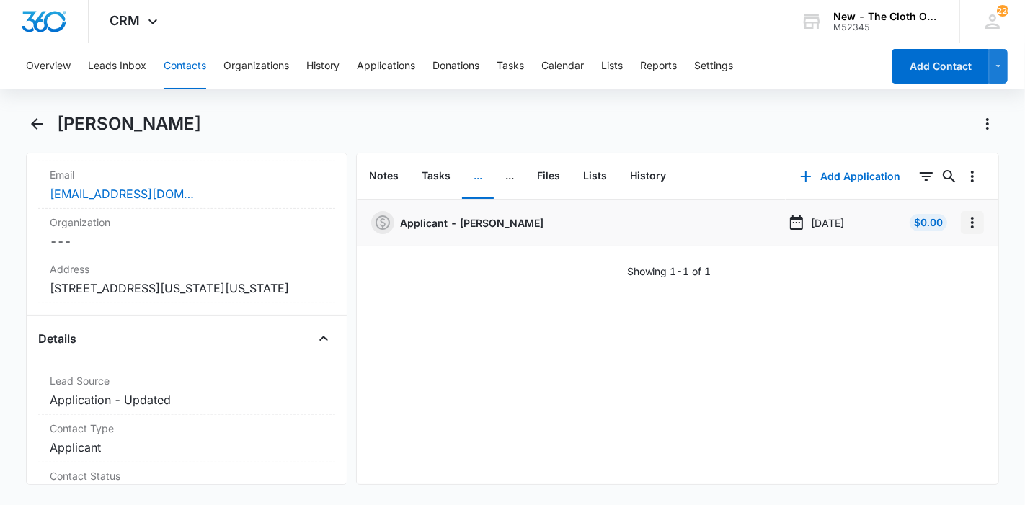
click at [964, 225] on icon "Overflow Menu" at bounding box center [972, 222] width 17 height 17
click at [913, 258] on div "Edit" at bounding box center [922, 263] width 30 height 10
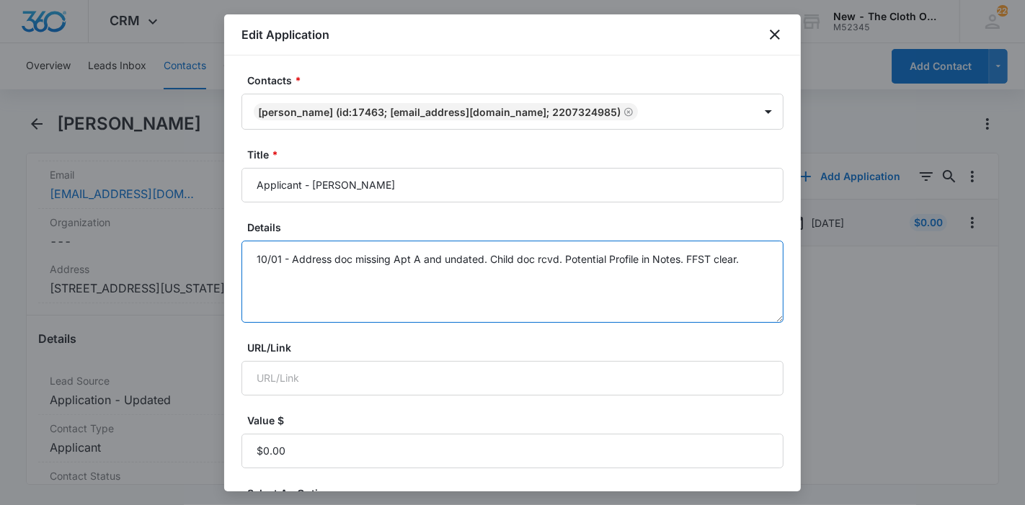
click at [752, 259] on textarea "10/01 - Address doc missing Apt A and undated. Child doc rcvd. Potential Profil…" at bounding box center [512, 282] width 542 height 82
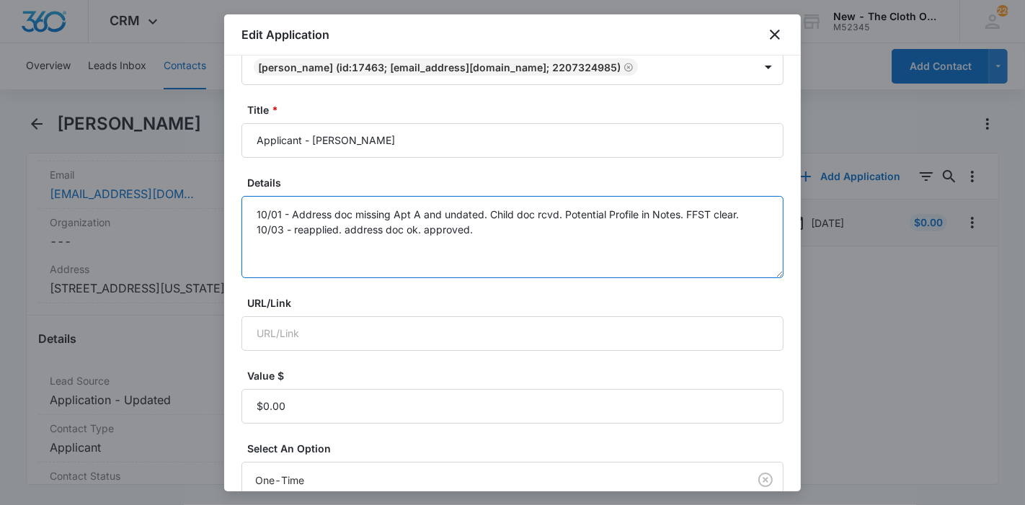
scroll to position [339, 0]
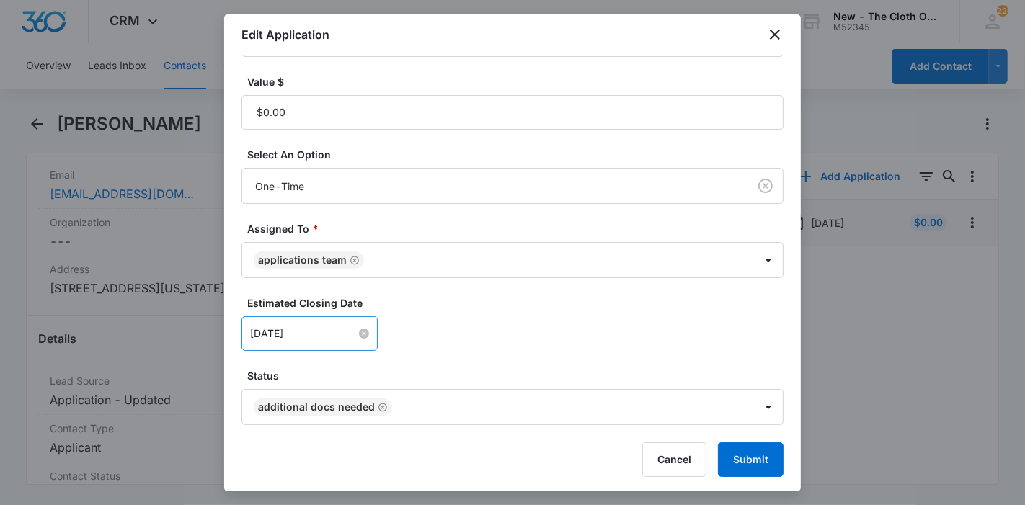
type textarea "10/01 - Address doc missing Apt A and undated. Child doc rcvd. Potential Profil…"
click at [333, 334] on input "Oct 8, 2025" at bounding box center [303, 334] width 106 height 16
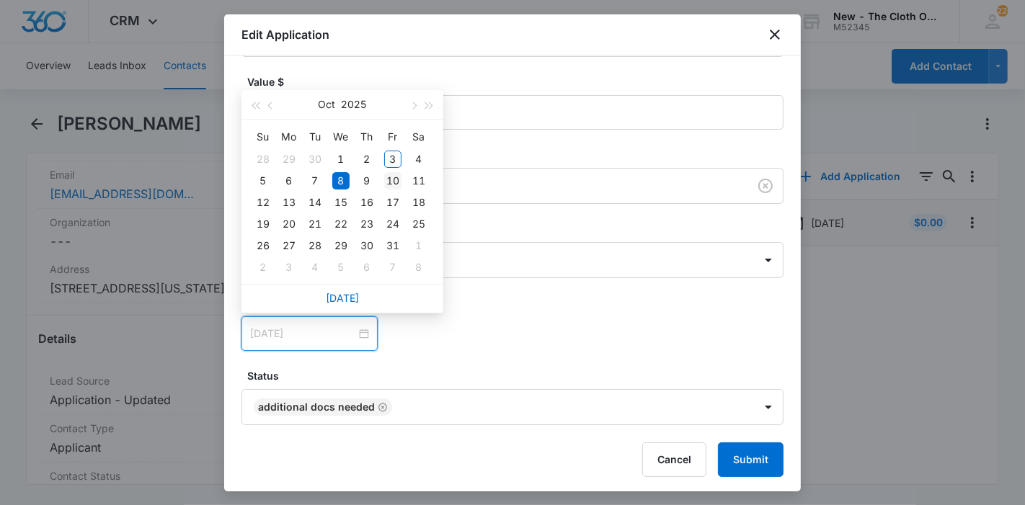
type input "[DATE]"
click at [399, 176] on div "10" at bounding box center [392, 180] width 17 height 17
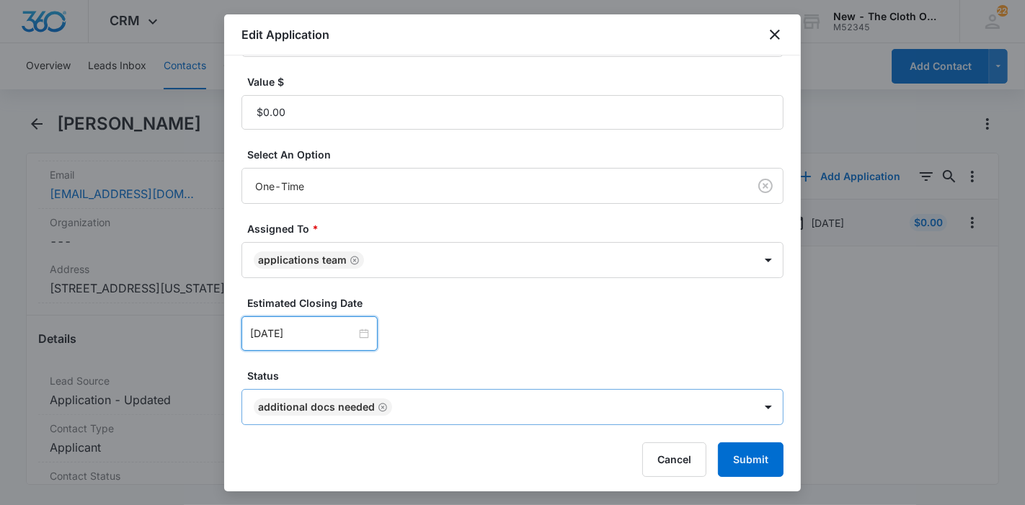
click at [378, 407] on icon "Remove Additional Docs Needed" at bounding box center [383, 407] width 10 height 11
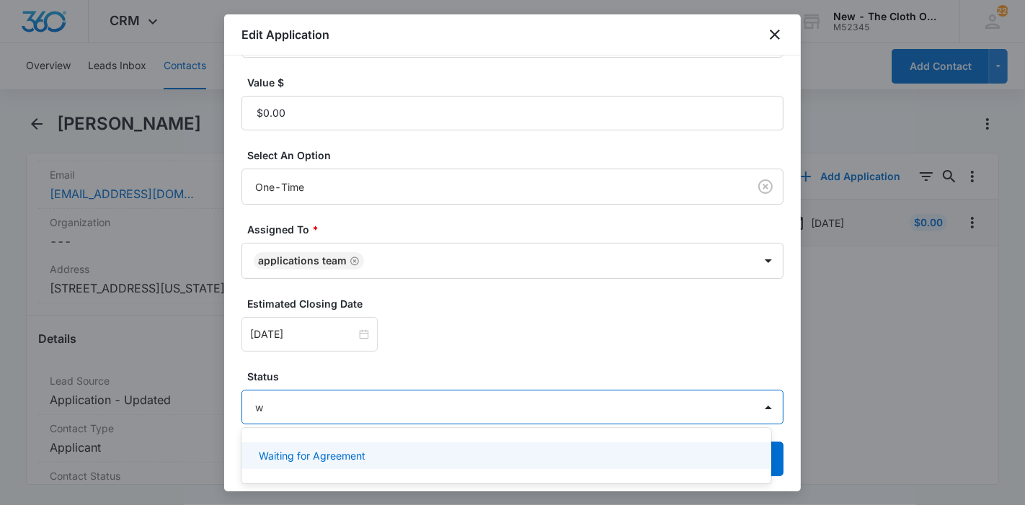
type input "wa"
click at [350, 460] on p "Waiting for Agreement" at bounding box center [312, 455] width 107 height 15
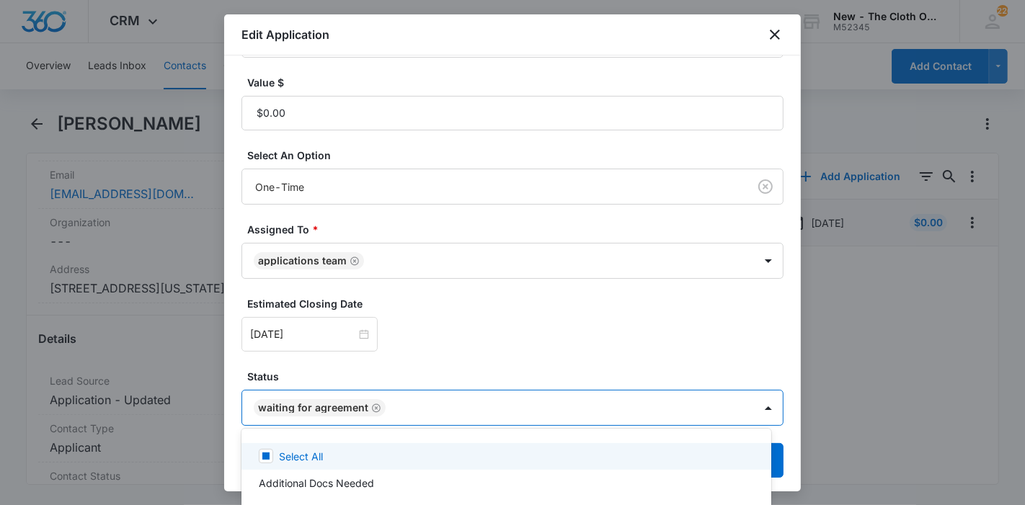
scroll to position [339, 0]
click at [407, 363] on div at bounding box center [512, 252] width 1025 height 505
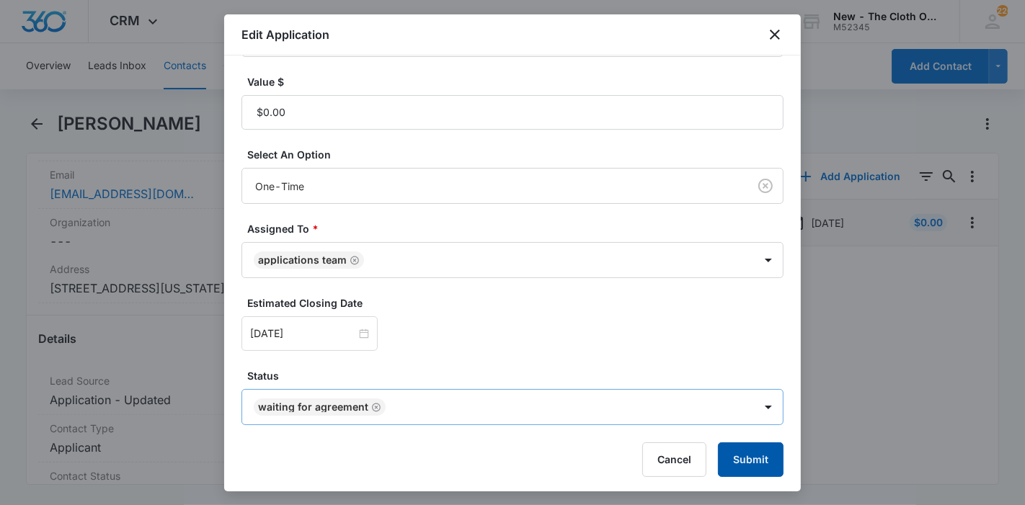
click at [742, 456] on button "Submit" at bounding box center [751, 460] width 66 height 35
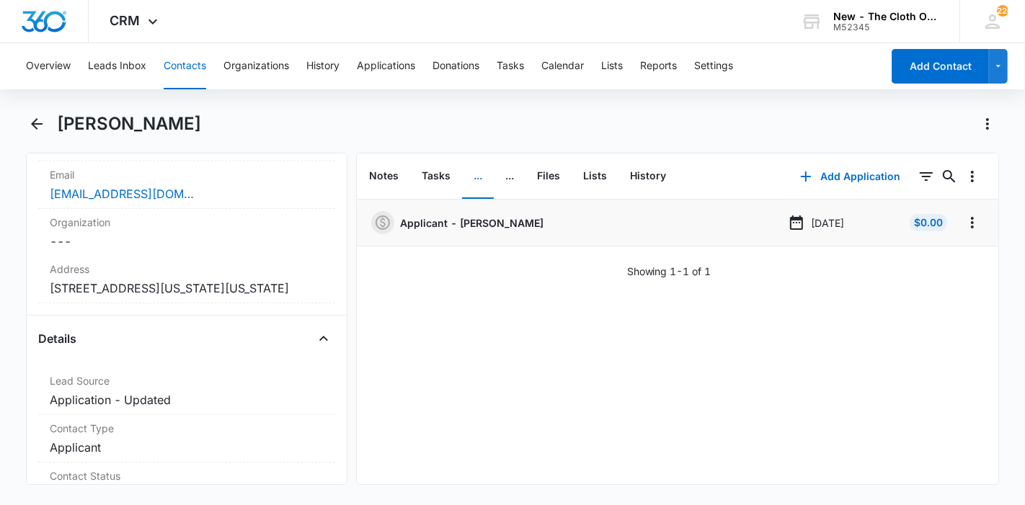
drag, startPoint x: 297, startPoint y: 122, endPoint x: 60, endPoint y: 124, distance: 237.2
click at [60, 124] on div "[PERSON_NAME]" at bounding box center [528, 123] width 943 height 23
copy h1 "[PERSON_NAME]"
copy dd "208 West Washington Street Apt A Athens Ohio 45701-2409"
drag, startPoint x: 134, startPoint y: 311, endPoint x: 24, endPoint y: 295, distance: 111.4
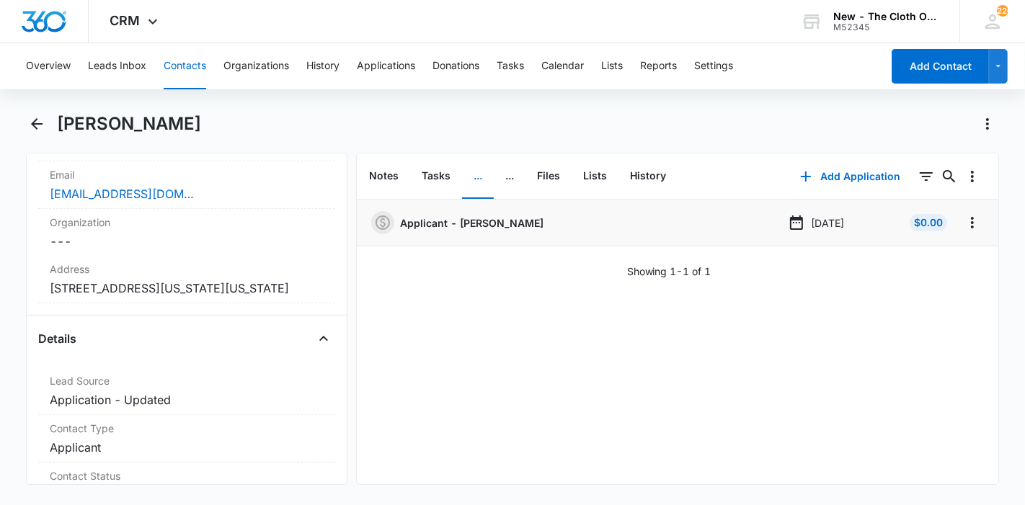
click at [24, 295] on main "Sabina Bhattarai Khatiwoda Remove SB Sabina Bhattarai Khatiwoda Contact Info Na…" at bounding box center [512, 307] width 1025 height 390
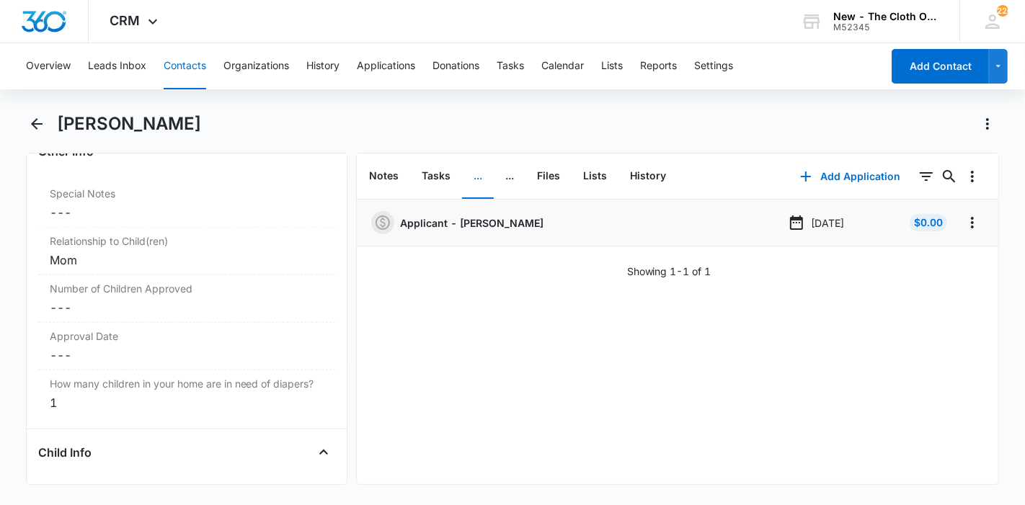
scroll to position [1440, 0]
click at [74, 314] on dd "Cancel Save Changes ---" at bounding box center [187, 305] width 274 height 17
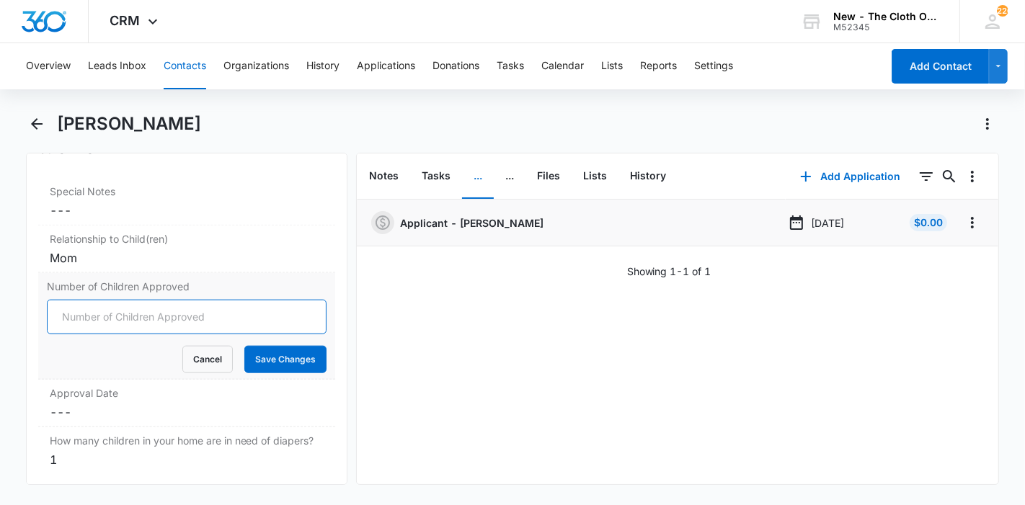
click at [74, 321] on input "Number of Children Approved" at bounding box center [187, 317] width 280 height 35
type input "1"
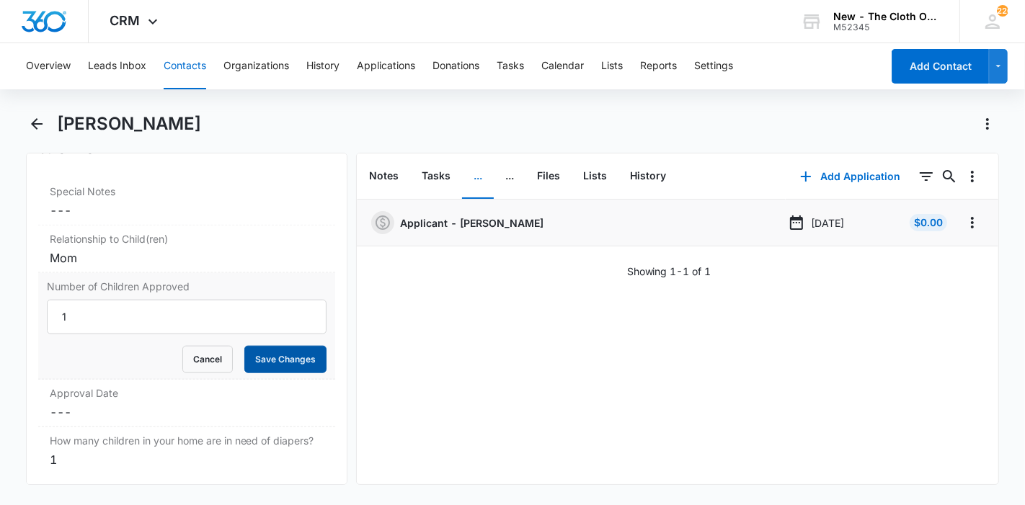
click at [270, 373] on button "Save Changes" at bounding box center [285, 359] width 82 height 27
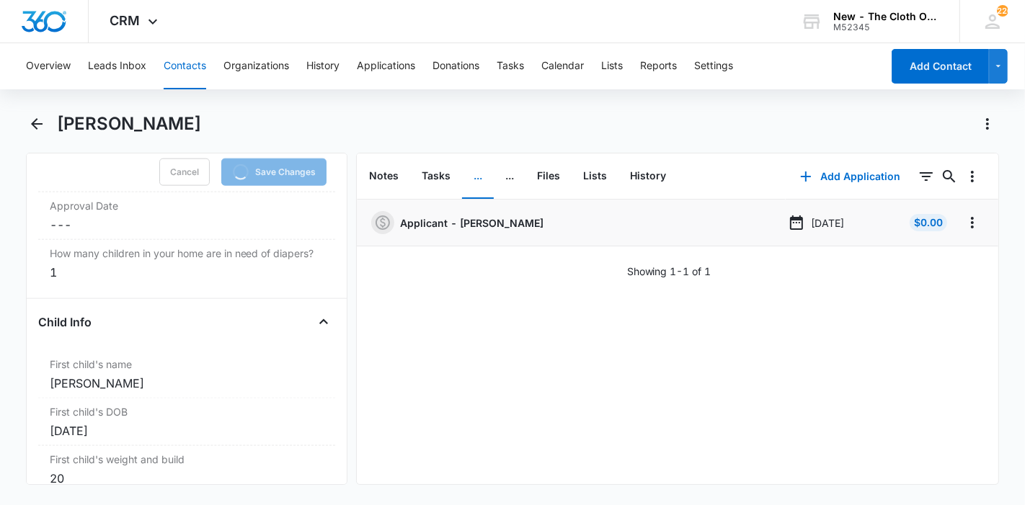
scroll to position [1630, 0]
click at [97, 231] on dd "Cancel Save Changes ---" at bounding box center [187, 221] width 274 height 17
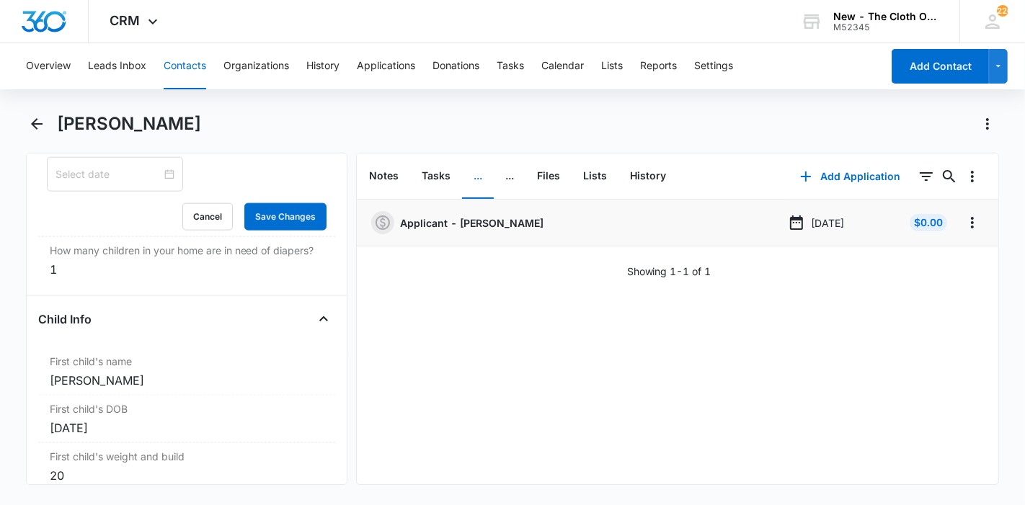
scroll to position [1602, 0]
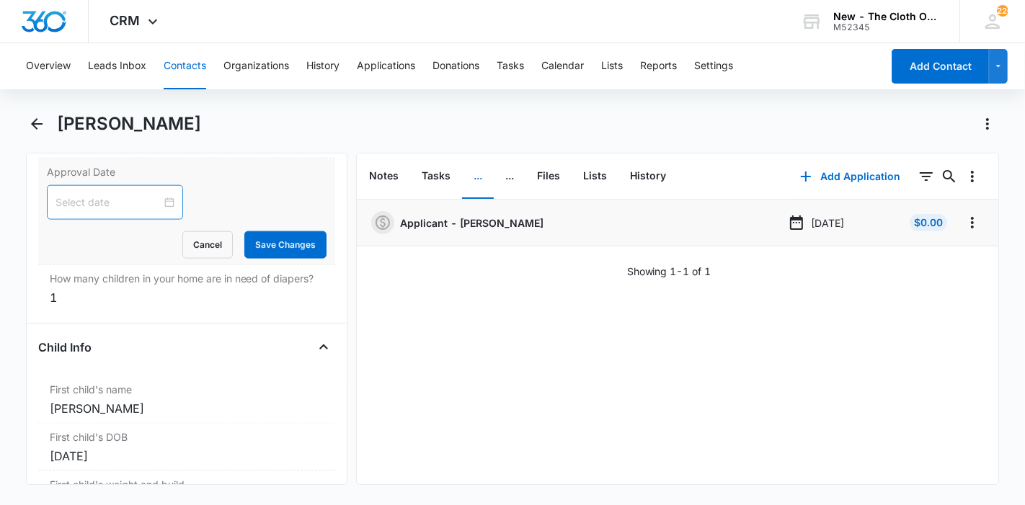
click at [84, 210] on input at bounding box center [109, 203] width 106 height 16
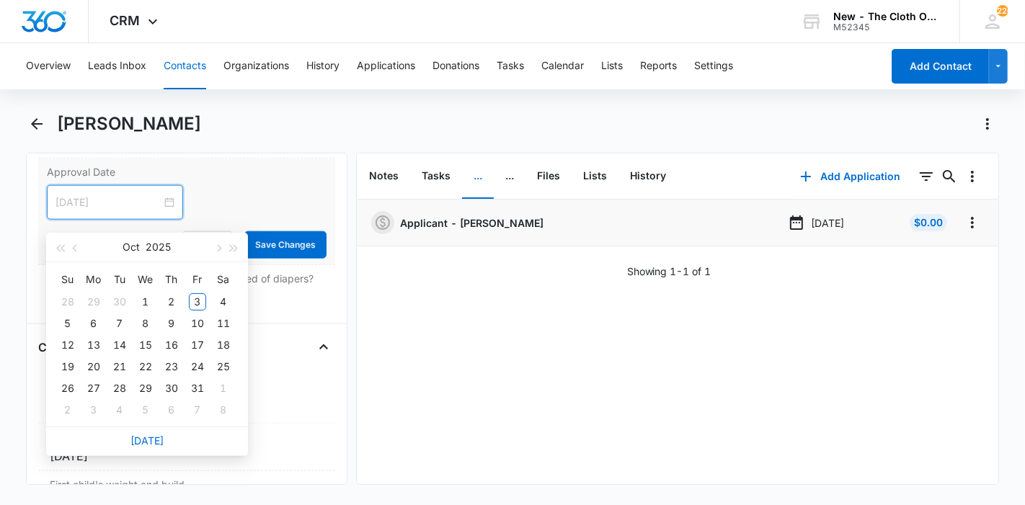
type input "Nov 6, 2025"
click at [156, 438] on link "[DATE]" at bounding box center [146, 441] width 33 height 12
type input "Oct 4, 2025"
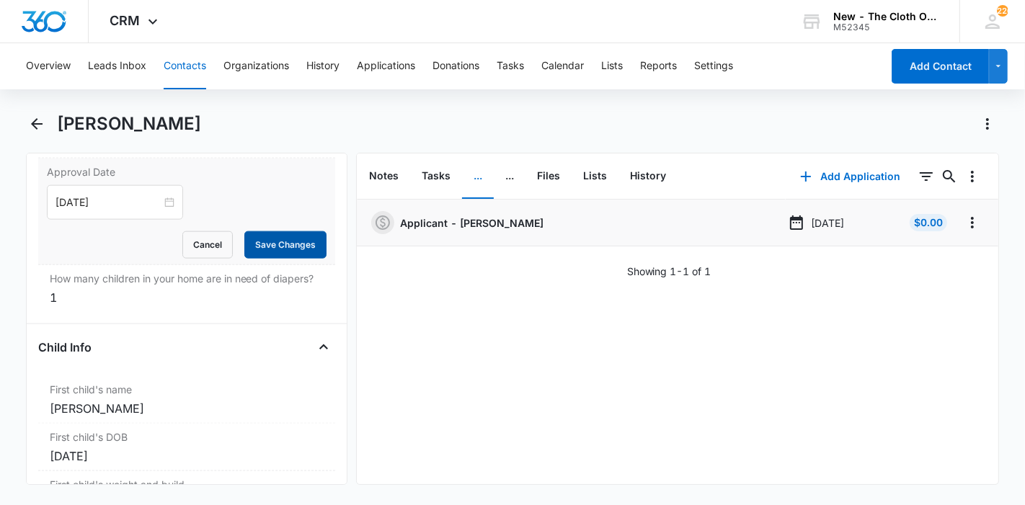
click at [304, 253] on button "Save Changes" at bounding box center [285, 244] width 82 height 27
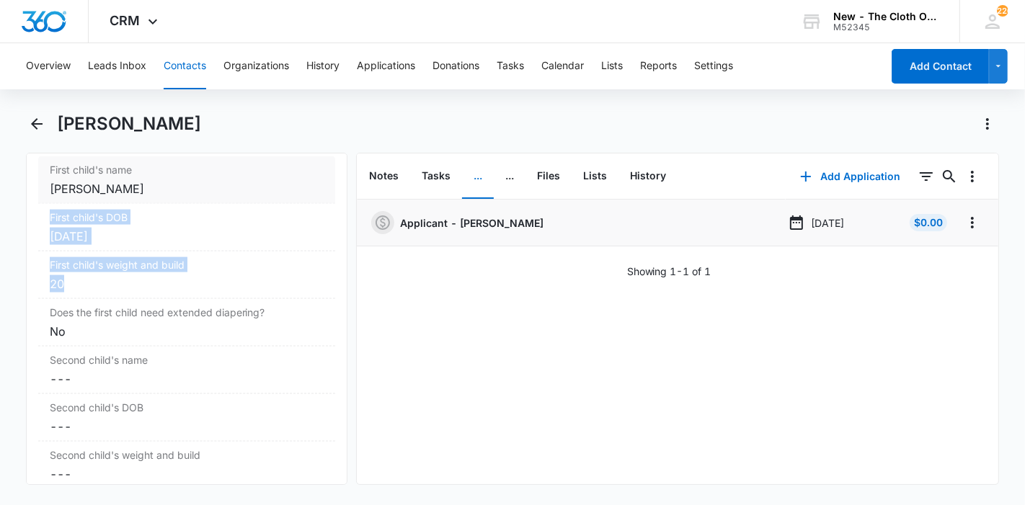
scroll to position [1751, 0]
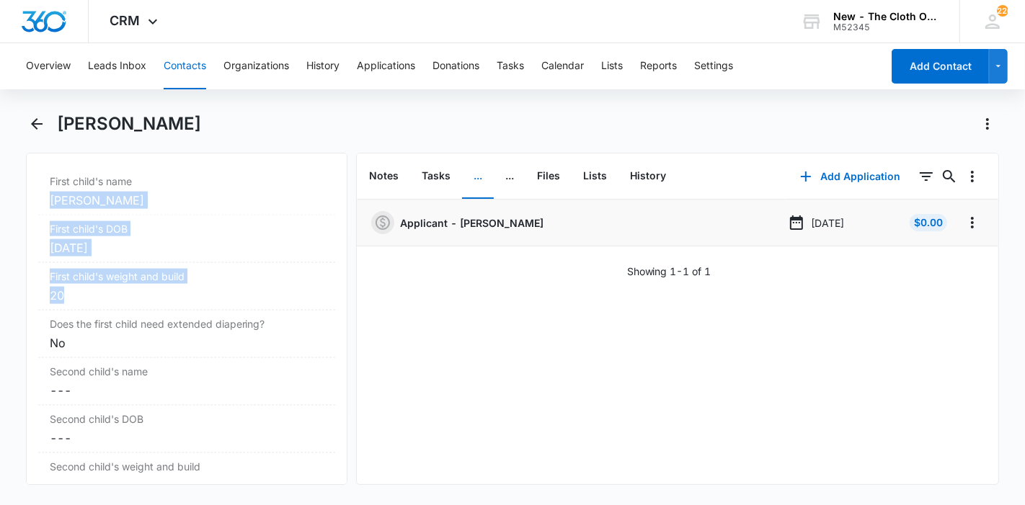
drag, startPoint x: 68, startPoint y: 322, endPoint x: 37, endPoint y: 231, distance: 96.0
click at [37, 231] on div "Remove SB Sabina Bhattarai Khatiwoda Contact Info Name Cancel Save Changes Sabi…" at bounding box center [187, 319] width 322 height 332
copy dl "Aanvi Bhattarai First child's DOB Cancel Save Changes Nov 14, 2024 First child'…"
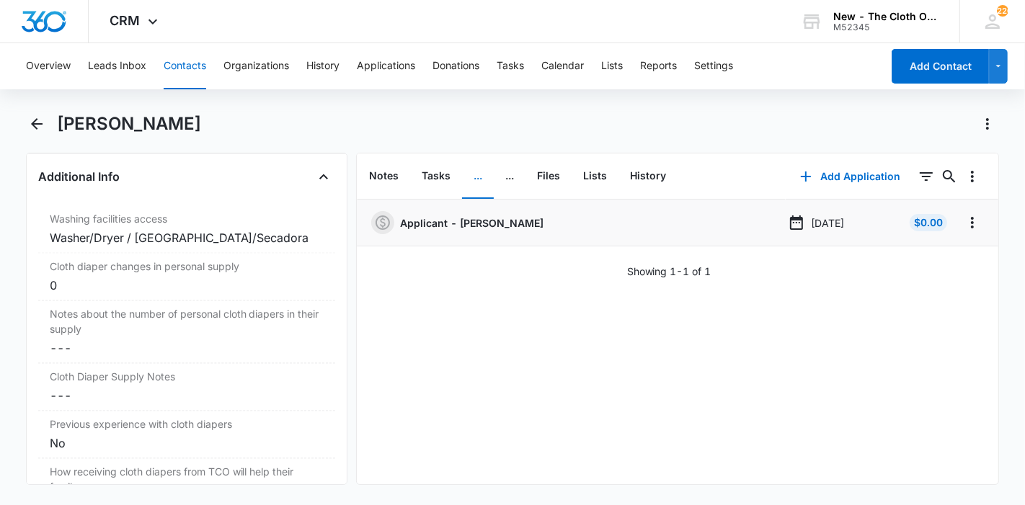
scroll to position [2398, 0]
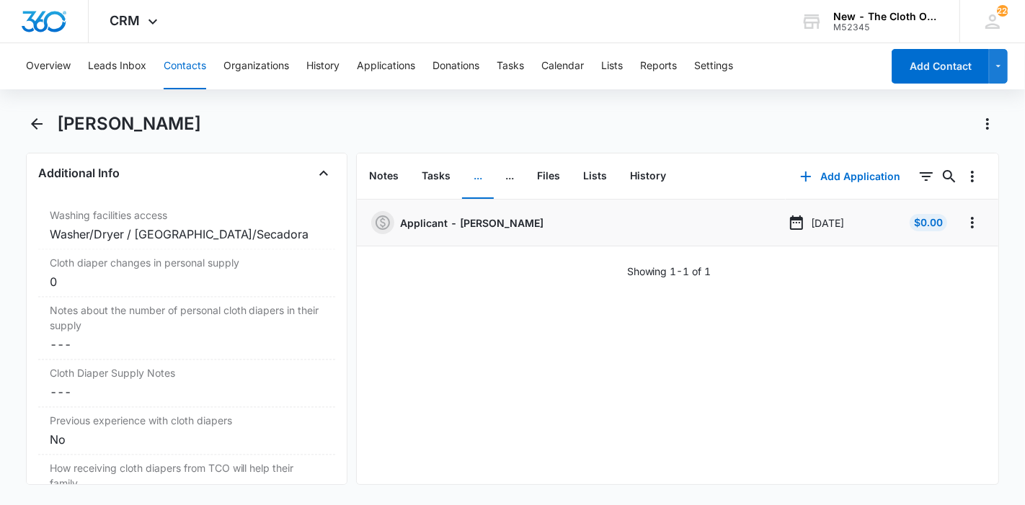
click at [186, 69] on button "Contacts" at bounding box center [185, 66] width 43 height 46
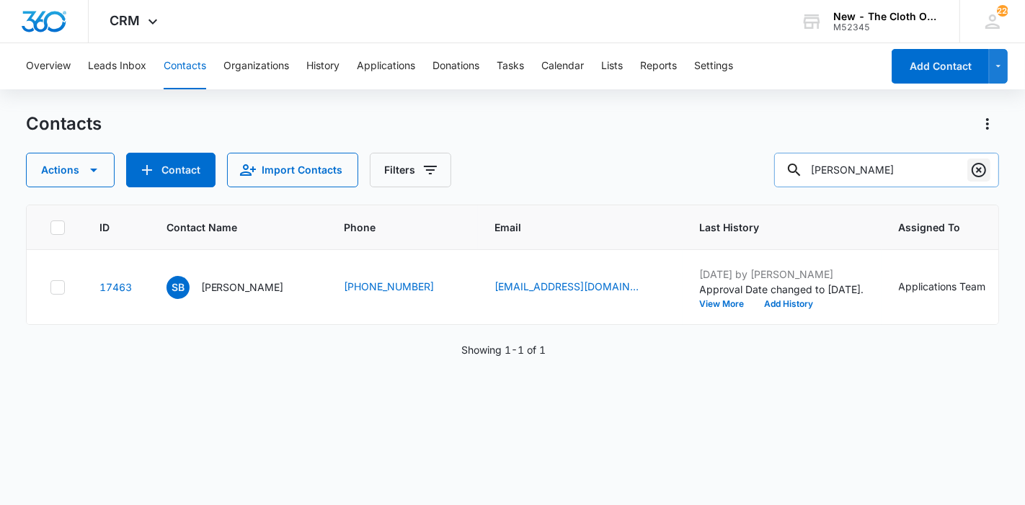
click at [982, 171] on icon "Clear" at bounding box center [978, 169] width 17 height 17
click at [942, 167] on input "text" at bounding box center [886, 170] width 225 height 35
paste input "[PERSON_NAME]"
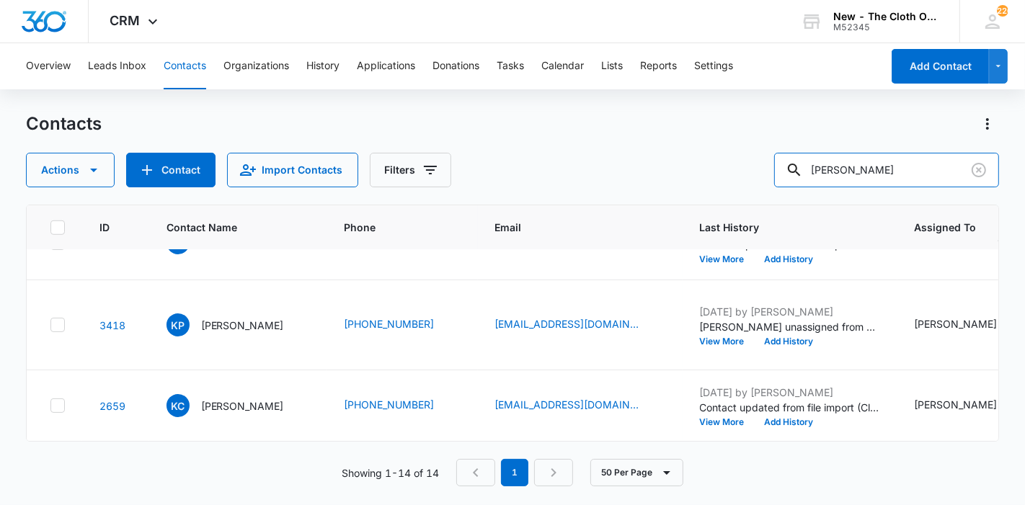
scroll to position [1396, 0]
drag, startPoint x: 929, startPoint y: 169, endPoint x: 797, endPoint y: 164, distance: 132.8
click at [797, 164] on input "[PERSON_NAME]" at bounding box center [886, 170] width 225 height 35
paste input "[EMAIL_ADDRESS][DOMAIN_NAME]"
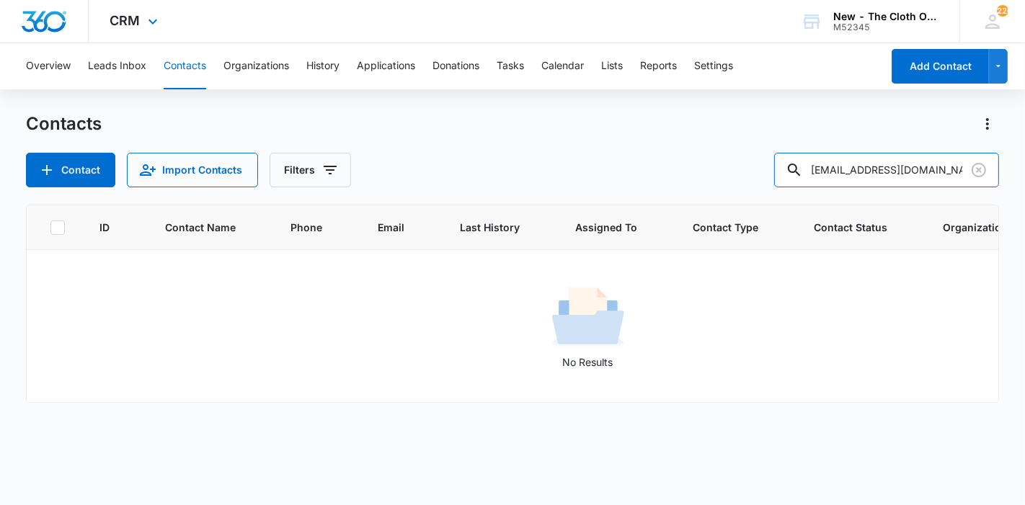
scroll to position [0, 0]
click at [957, 167] on input "[EMAIL_ADDRESS][DOMAIN_NAME]" at bounding box center [886, 170] width 225 height 35
type input "[EMAIL_ADDRESS][DOMAIN_NAME]"
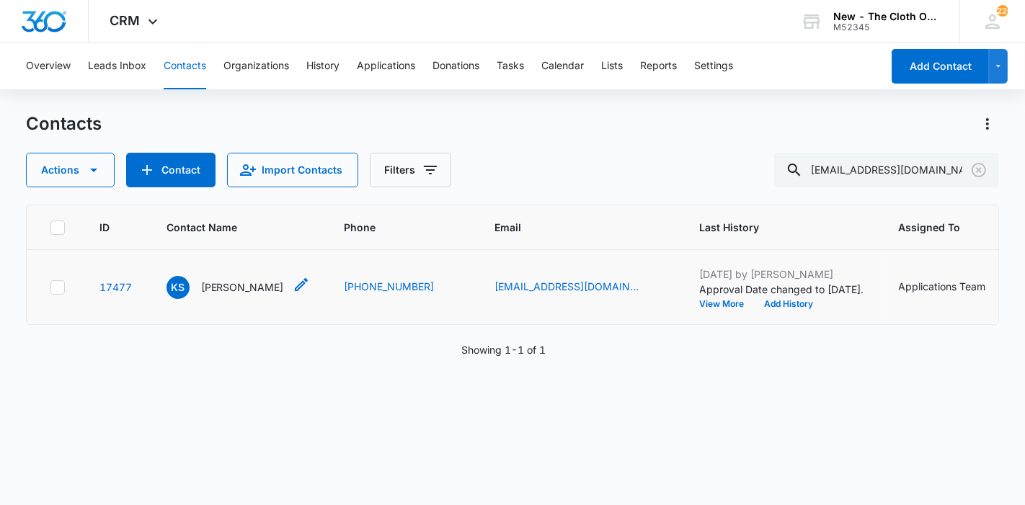
click at [223, 295] on p "[PERSON_NAME]" at bounding box center [242, 287] width 83 height 15
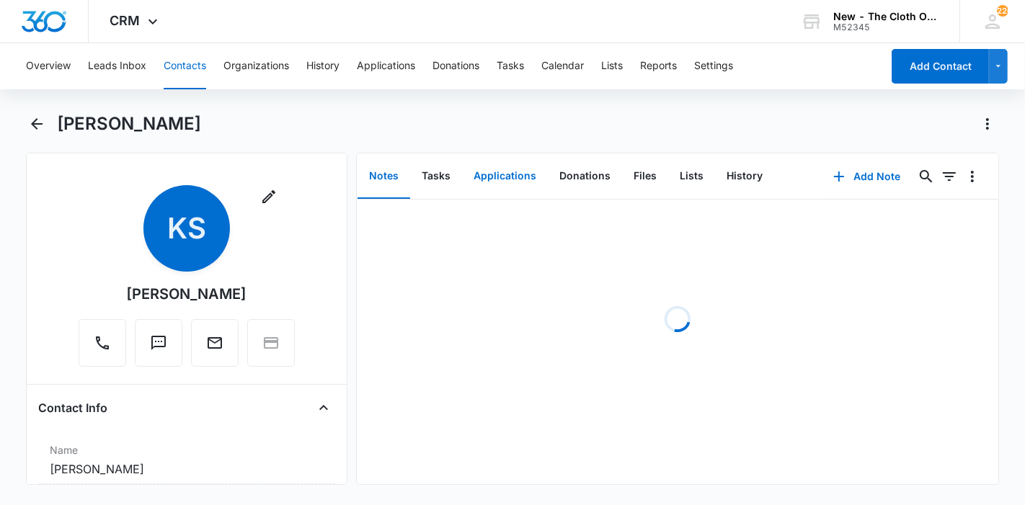
click at [515, 180] on button "Applications" at bounding box center [505, 176] width 86 height 45
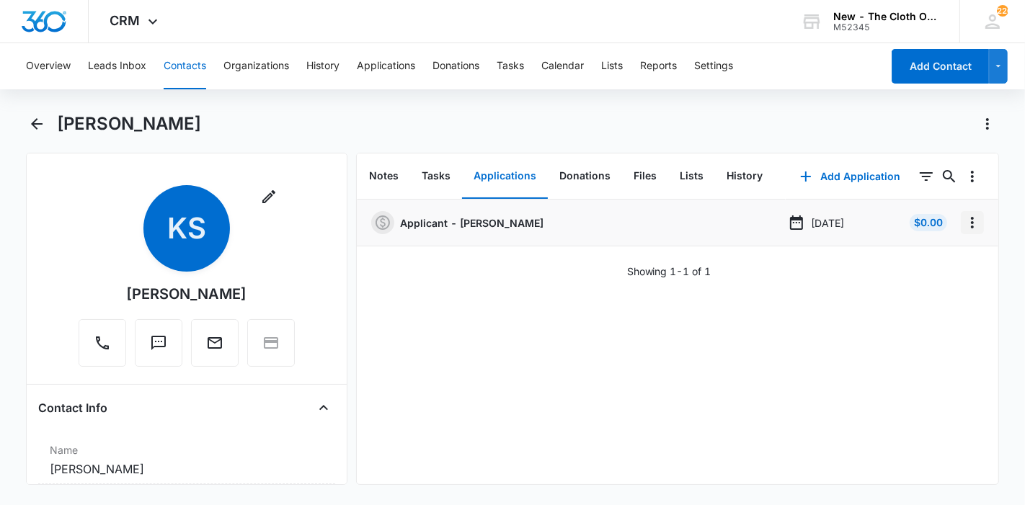
click at [967, 223] on icon "Overflow Menu" at bounding box center [972, 222] width 17 height 17
click at [926, 259] on div "Edit" at bounding box center [922, 263] width 30 height 10
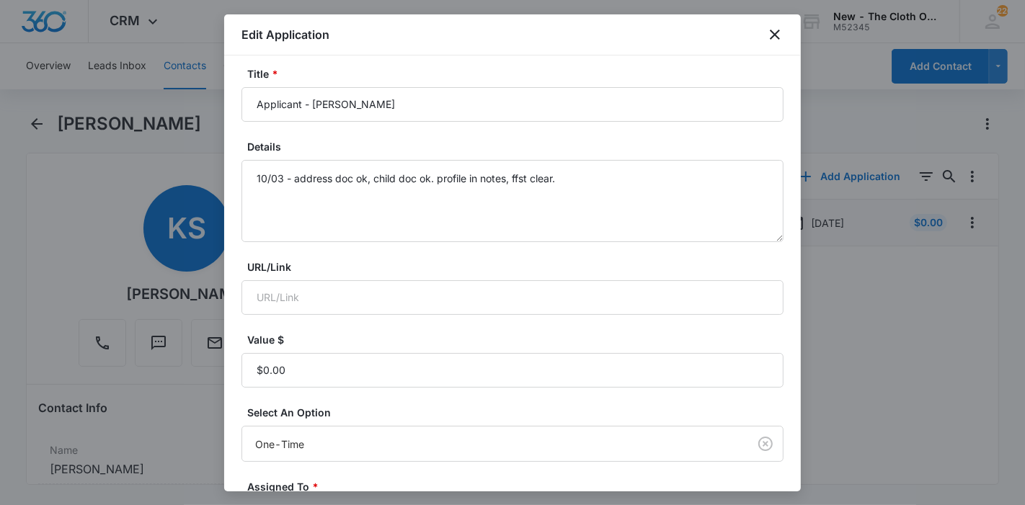
scroll to position [71, 0]
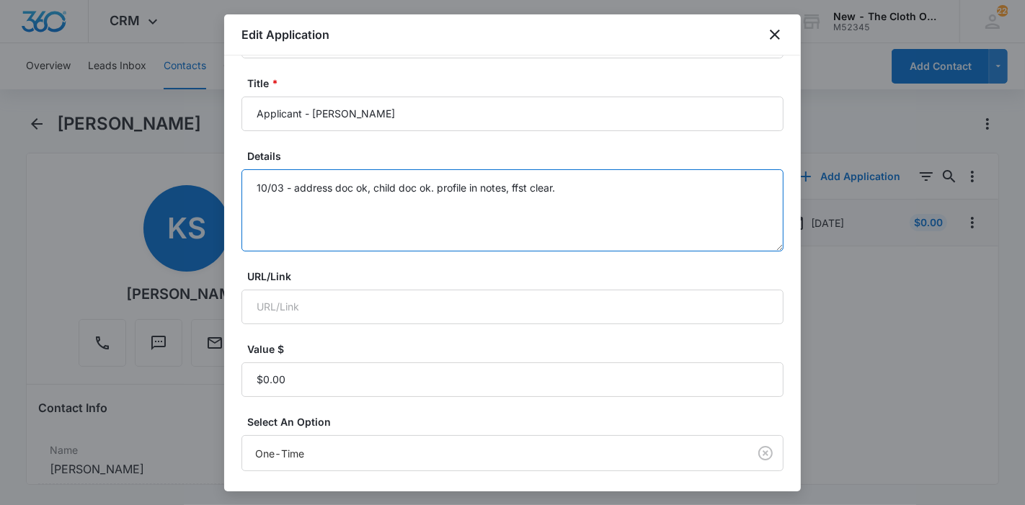
click at [642, 187] on textarea "10/03 - address doc ok, child doc ok. profile in notes, ffst clear." at bounding box center [512, 210] width 542 height 82
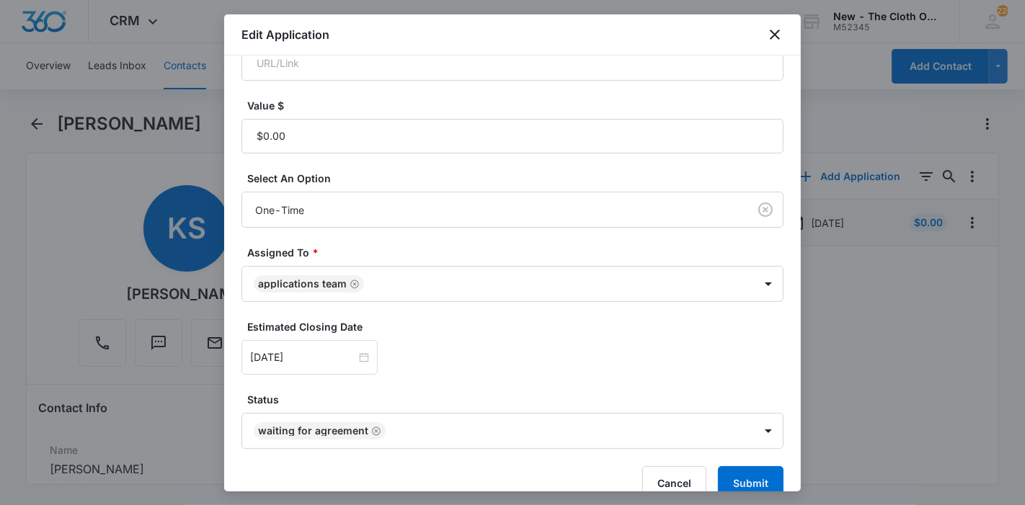
scroll to position [339, 0]
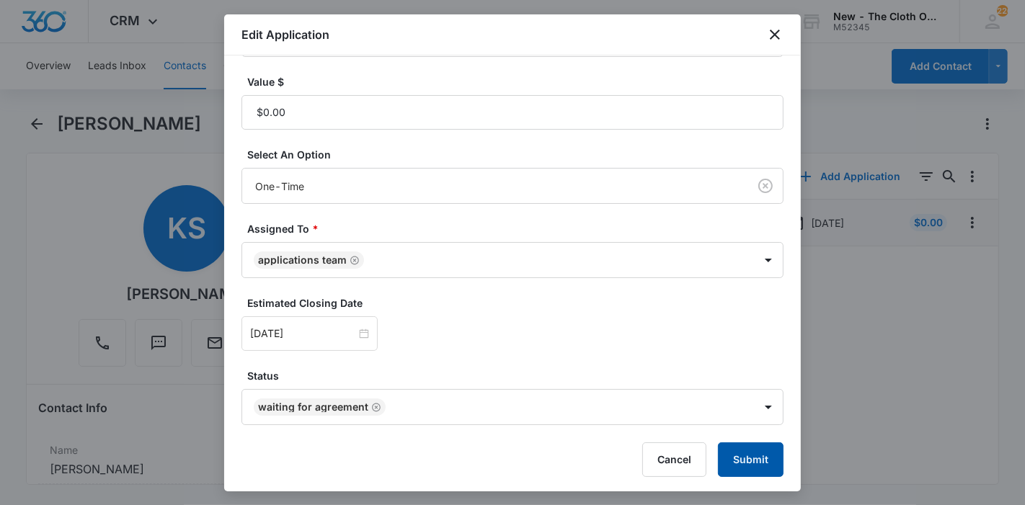
type textarea "10/03 - address doc ok, child doc ok. profile in notes, ffst clear. approved."
click at [733, 454] on button "Submit" at bounding box center [751, 460] width 66 height 35
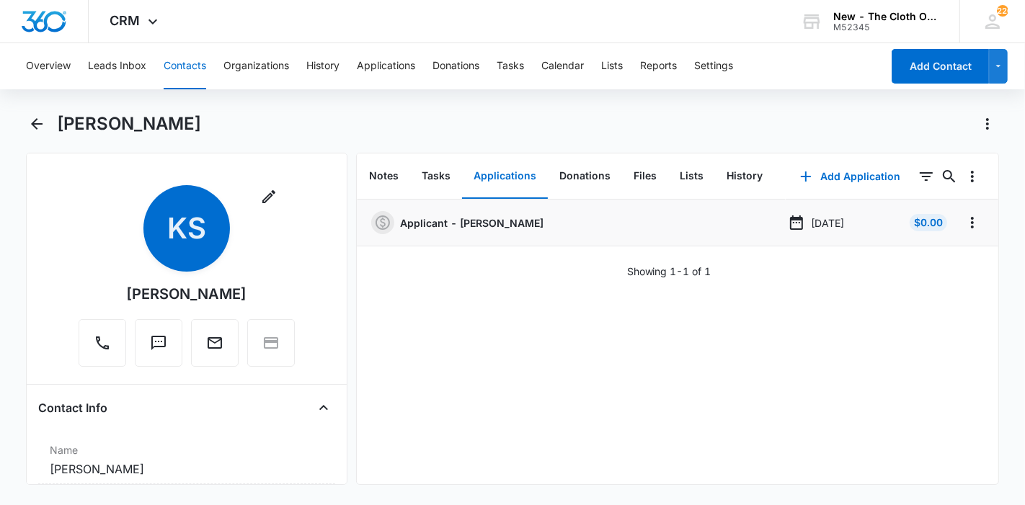
click at [187, 73] on button "Contacts" at bounding box center [185, 66] width 43 height 46
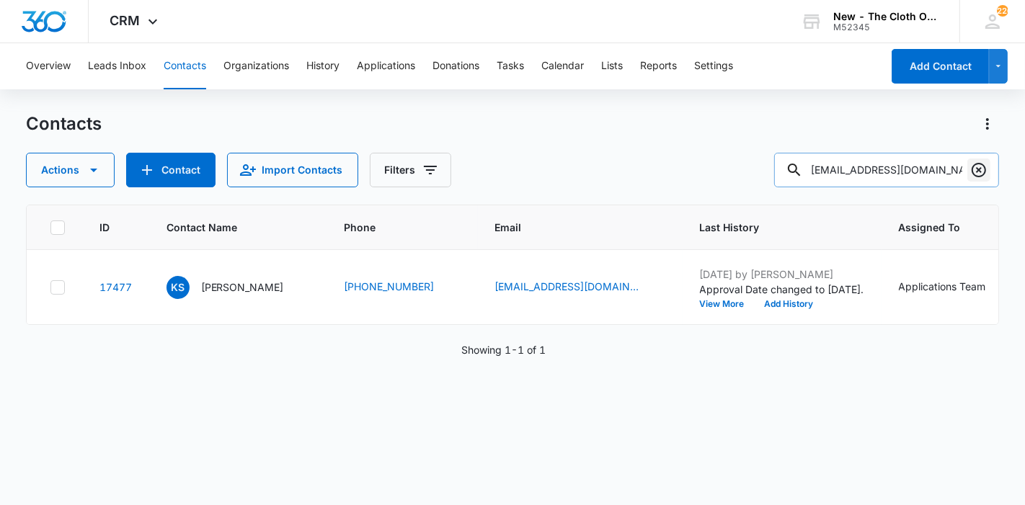
click at [977, 167] on icon "Clear" at bounding box center [978, 169] width 17 height 17
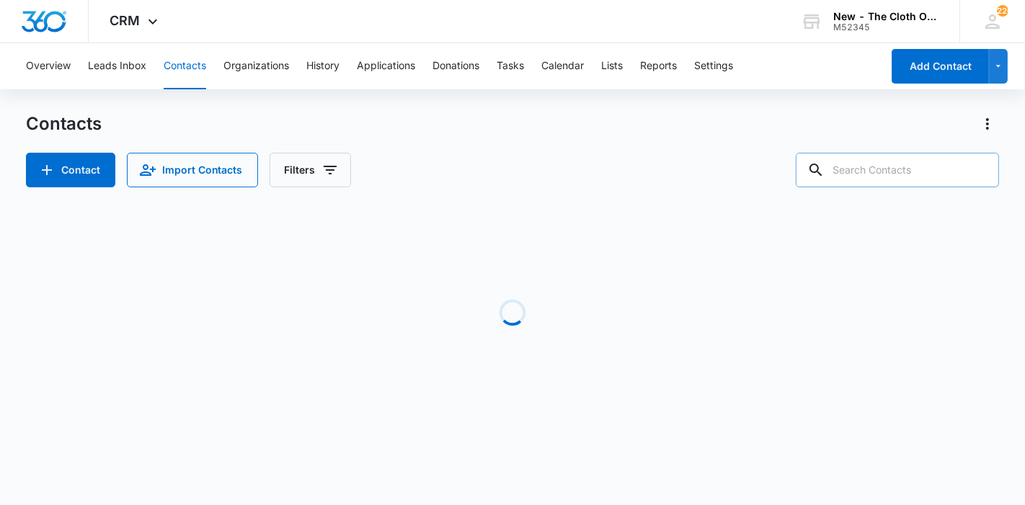
paste input "[PERSON_NAME]"
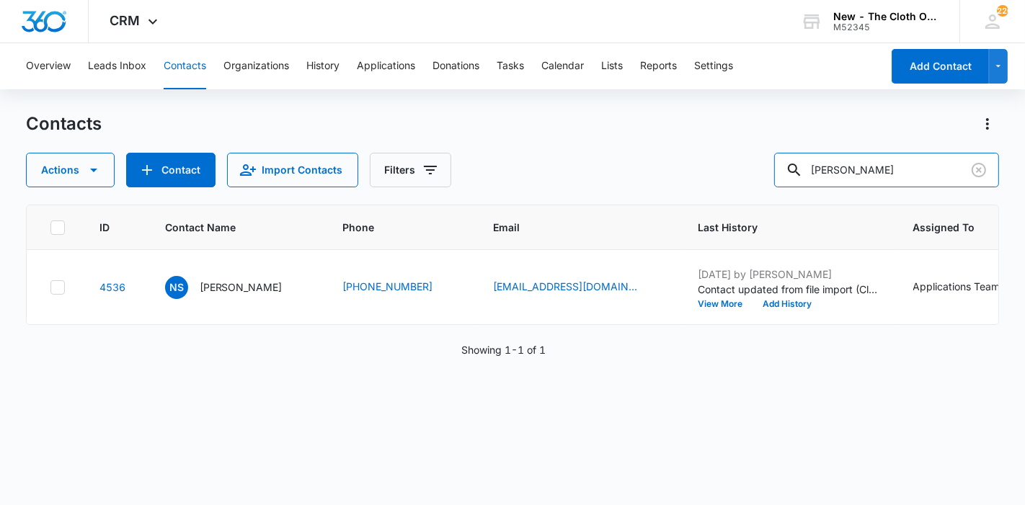
drag, startPoint x: 897, startPoint y: 163, endPoint x: 755, endPoint y: 172, distance: 142.3
click at [755, 172] on div "Actions Contact Import Contacts Filters [PERSON_NAME]" at bounding box center [513, 170] width 974 height 35
paste input "[PERSON_NAME]"
type input "[PERSON_NAME]"
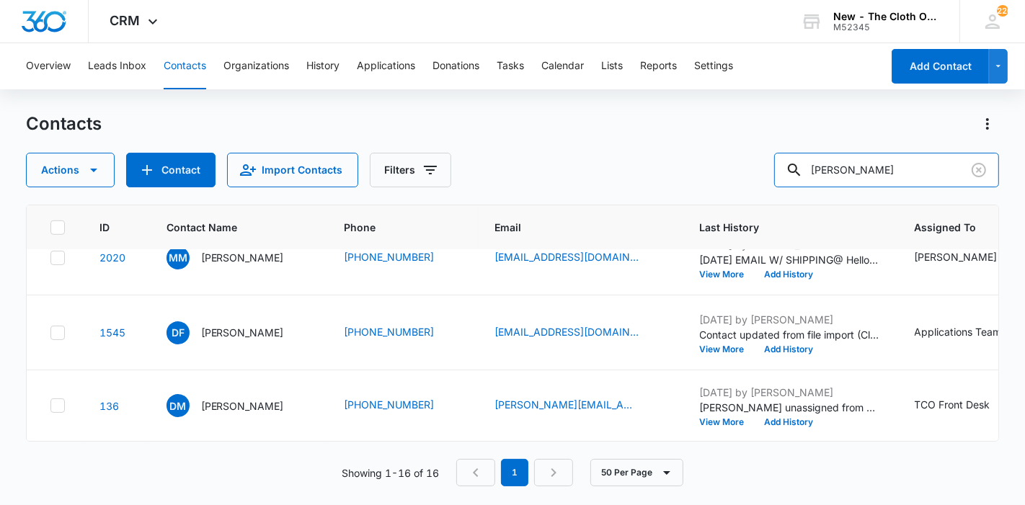
scroll to position [1713, 4]
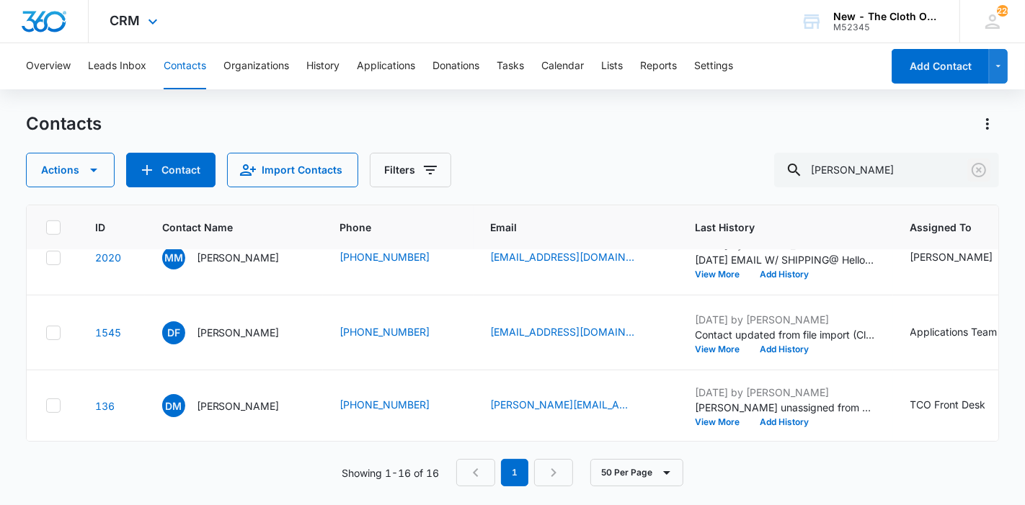
click at [986, 167] on icon "Clear" at bounding box center [978, 169] width 17 height 17
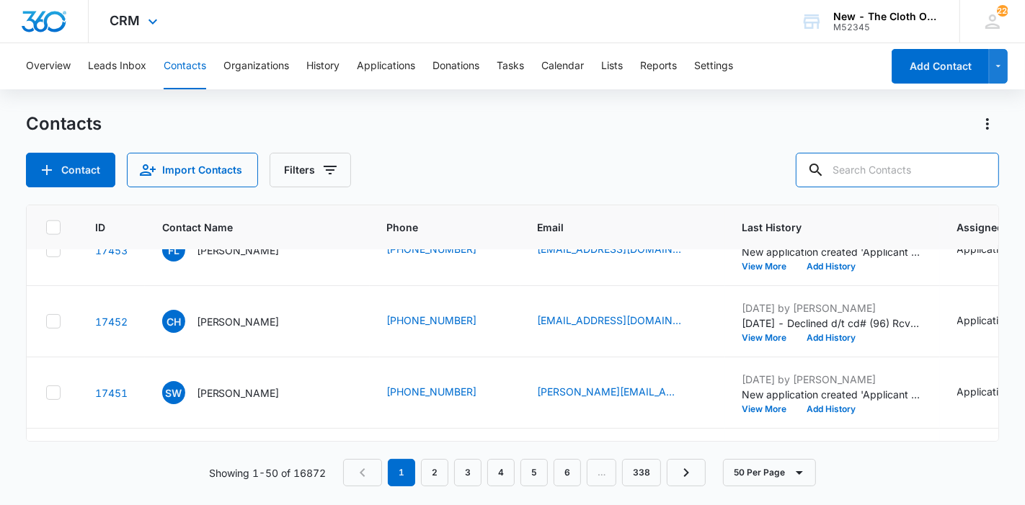
paste input "[EMAIL_ADDRESS][DOMAIN_NAME]"
type input "[EMAIL_ADDRESS][DOMAIN_NAME]"
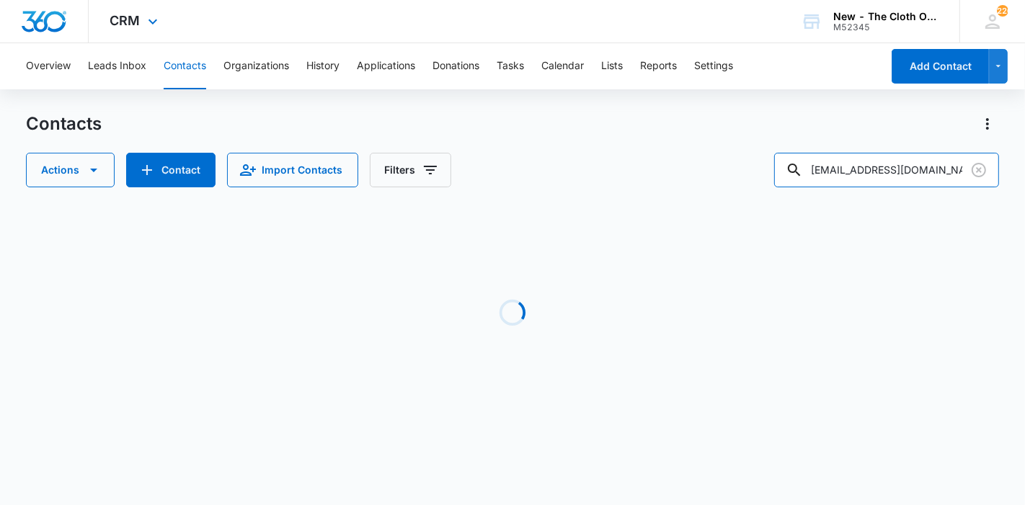
scroll to position [0, 4]
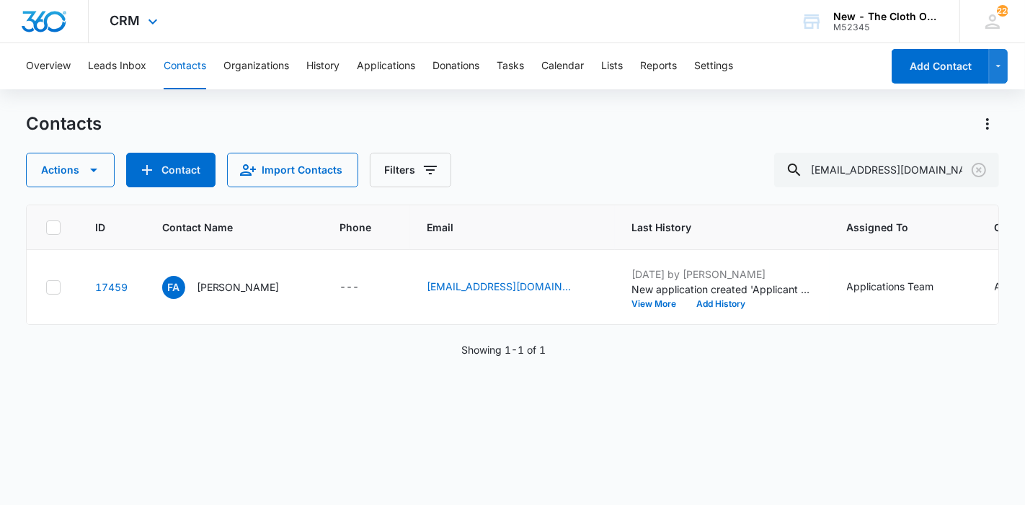
click at [221, 295] on p "[PERSON_NAME]" at bounding box center [238, 287] width 83 height 15
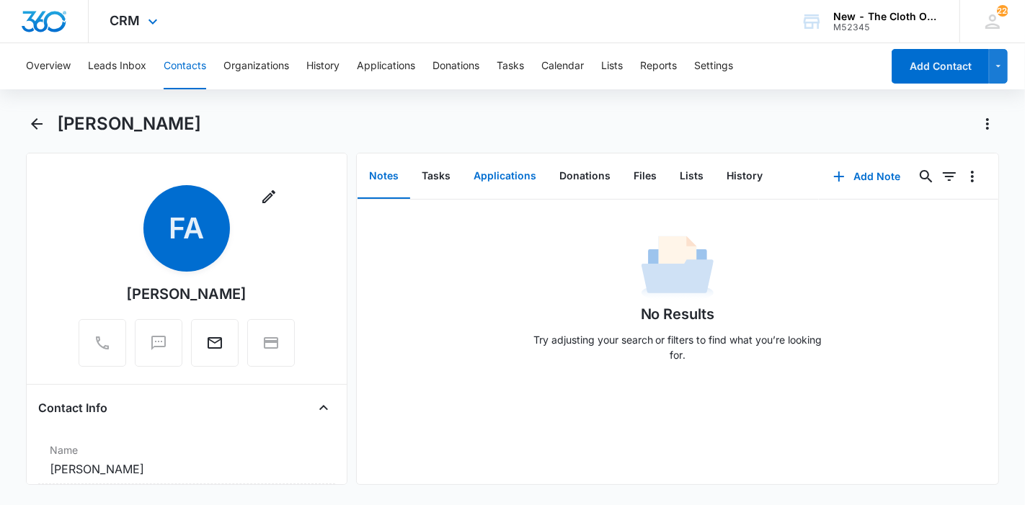
click at [471, 179] on button "Applications" at bounding box center [505, 176] width 86 height 45
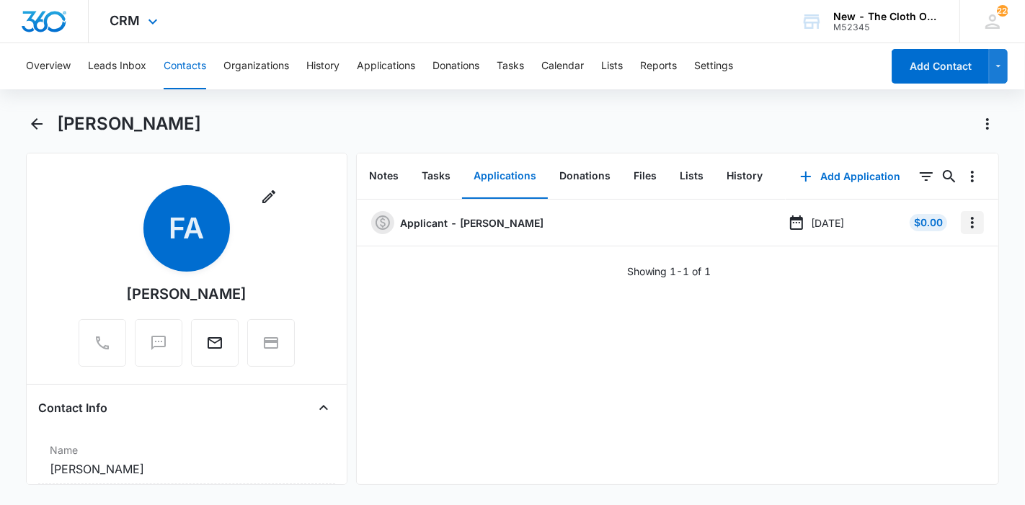
click at [964, 227] on icon "Overflow Menu" at bounding box center [972, 222] width 17 height 17
click at [924, 264] on div "Edit" at bounding box center [922, 263] width 30 height 10
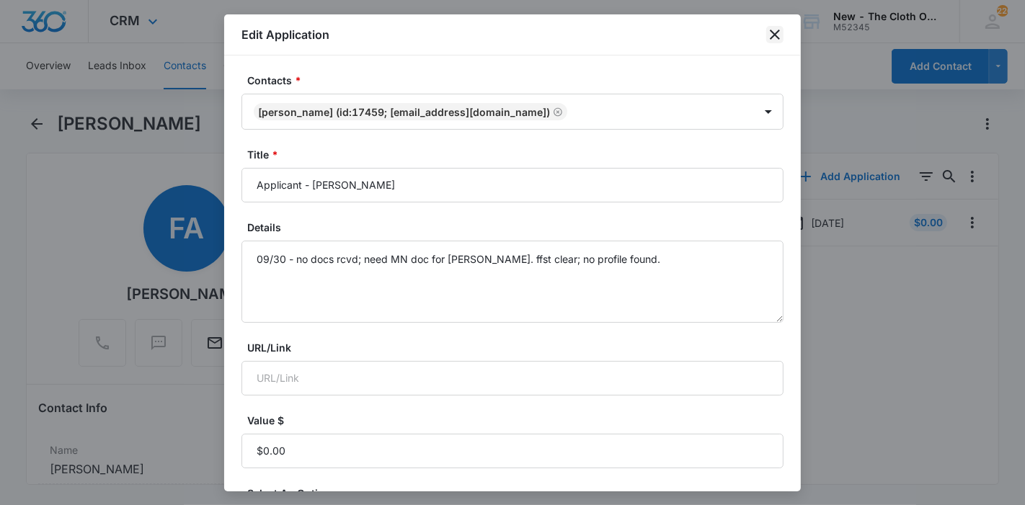
click at [775, 37] on icon "close" at bounding box center [774, 34] width 17 height 17
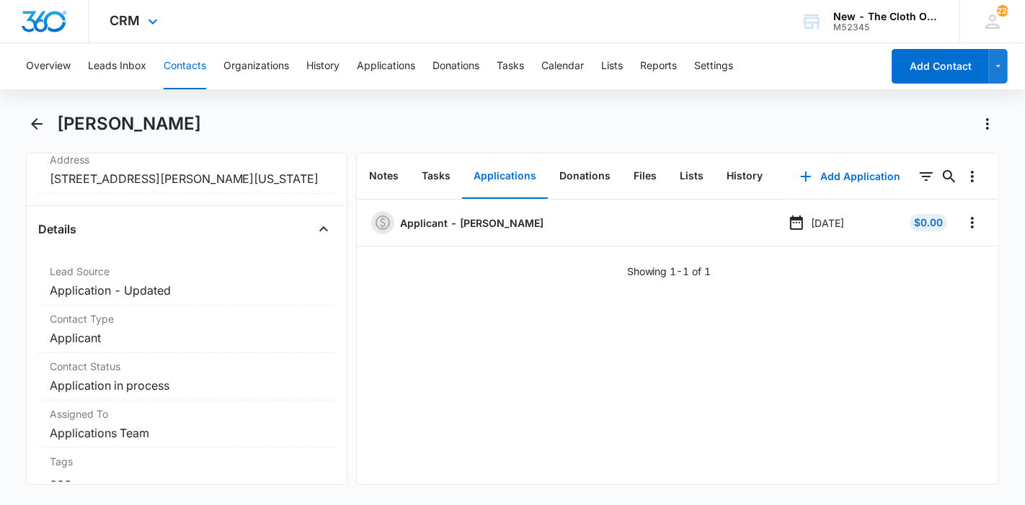
scroll to position [400, 0]
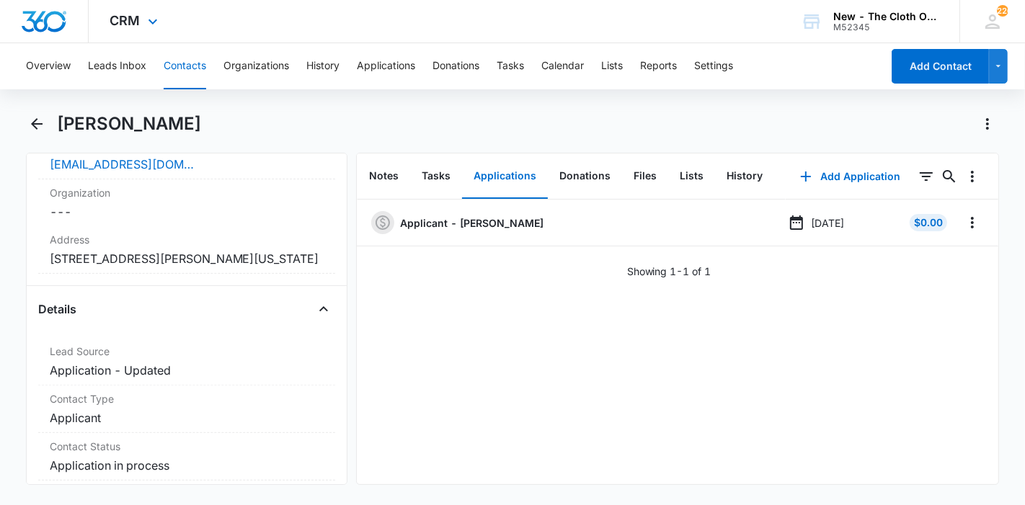
click at [199, 254] on dd "Cancel Save Changes [STREET_ADDRESS][PERSON_NAME][US_STATE]" at bounding box center [187, 258] width 274 height 17
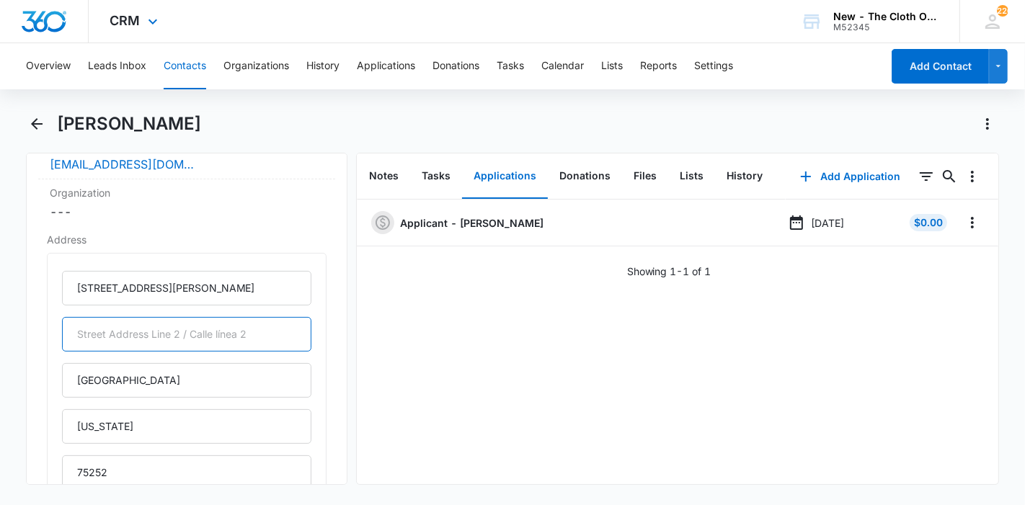
click at [148, 319] on input "text" at bounding box center [186, 334] width 249 height 35
paste input "C01708"
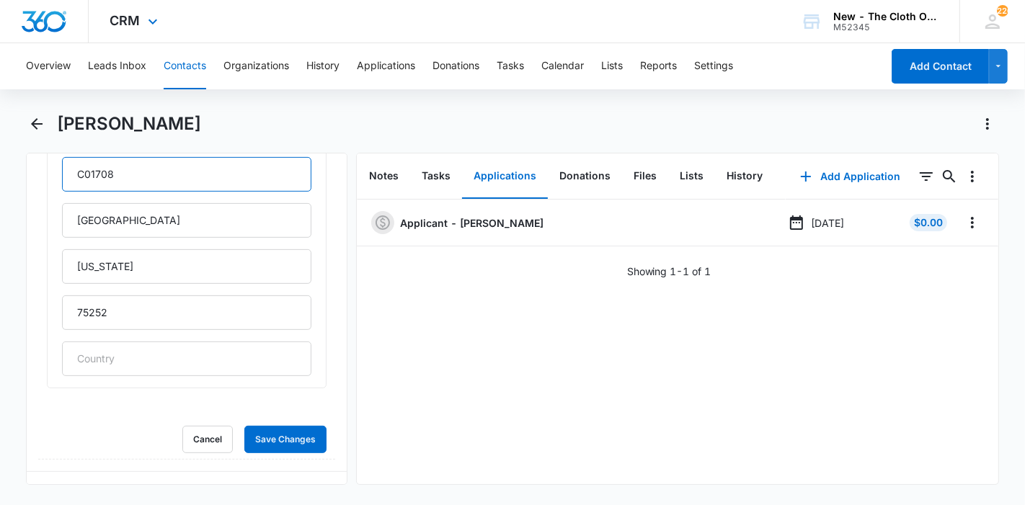
type input "C01708"
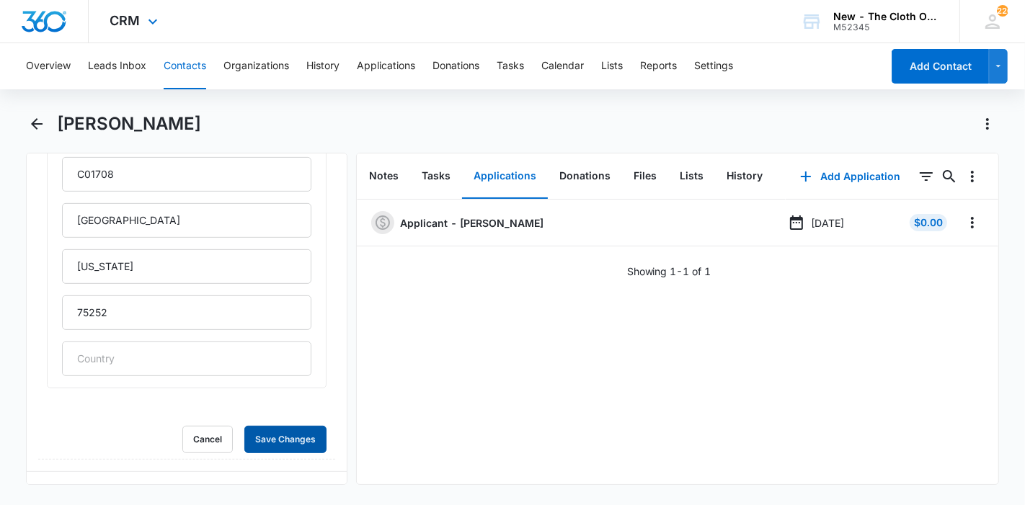
click at [295, 441] on button "Save Changes" at bounding box center [285, 439] width 82 height 27
click at [964, 225] on icon "Overflow Menu" at bounding box center [972, 222] width 17 height 17
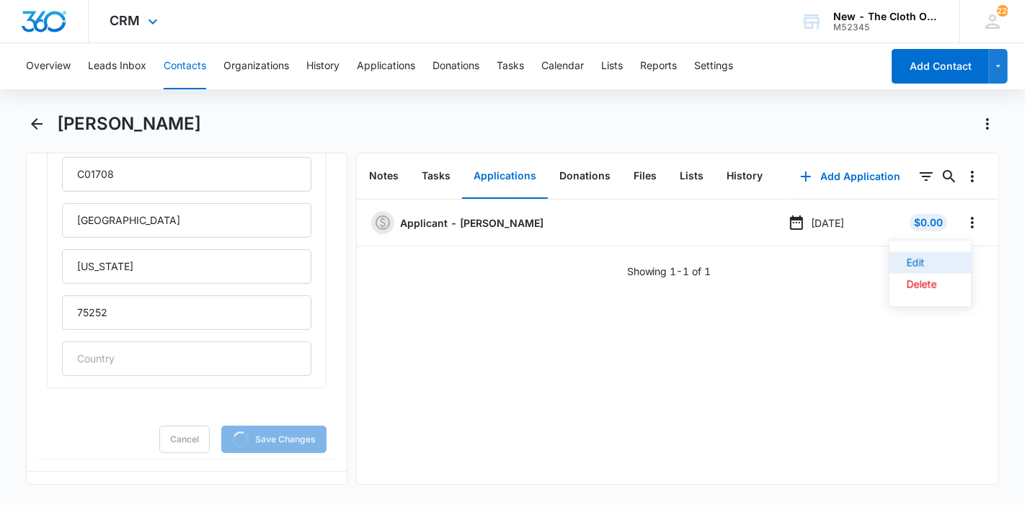
click at [916, 260] on div "Edit" at bounding box center [922, 263] width 30 height 10
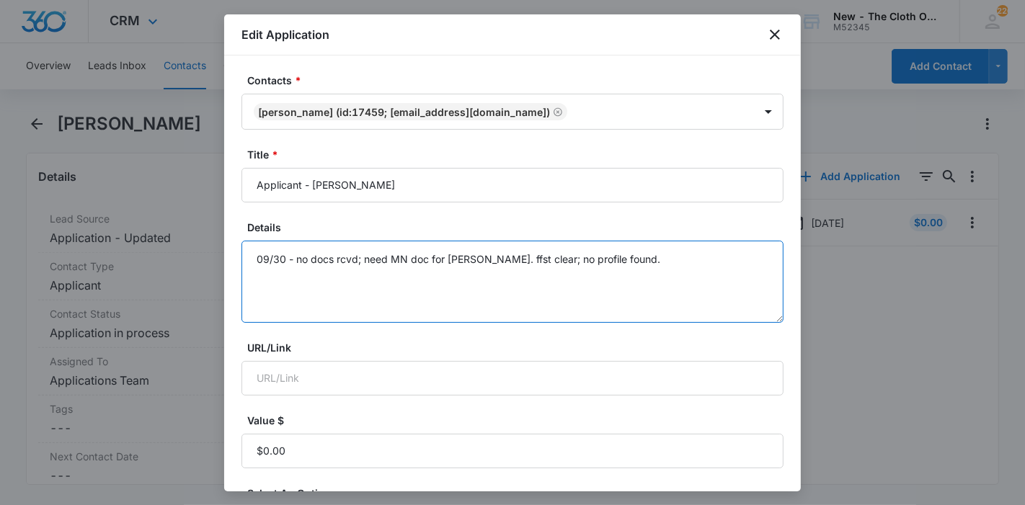
click at [614, 252] on textarea "09/30 - no docs rcvd; need MN doc for [PERSON_NAME]. ffst clear; no profile fou…" at bounding box center [512, 282] width 542 height 82
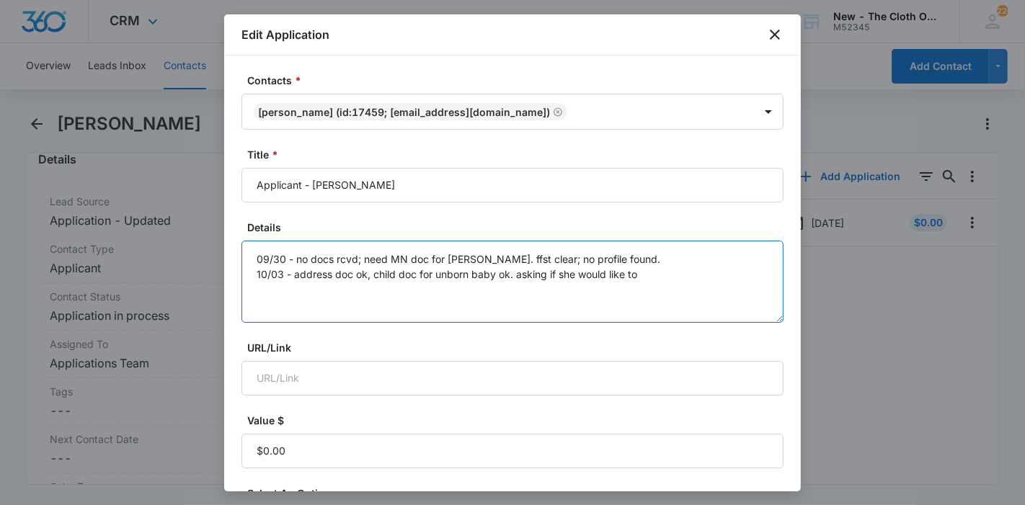
drag, startPoint x: 644, startPoint y: 277, endPoint x: 517, endPoint y: 268, distance: 127.2
click at [517, 268] on textarea "09/30 - no docs rcvd; need MN doc for [PERSON_NAME]. ffst clear; no profile fou…" at bounding box center [512, 282] width 542 height 82
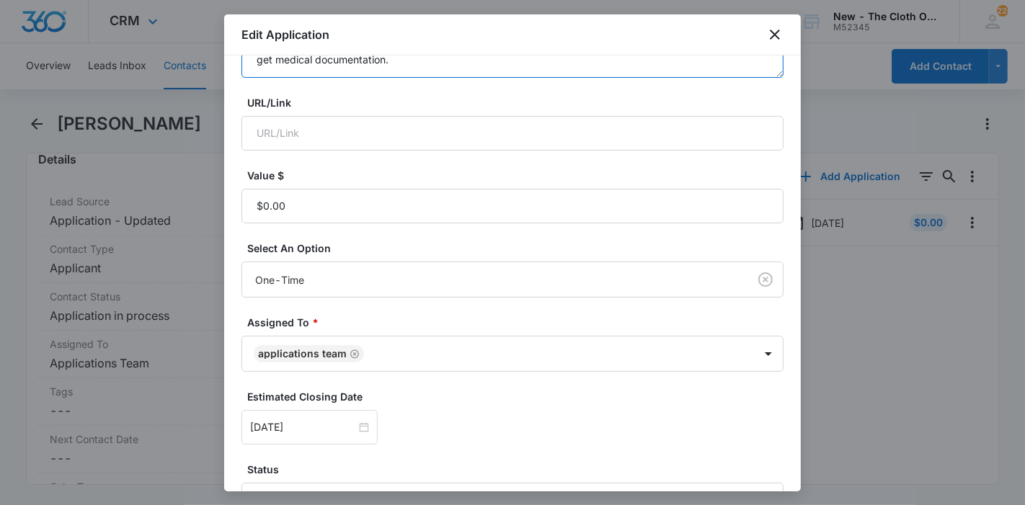
scroll to position [339, 0]
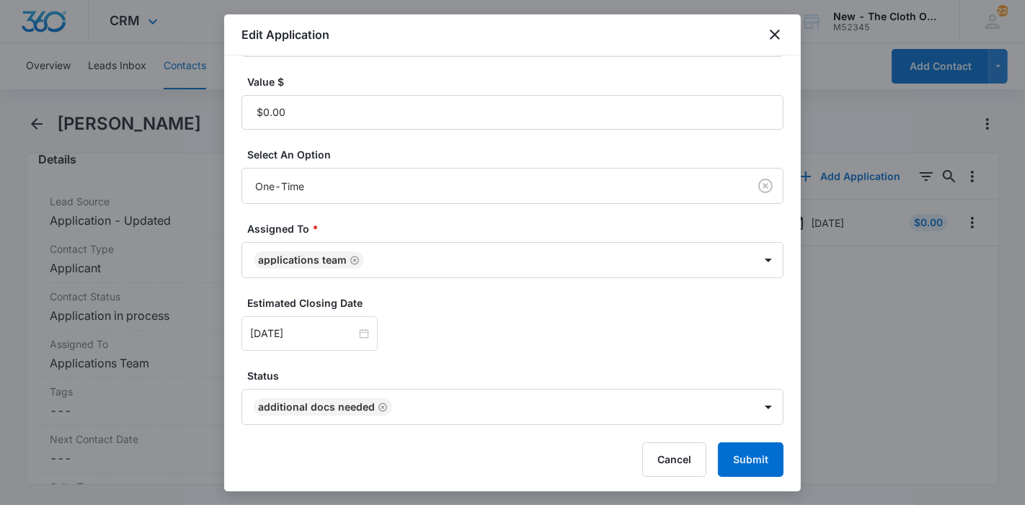
type textarea "09/30 - no docs rcvd; need MN doc for [PERSON_NAME]. ffst clear; no profile fou…"
click at [307, 339] on input "[DATE]" at bounding box center [303, 334] width 106 height 16
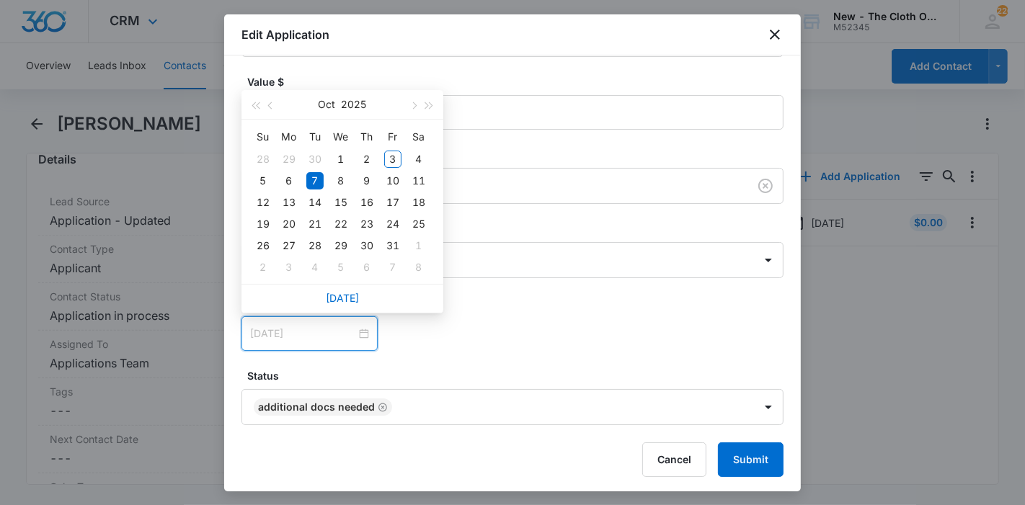
type input "[DATE]"
click at [395, 185] on div "10" at bounding box center [392, 180] width 17 height 17
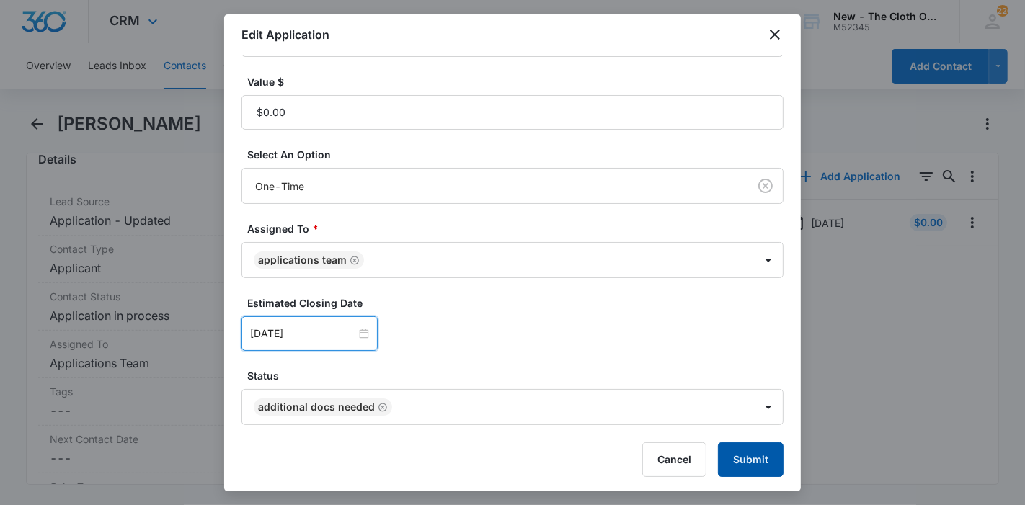
click at [729, 458] on button "Submit" at bounding box center [751, 460] width 66 height 35
